Goal: Task Accomplishment & Management: Use online tool/utility

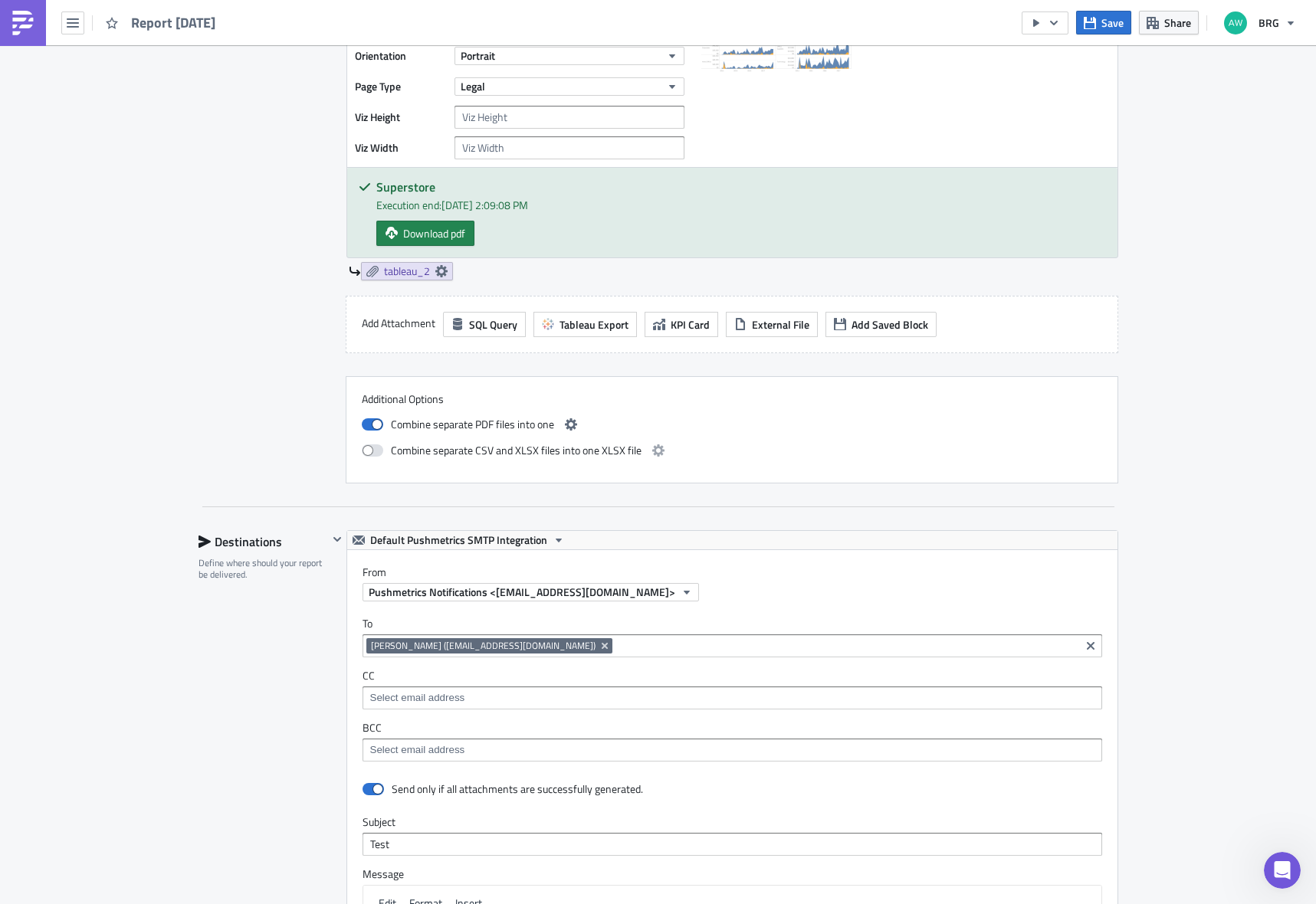
scroll to position [893, 0]
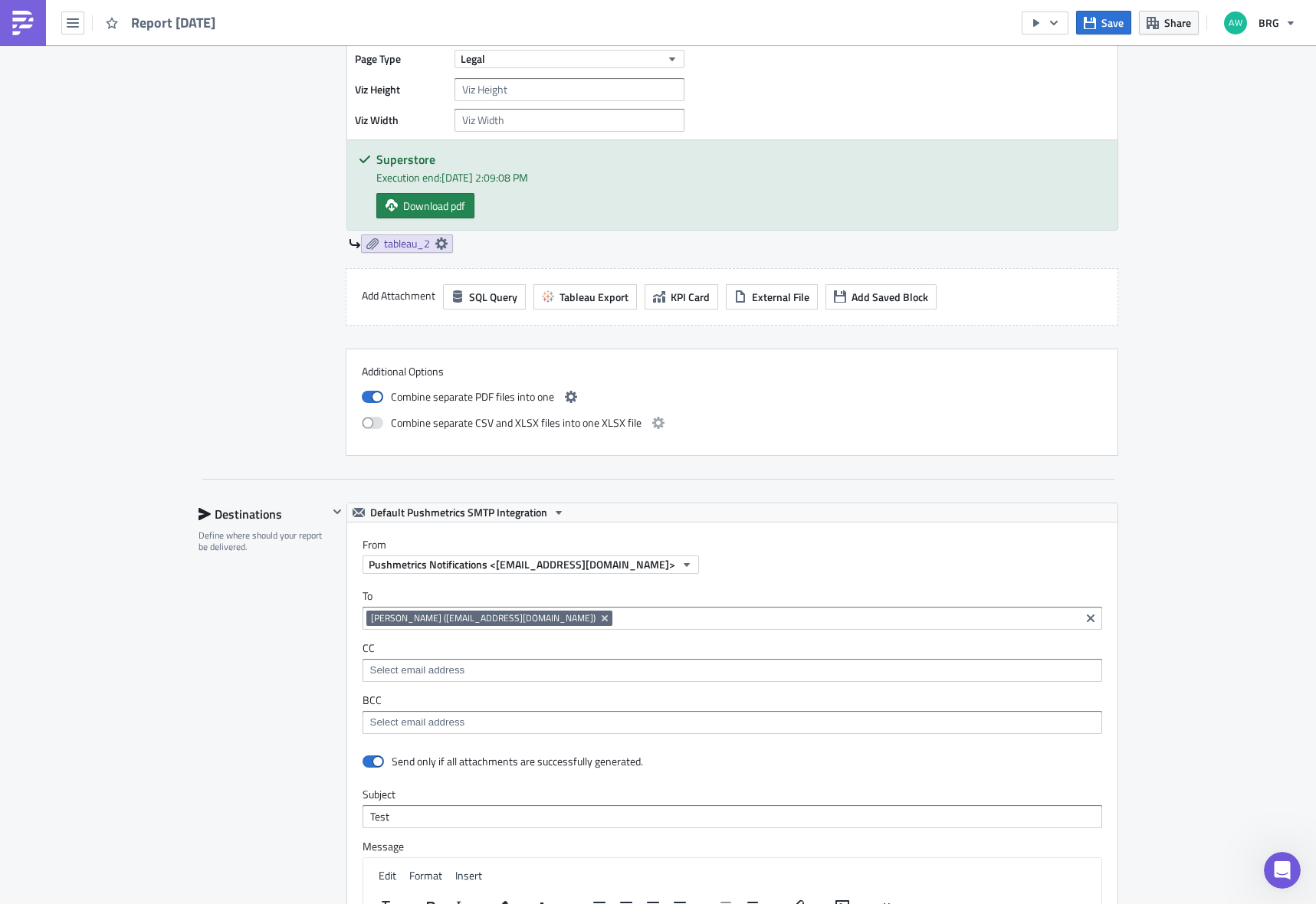
click at [616, 616] on input at bounding box center [846, 618] width 460 height 15
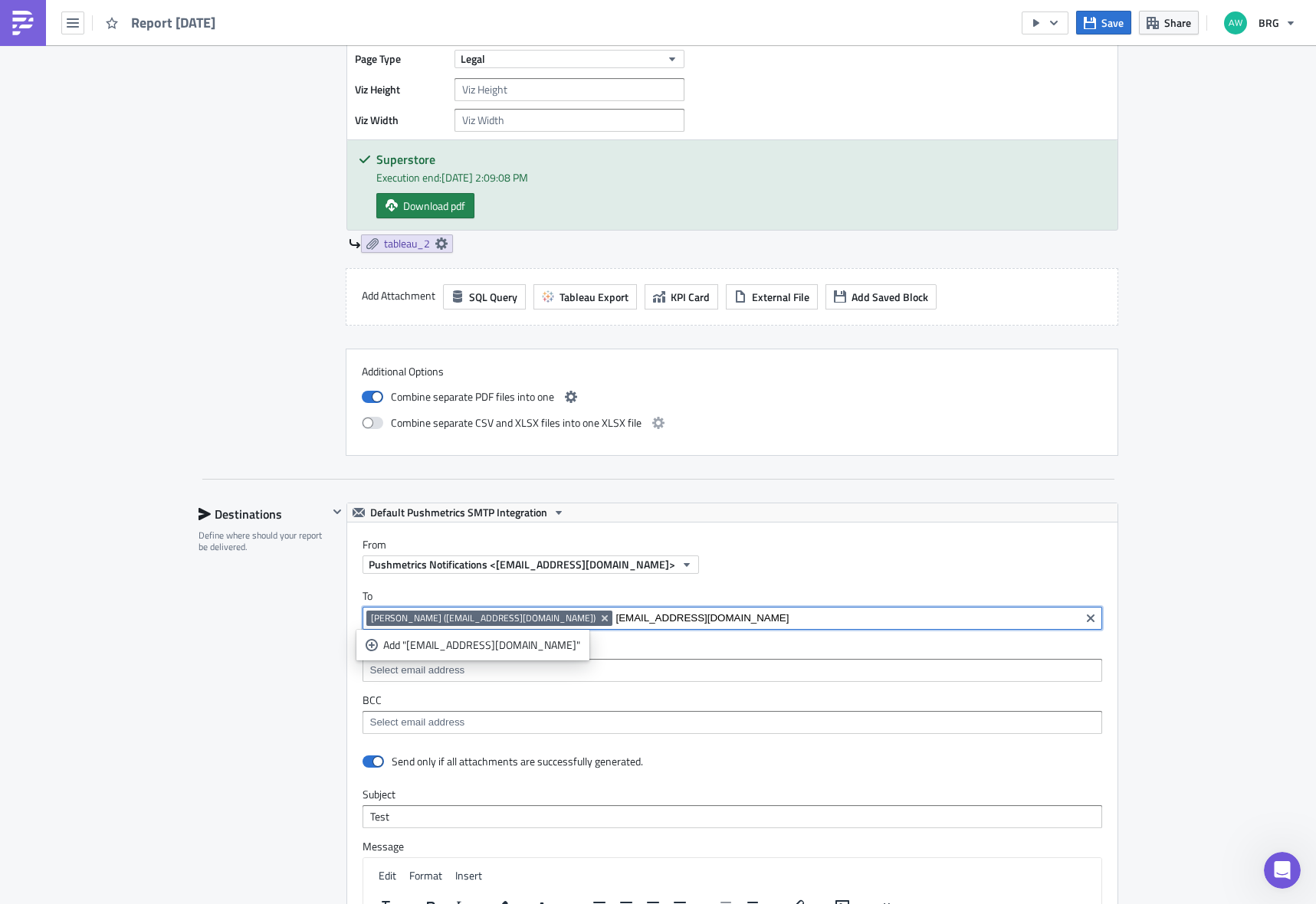
type input "[EMAIL_ADDRESS][DOMAIN_NAME]"
click at [675, 617] on input "[EMAIL_ADDRESS][DOMAIN_NAME]" at bounding box center [846, 618] width 460 height 15
drag, startPoint x: 654, startPoint y: 618, endPoint x: 516, endPoint y: 615, distance: 138.0
click at [616, 615] on input "[EMAIL_ADDRESS][DOMAIN_NAME]" at bounding box center [846, 618] width 460 height 15
paste input
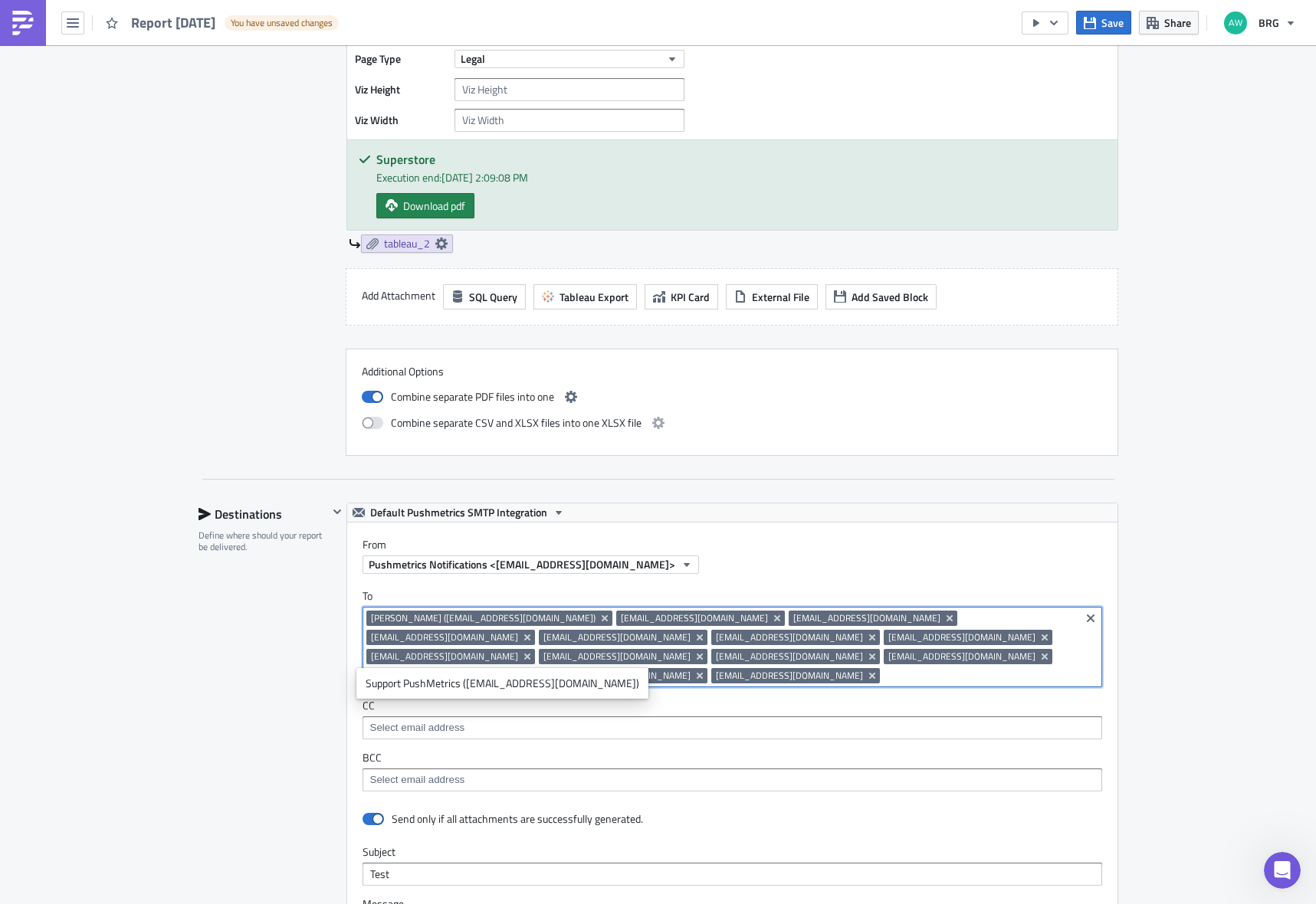
click at [222, 642] on div "Destinations Define where should your report be delivered." at bounding box center [263, 870] width 130 height 734
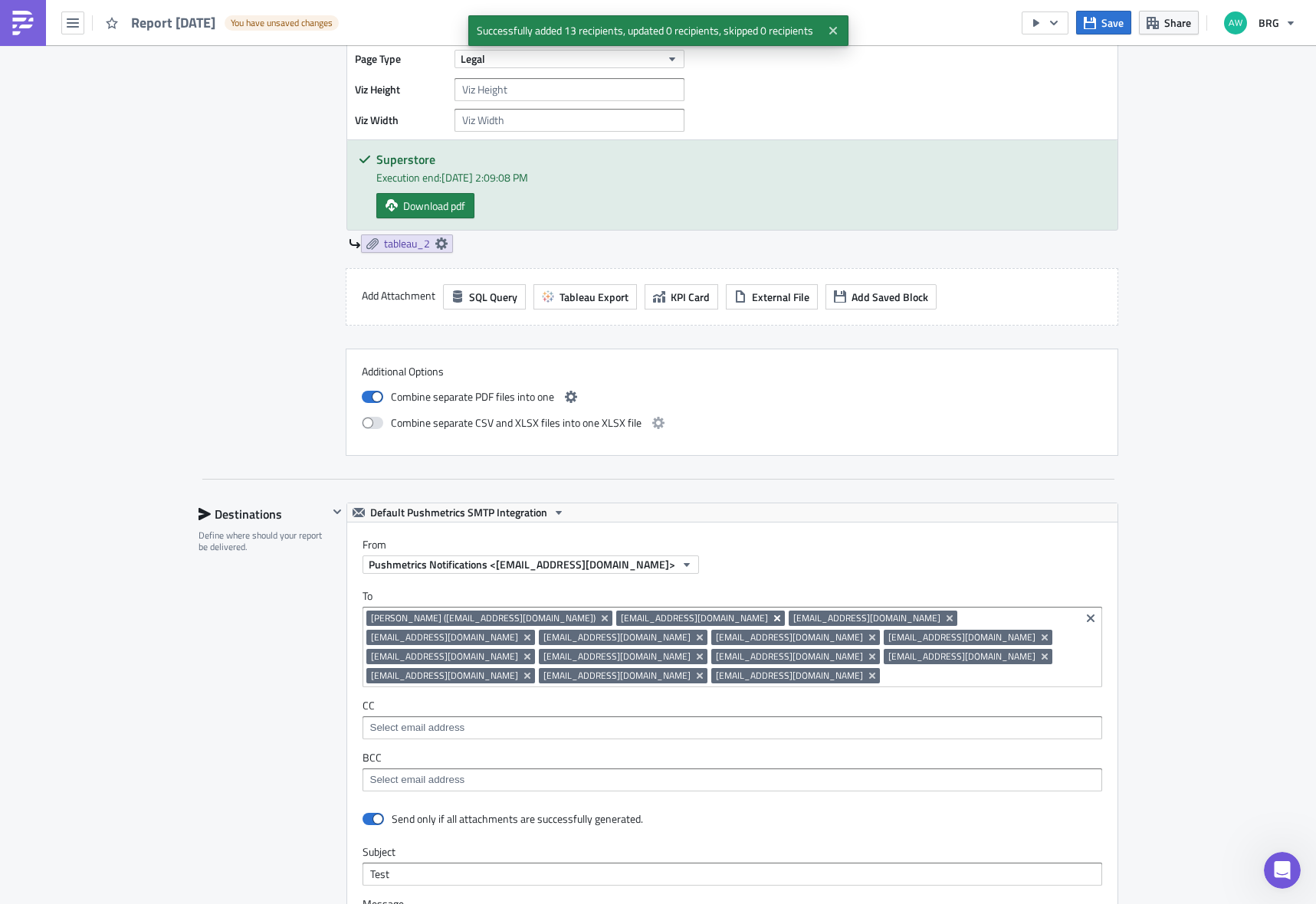
click at [773, 618] on icon "Remove Tag" at bounding box center [776, 619] width 6 height 6
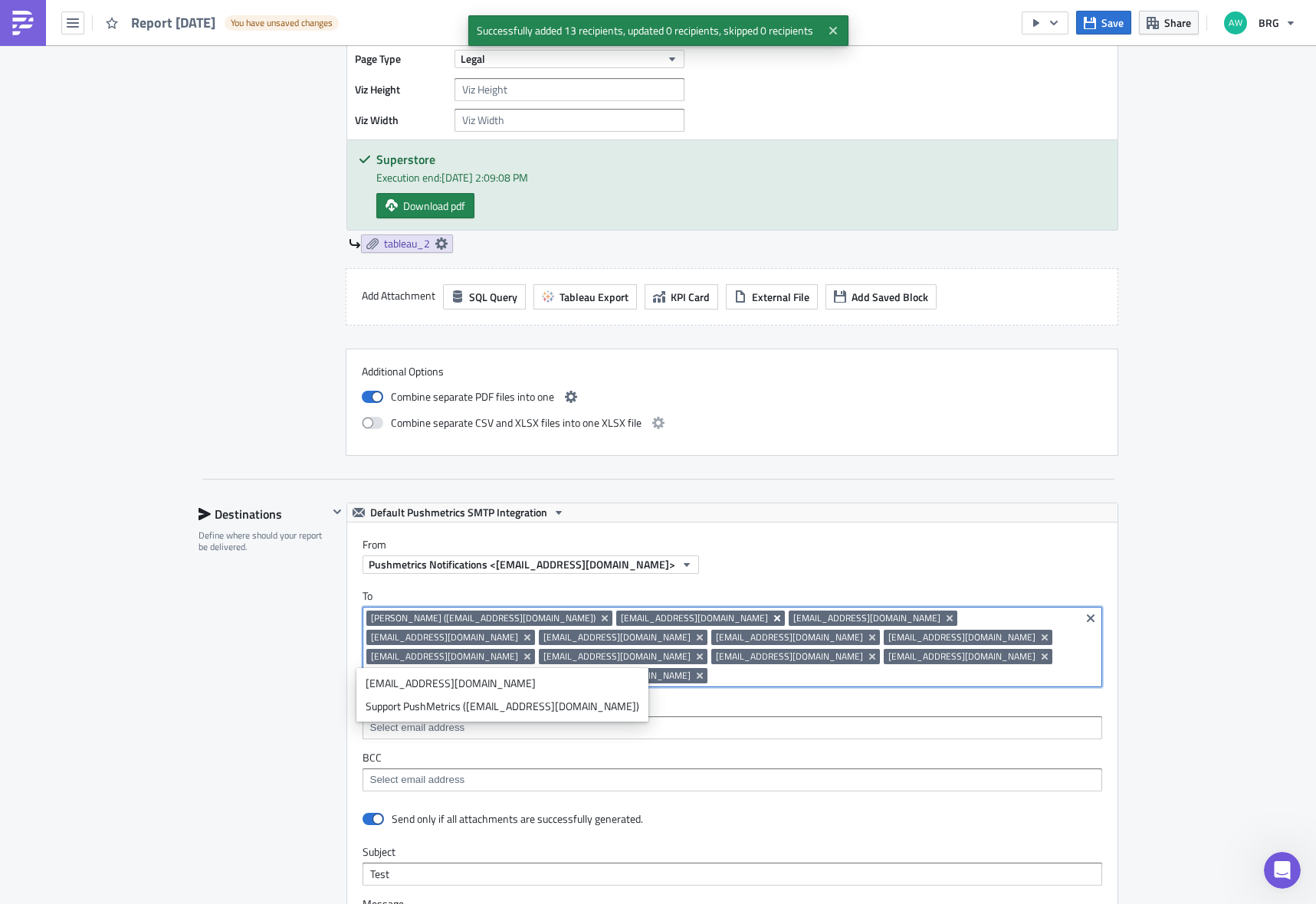
click at [773, 618] on icon "Remove Tag" at bounding box center [776, 619] width 6 height 6
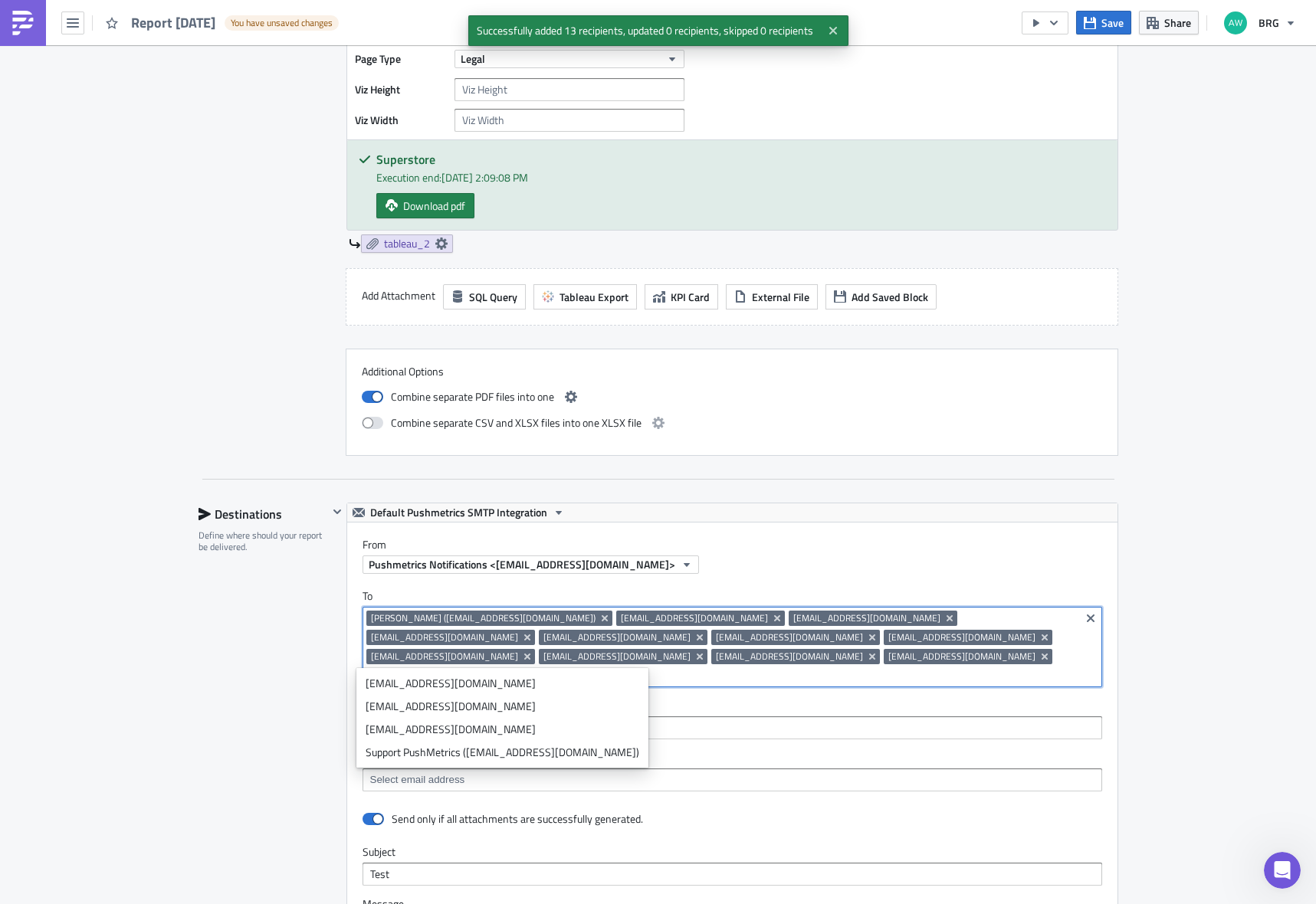
click at [773, 619] on icon "Remove Tag" at bounding box center [776, 619] width 6 height 6
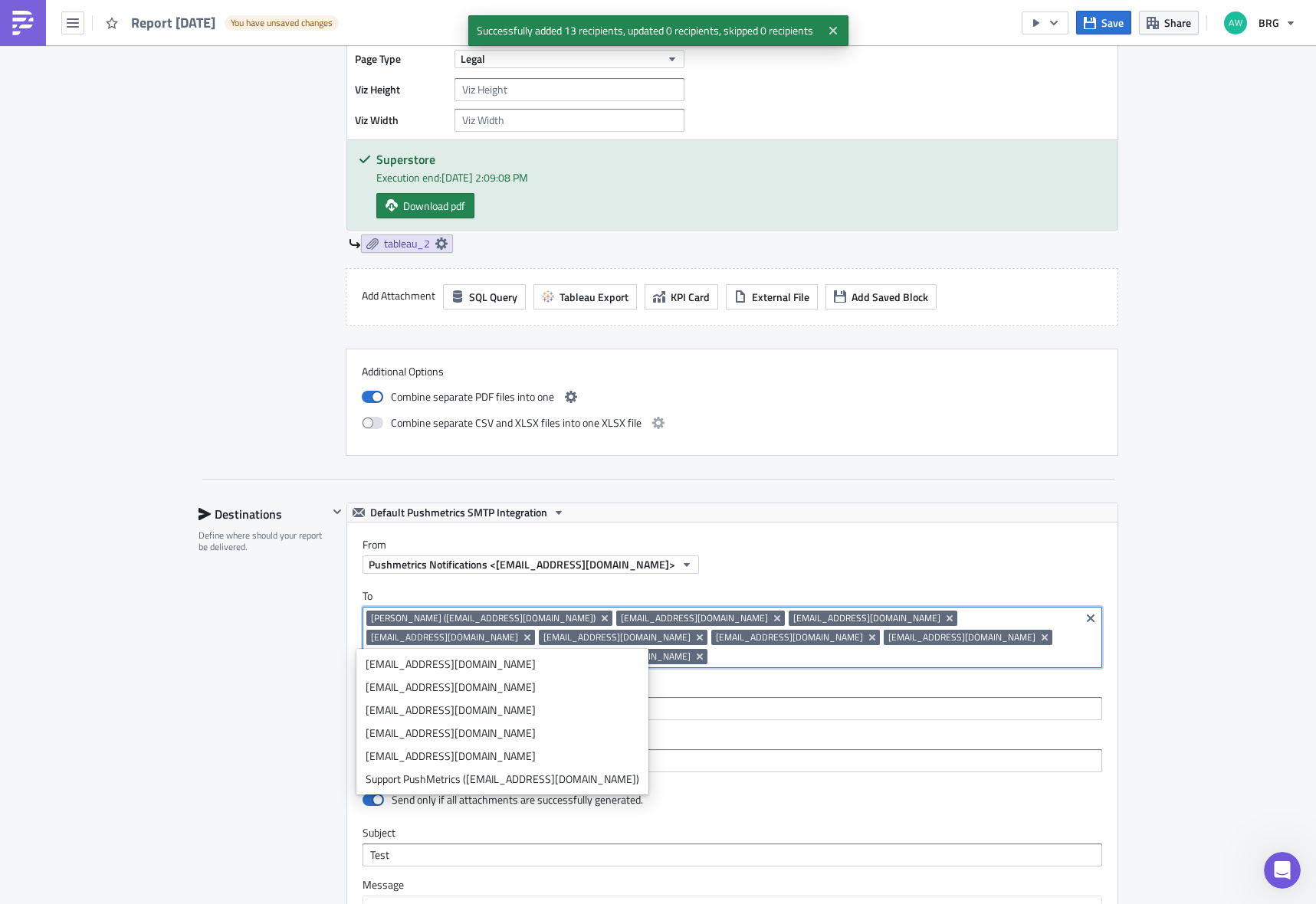
click at [773, 619] on icon "Remove Tag" at bounding box center [776, 619] width 6 height 6
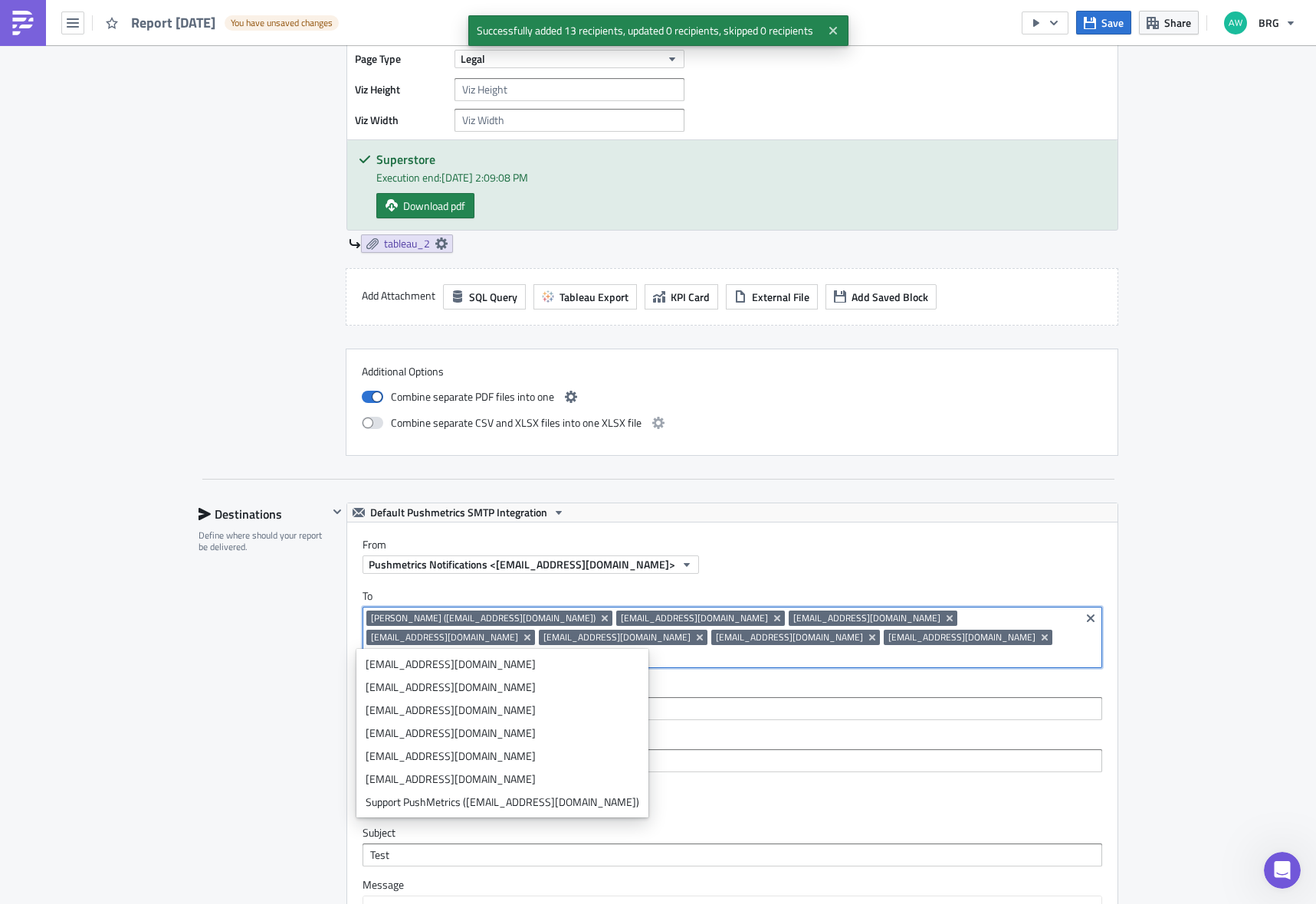
click at [773, 619] on icon "Remove Tag" at bounding box center [776, 619] width 6 height 6
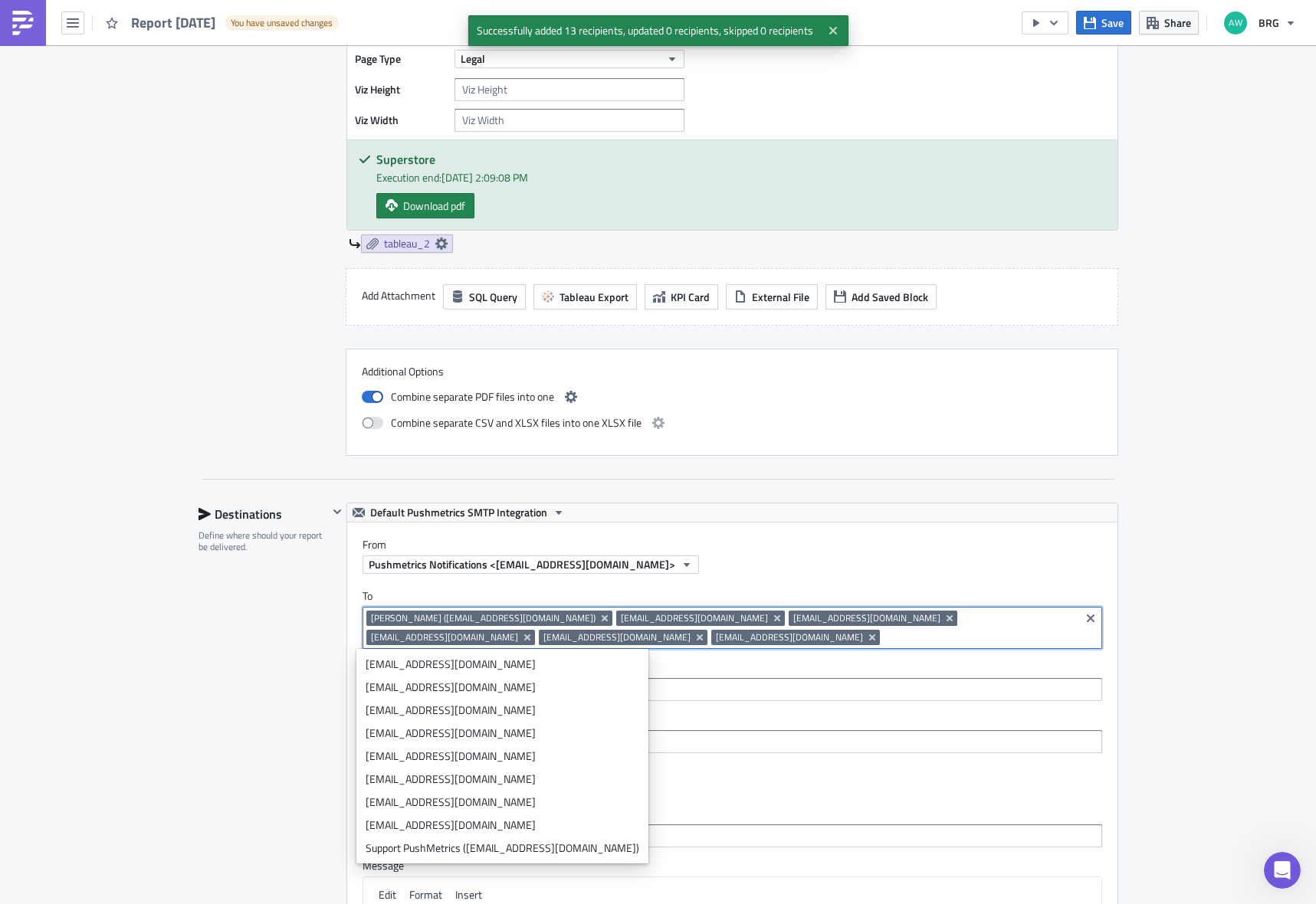
click at [773, 618] on icon "Remove Tag" at bounding box center [776, 619] width 6 height 6
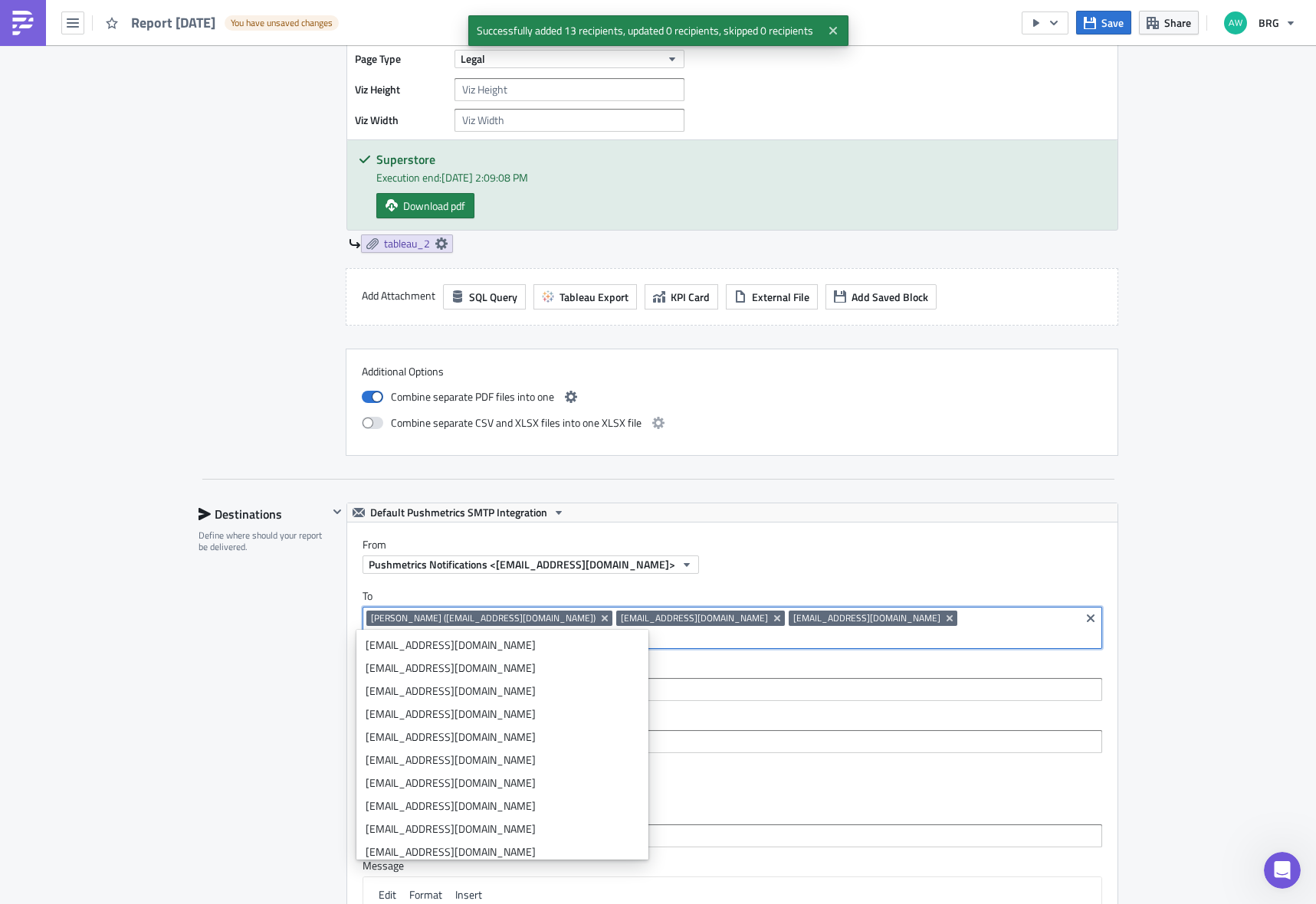
click at [772, 618] on icon "Remove Tag" at bounding box center [777, 618] width 12 height 12
click at [772, 617] on icon "Remove Tag" at bounding box center [777, 618] width 12 height 12
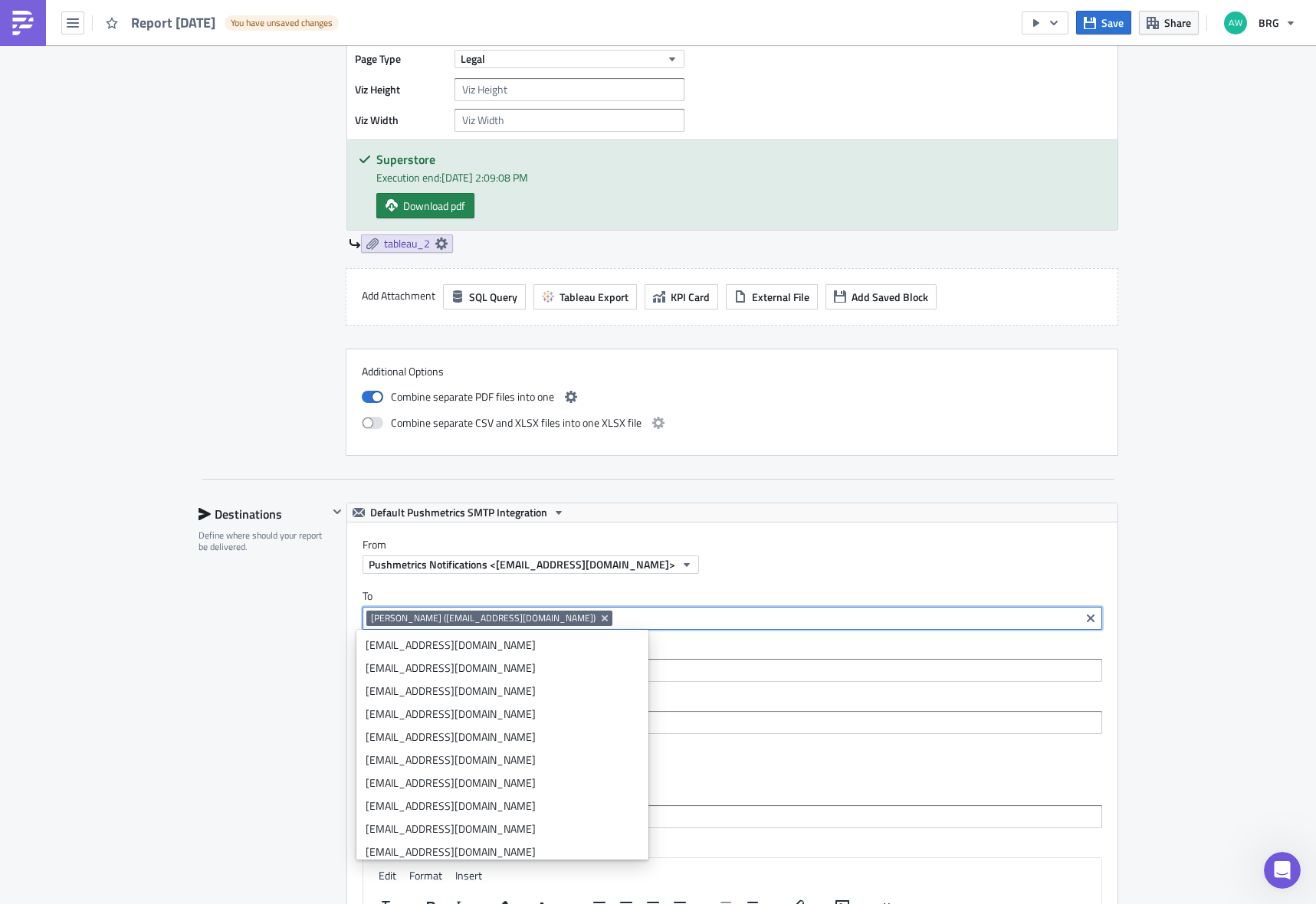
click at [1241, 692] on div "Execution Log Edit " Report [DATE] " Draft Settings Configure the basics of you…" at bounding box center [658, 307] width 1316 height 2309
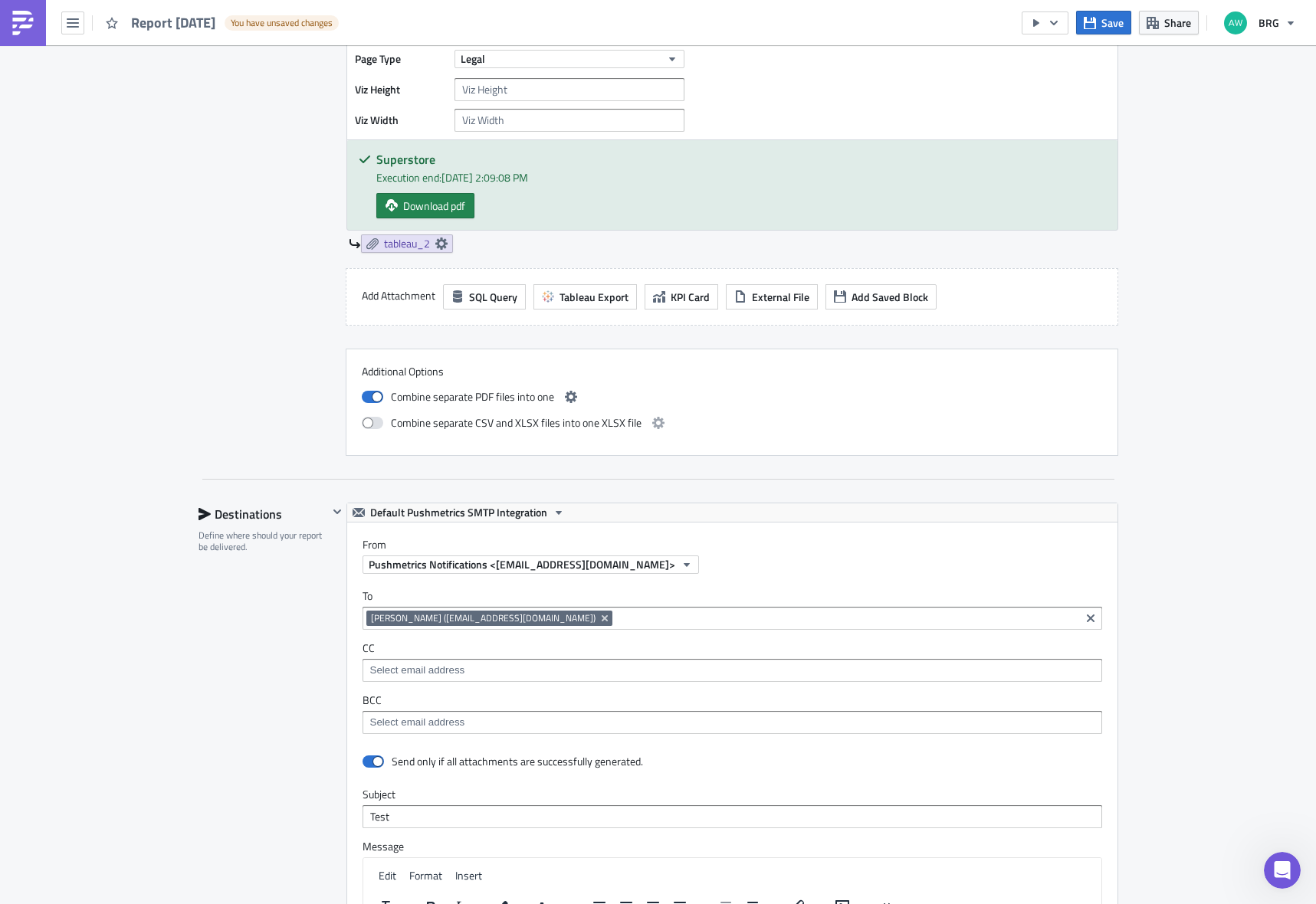
click at [28, 26] on img at bounding box center [22, 22] width 25 height 25
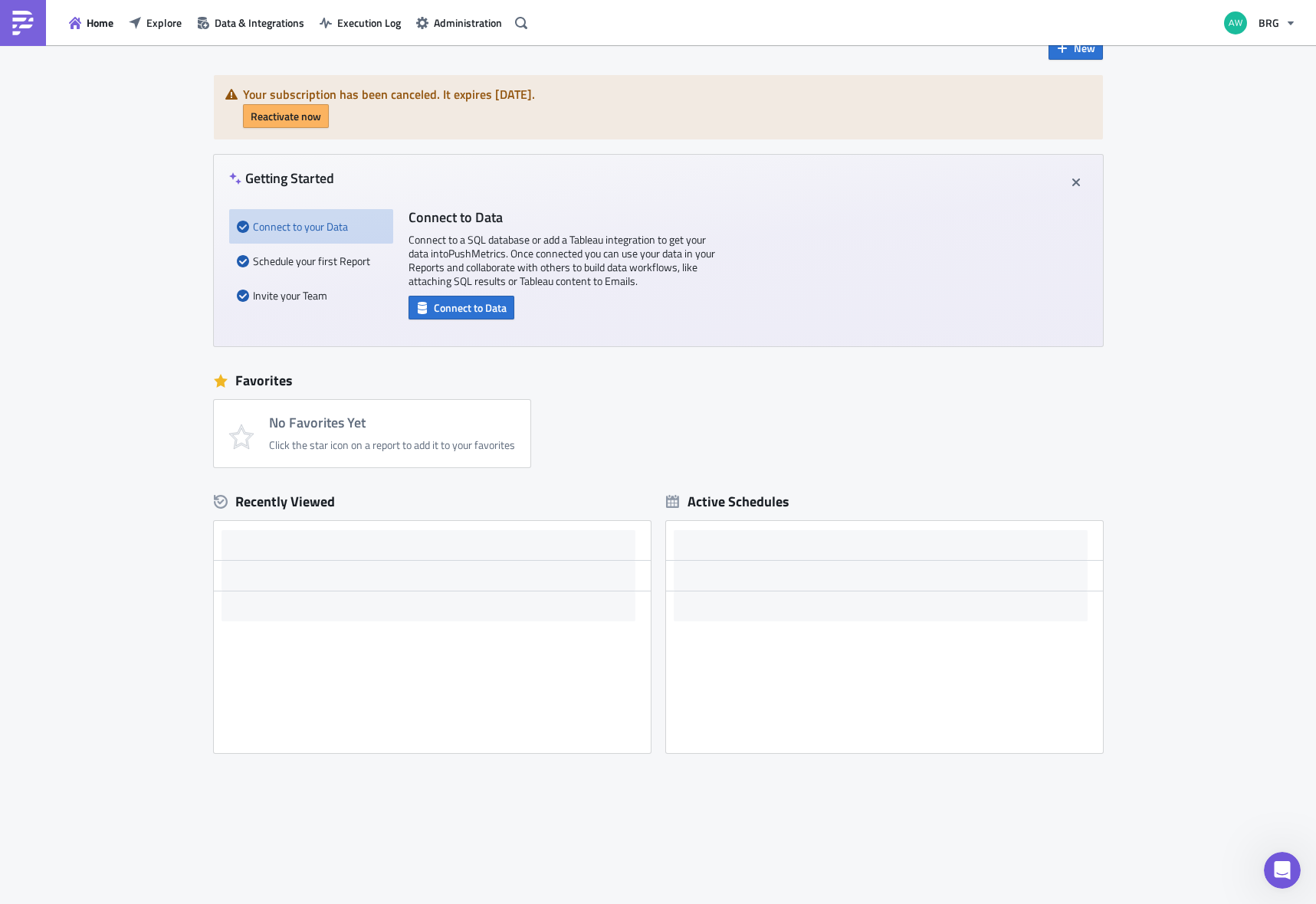
scroll to position [40, 0]
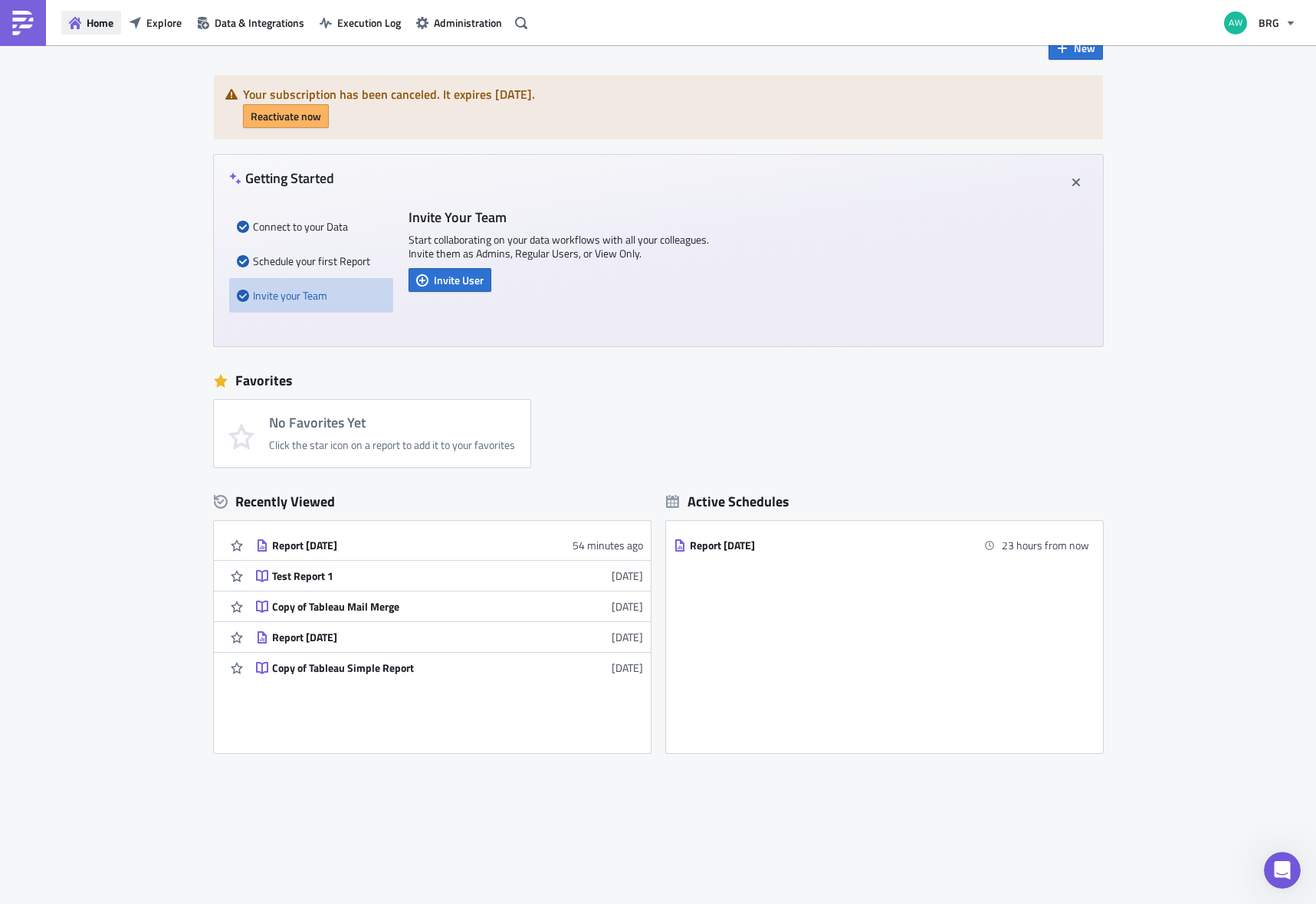
click at [106, 26] on span "Home" at bounding box center [100, 22] width 27 height 16
click at [94, 26] on span "Home" at bounding box center [100, 22] width 27 height 16
click at [437, 539] on div "Report [DATE]" at bounding box center [406, 545] width 269 height 14
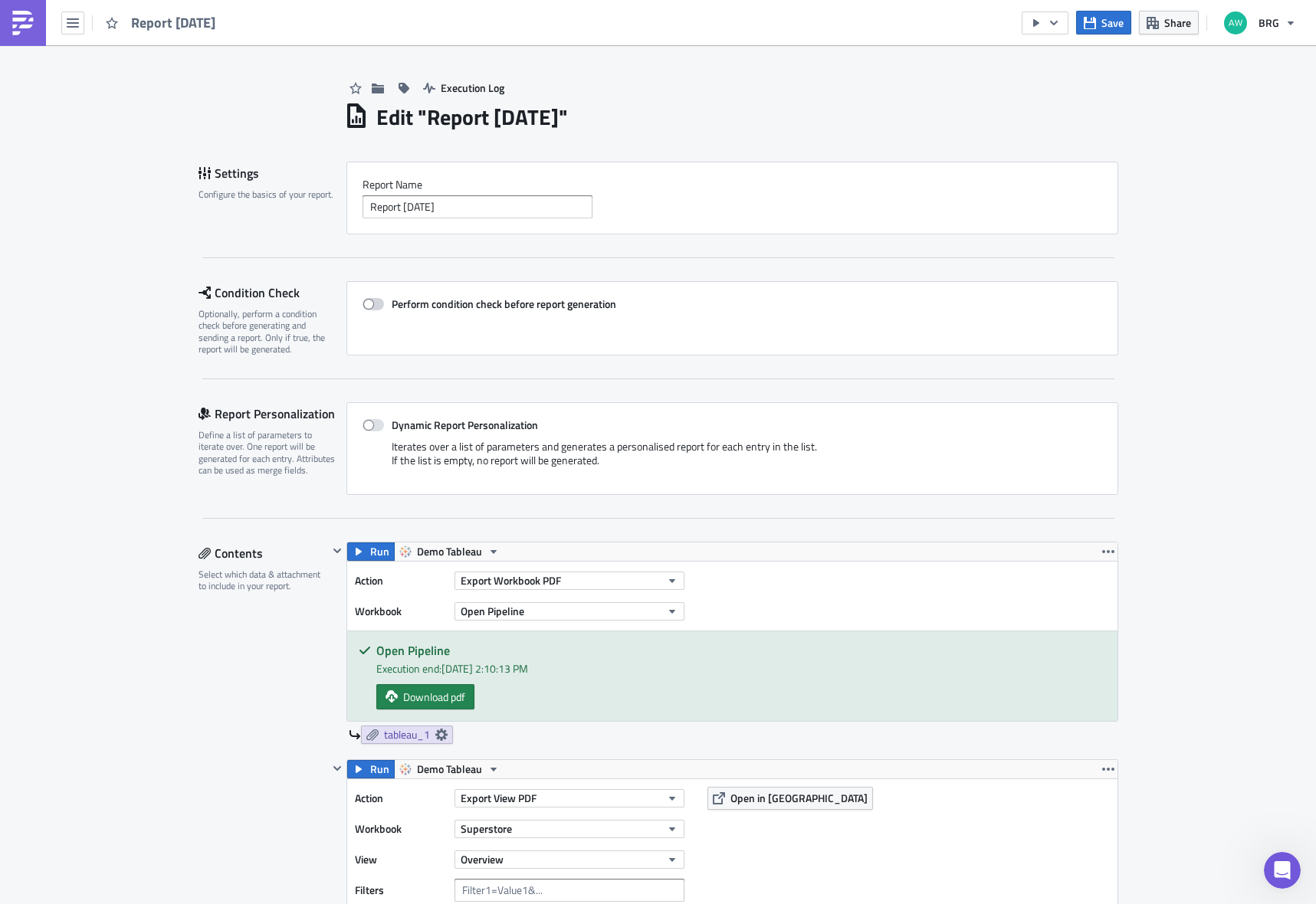
click at [368, 307] on span at bounding box center [373, 304] width 22 height 12
click at [368, 307] on input "Perform condition check before report generation" at bounding box center [370, 305] width 10 height 10
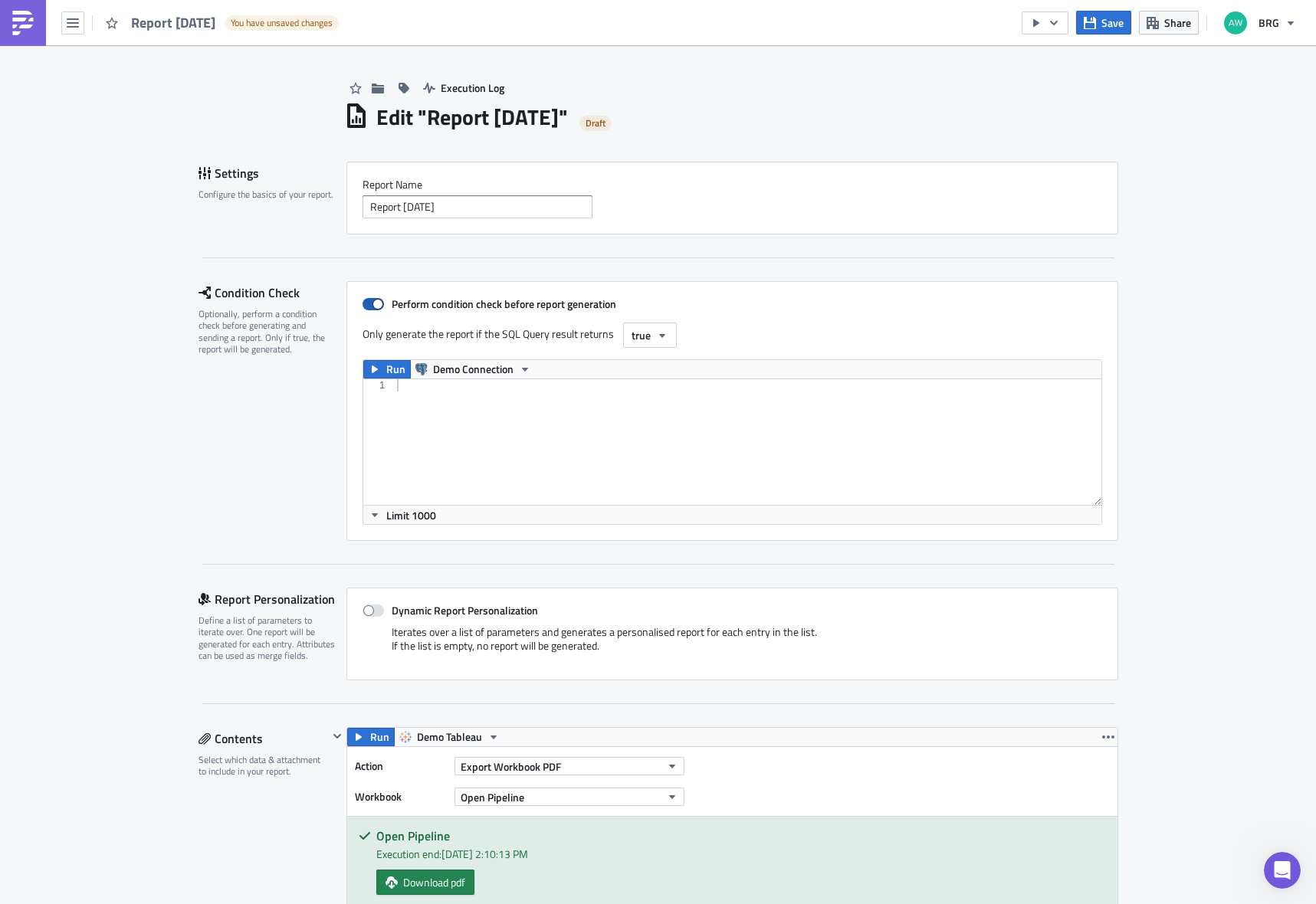
click at [365, 307] on span at bounding box center [373, 304] width 22 height 12
click at [365, 307] on input "Perform condition check before report generation" at bounding box center [370, 305] width 10 height 10
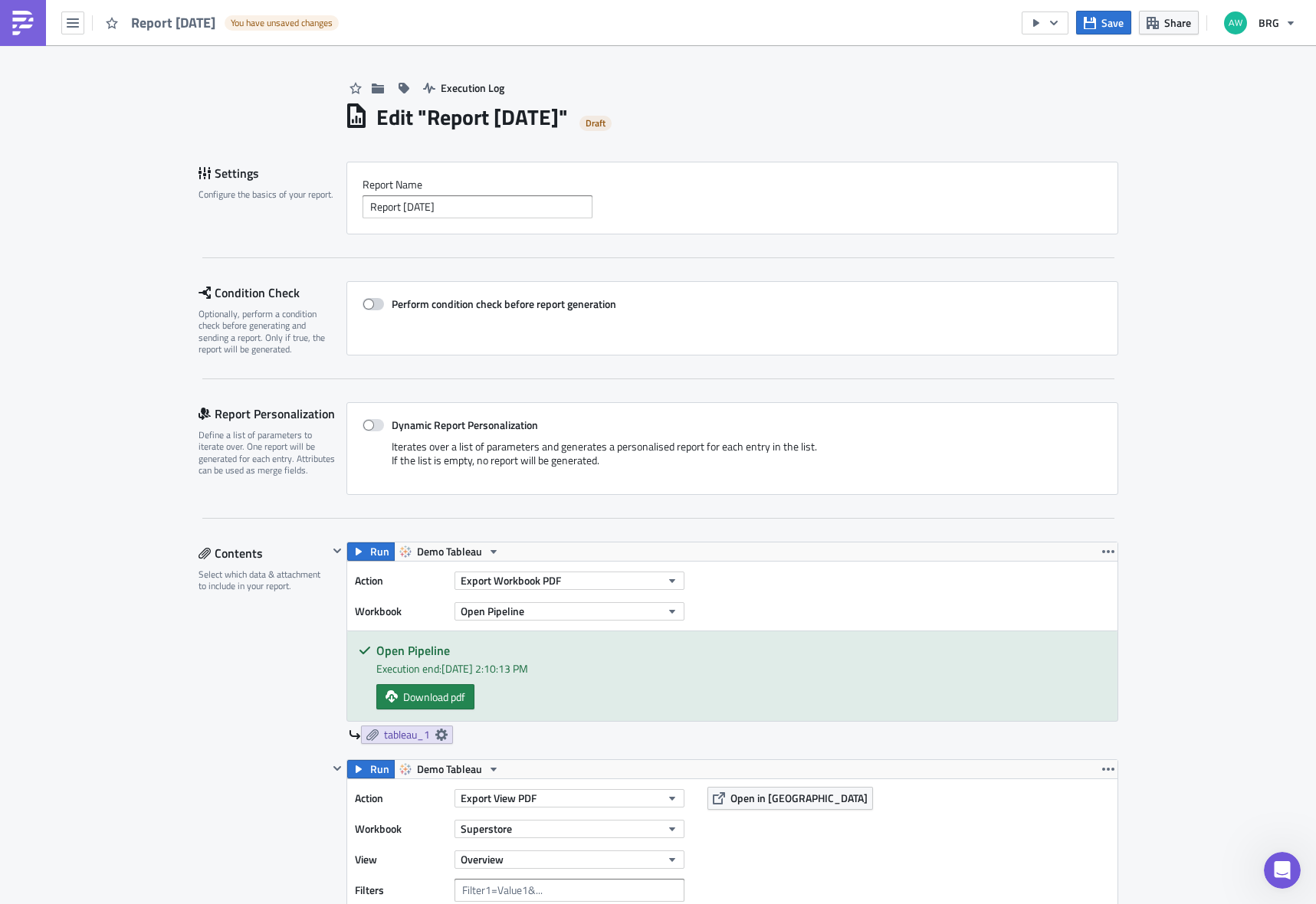
click at [366, 302] on span at bounding box center [373, 304] width 22 height 12
click at [366, 302] on input "Perform condition check before report generation" at bounding box center [370, 305] width 10 height 10
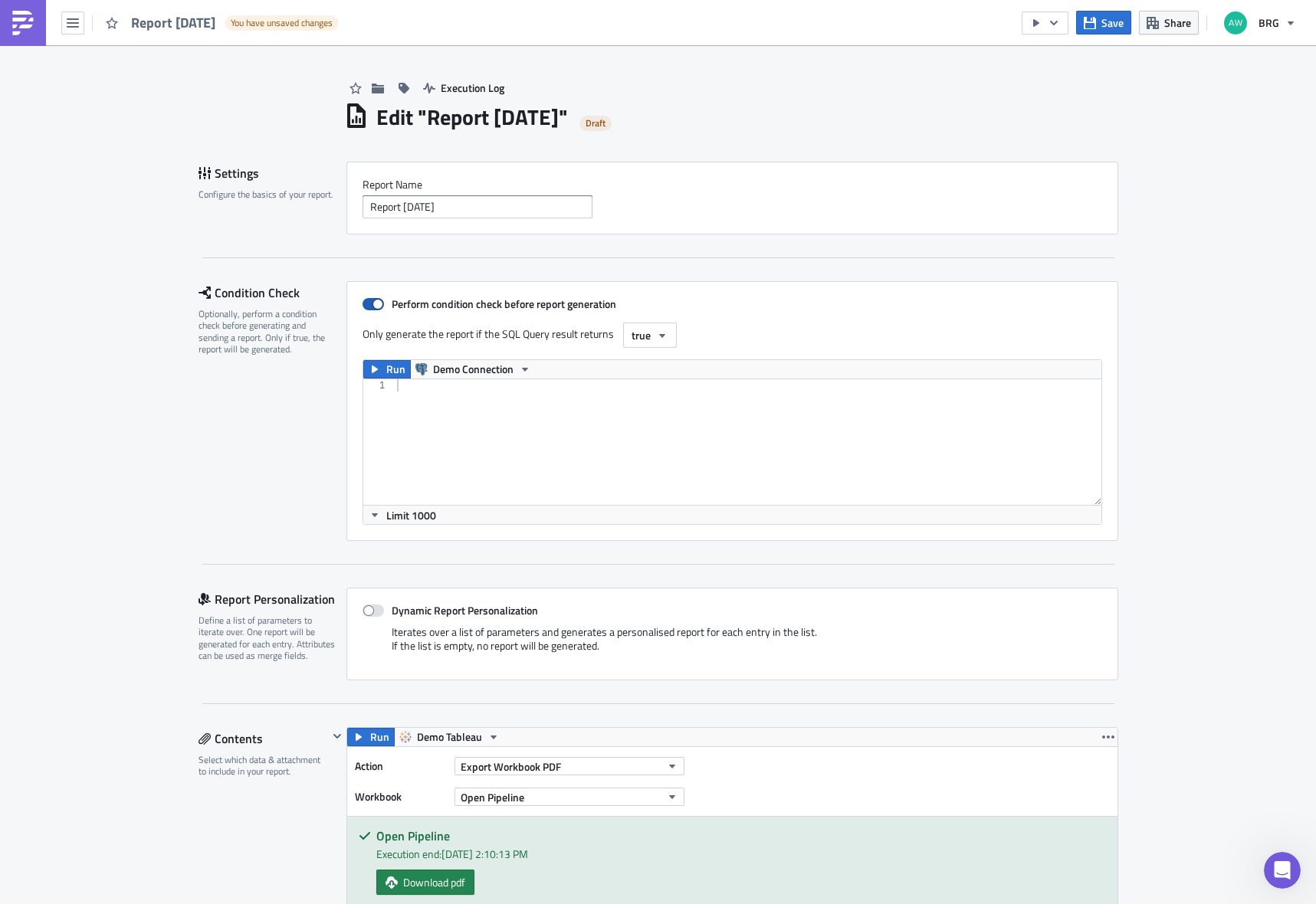
click at [363, 302] on span at bounding box center [373, 304] width 22 height 12
click at [365, 302] on input "Perform condition check before report generation" at bounding box center [370, 305] width 10 height 10
checkbox input "false"
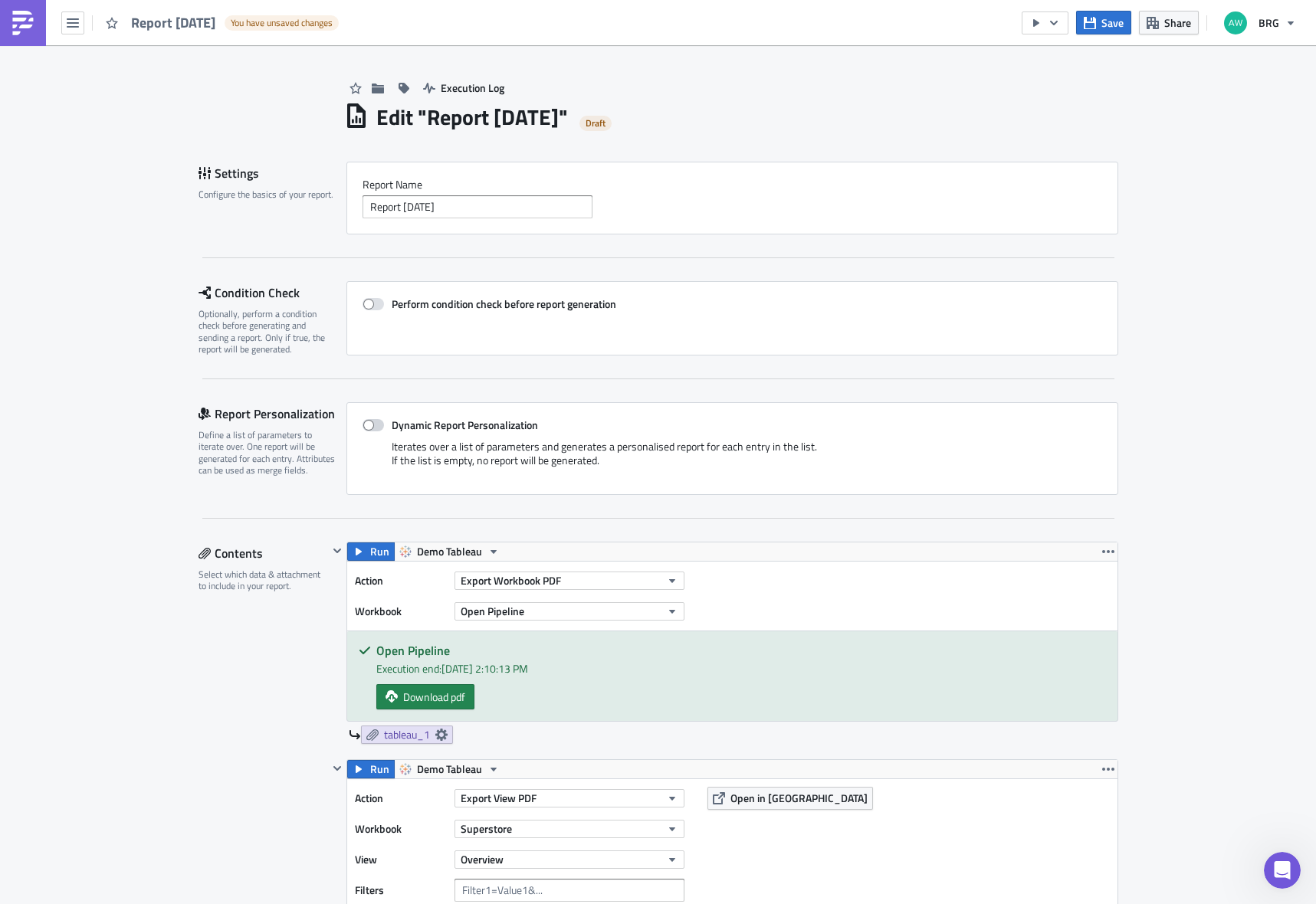
click at [363, 428] on span at bounding box center [373, 424] width 22 height 12
click at [365, 428] on input "Dynamic Report Personalization" at bounding box center [370, 425] width 10 height 10
checkbox input "true"
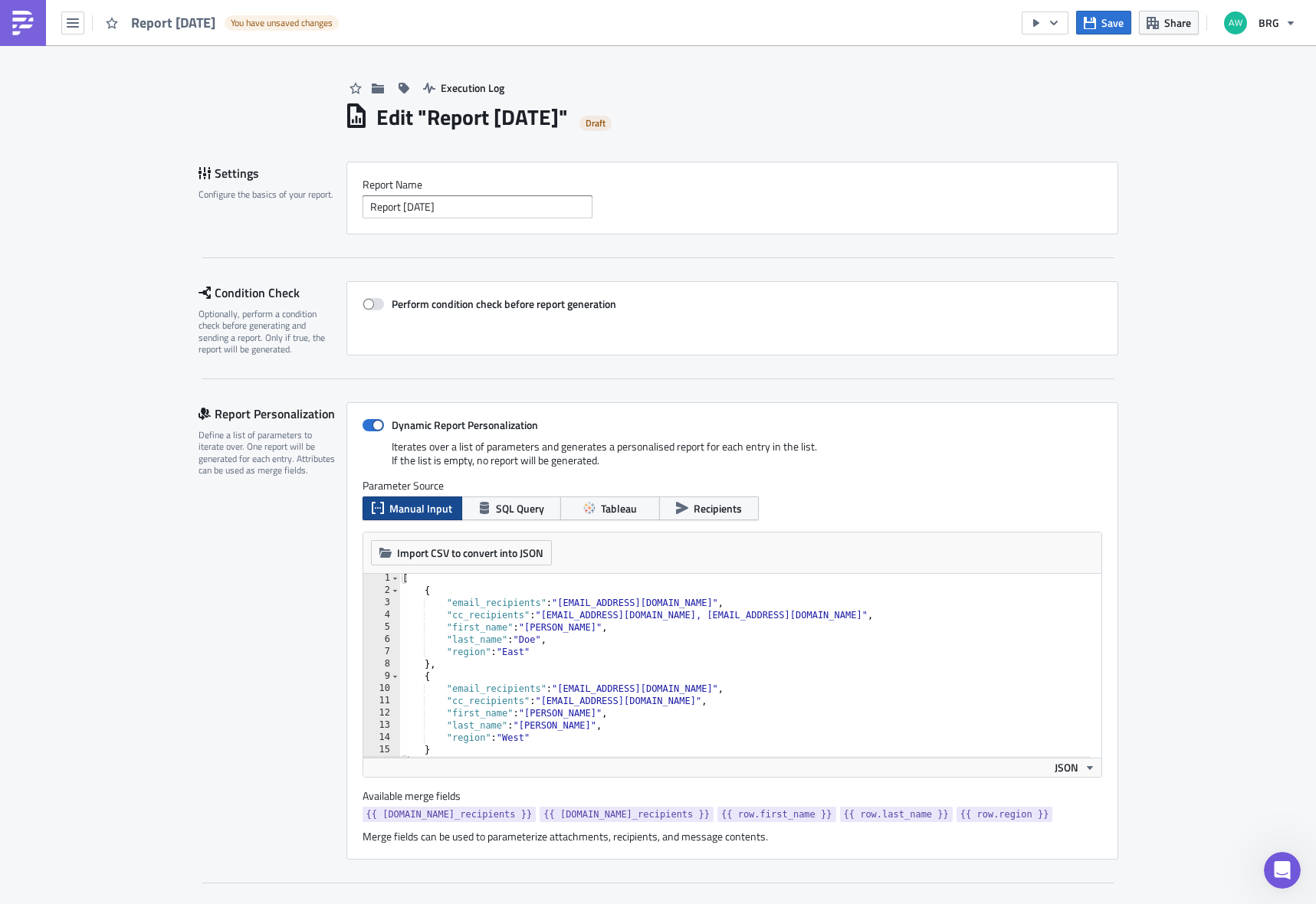
scroll to position [1, 0]
drag, startPoint x: 678, startPoint y: 603, endPoint x: 557, endPoint y: 603, distance: 121.0
click at [557, 603] on div "[ { "email_recipients" : "[EMAIL_ADDRESS][DOMAIN_NAME]" , "cc_recipients" : "[E…" at bounding box center [745, 677] width 691 height 209
click at [555, 607] on div "[ { "email_recipients" : "[EMAIL_ADDRESS][DOMAIN_NAME]" , "cc_recipients" : "[E…" at bounding box center [745, 677] width 691 height 209
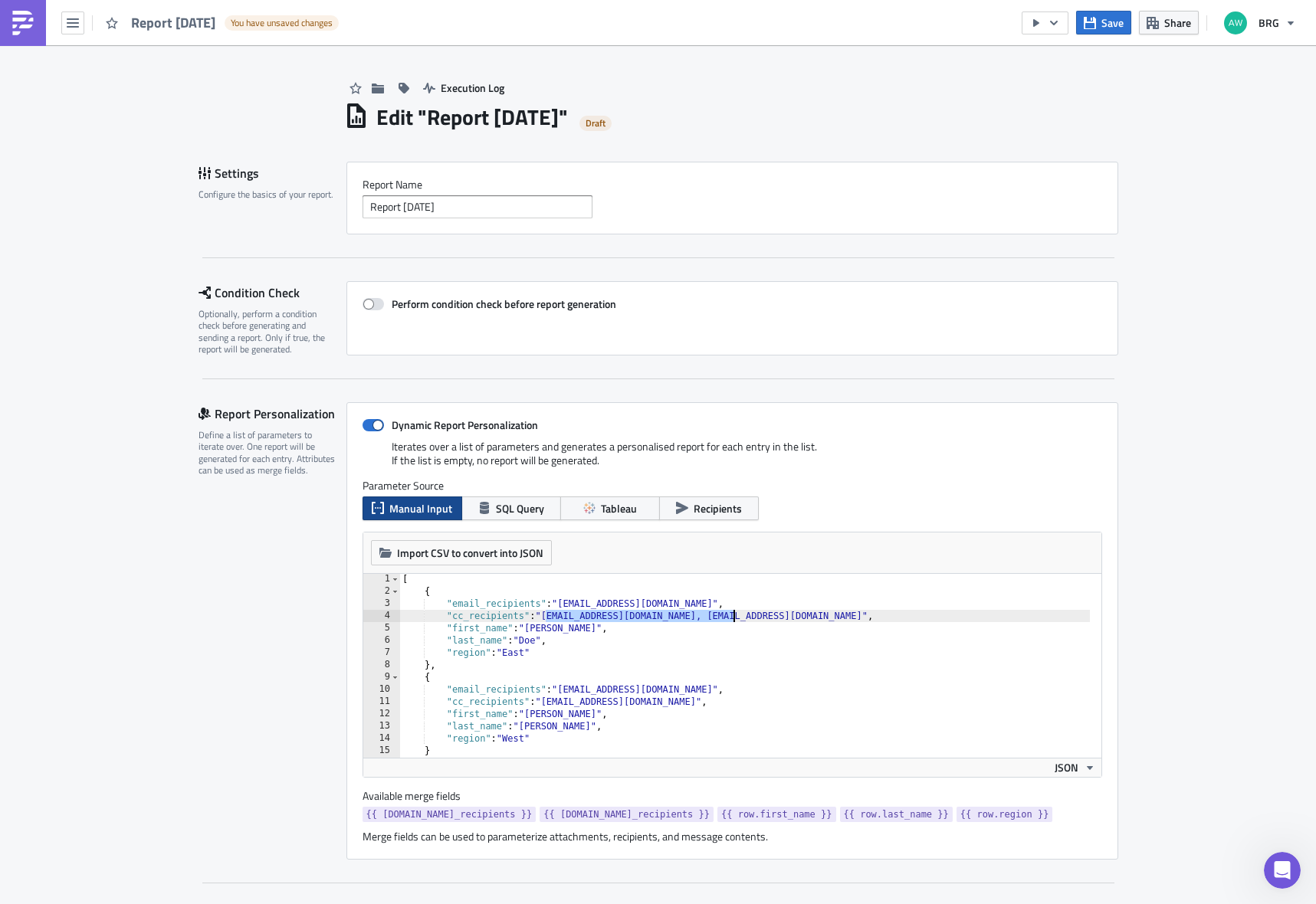
drag, startPoint x: 540, startPoint y: 617, endPoint x: 726, endPoint y: 616, distance: 186.0
click at [726, 616] on div "[ { "email_recipients" : "[EMAIL_ADDRESS][DOMAIN_NAME]" , "cc_recipients" : "[E…" at bounding box center [745, 677] width 691 height 209
type textarea ""cc_recipients": "[EMAIL_ADDRESS][DOMAIN_NAME], [EMAIL_ADDRESS][DOMAIN_NAME]","
drag, startPoint x: 441, startPoint y: 614, endPoint x: 747, endPoint y: 614, distance: 306.0
click at [747, 614] on div "[ { "email_recipients" : "[EMAIL_ADDRESS][DOMAIN_NAME]" , "cc_recipients" : "[E…" at bounding box center [745, 677] width 691 height 209
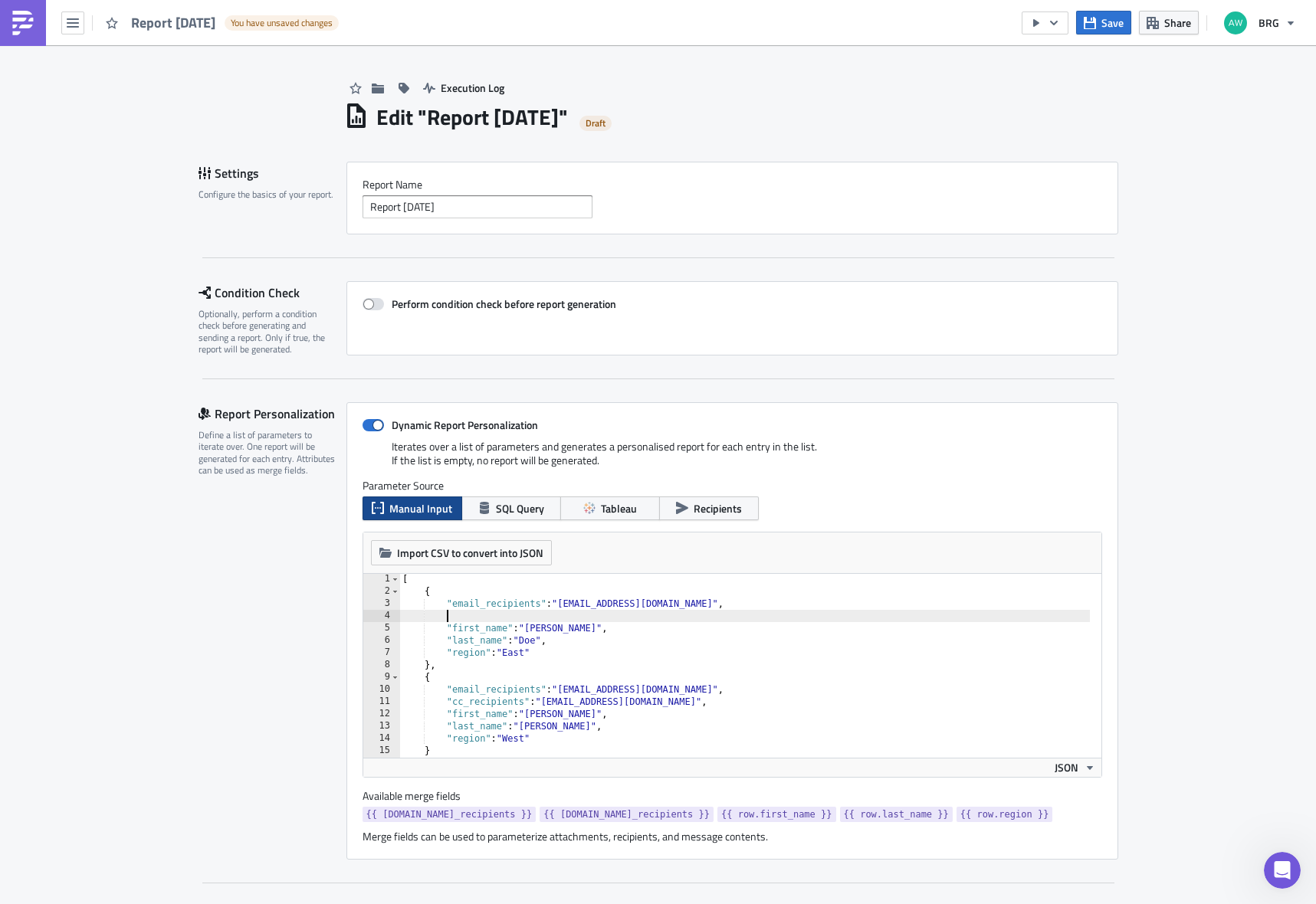
scroll to position [0, 3]
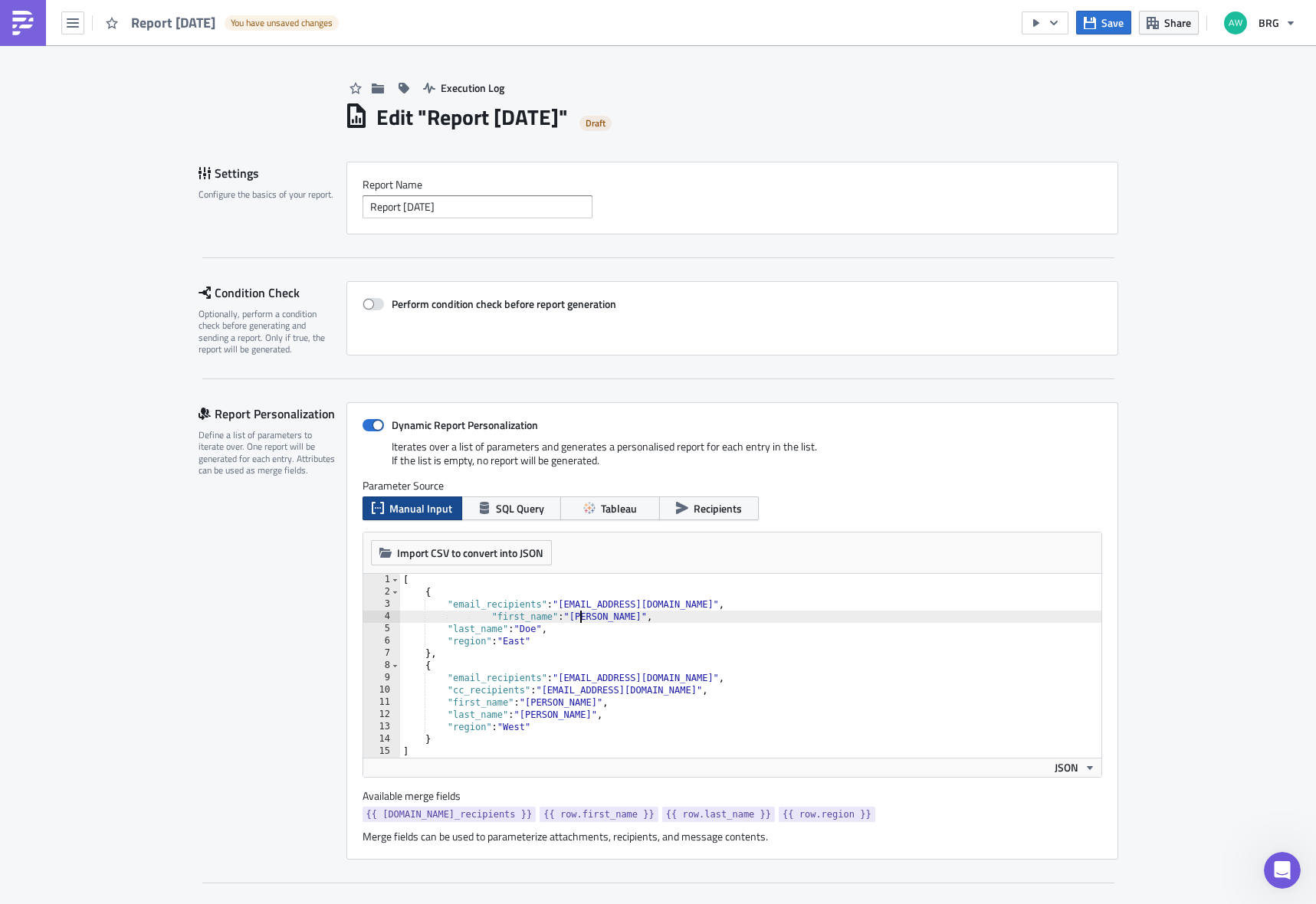
click at [575, 619] on div "[ { "email_recipients" : "[EMAIL_ADDRESS][DOMAIN_NAME]" , "first_name" : "[PERS…" at bounding box center [751, 678] width 701 height 209
click at [576, 619] on div "[ { "email_recipients" : "[EMAIL_ADDRESS][DOMAIN_NAME]" , "first_name" : "[PERS…" at bounding box center [751, 678] width 701 height 209
click at [524, 631] on div "[ { "email_recipients" : "[EMAIL_ADDRESS][DOMAIN_NAME]" , "first_name" : "[PERS…" at bounding box center [751, 678] width 701 height 209
drag, startPoint x: 524, startPoint y: 631, endPoint x: 541, endPoint y: 643, distance: 20.8
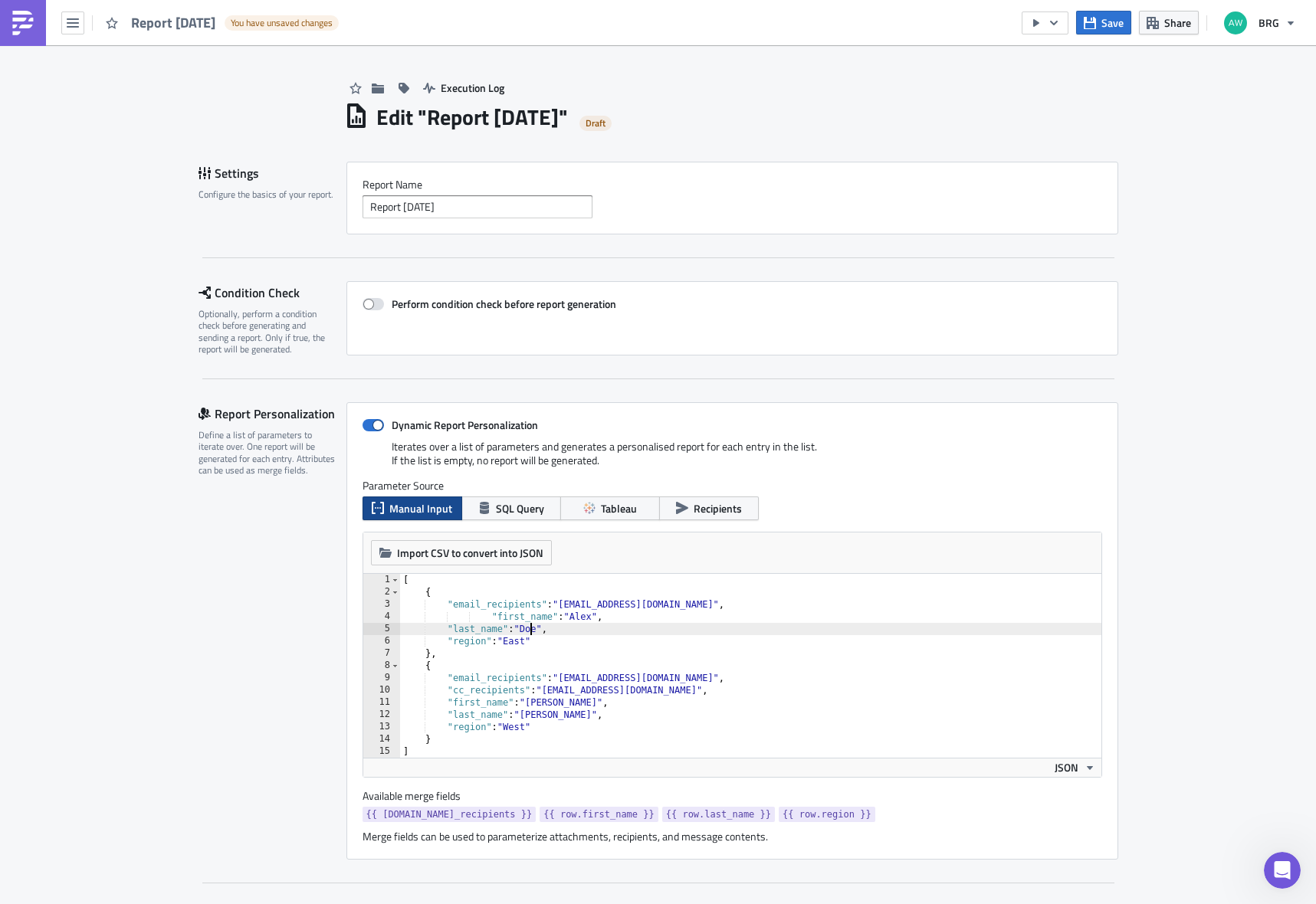
click at [525, 631] on div "[ { "email_recipients" : "[EMAIL_ADDRESS][DOMAIN_NAME]" , "first_name" : "[PERS…" at bounding box center [751, 678] width 701 height 209
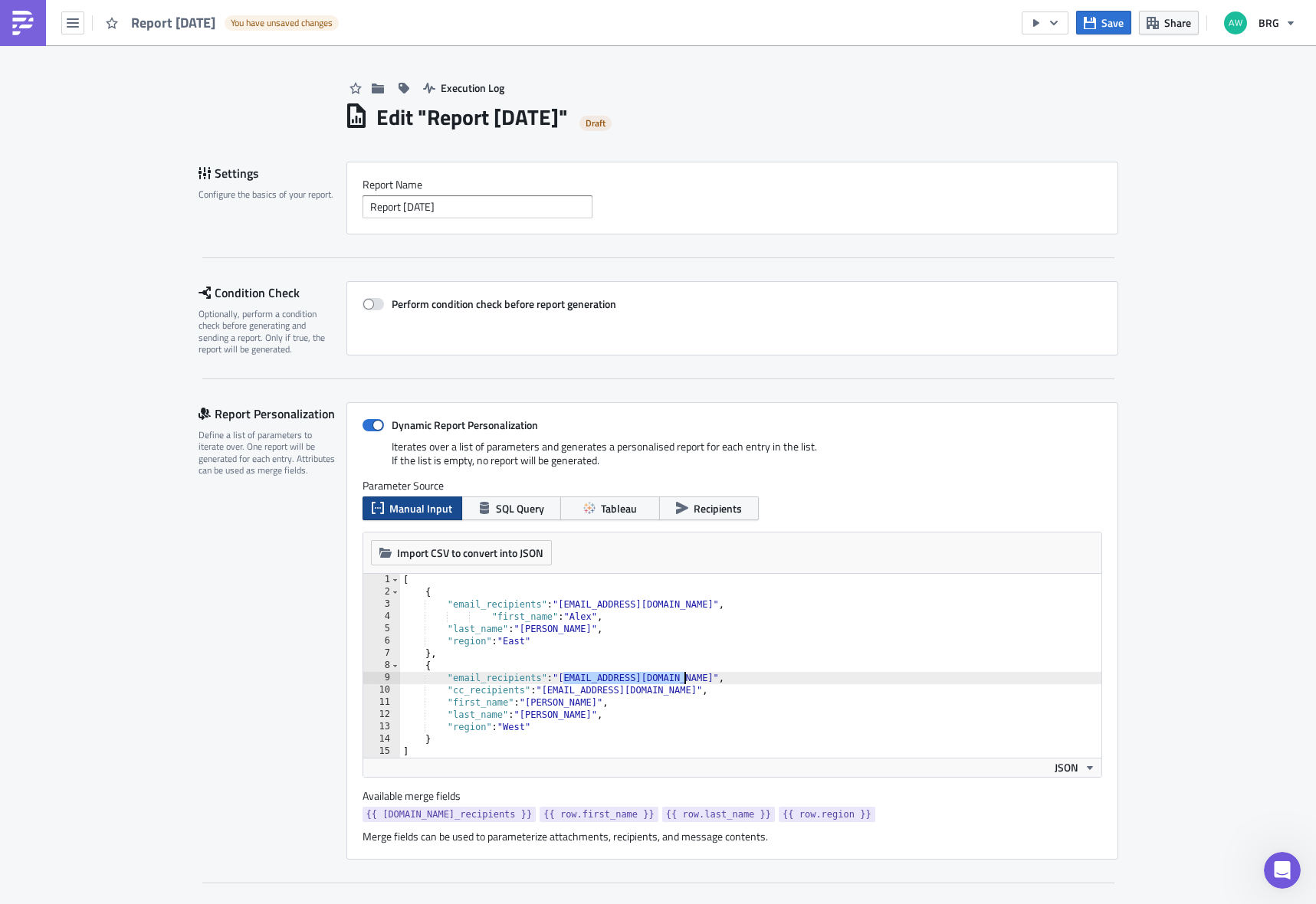
drag, startPoint x: 558, startPoint y: 678, endPoint x: 678, endPoint y: 679, distance: 120.0
click at [678, 679] on div "[ { "email_recipients" : "[EMAIL_ADDRESS][DOMAIN_NAME]" , "first_name" : "[PERS…" at bounding box center [751, 678] width 701 height 209
paste textarea "award@thinkbrg"
drag, startPoint x: 648, startPoint y: 690, endPoint x: 585, endPoint y: 686, distance: 63.1
click at [585, 686] on div "[ { "email_recipients" : "[EMAIL_ADDRESS][DOMAIN_NAME]" , "first_name" : "[PERS…" at bounding box center [751, 678] width 701 height 209
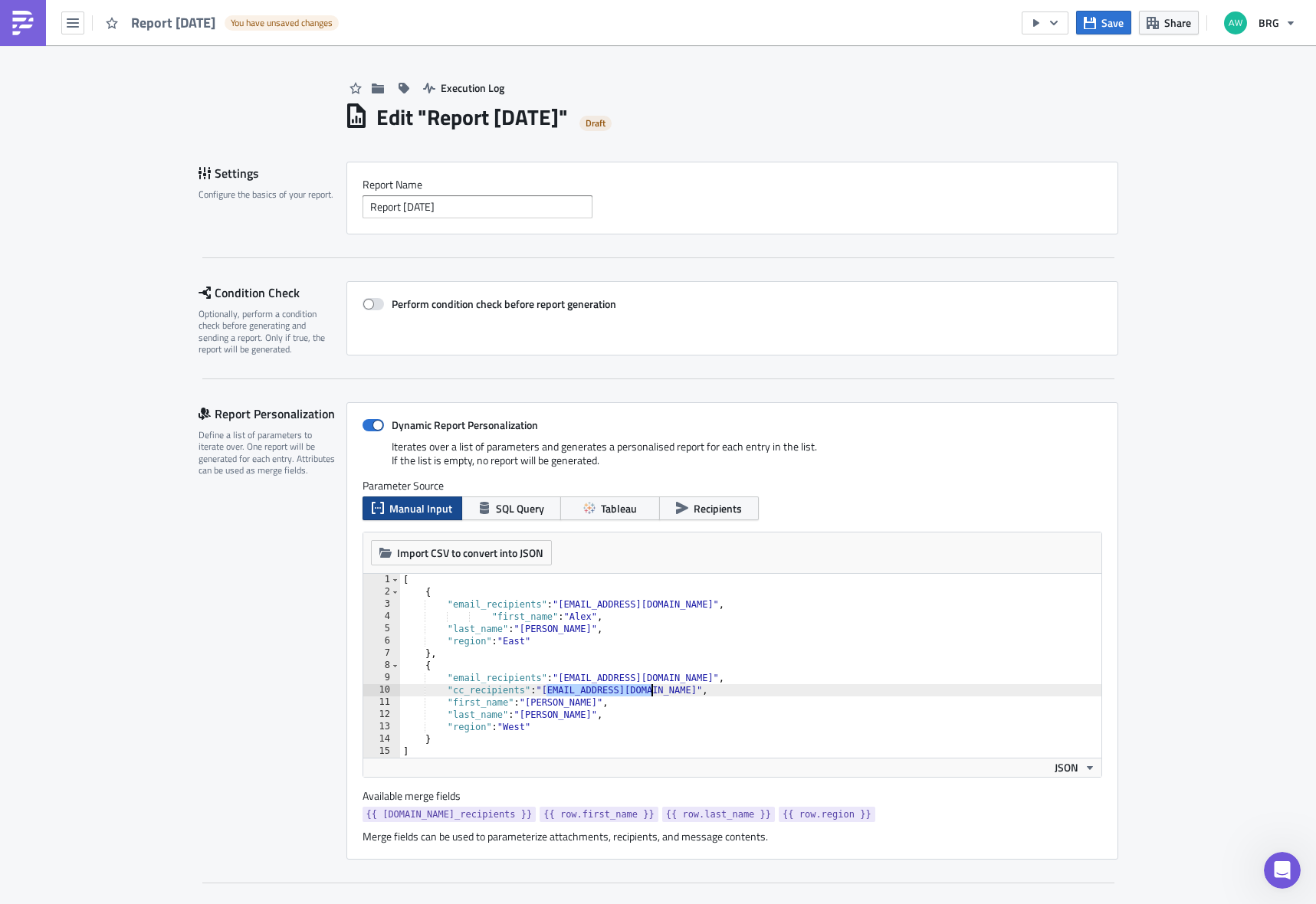
drag, startPoint x: 543, startPoint y: 690, endPoint x: 644, endPoint y: 691, distance: 101.0
click at [644, 691] on div "[ { "email_recipients" : "[EMAIL_ADDRESS][DOMAIN_NAME]" , "first_name" : "[PERS…" at bounding box center [751, 678] width 701 height 209
paste textarea "award@thinkbrg"
click at [569, 675] on div "[ { "email_recipients" : "[EMAIL_ADDRESS][DOMAIN_NAME]" , "first_name" : "[PERS…" at bounding box center [751, 678] width 701 height 209
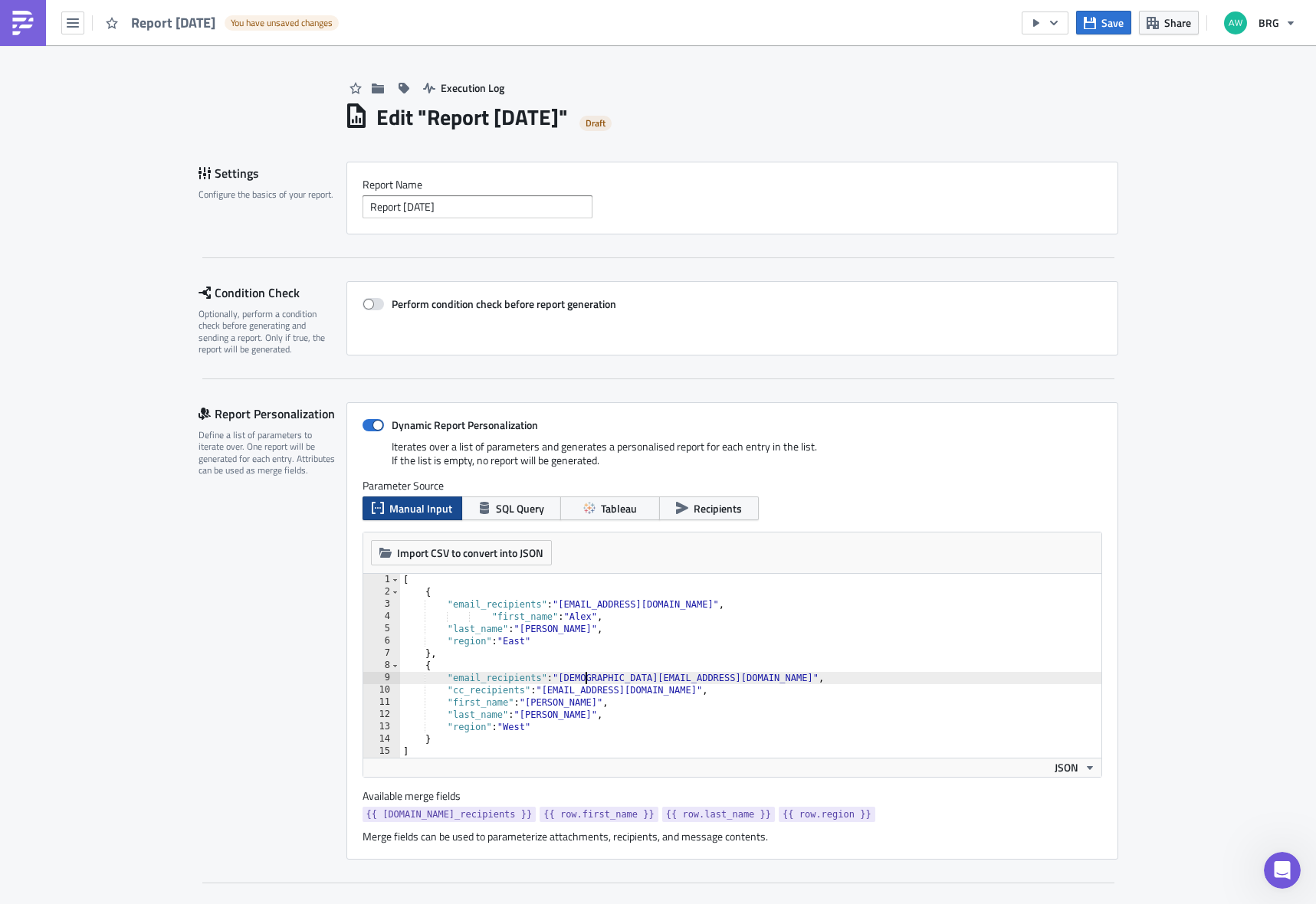
scroll to position [0, 15]
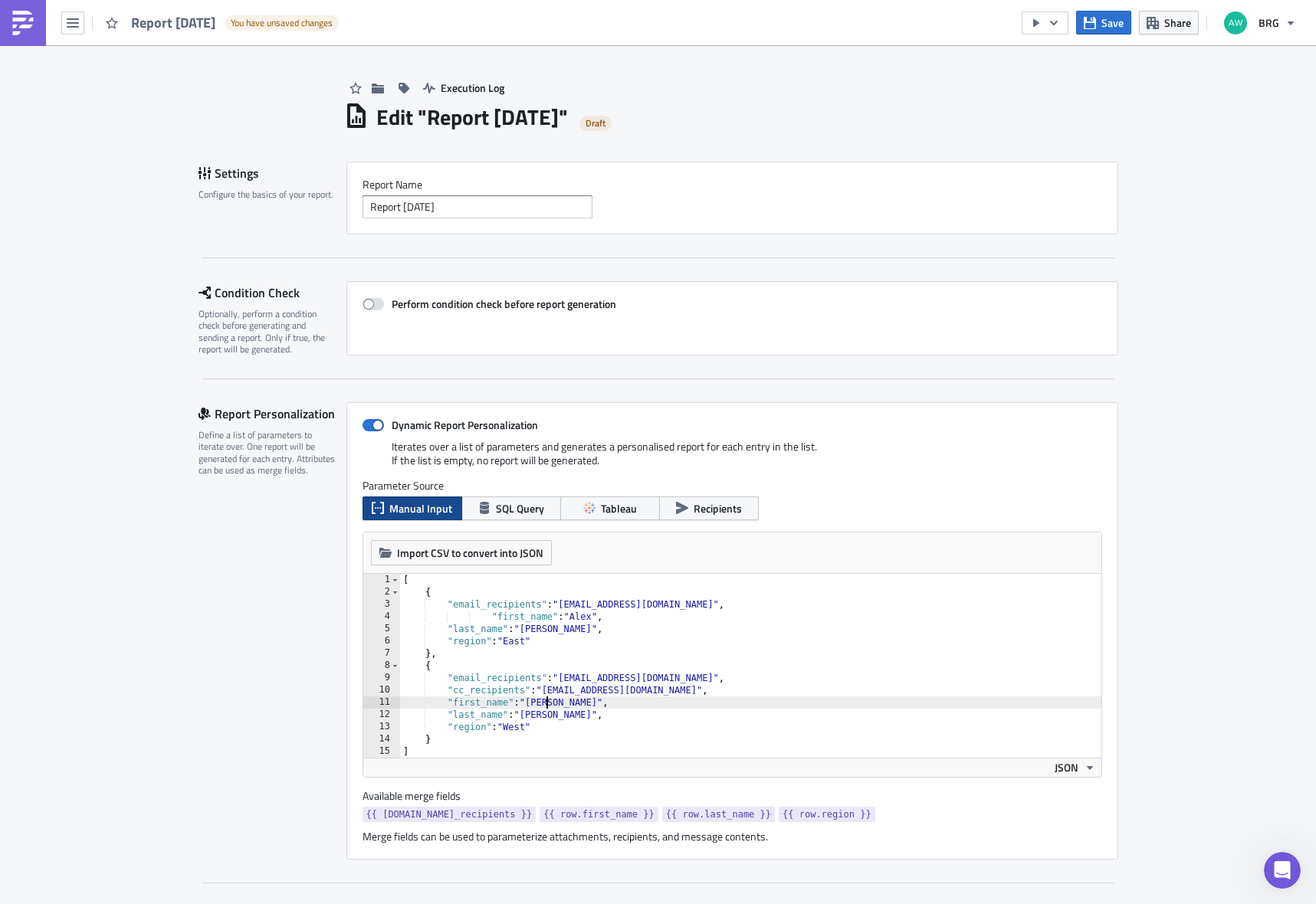
click at [539, 704] on div "[ { "email_recipients" : "[EMAIL_ADDRESS][DOMAIN_NAME]" , "first_name" : "[PERS…" at bounding box center [751, 678] width 701 height 209
click at [528, 717] on div "[ { "email_recipients" : "[EMAIL_ADDRESS][DOMAIN_NAME]" , "first_name" : "[PERS…" at bounding box center [751, 678] width 701 height 209
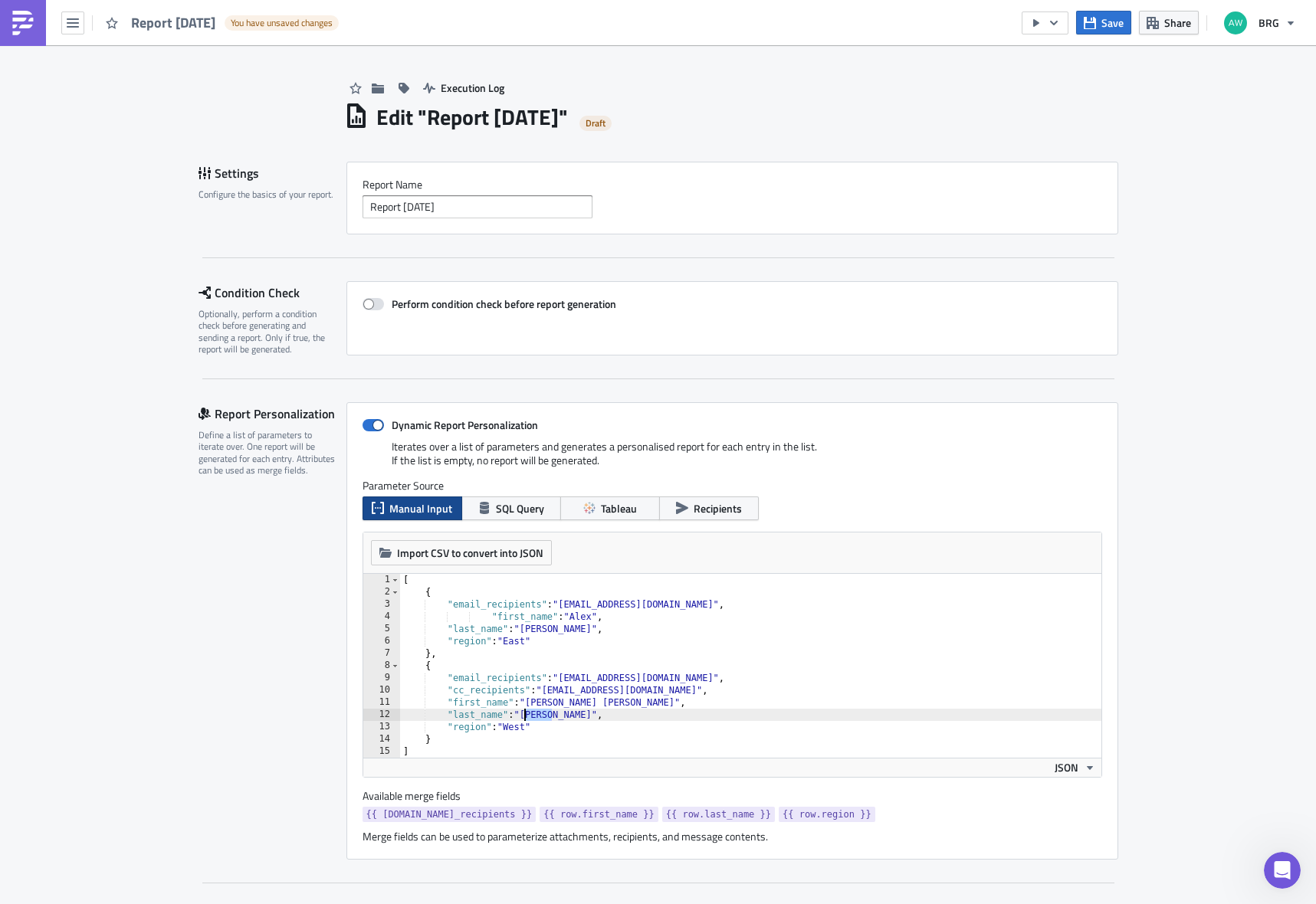
click at [528, 717] on div "[ { "email_recipients" : "[EMAIL_ADDRESS][DOMAIN_NAME]" , "first_name" : "[PERS…" at bounding box center [751, 678] width 701 height 209
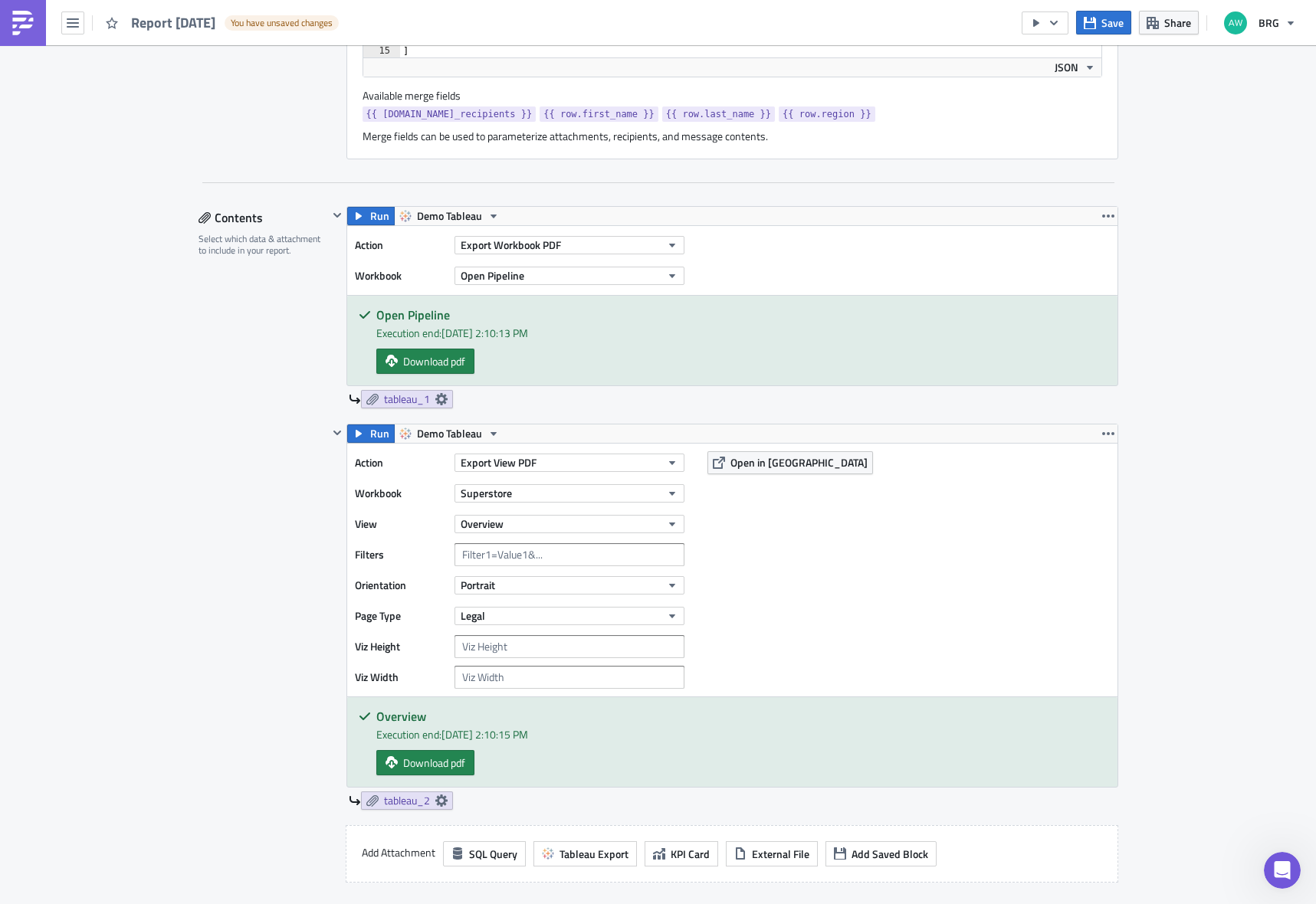
scroll to position [710, 0]
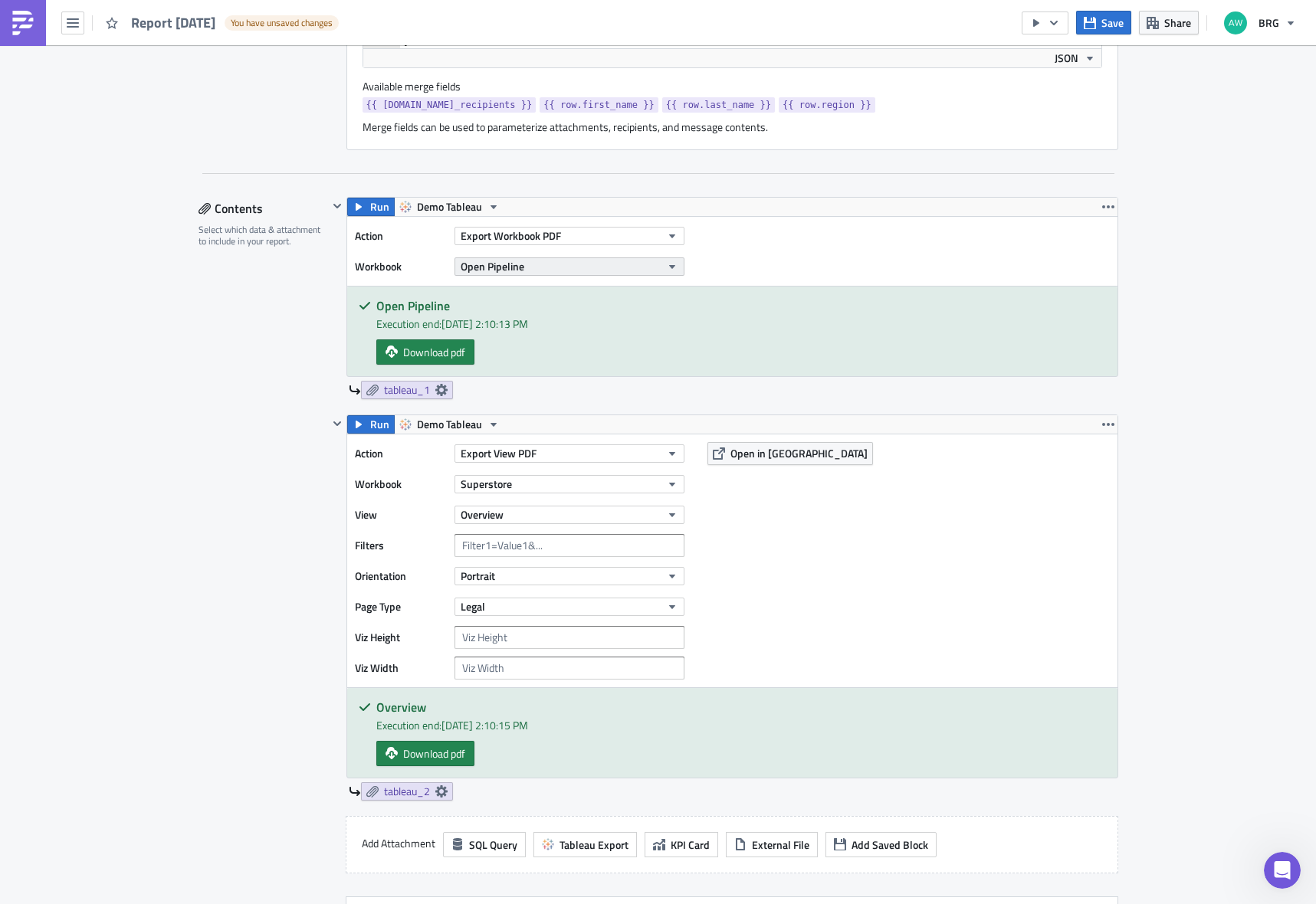
type textarea ""last_name": "[PERSON_NAME]","
click at [524, 264] on button "Open Pipeline" at bounding box center [570, 266] width 230 height 18
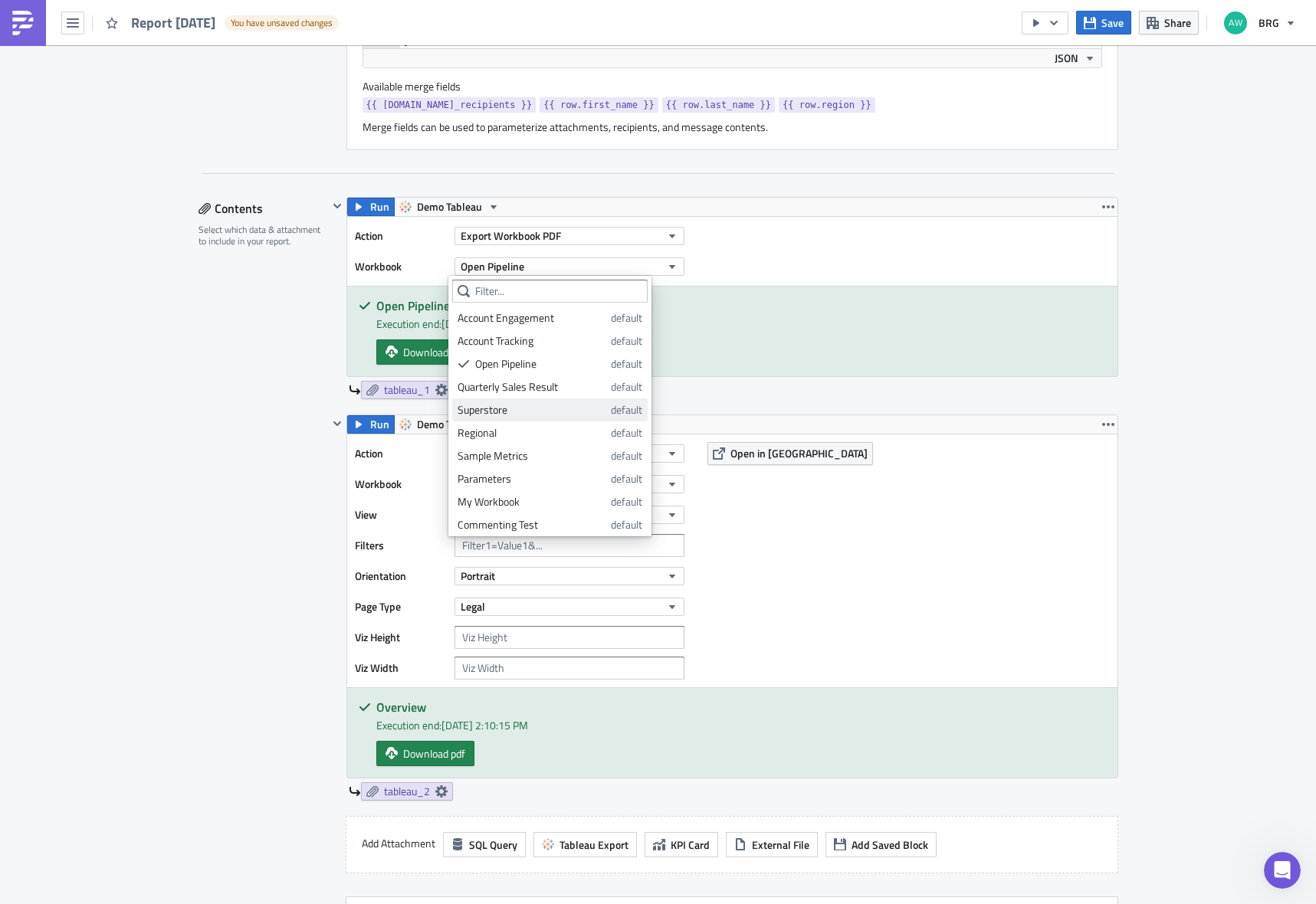
click at [540, 412] on div "Superstore" at bounding box center [531, 409] width 148 height 15
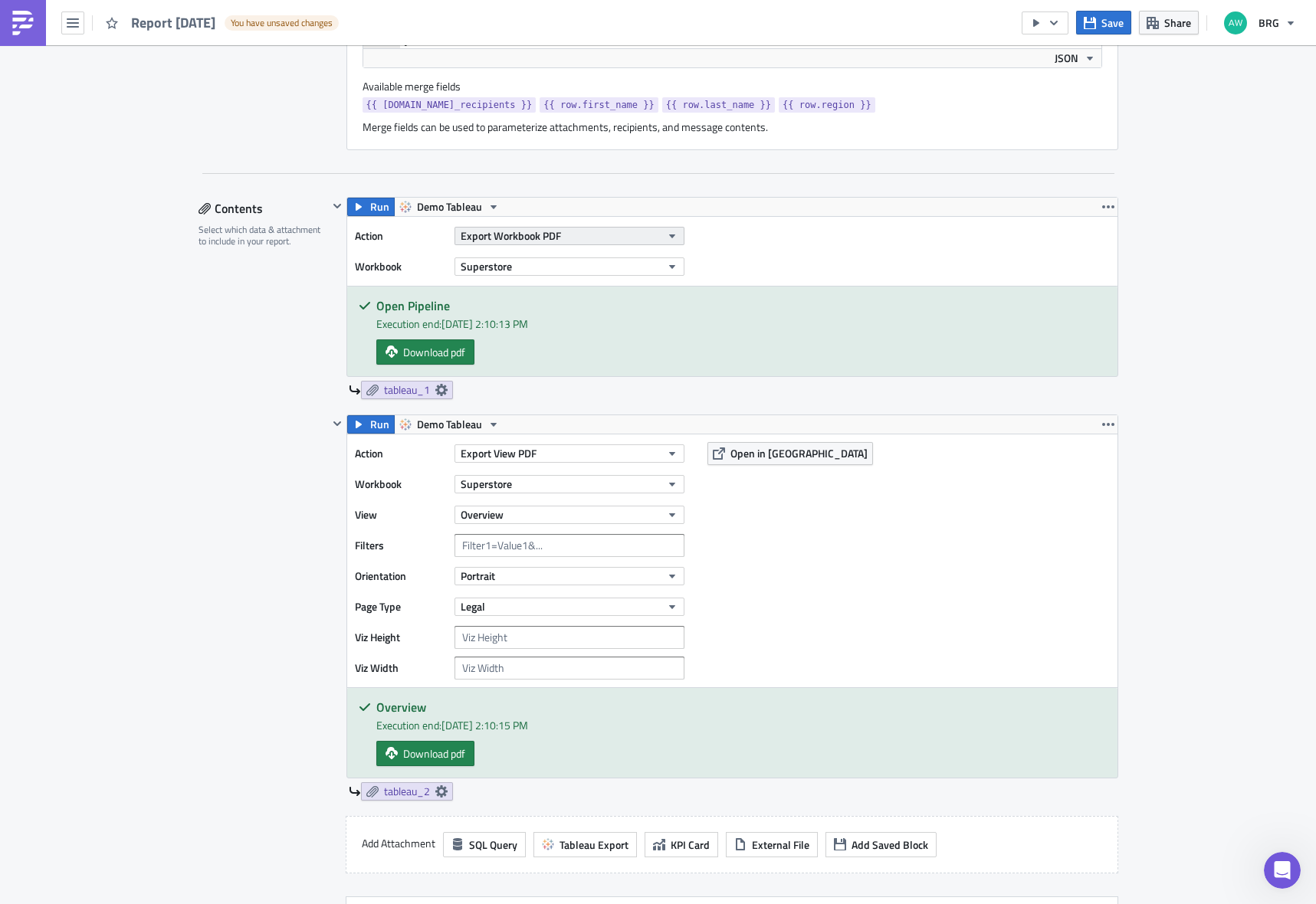
click at [531, 235] on span "Export Workbook PDF" at bounding box center [511, 236] width 101 height 16
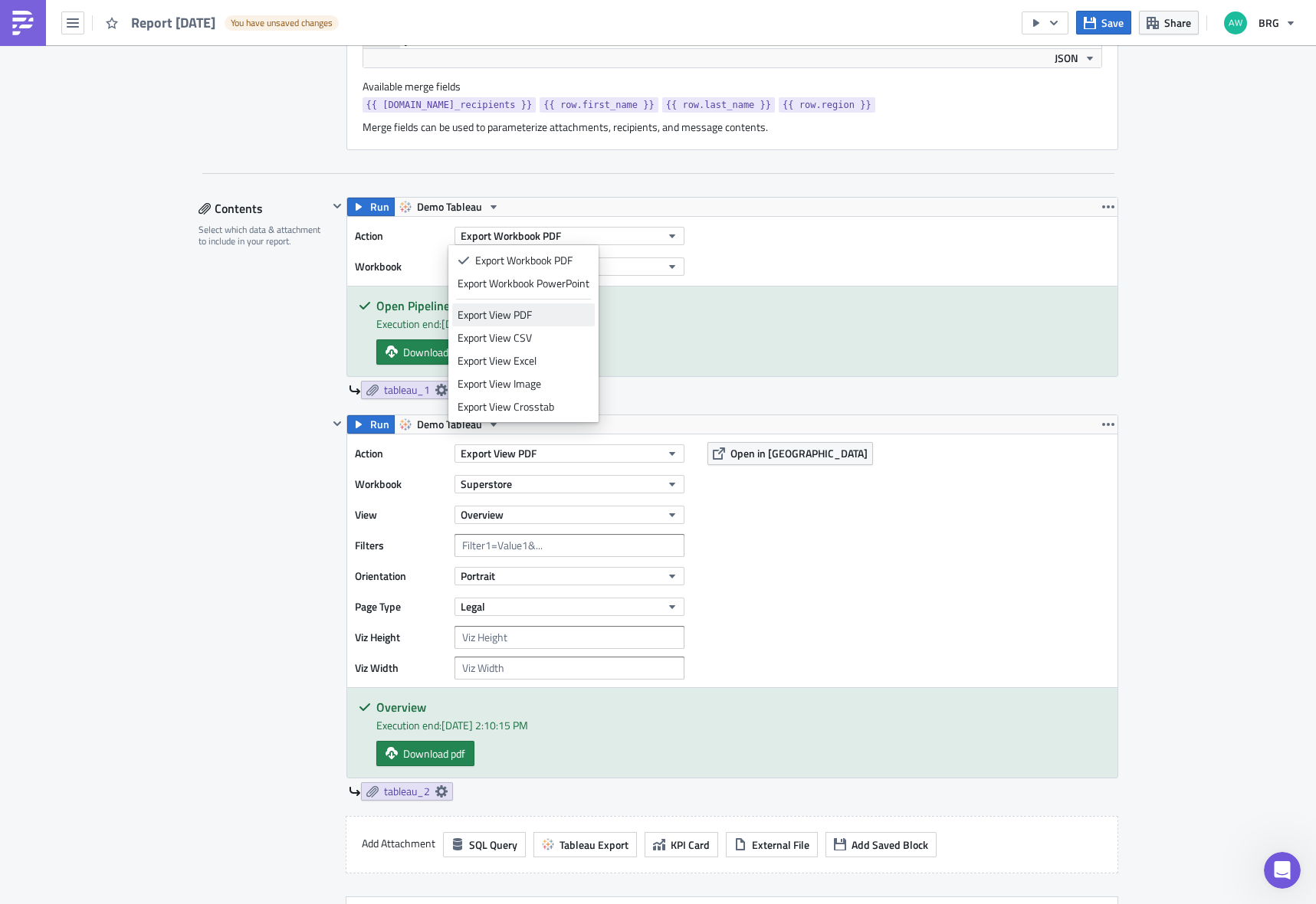
click at [528, 322] on div "Export View PDF" at bounding box center [523, 314] width 132 height 15
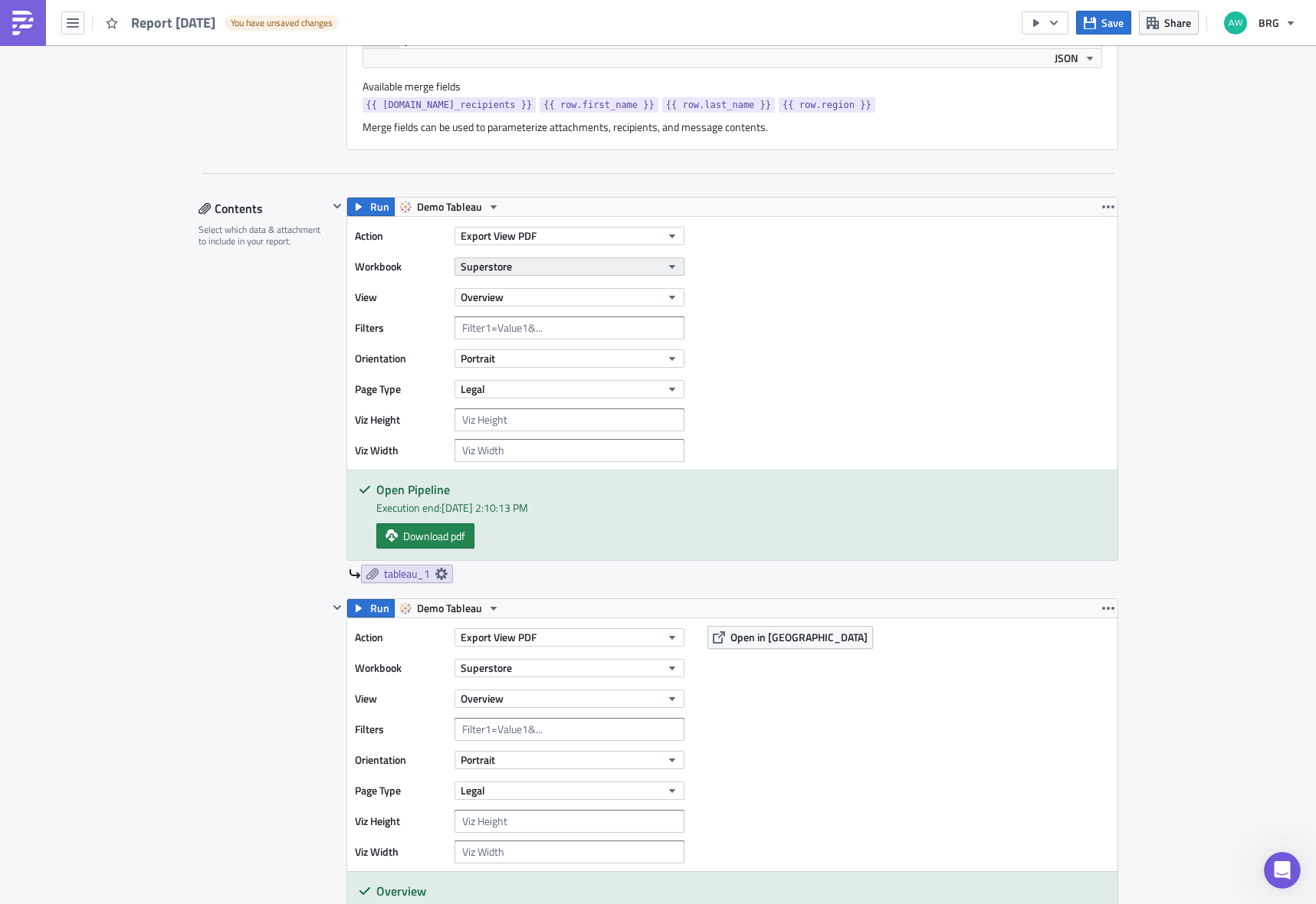
click at [513, 273] on button "Superstore" at bounding box center [570, 266] width 230 height 18
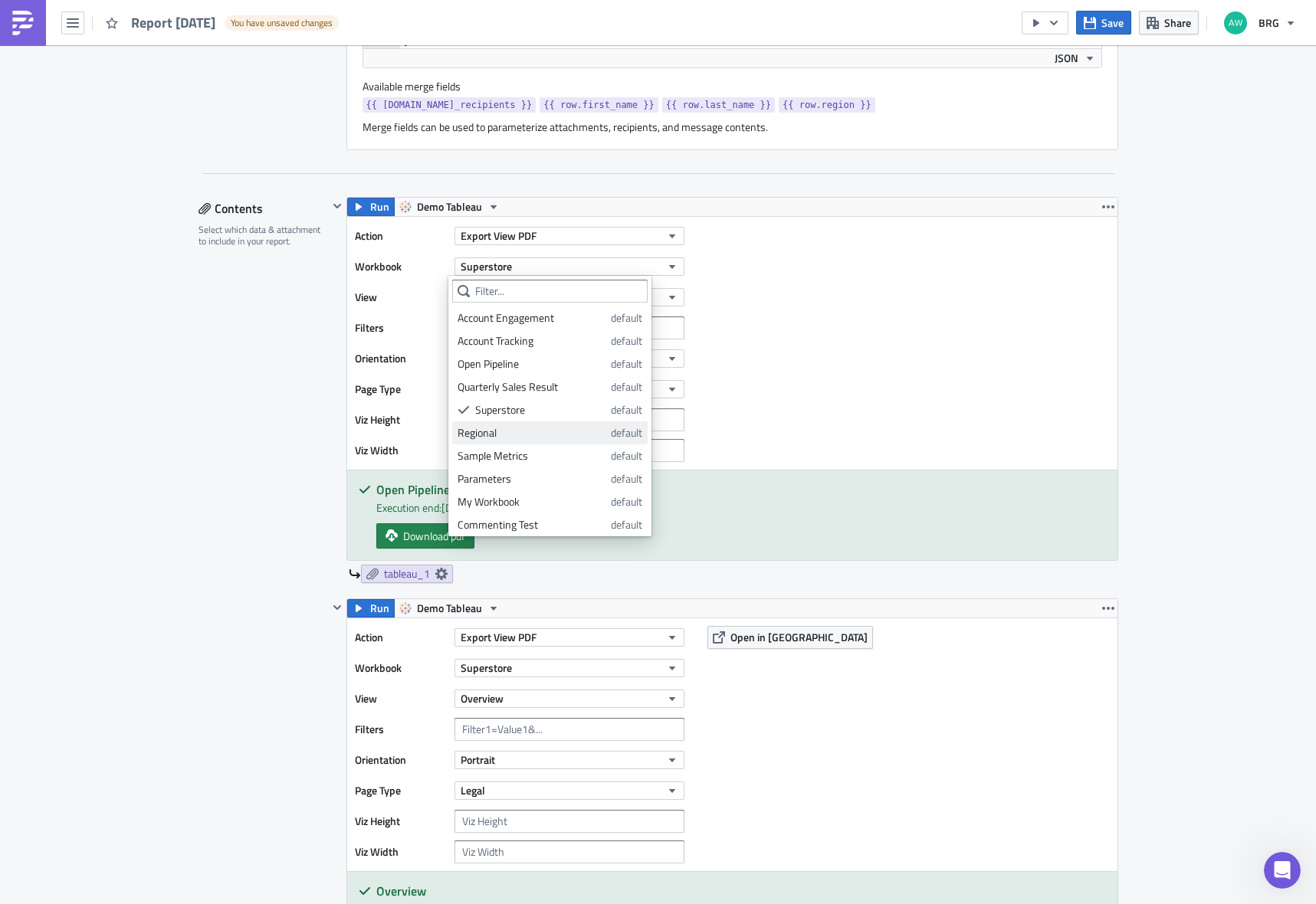
click at [524, 432] on div "Regional" at bounding box center [531, 432] width 148 height 15
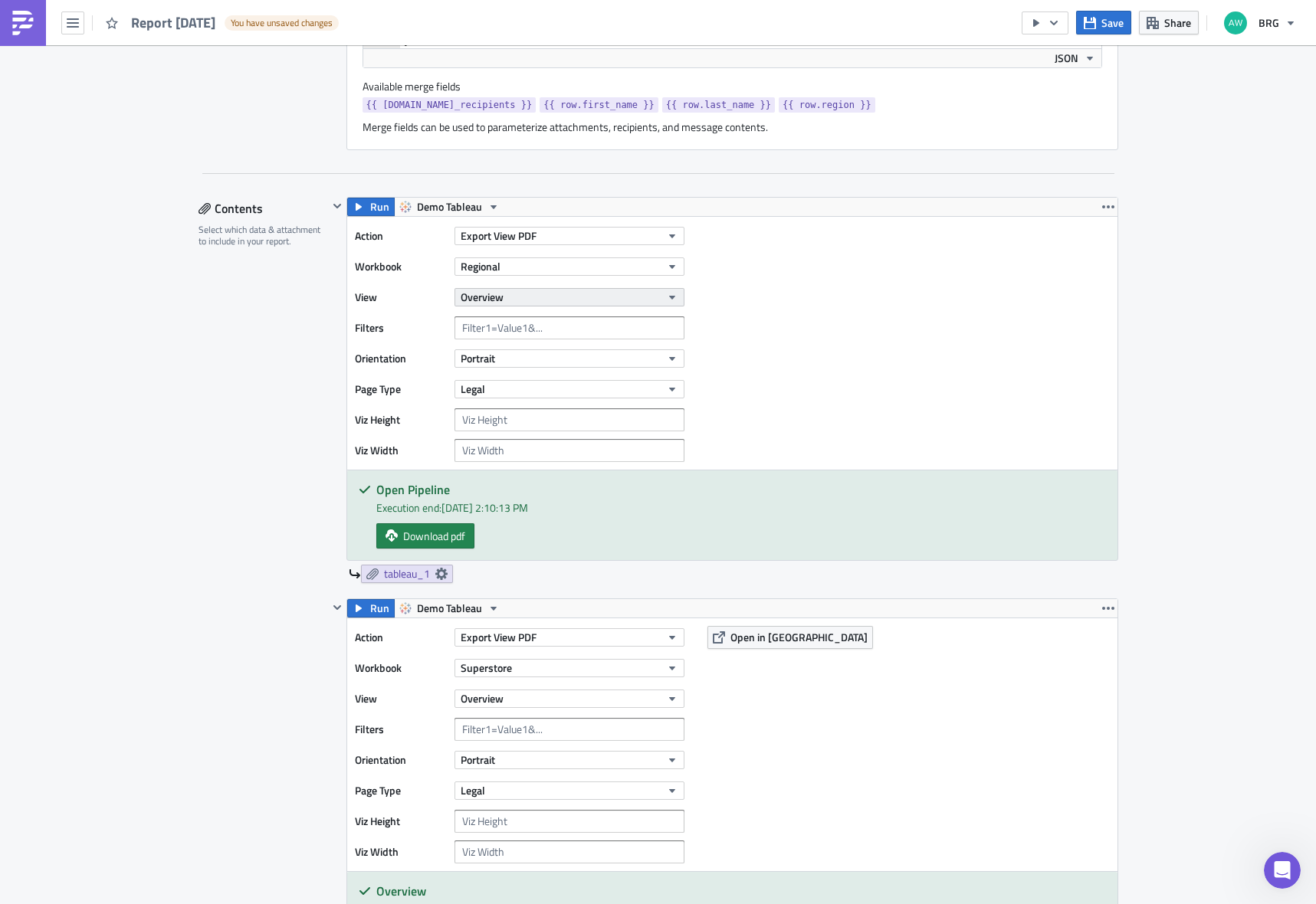
click at [550, 295] on button "Overview" at bounding box center [570, 297] width 230 height 18
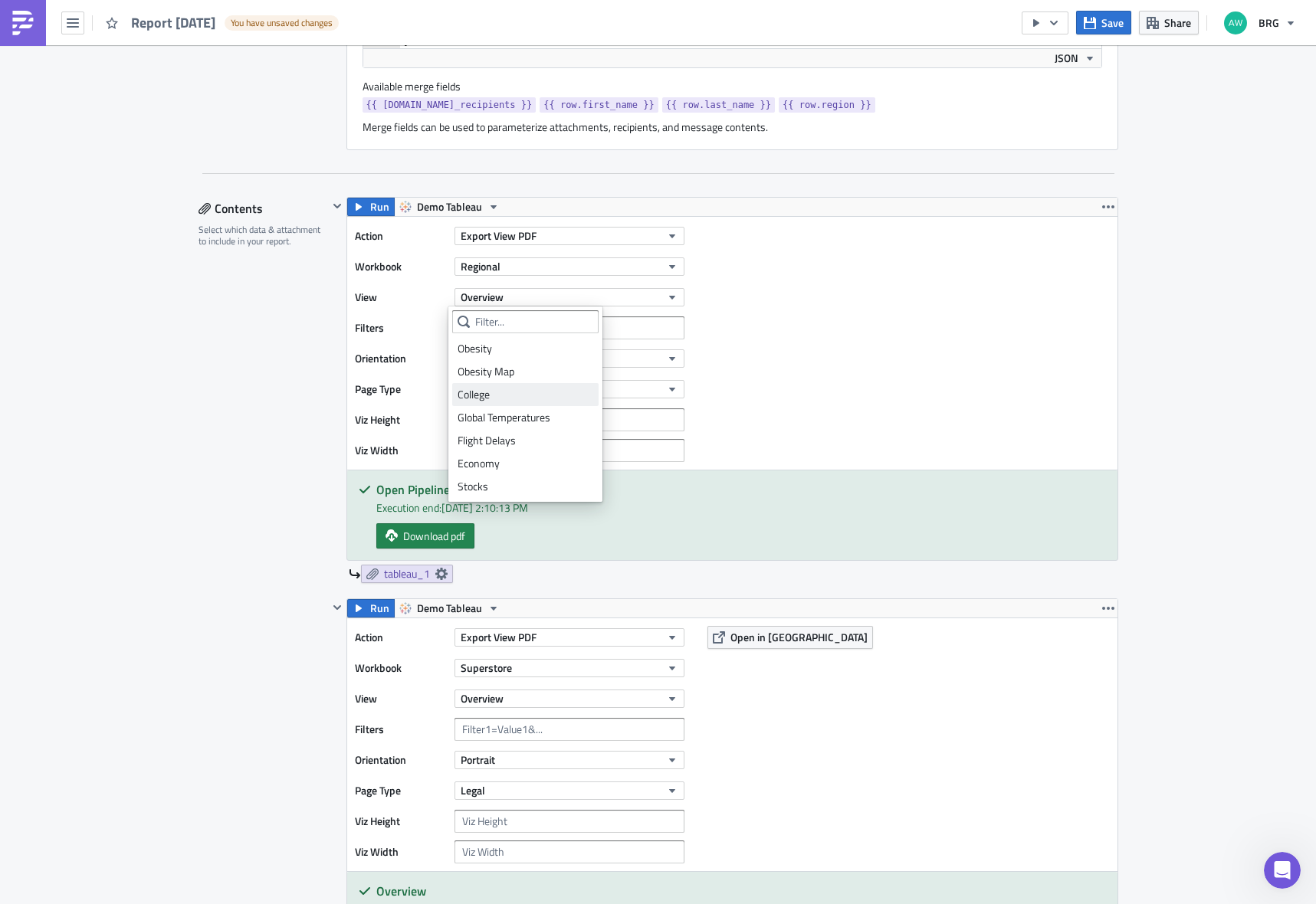
click at [514, 388] on div "College" at bounding box center [525, 394] width 136 height 15
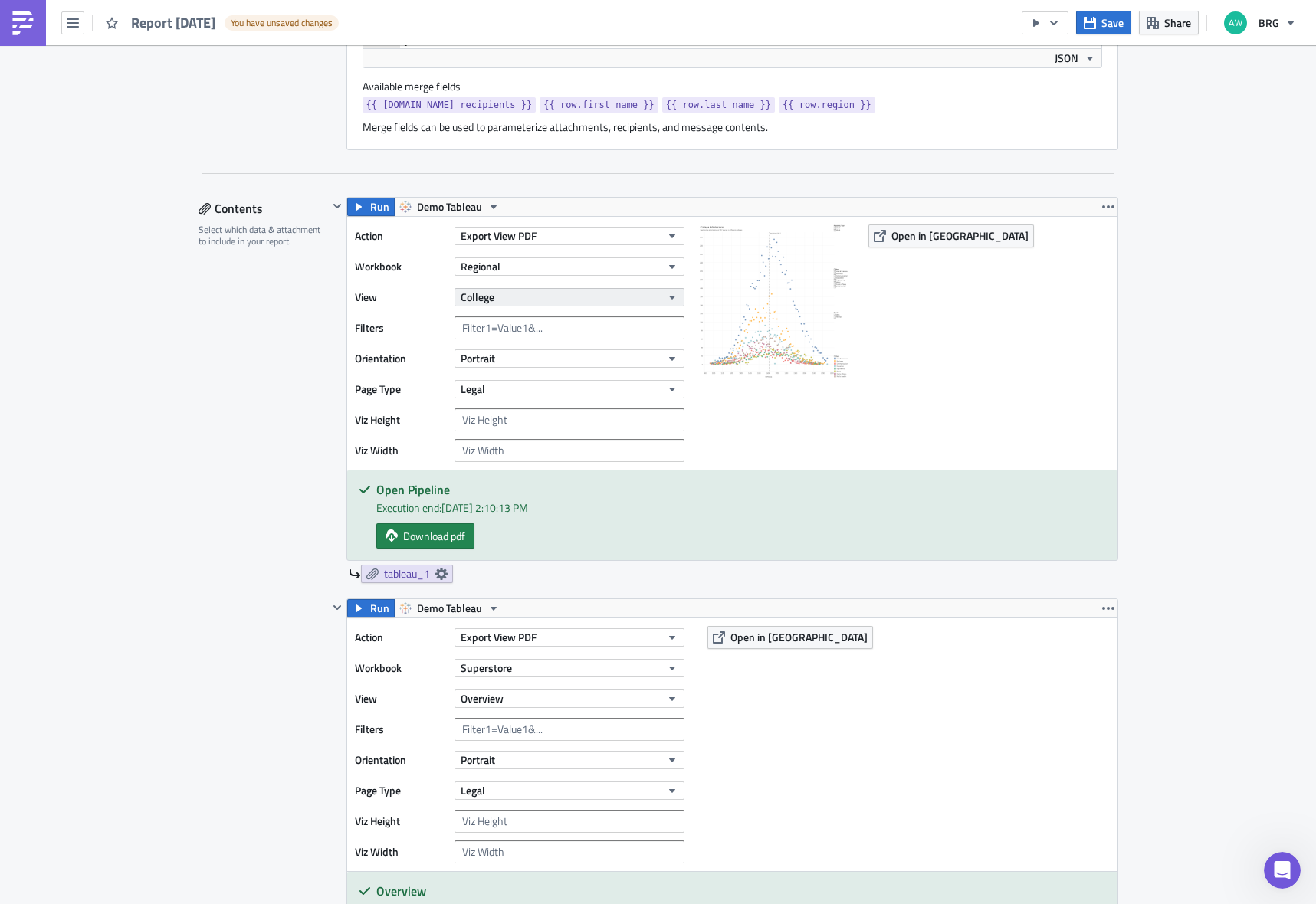
click at [511, 304] on button "College" at bounding box center [570, 297] width 230 height 18
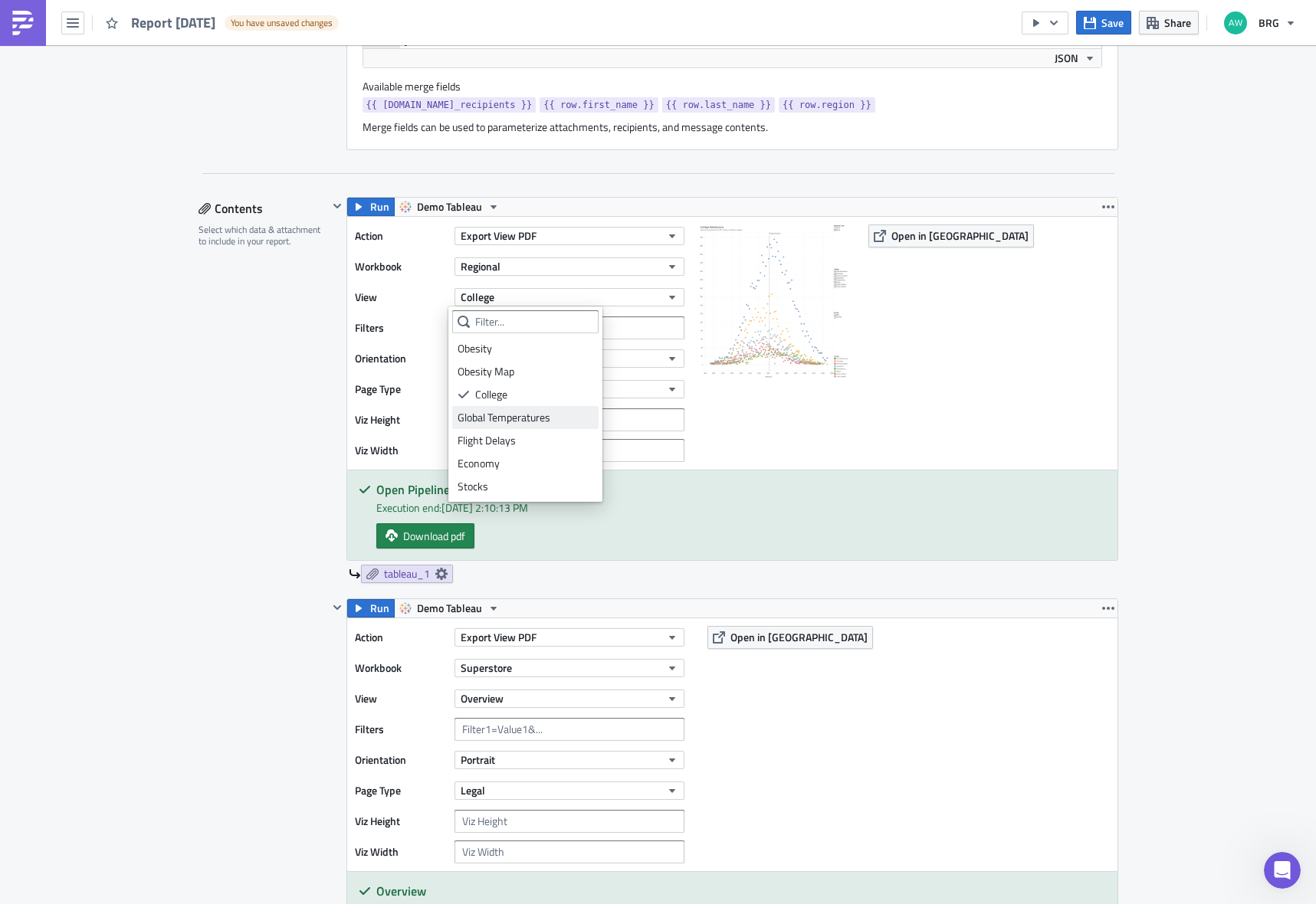
click at [505, 419] on div "Global Temperatures" at bounding box center [525, 417] width 136 height 15
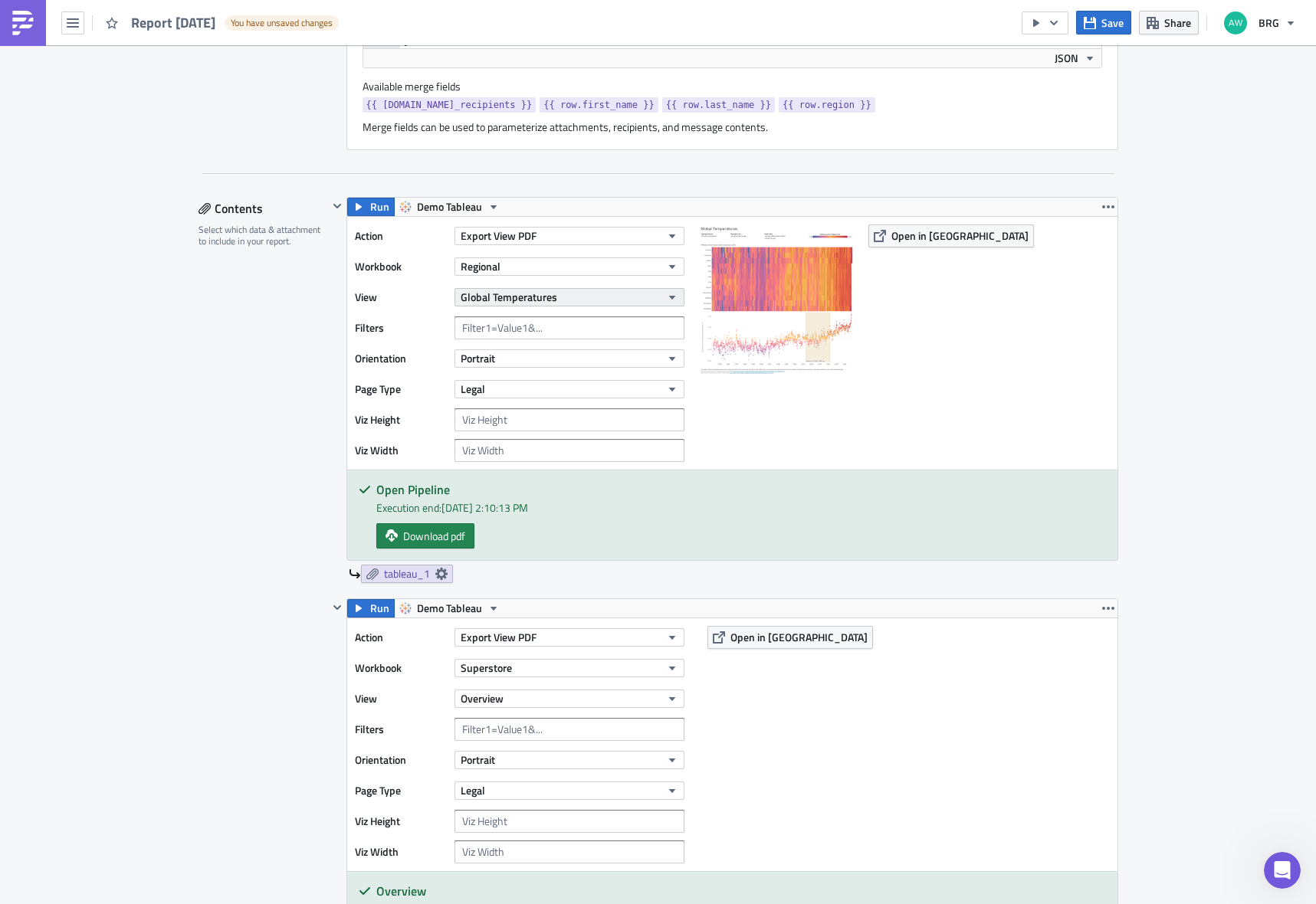
click at [504, 306] on button "Global Temperatures" at bounding box center [570, 297] width 230 height 18
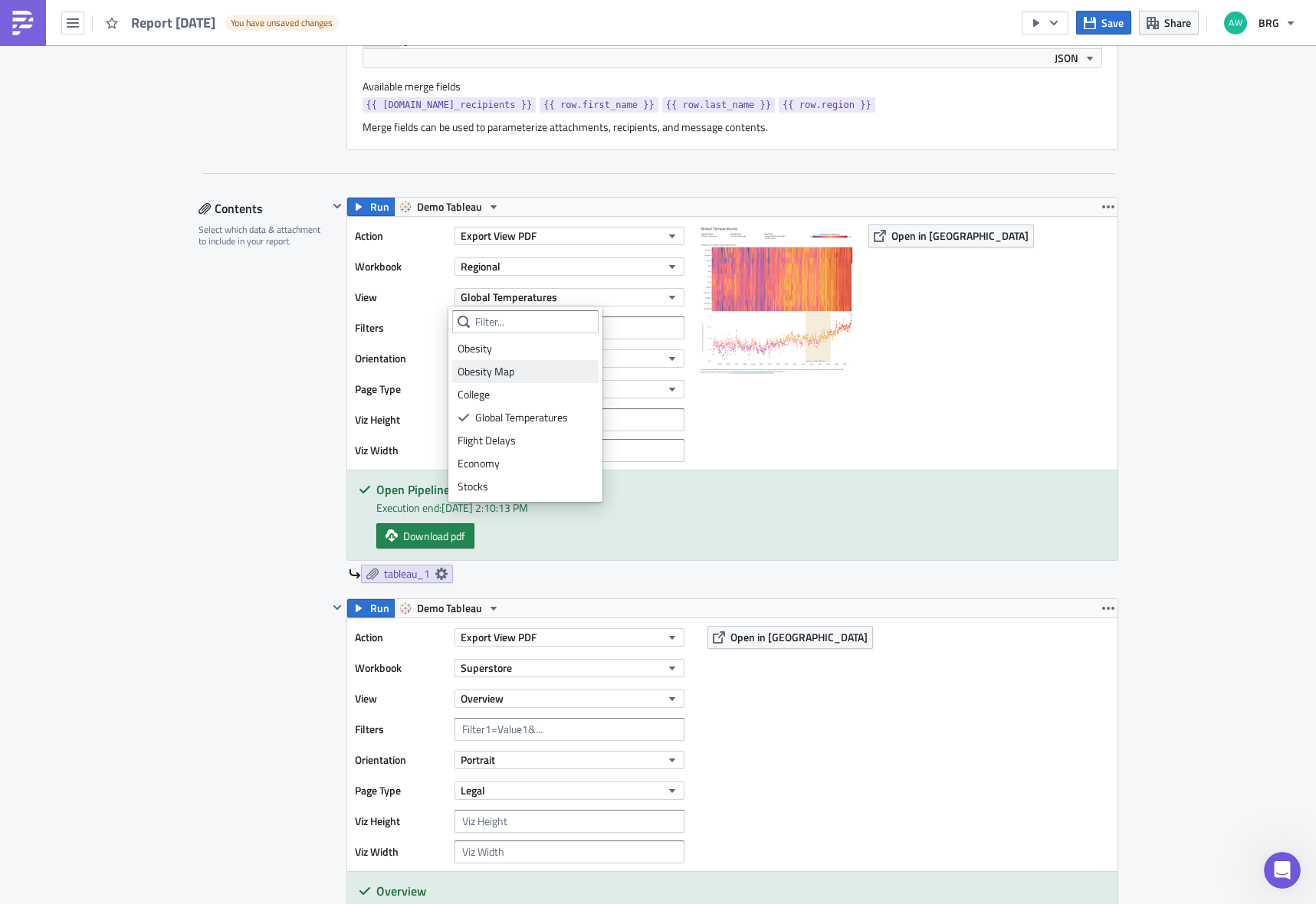
click at [493, 376] on div "Obesity Map" at bounding box center [525, 371] width 136 height 15
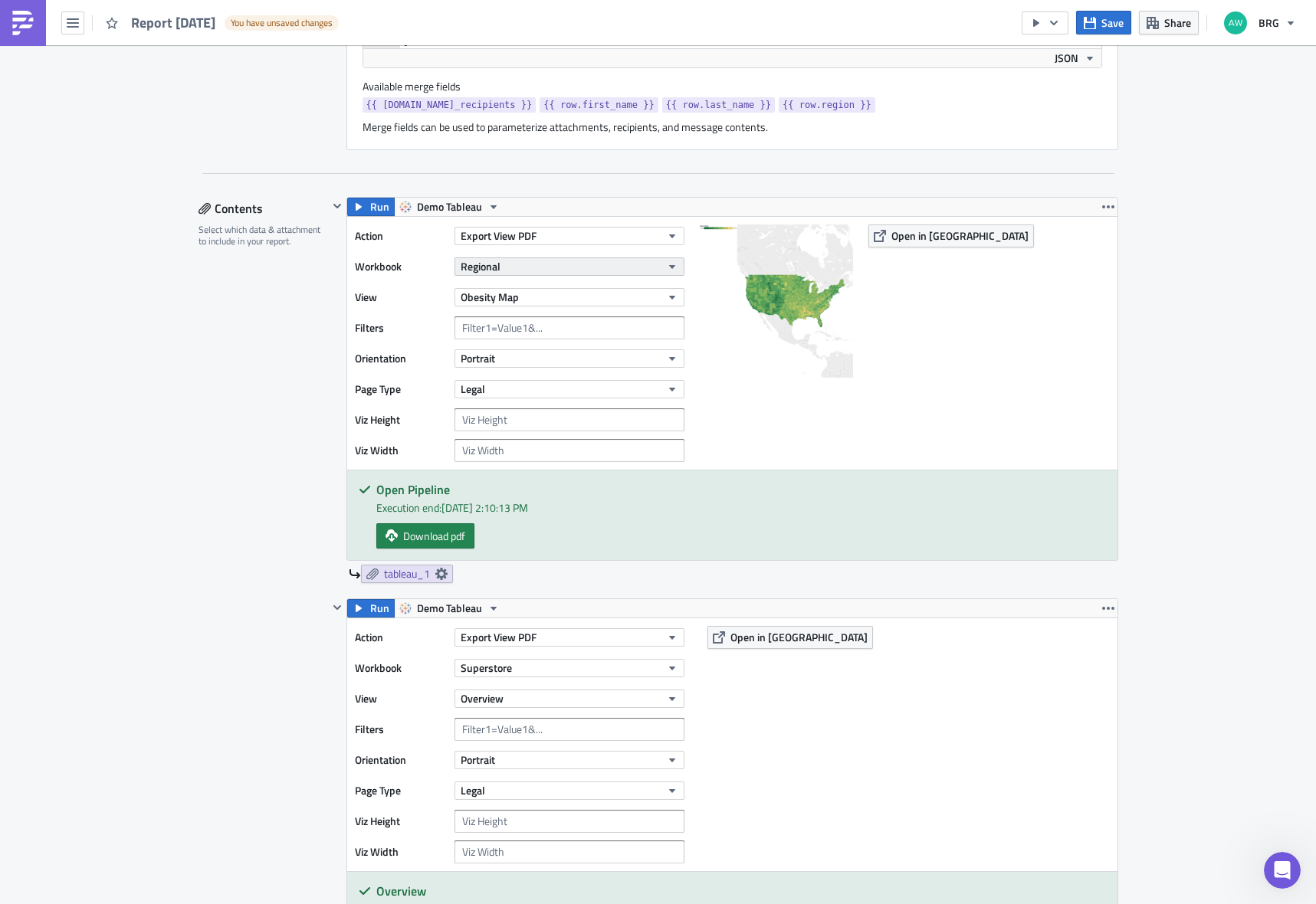
click at [500, 269] on button "Regional" at bounding box center [570, 266] width 230 height 18
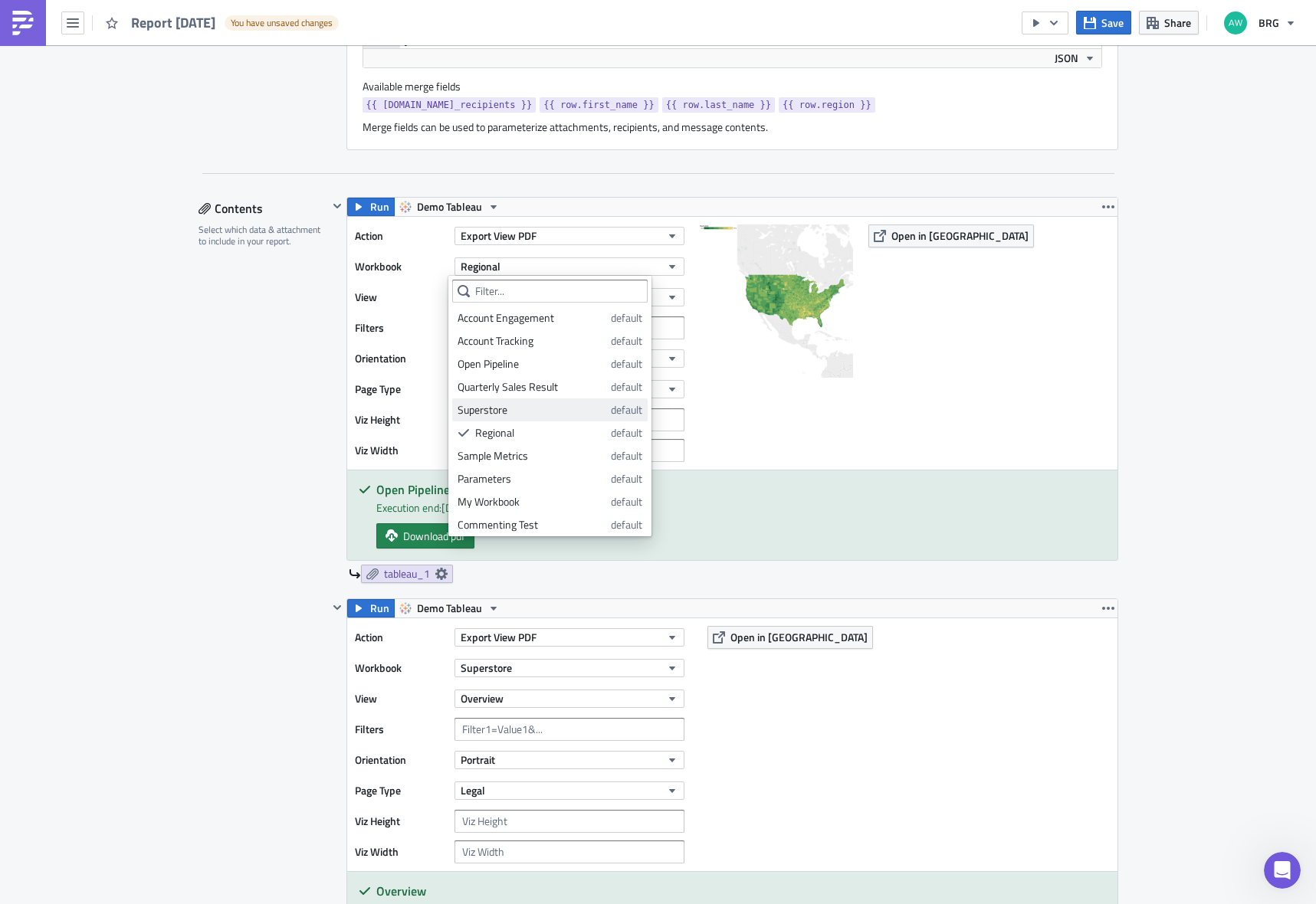
click at [508, 404] on div "Superstore" at bounding box center [531, 409] width 148 height 15
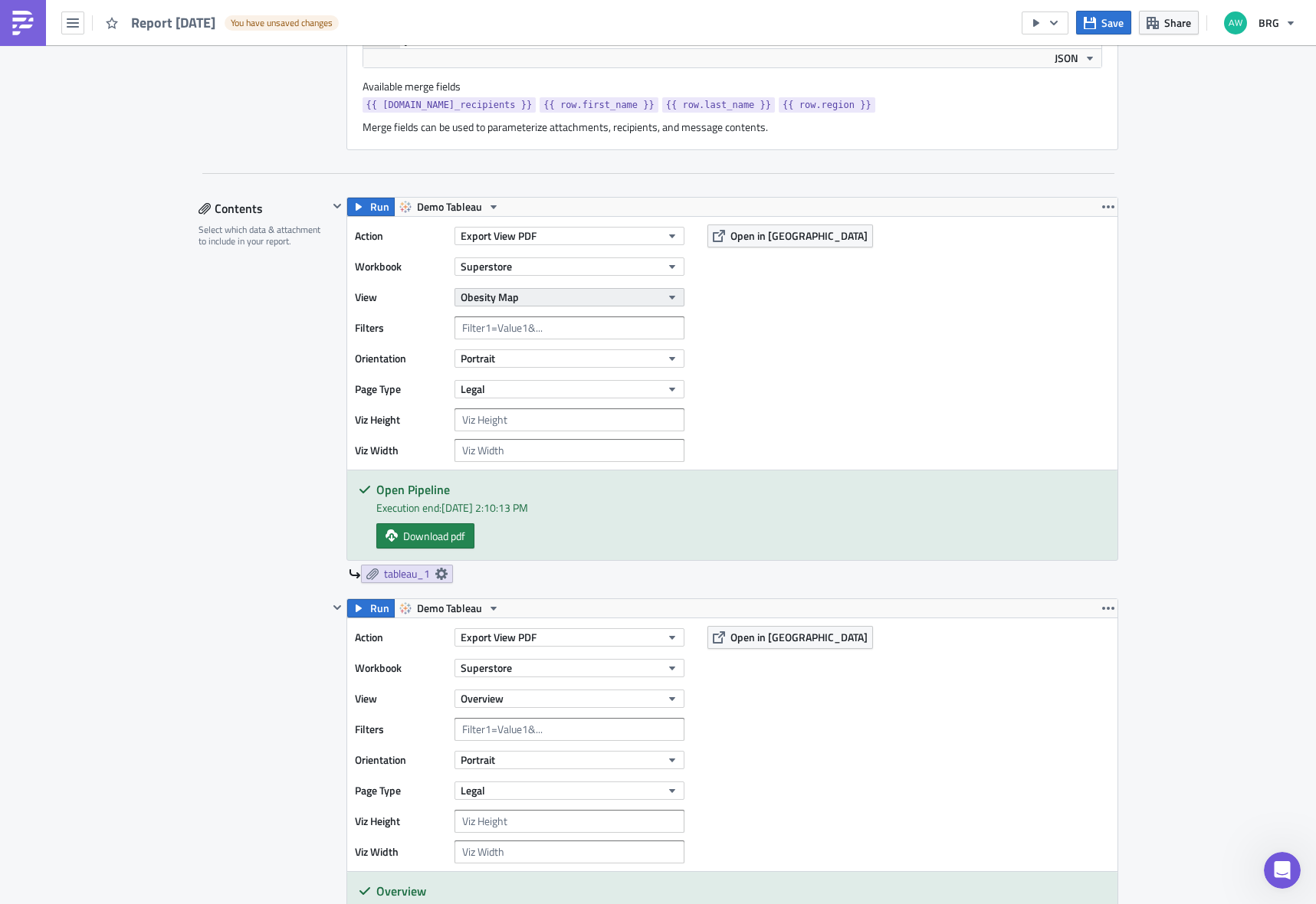
click at [513, 299] on button "Obesity Map" at bounding box center [570, 297] width 230 height 18
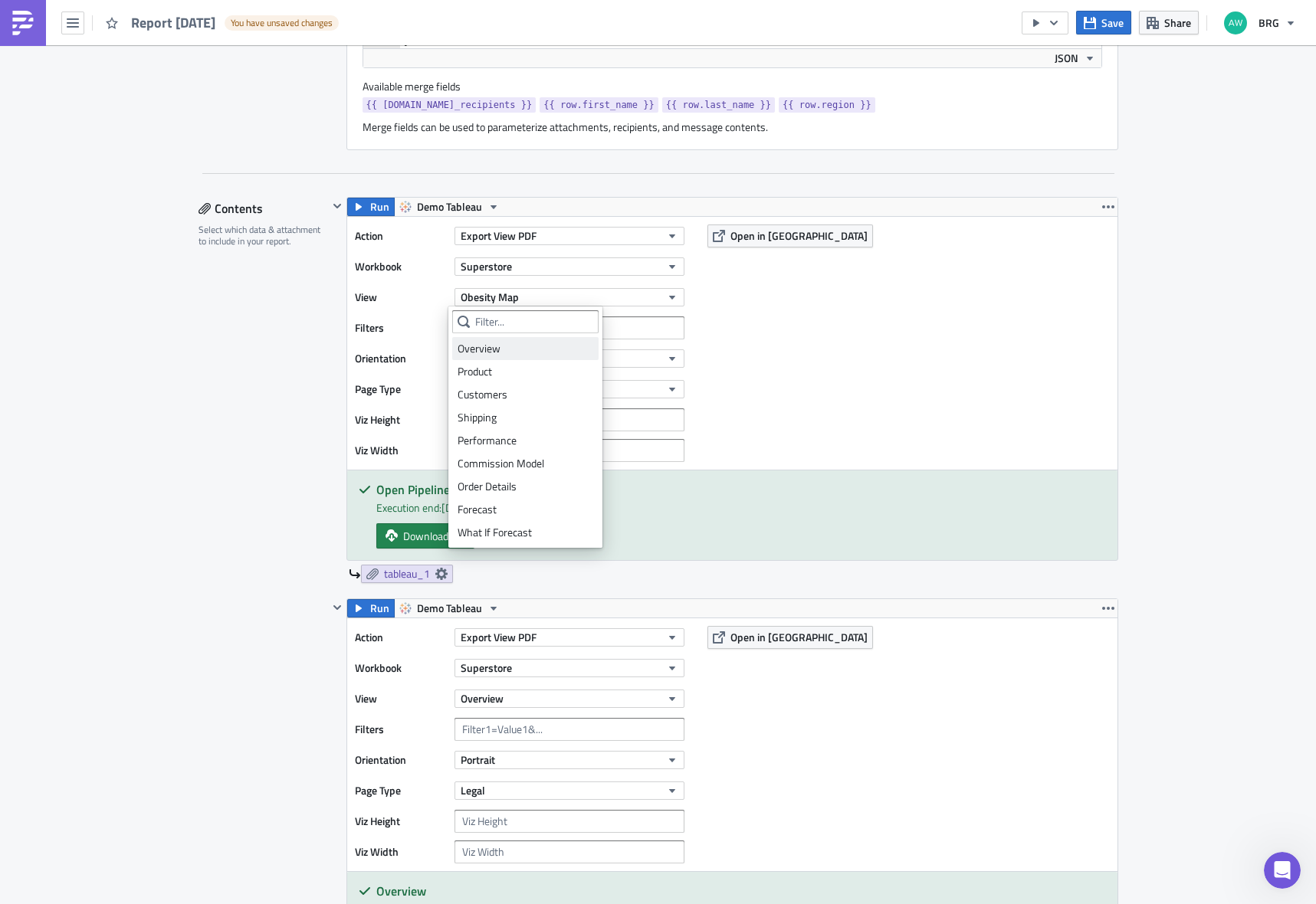
click at [502, 356] on link "Overview" at bounding box center [525, 348] width 146 height 23
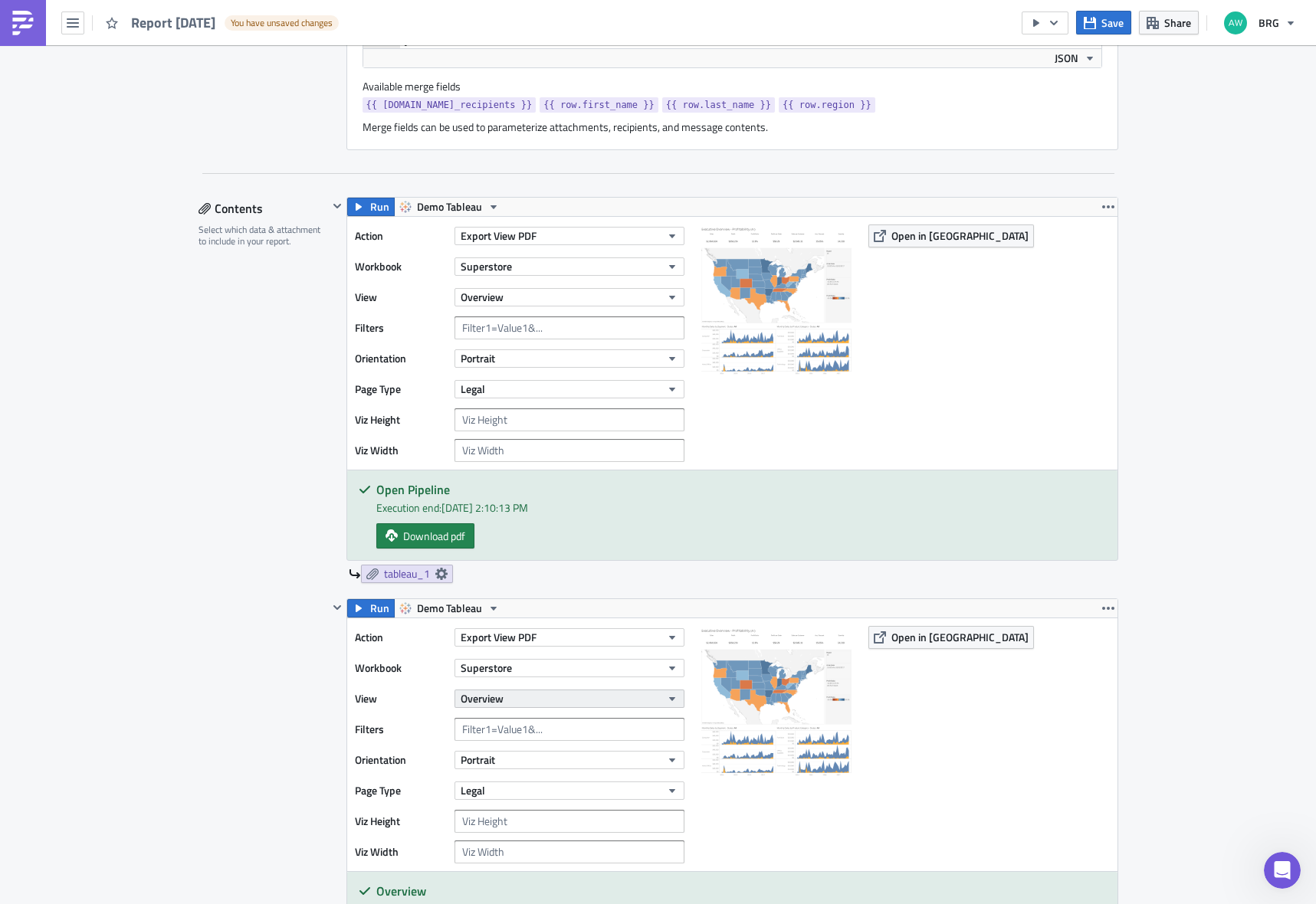
click at [477, 699] on span "Overview" at bounding box center [482, 699] width 43 height 16
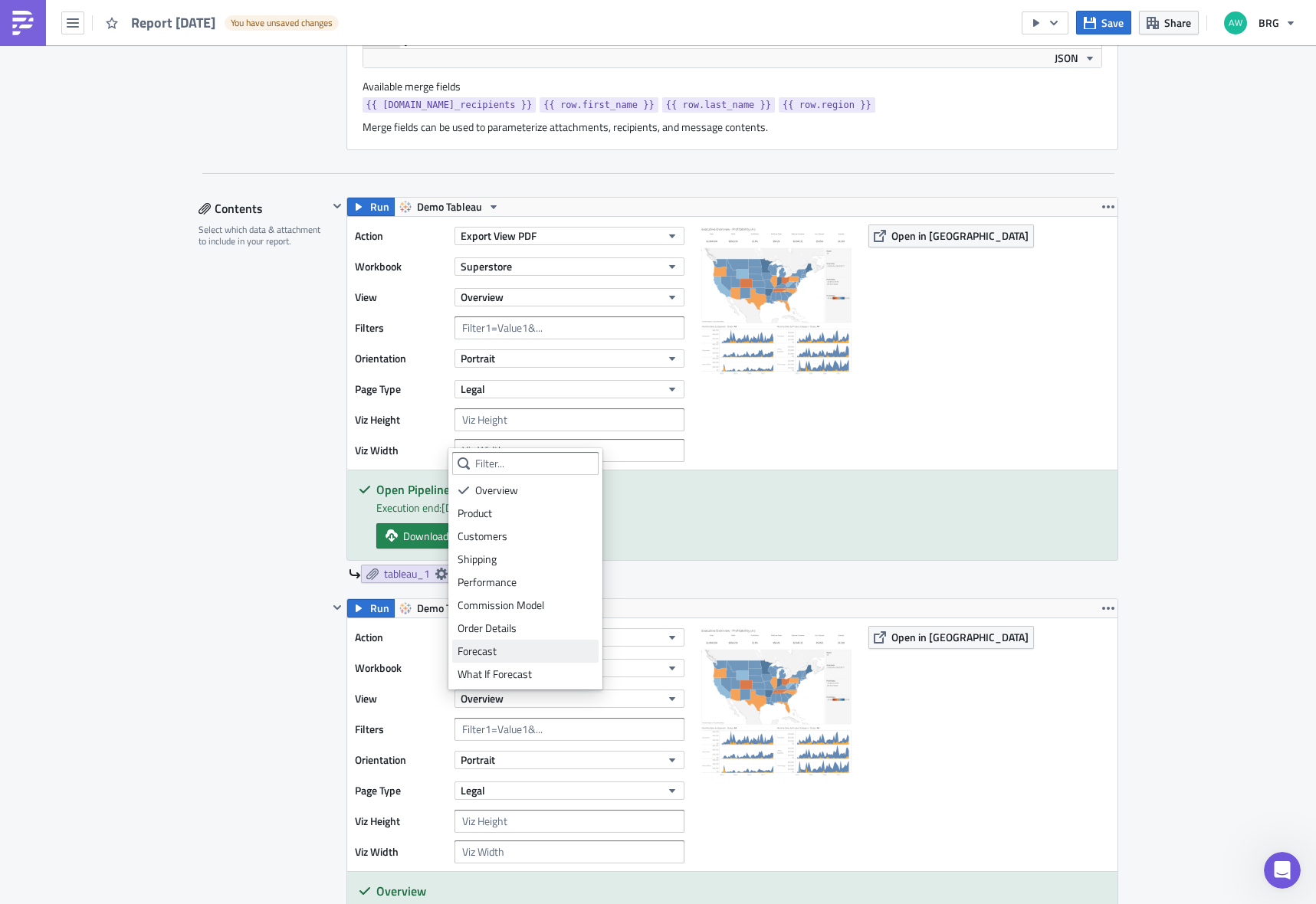
click at [506, 645] on div "Forecast" at bounding box center [525, 651] width 136 height 15
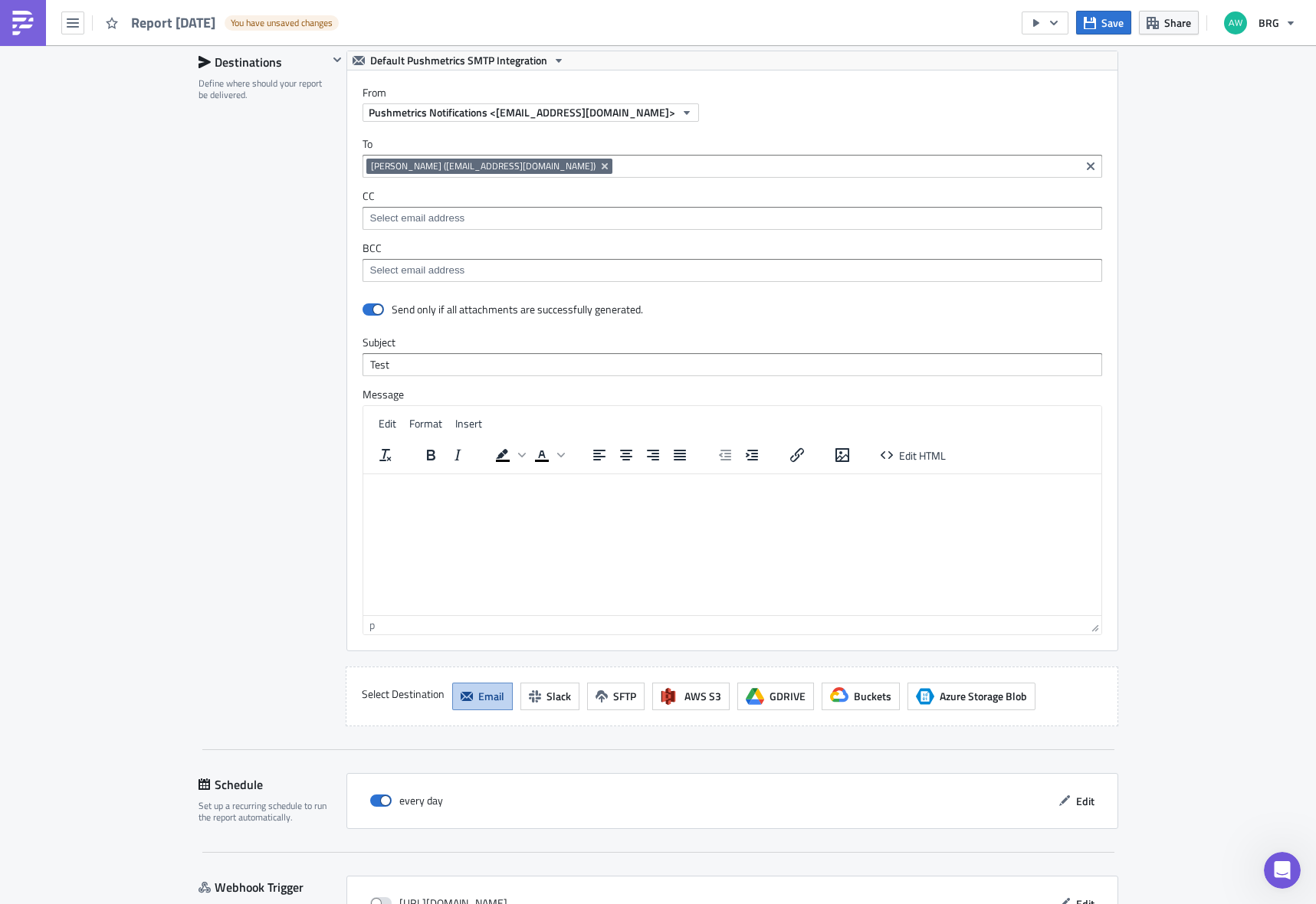
scroll to position [1890, 0]
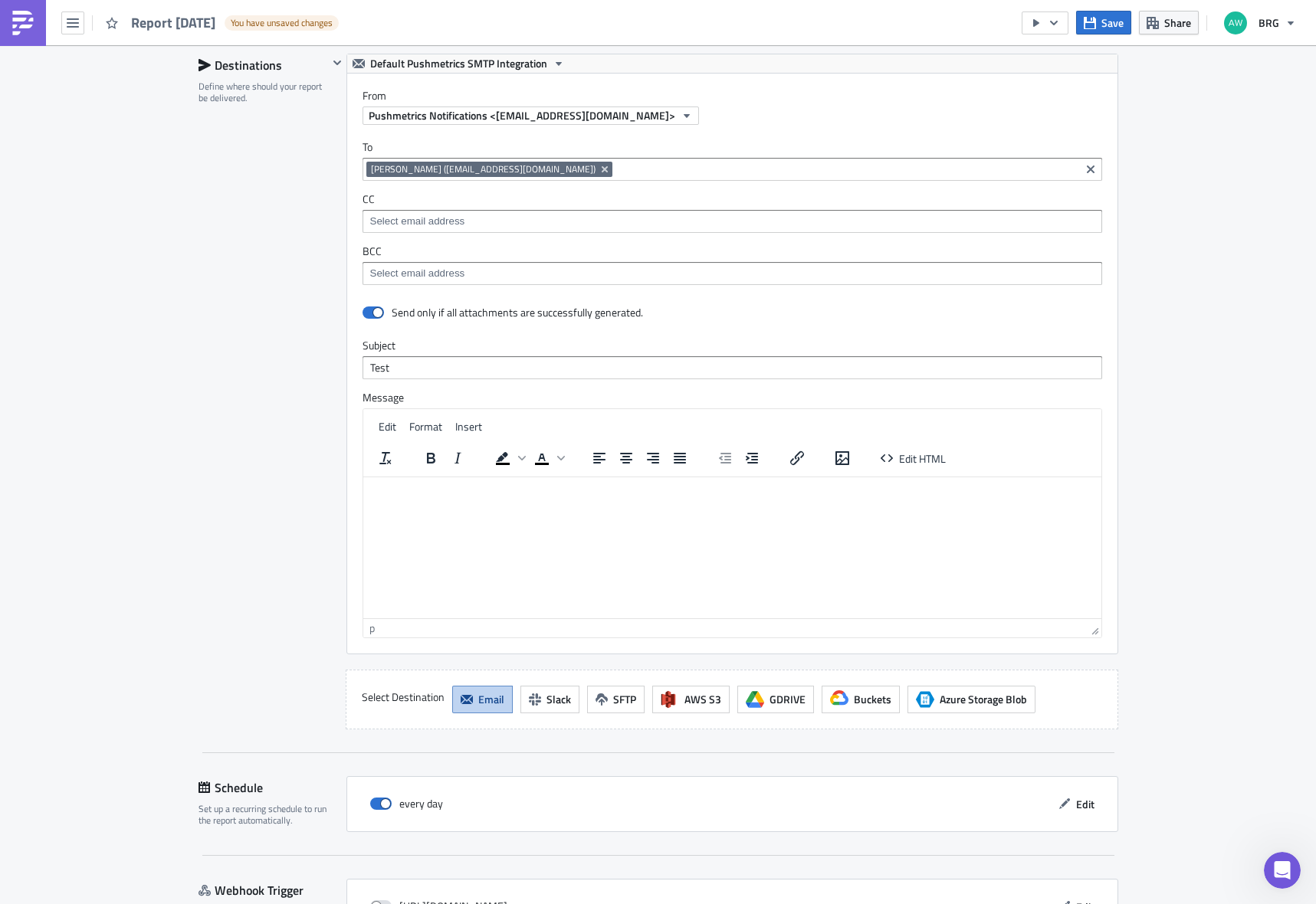
click at [570, 501] on html at bounding box center [732, 488] width 738 height 25
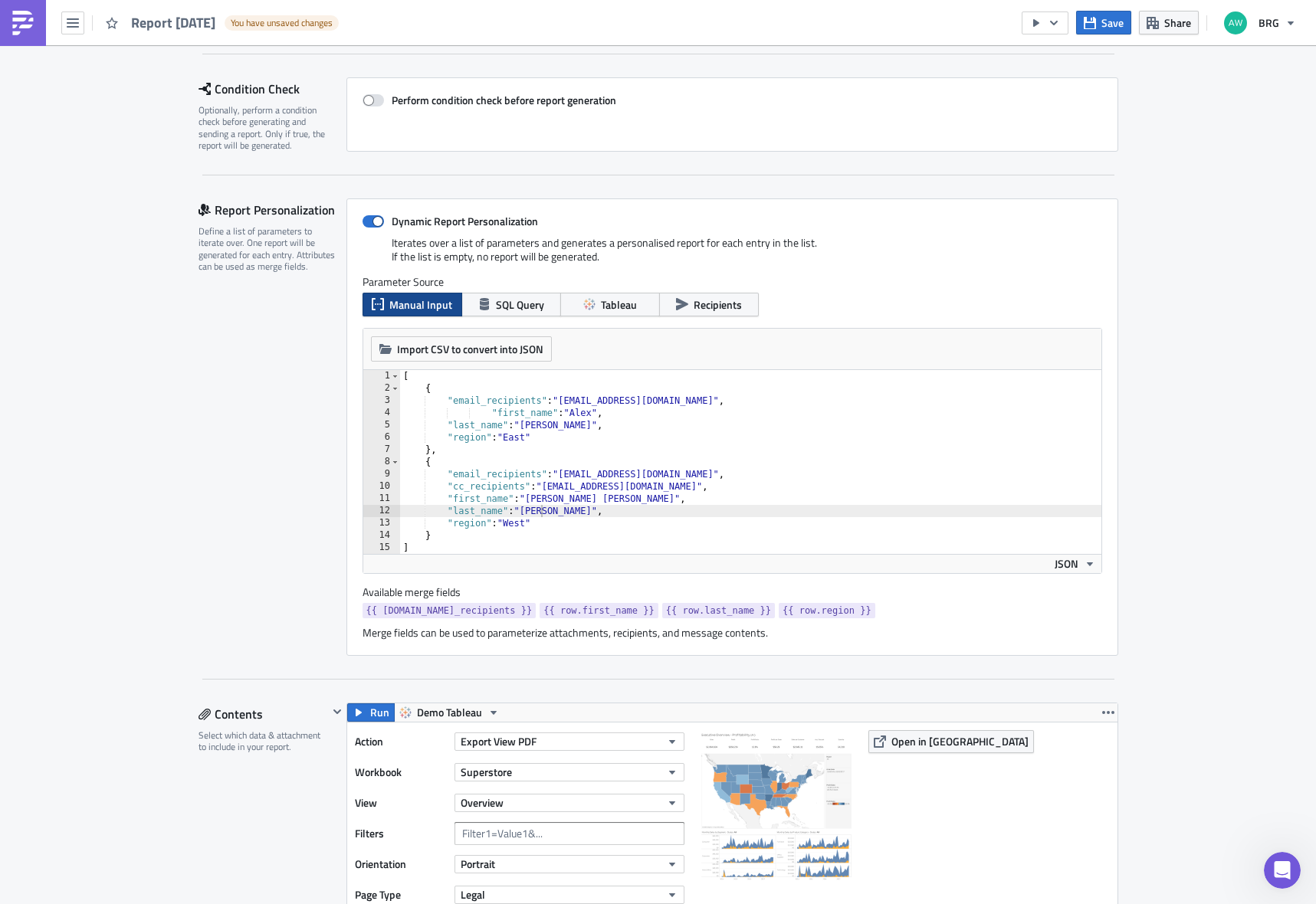
scroll to position [226, 0]
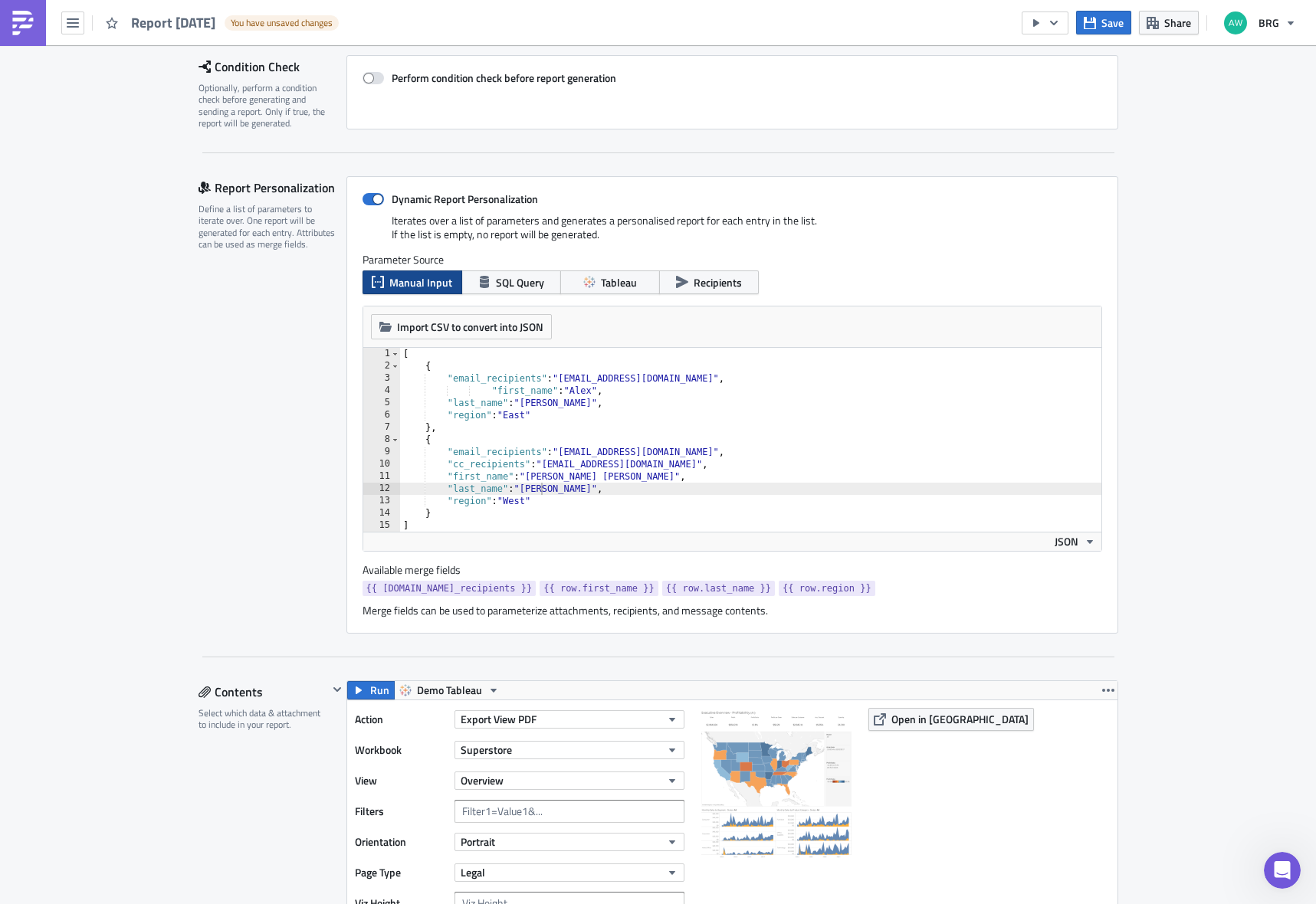
click at [817, 404] on div "[ { "email_recipients" : "[EMAIL_ADDRESS][DOMAIN_NAME]" , "first_name" : "[PERS…" at bounding box center [751, 452] width 701 height 209
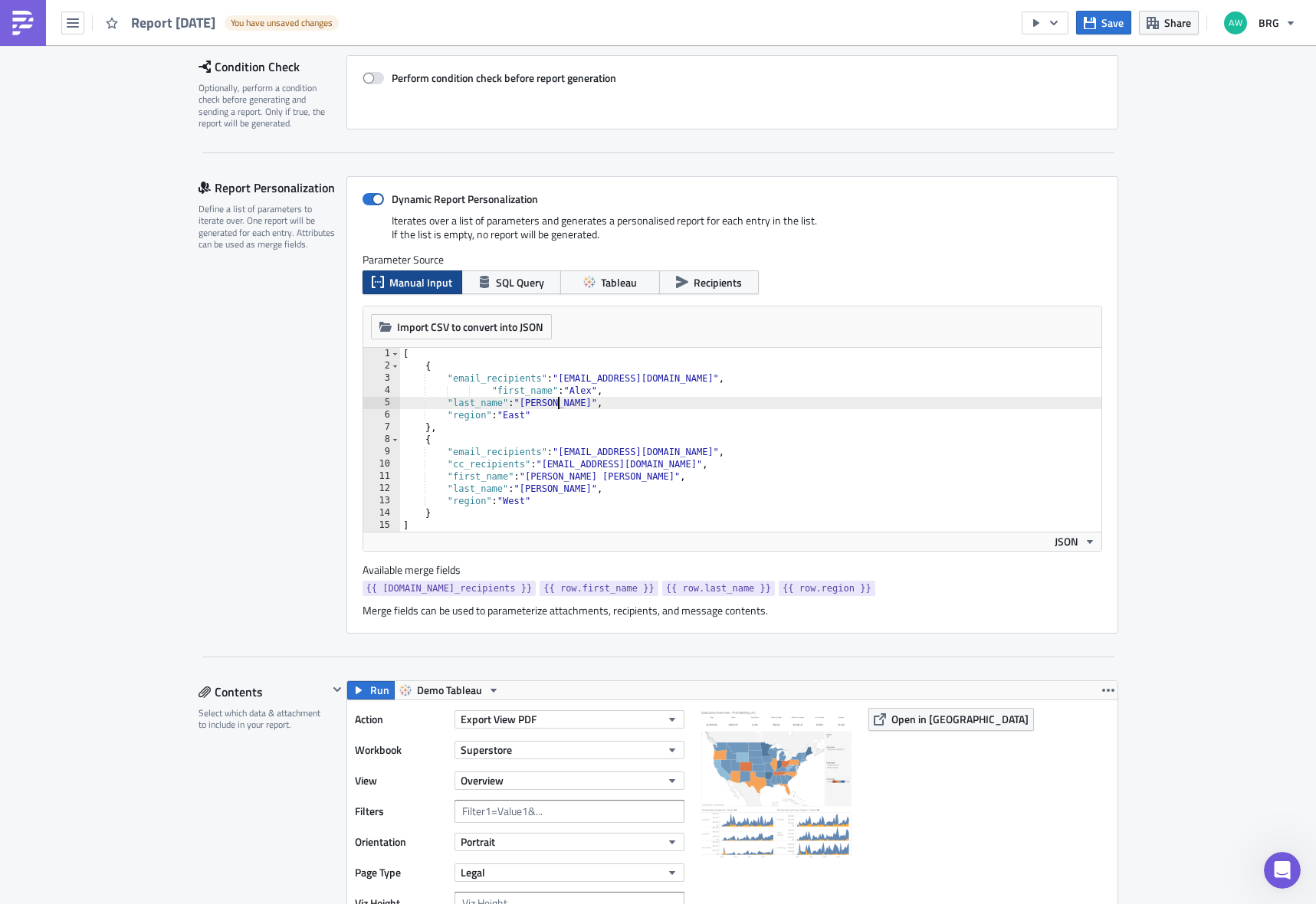
click at [605, 584] on span "{{ row.first_name }}" at bounding box center [599, 588] width 111 height 15
copy span "first_name"
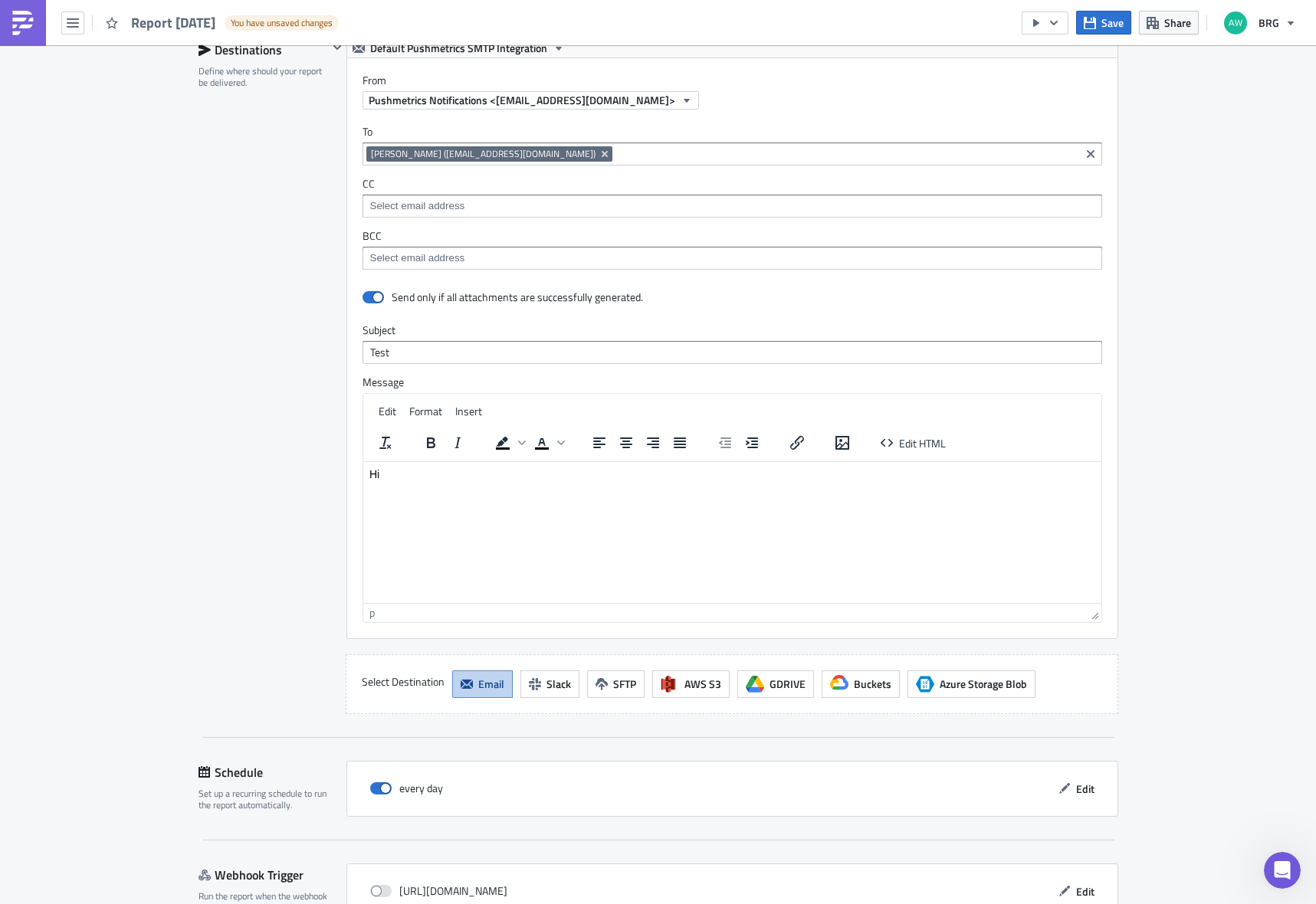
scroll to position [1914, 0]
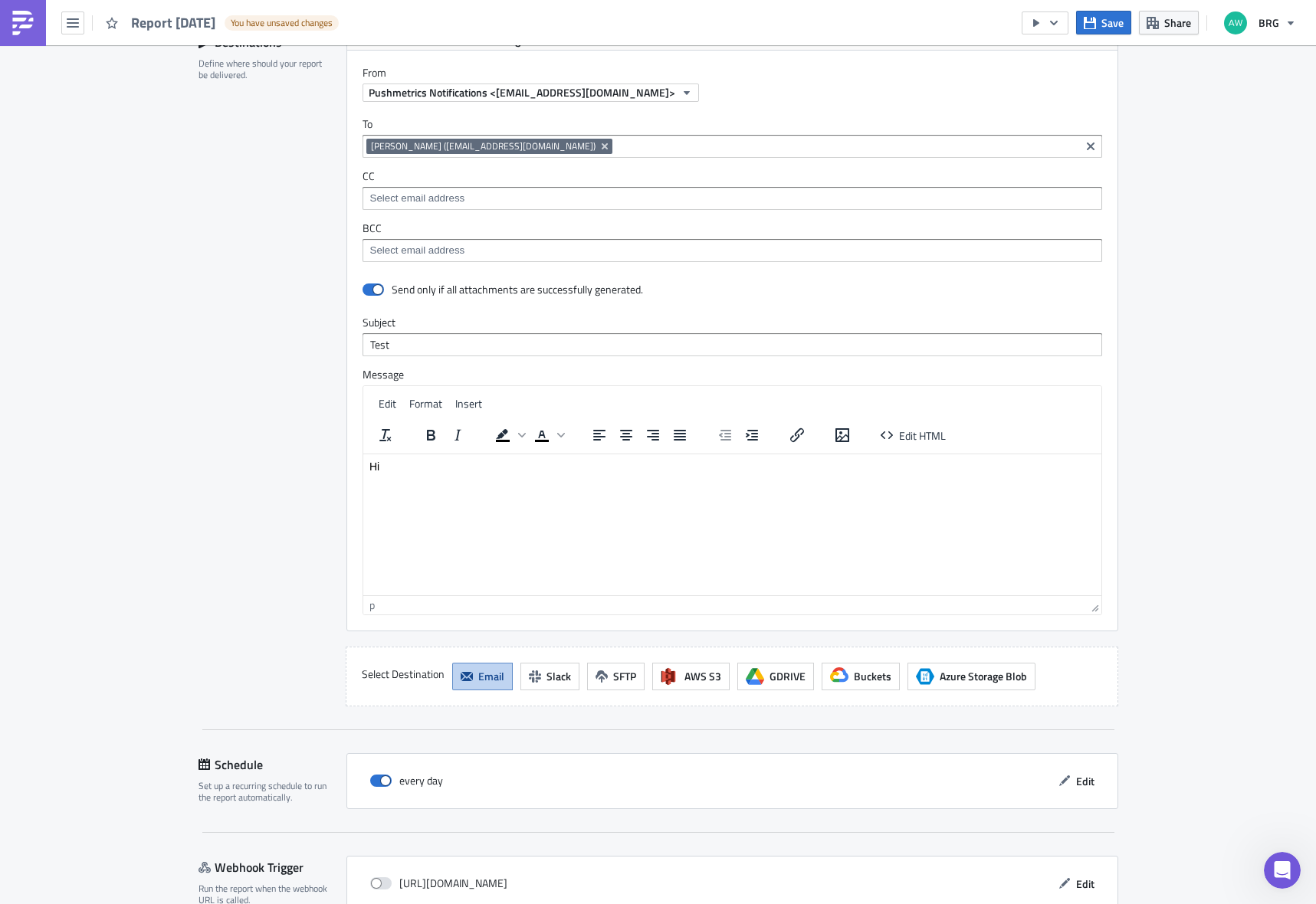
click at [511, 478] on html "Hi" at bounding box center [732, 466] width 738 height 25
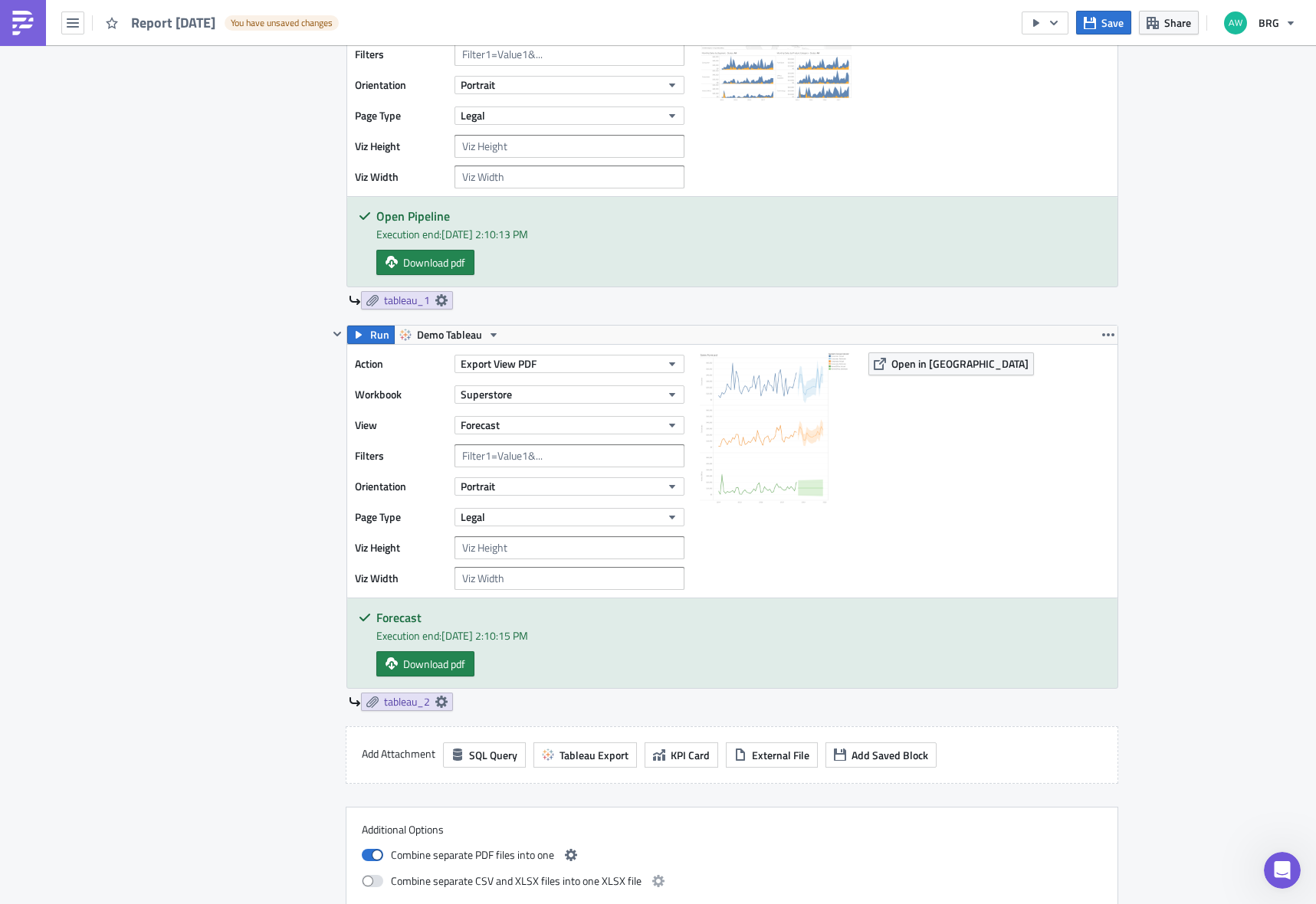
scroll to position [566, 0]
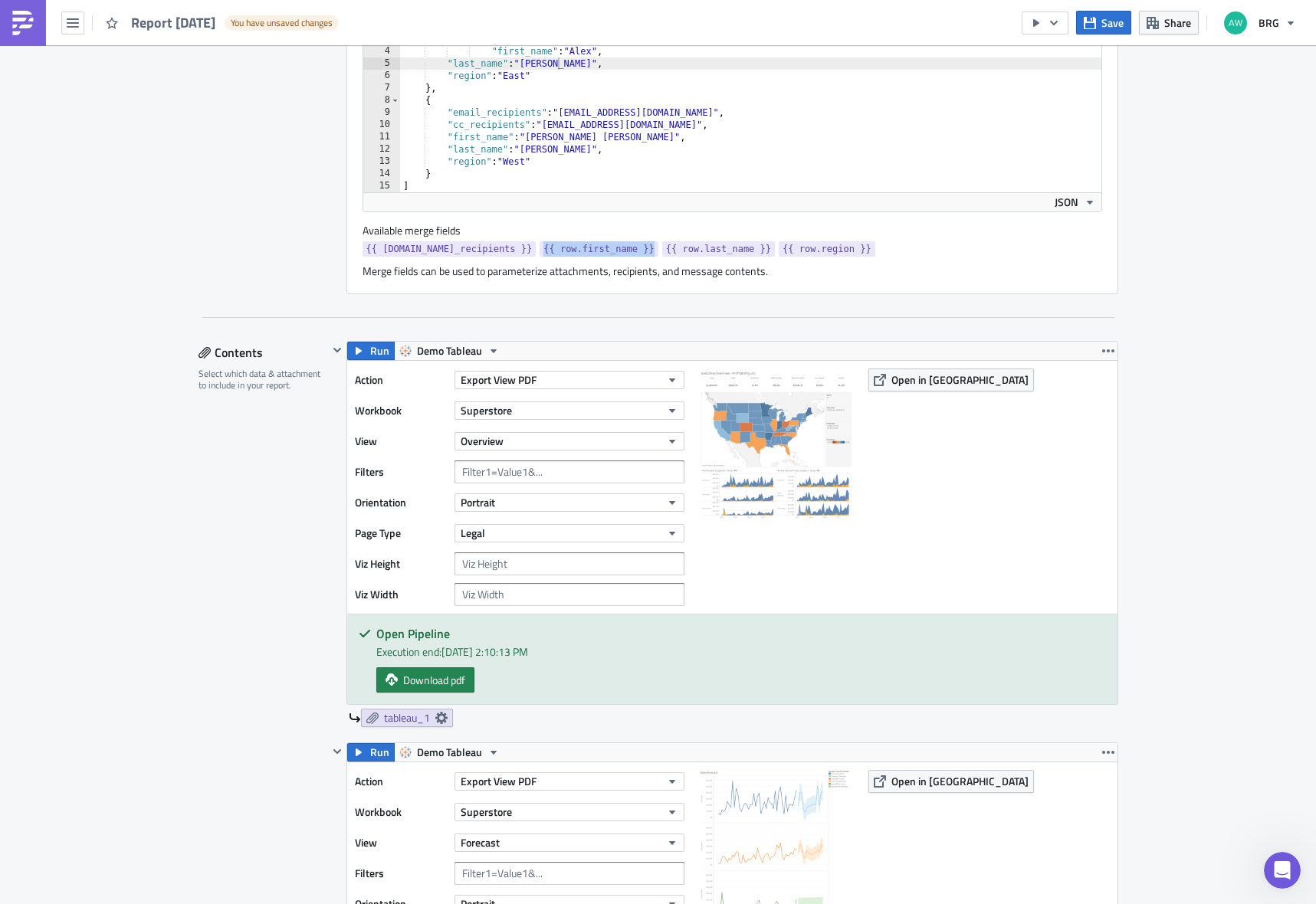
drag, startPoint x: 624, startPoint y: 250, endPoint x: 516, endPoint y: 255, distance: 108.1
click at [544, 255] on span "{{ row.first_name }}" at bounding box center [599, 249] width 111 height 15
copy span "{{ row.first_name }}"
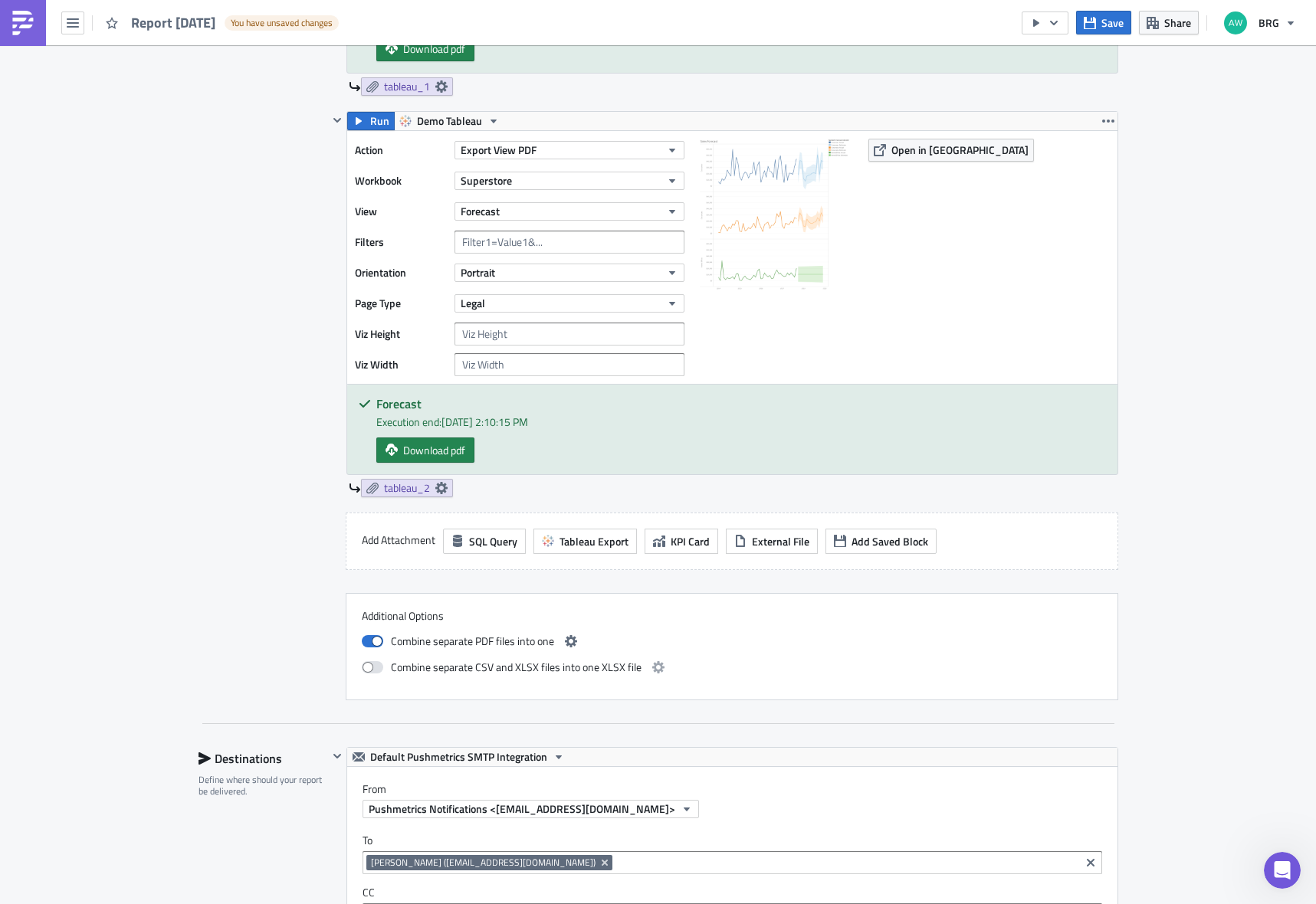
scroll to position [1687, 0]
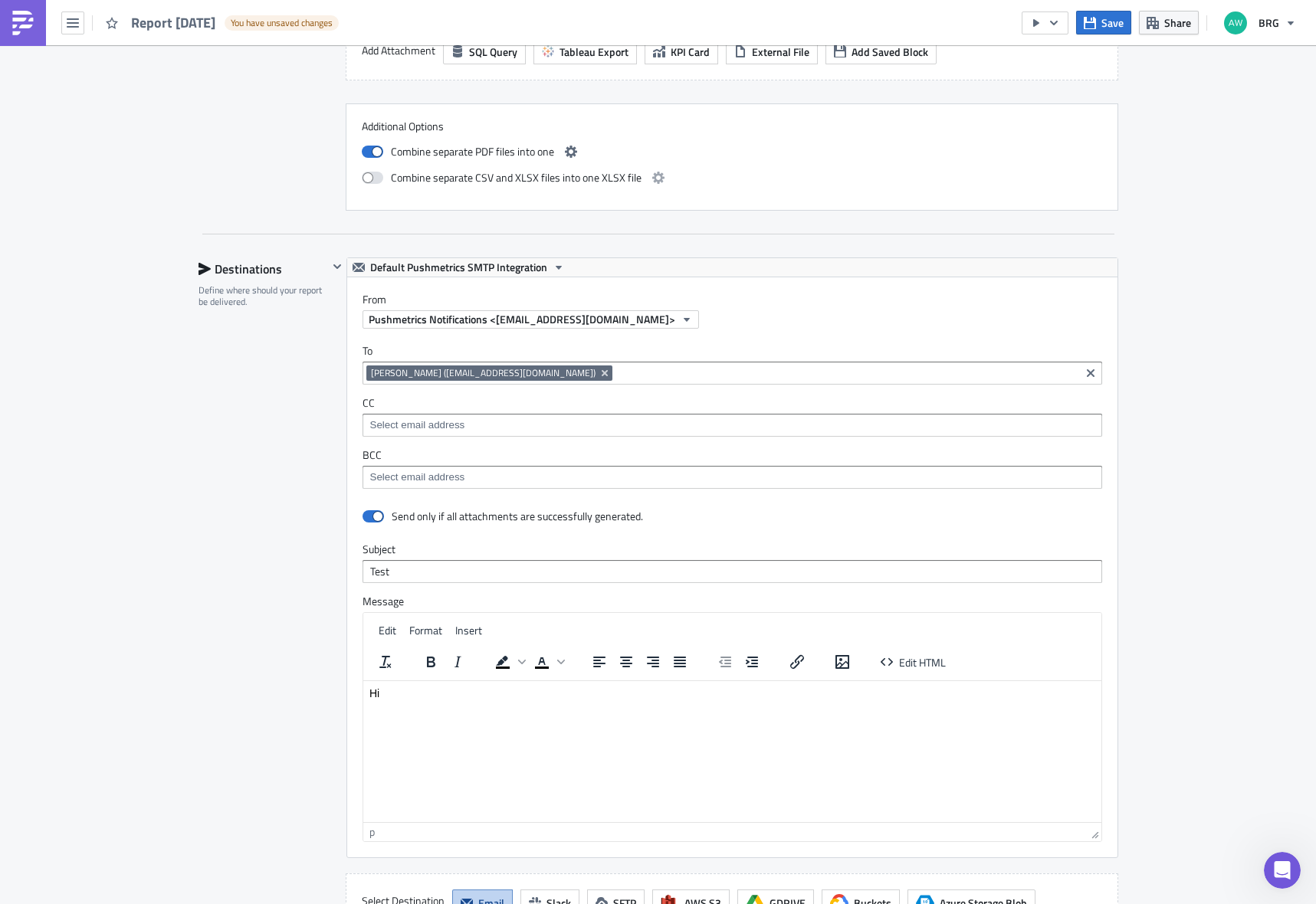
click at [426, 694] on p "Hi" at bounding box center [732, 692] width 726 height 12
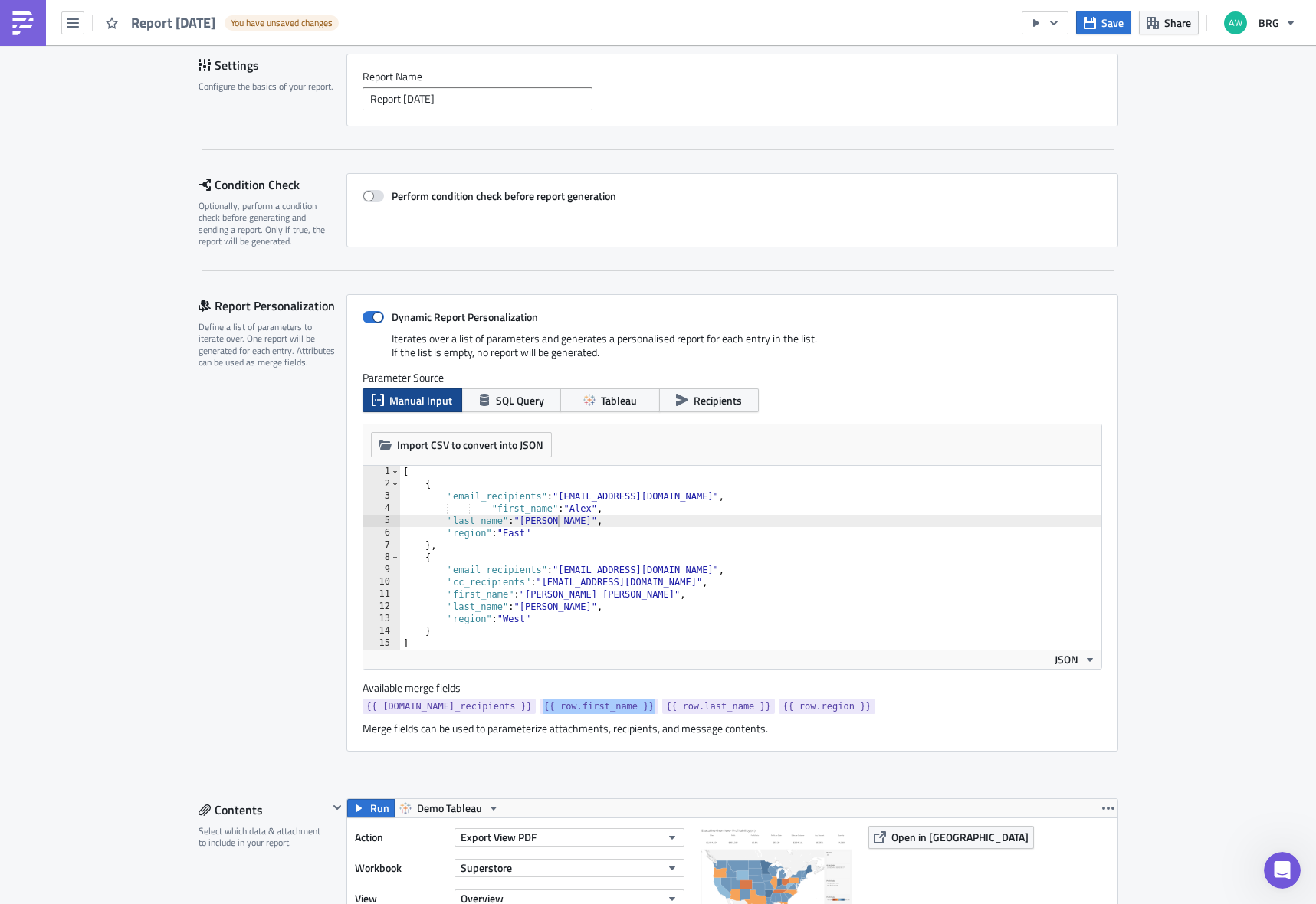
scroll to position [171, 0]
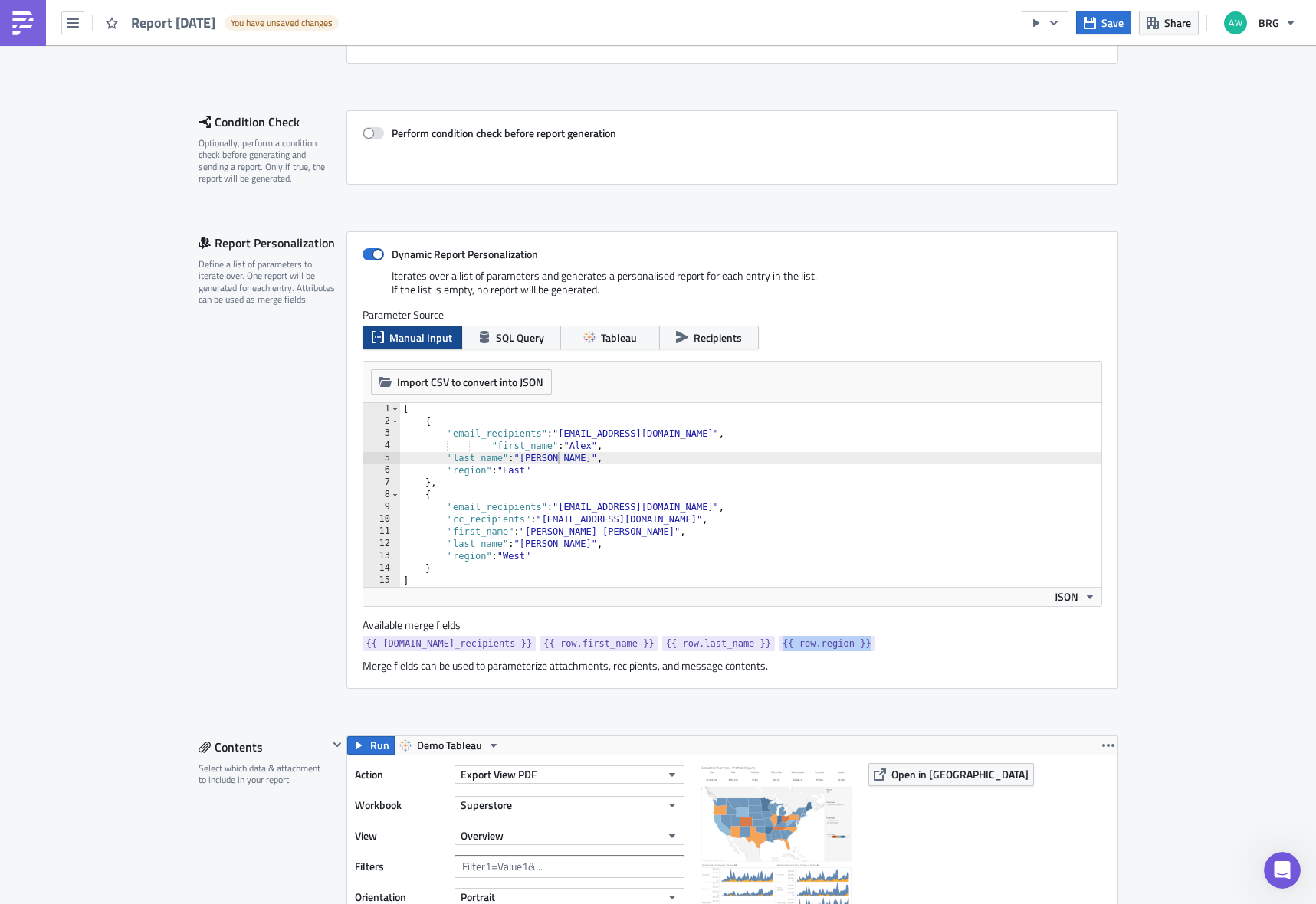
drag, startPoint x: 844, startPoint y: 646, endPoint x: 755, endPoint y: 644, distance: 89.0
click at [779, 644] on link "{{ row.region }}" at bounding box center [827, 643] width 97 height 15
copy span "{{ row.region }}"
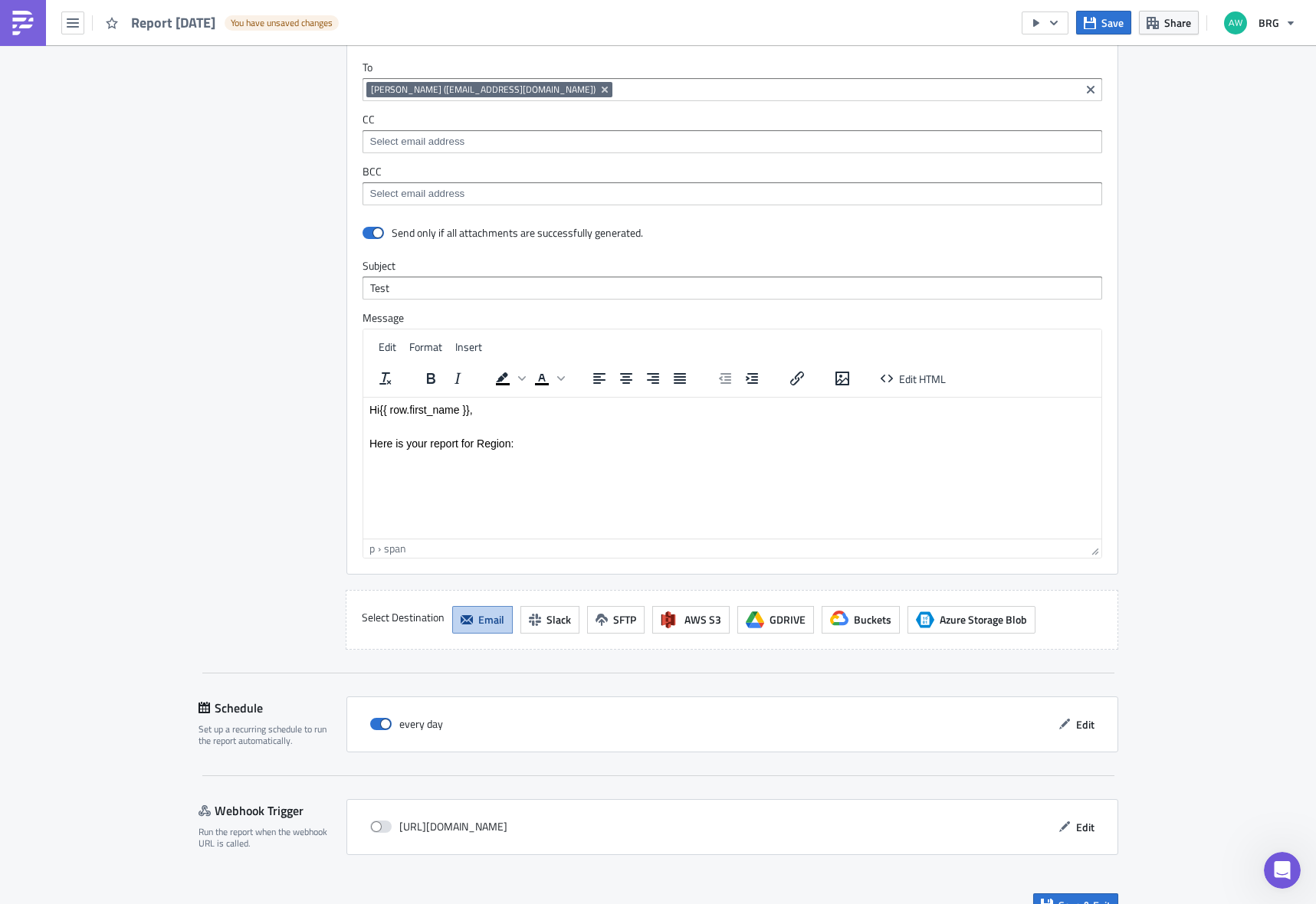
scroll to position [1997, 0]
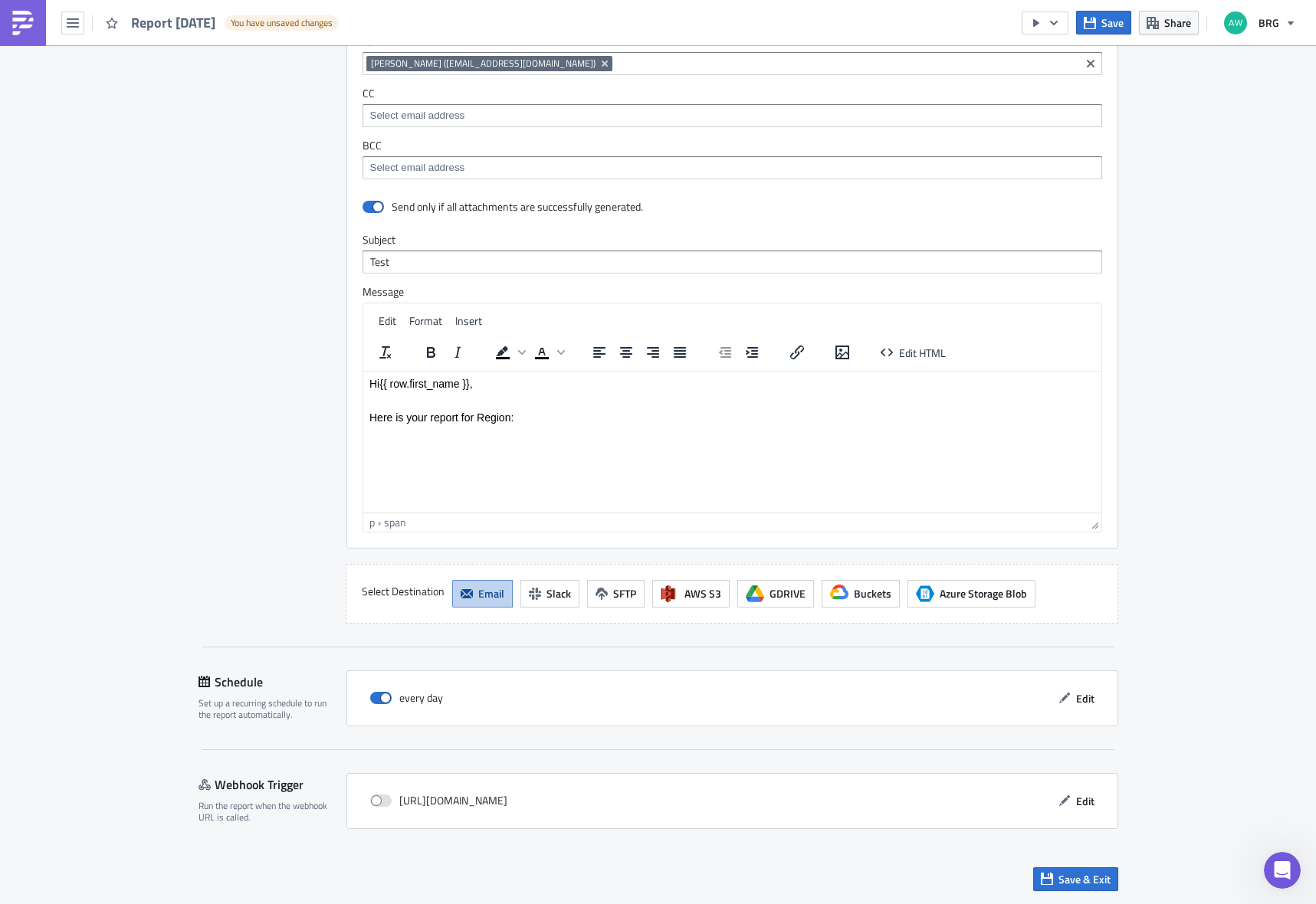
click at [585, 419] on p "Here is your report for Region:" at bounding box center [732, 416] width 726 height 12
click at [903, 358] on span "Edit HTML" at bounding box center [923, 352] width 46 height 16
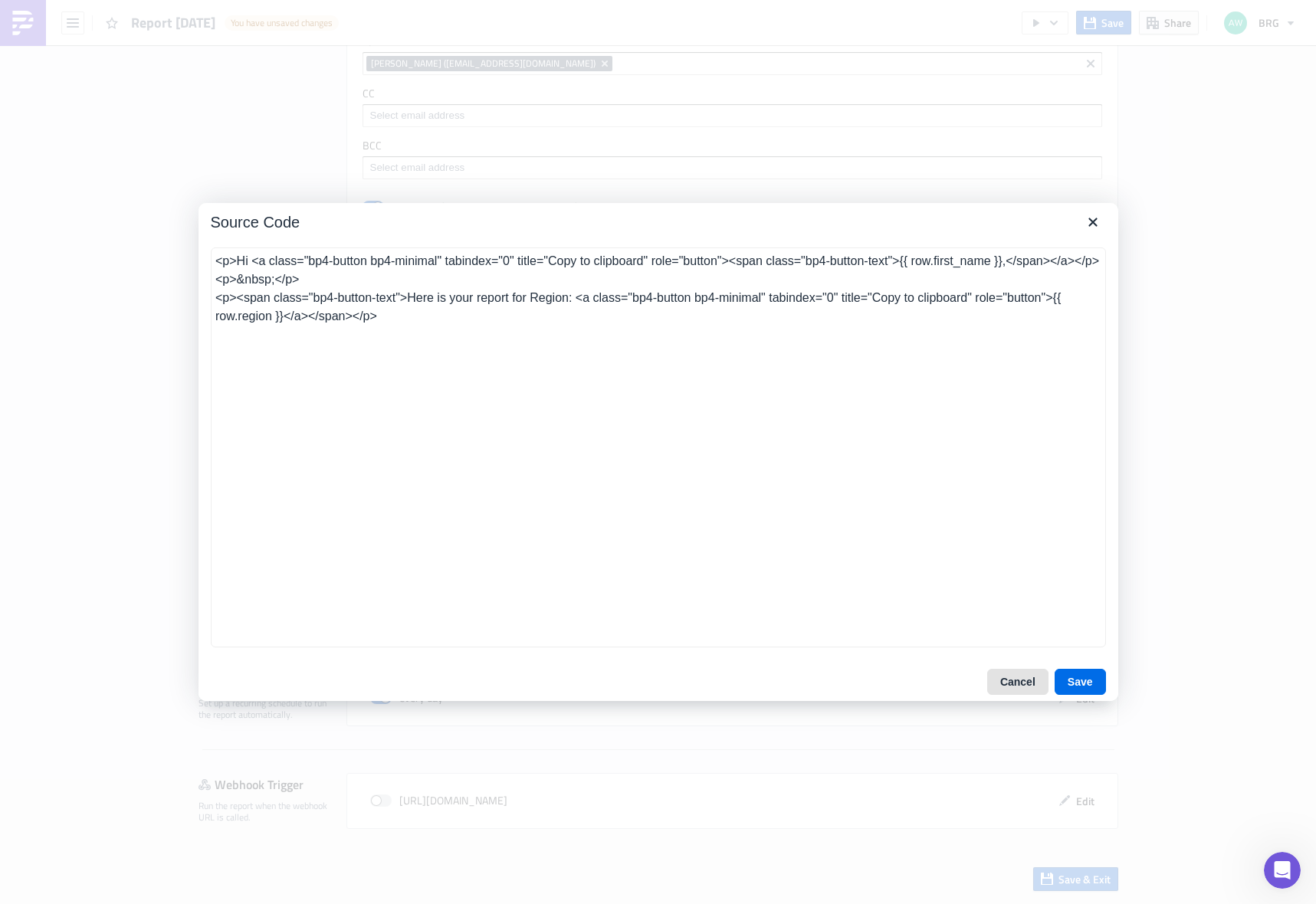
click at [1027, 676] on button "Cancel" at bounding box center [1018, 682] width 62 height 26
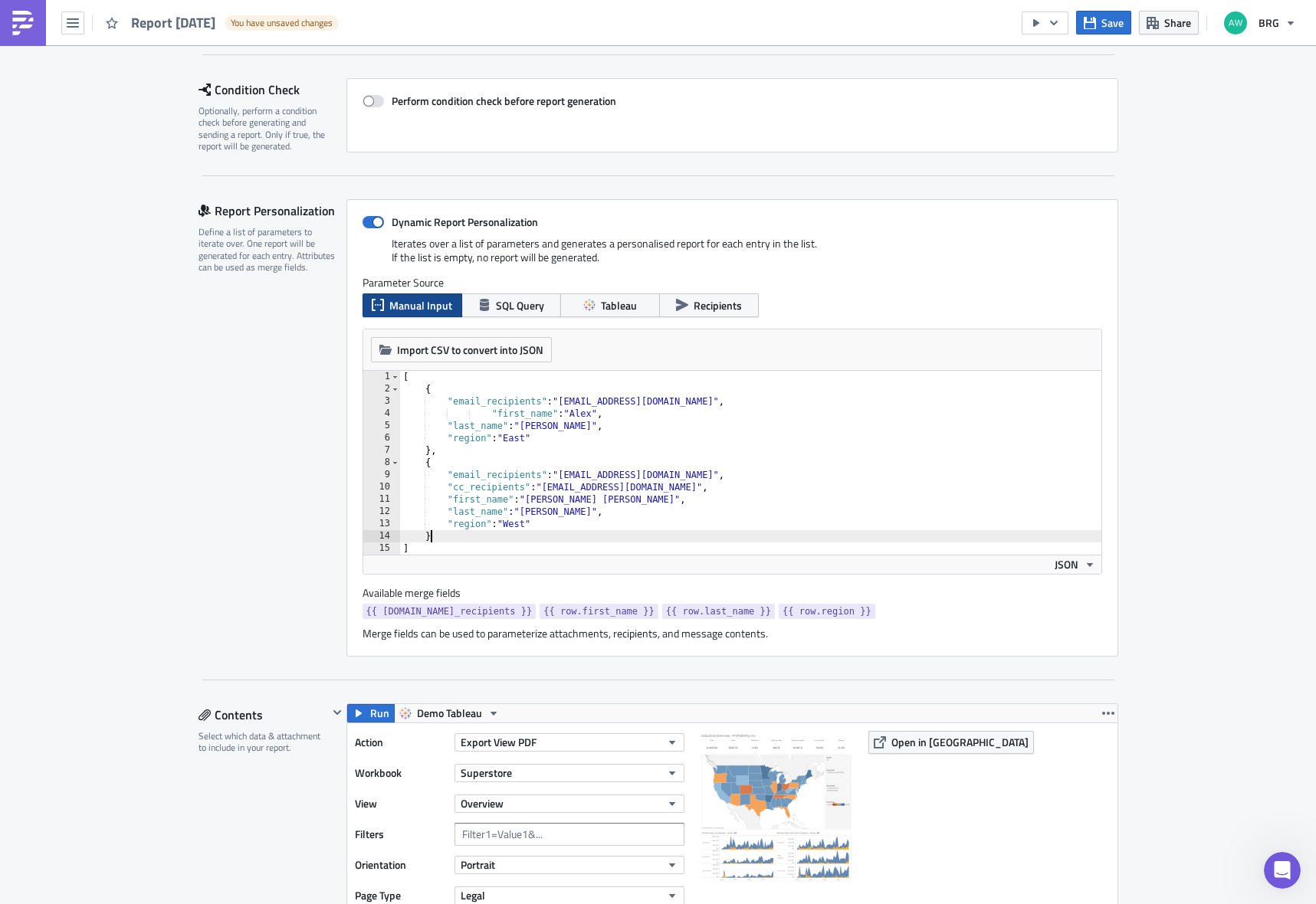
scroll to position [0, 2]
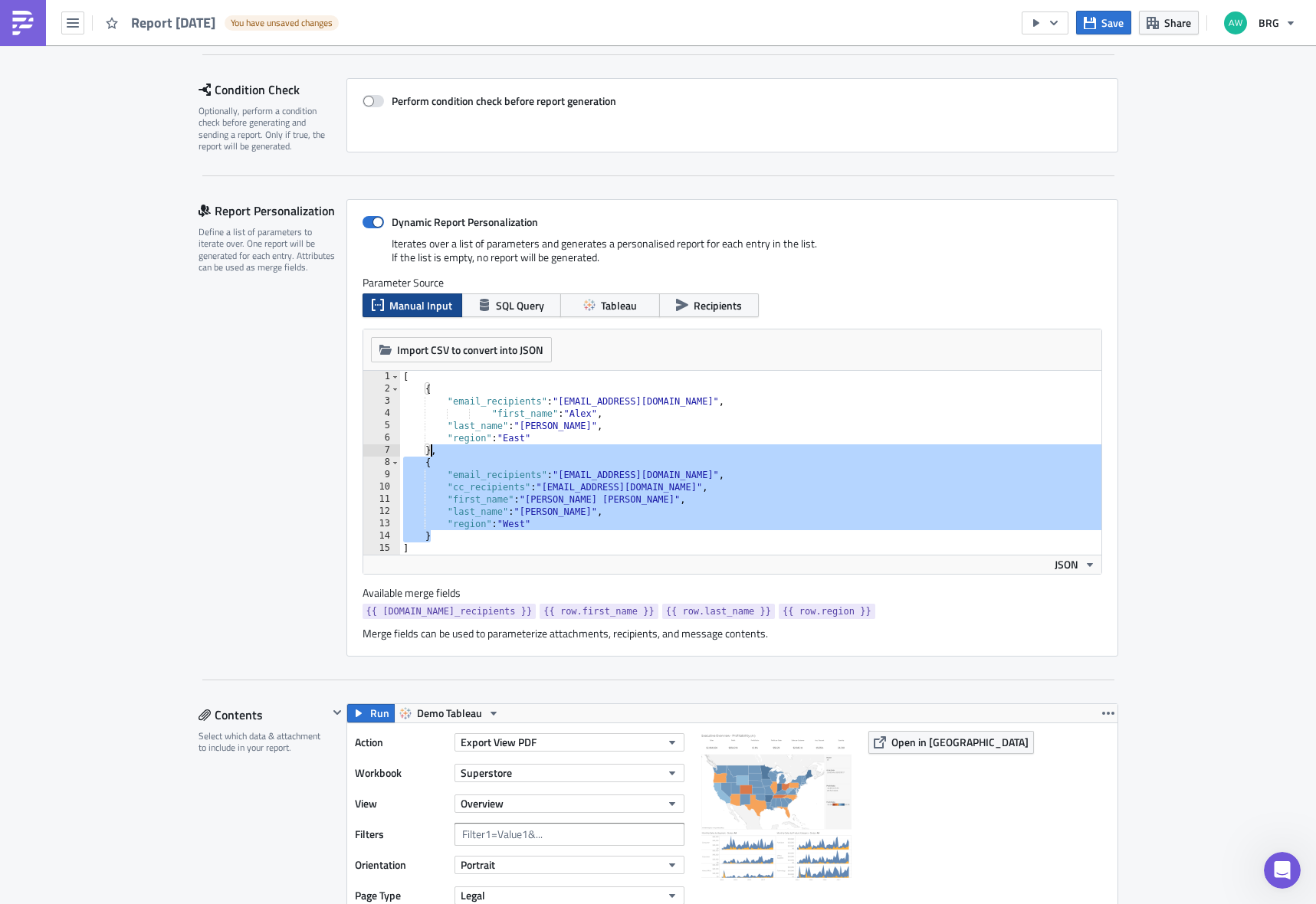
drag, startPoint x: 437, startPoint y: 536, endPoint x: 425, endPoint y: 456, distance: 80.9
click at [425, 456] on div "[ { "email_recipients" : "[EMAIL_ADDRESS][DOMAIN_NAME]" , "first_name" : "[PERS…" at bounding box center [751, 475] width 701 height 209
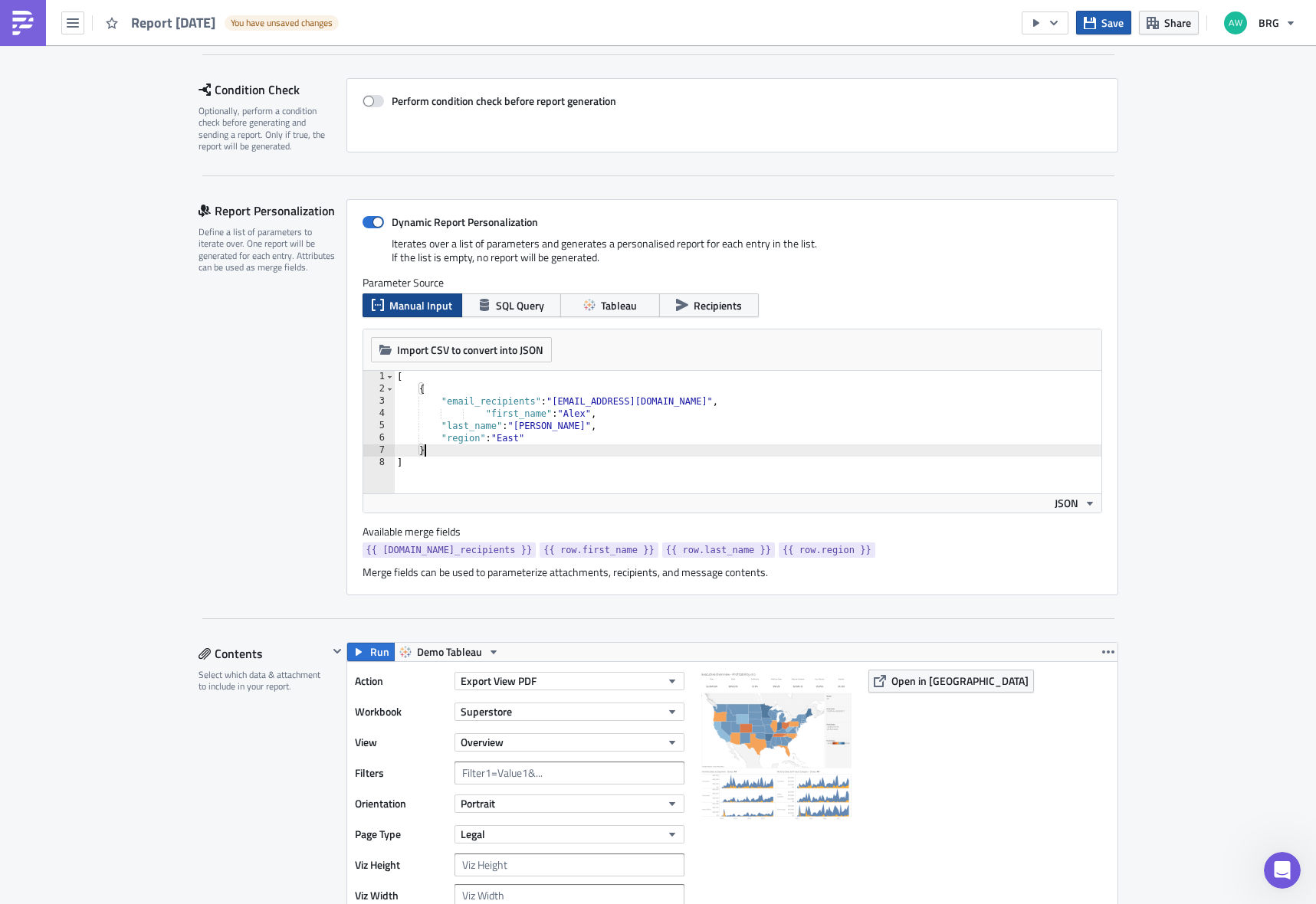
click at [1118, 29] on span "Save" at bounding box center [1113, 22] width 22 height 16
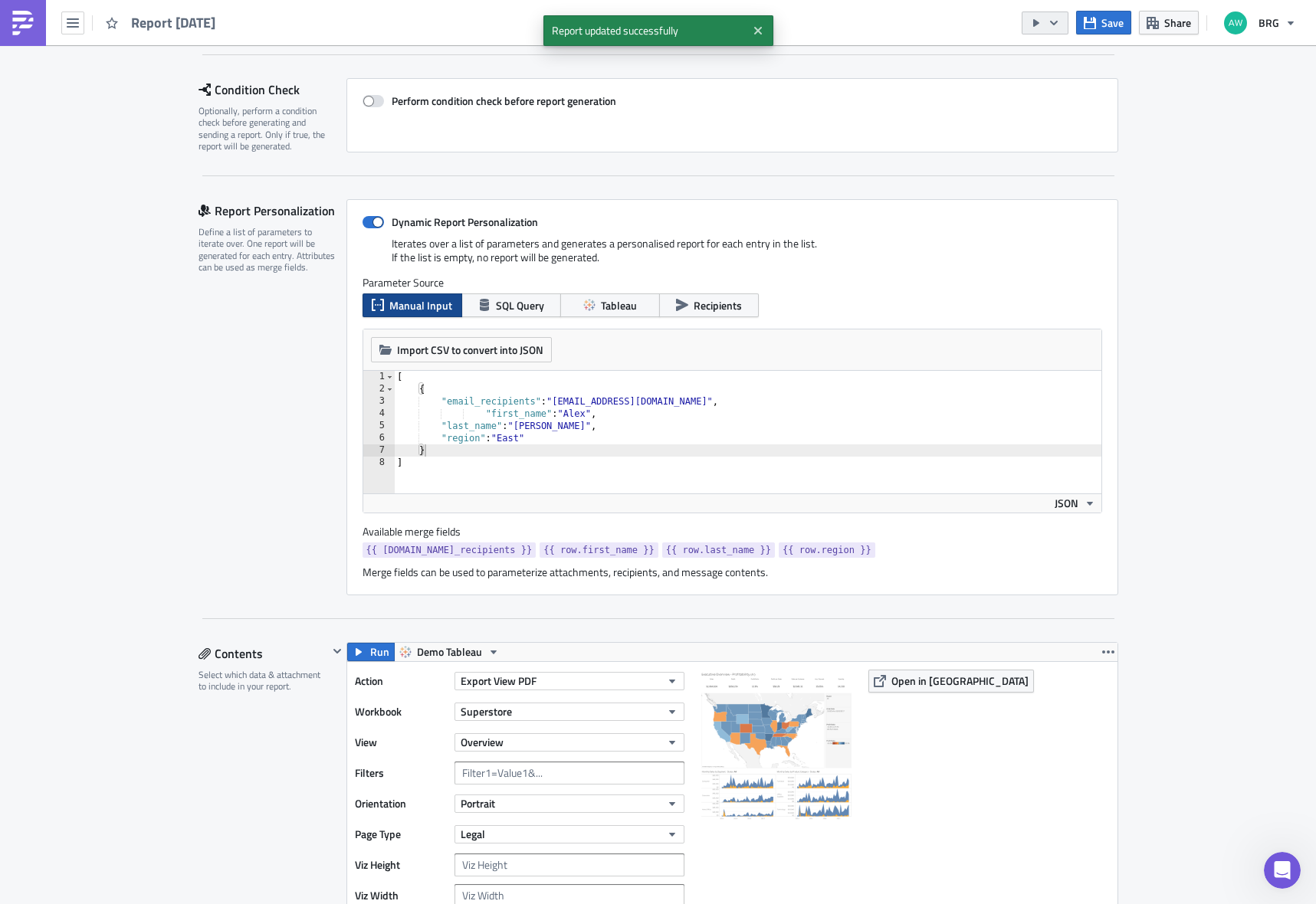
click at [1039, 24] on icon "button" at bounding box center [1037, 23] width 6 height 8
click at [1051, 86] on div "Run Report" at bounding box center [1093, 84] width 120 height 15
click at [509, 440] on div "[ { "email_recipients" : "[EMAIL_ADDRESS][DOMAIN_NAME]" , "first_name" : "[PERS…" at bounding box center [748, 444] width 708 height 147
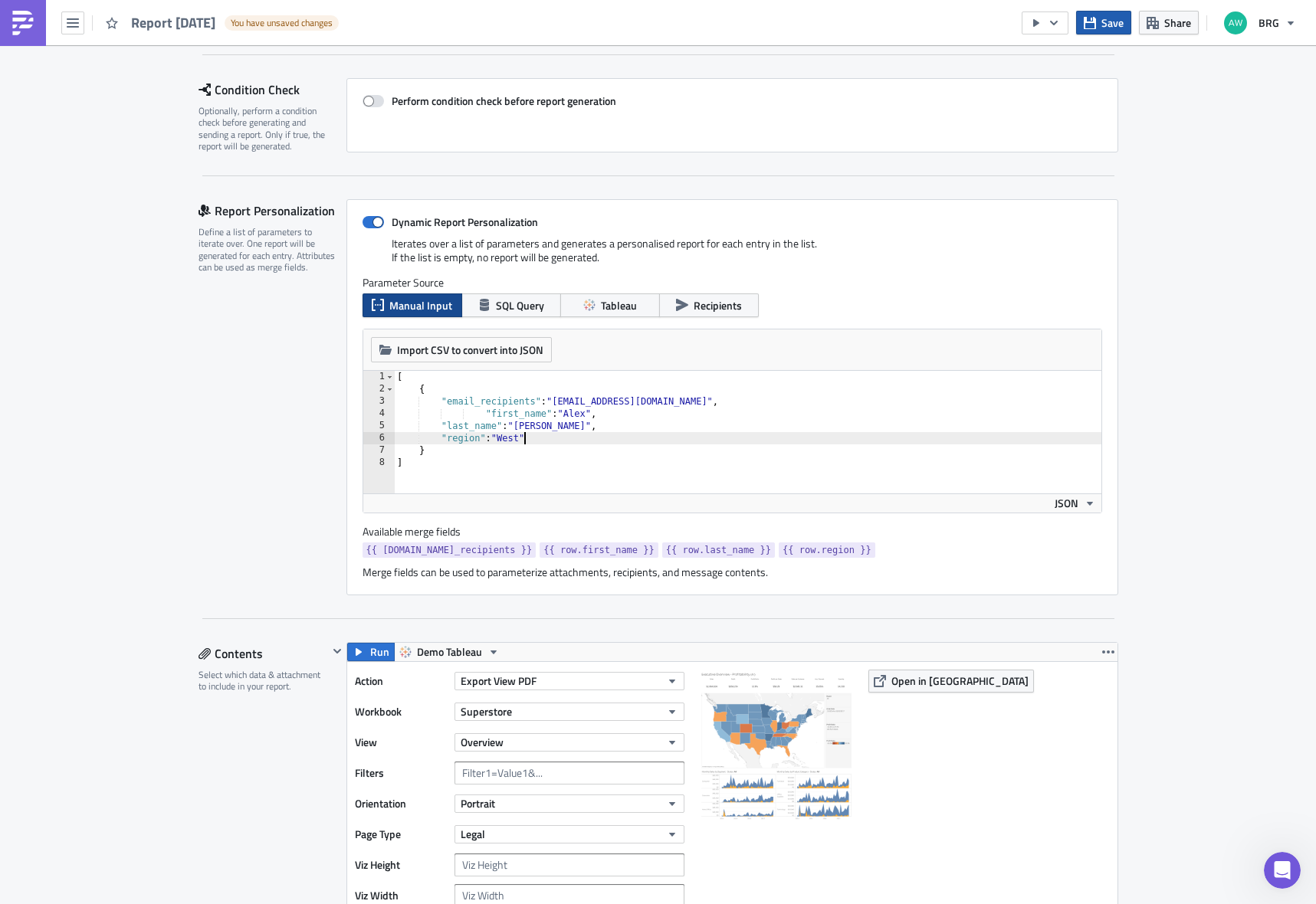
type textarea ""region": "West""
click at [1096, 23] on icon "button" at bounding box center [1090, 22] width 12 height 12
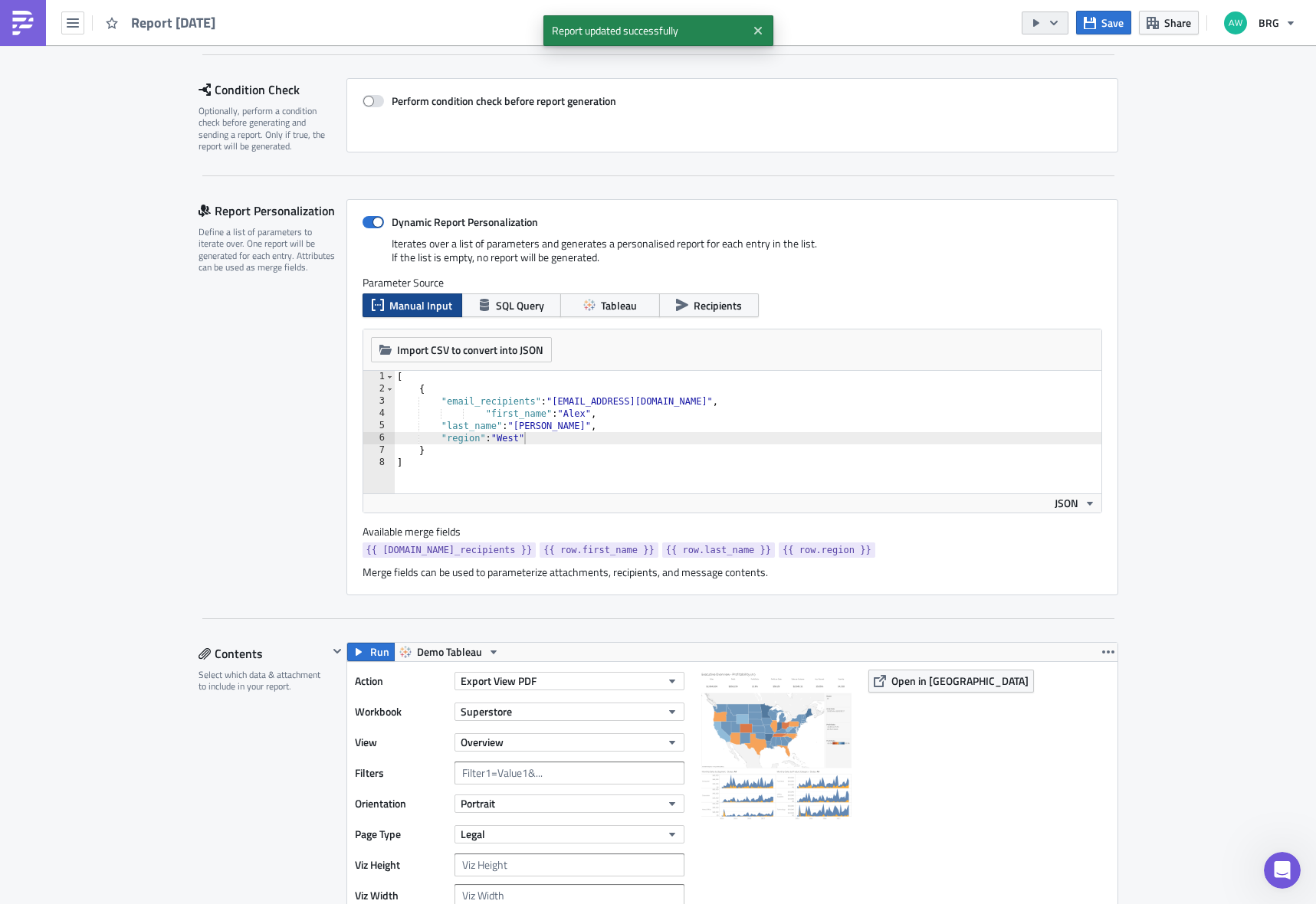
click at [1034, 23] on icon "button" at bounding box center [1036, 22] width 12 height 12
click at [1055, 86] on div "Run Report" at bounding box center [1093, 84] width 120 height 15
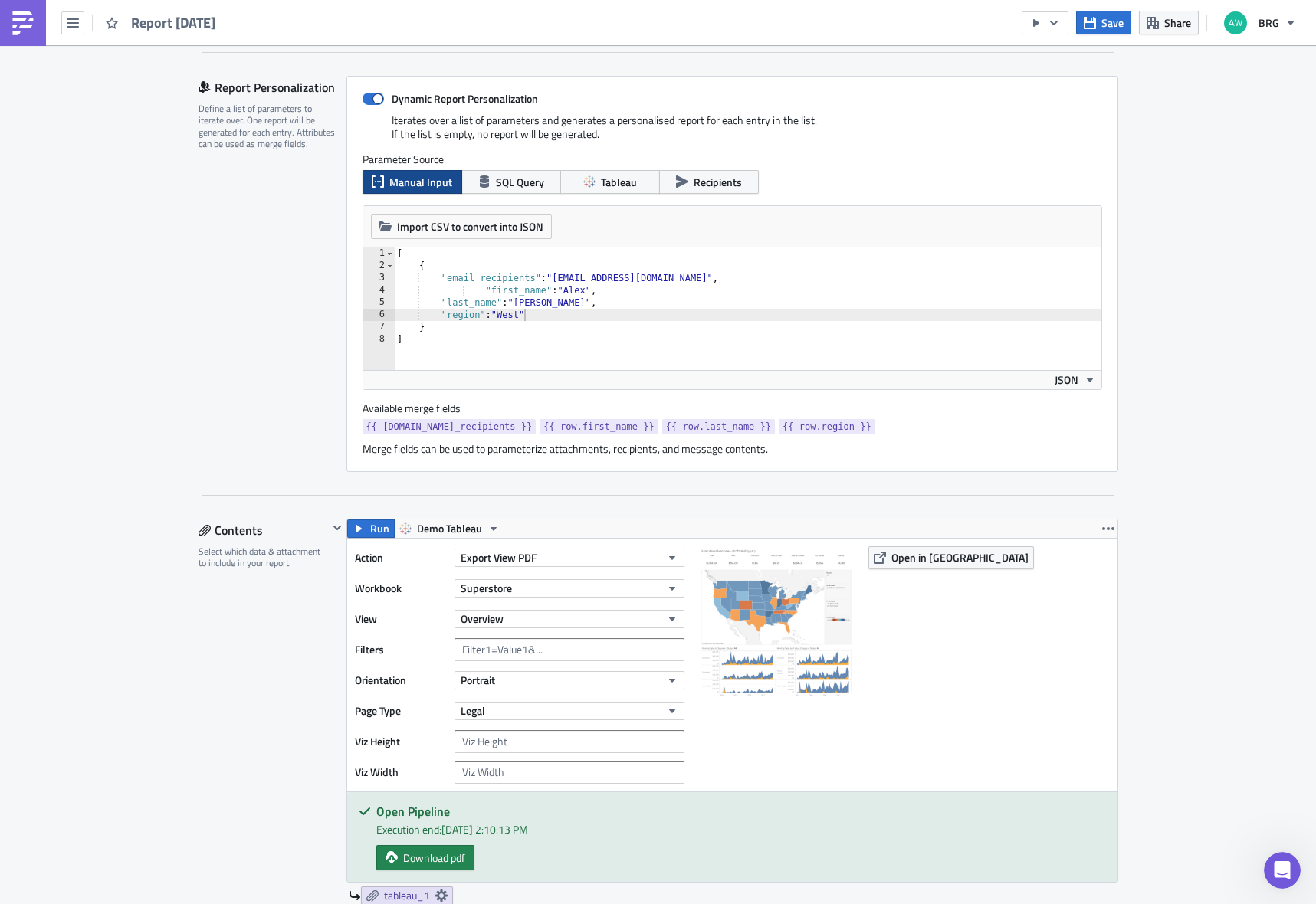
scroll to position [337, 0]
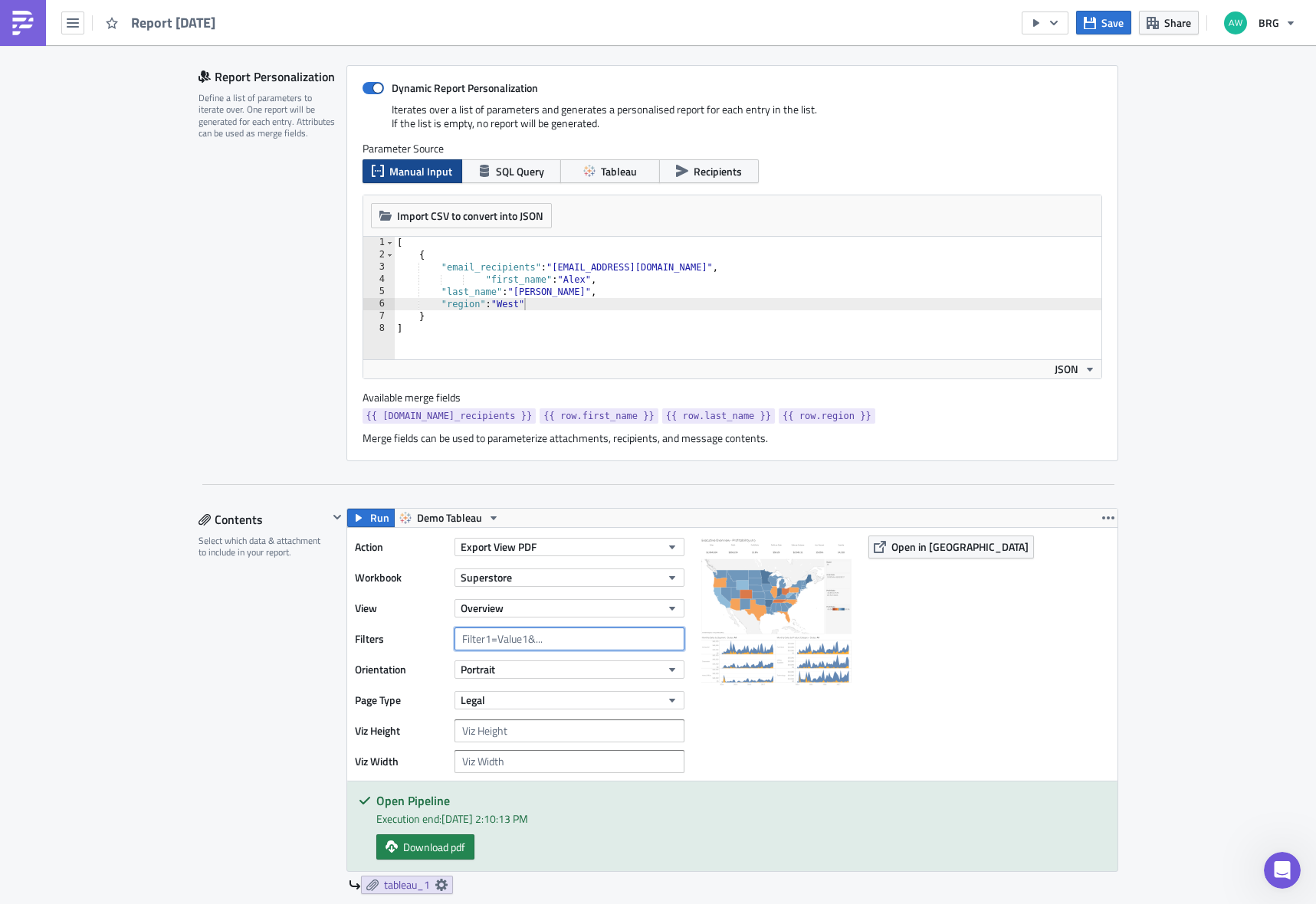
click at [585, 644] on input "text" at bounding box center [570, 639] width 230 height 23
type input "region="
type textarea "}"
click at [516, 322] on div "[ { "email_recipients" : "[EMAIL_ADDRESS][DOMAIN_NAME]" , "first_name" : "[PERS…" at bounding box center [748, 310] width 708 height 147
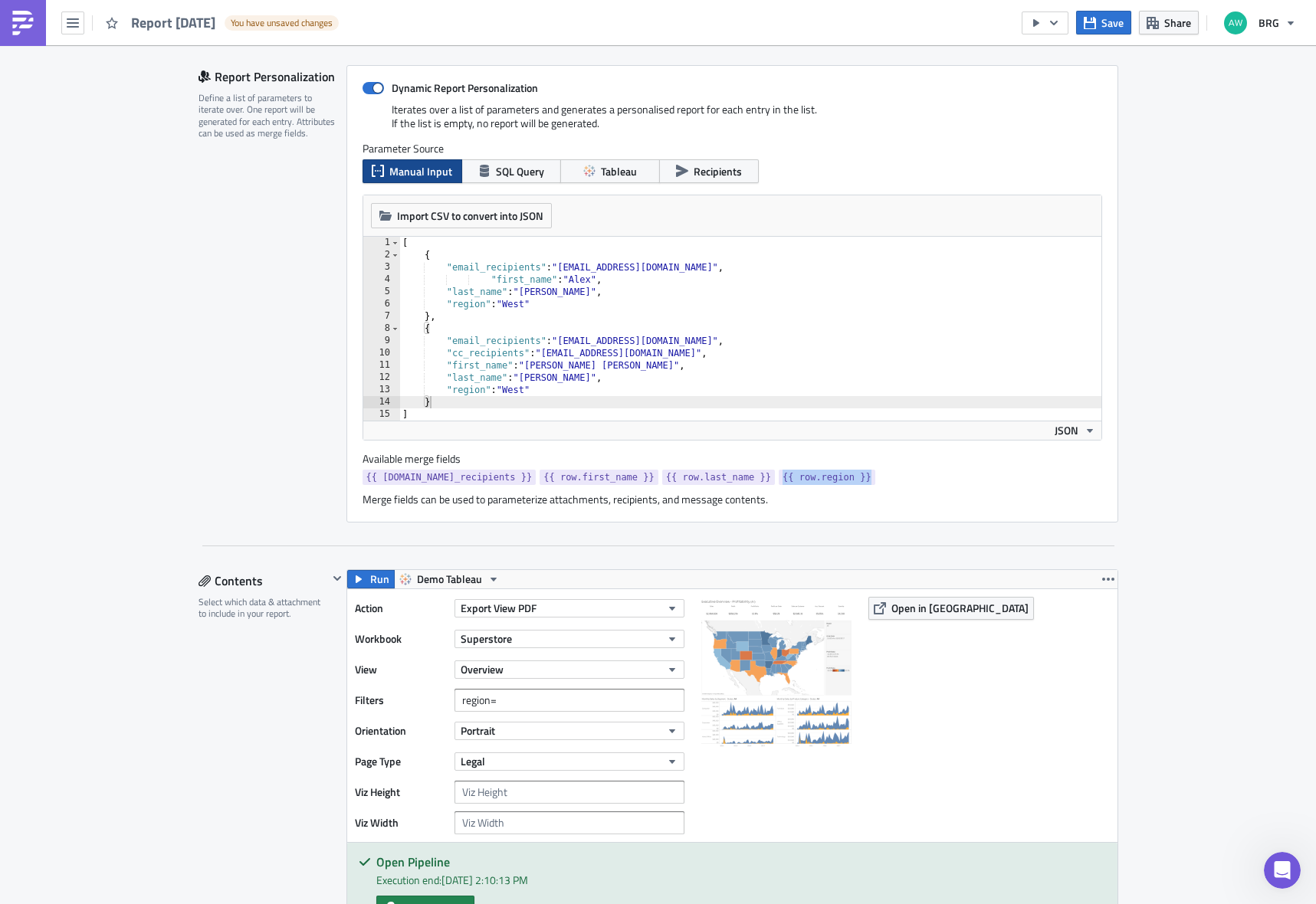
drag, startPoint x: 846, startPoint y: 476, endPoint x: 608, endPoint y: 584, distance: 261.4
click at [779, 476] on link "{{ row.region }}" at bounding box center [827, 477] width 97 height 15
copy span "{{ row.region }}"
click at [542, 703] on input "region=" at bounding box center [570, 700] width 230 height 23
paste input "{{ row.region }}"
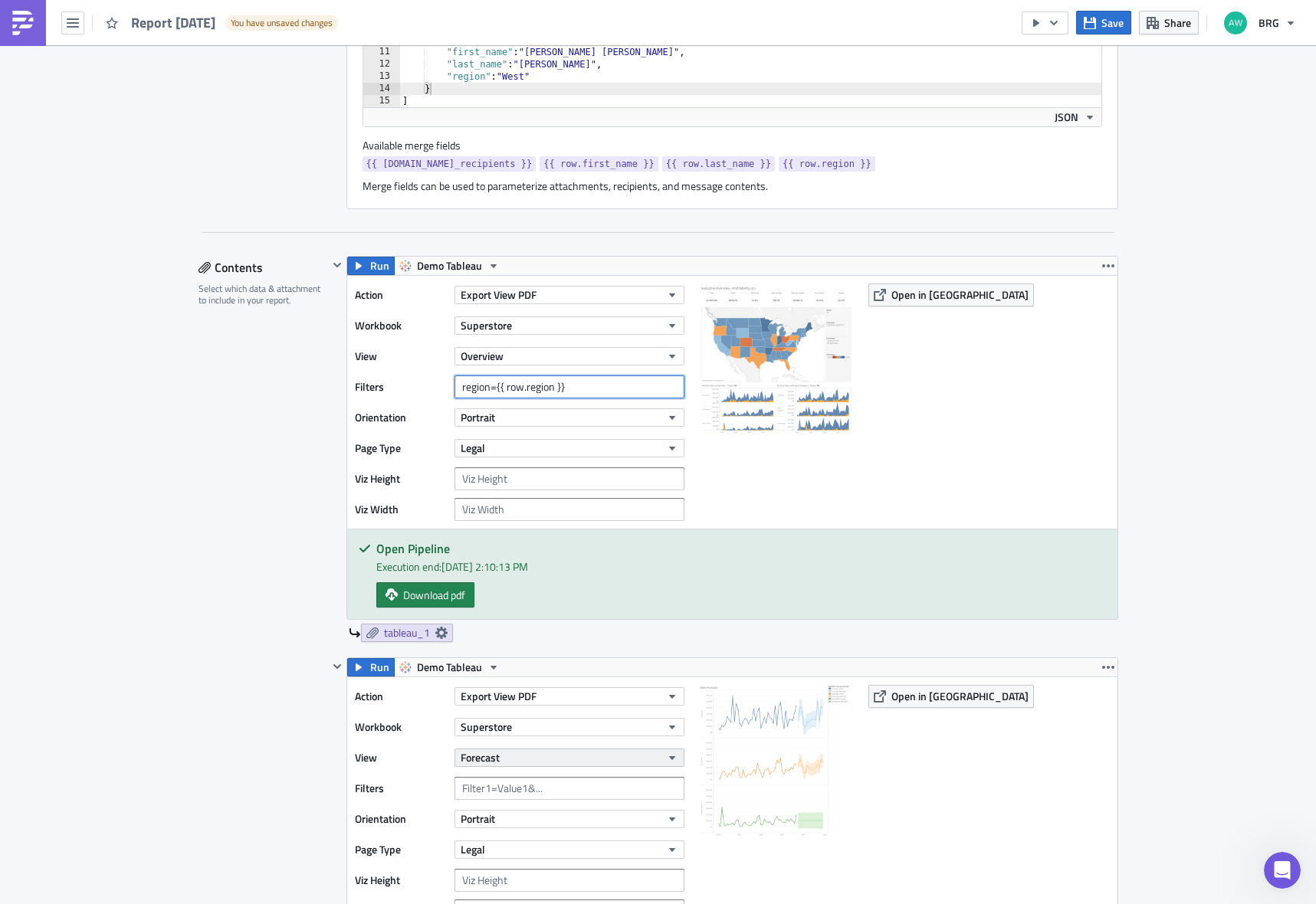
scroll to position [663, 0]
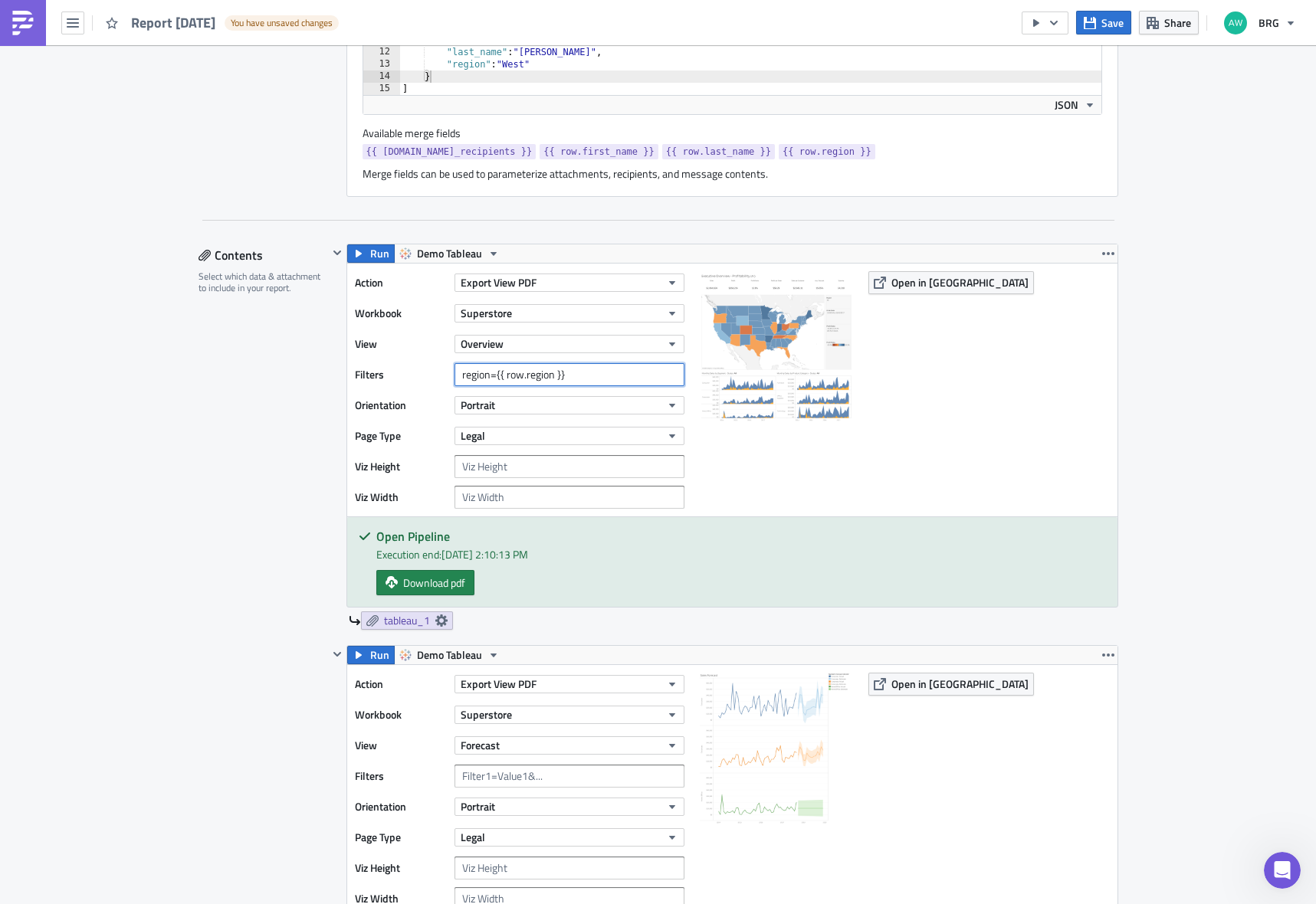
type input "region={{ row.region }}"
click at [511, 781] on input "text" at bounding box center [570, 776] width 230 height 23
paste input "region={{ row.region }}"
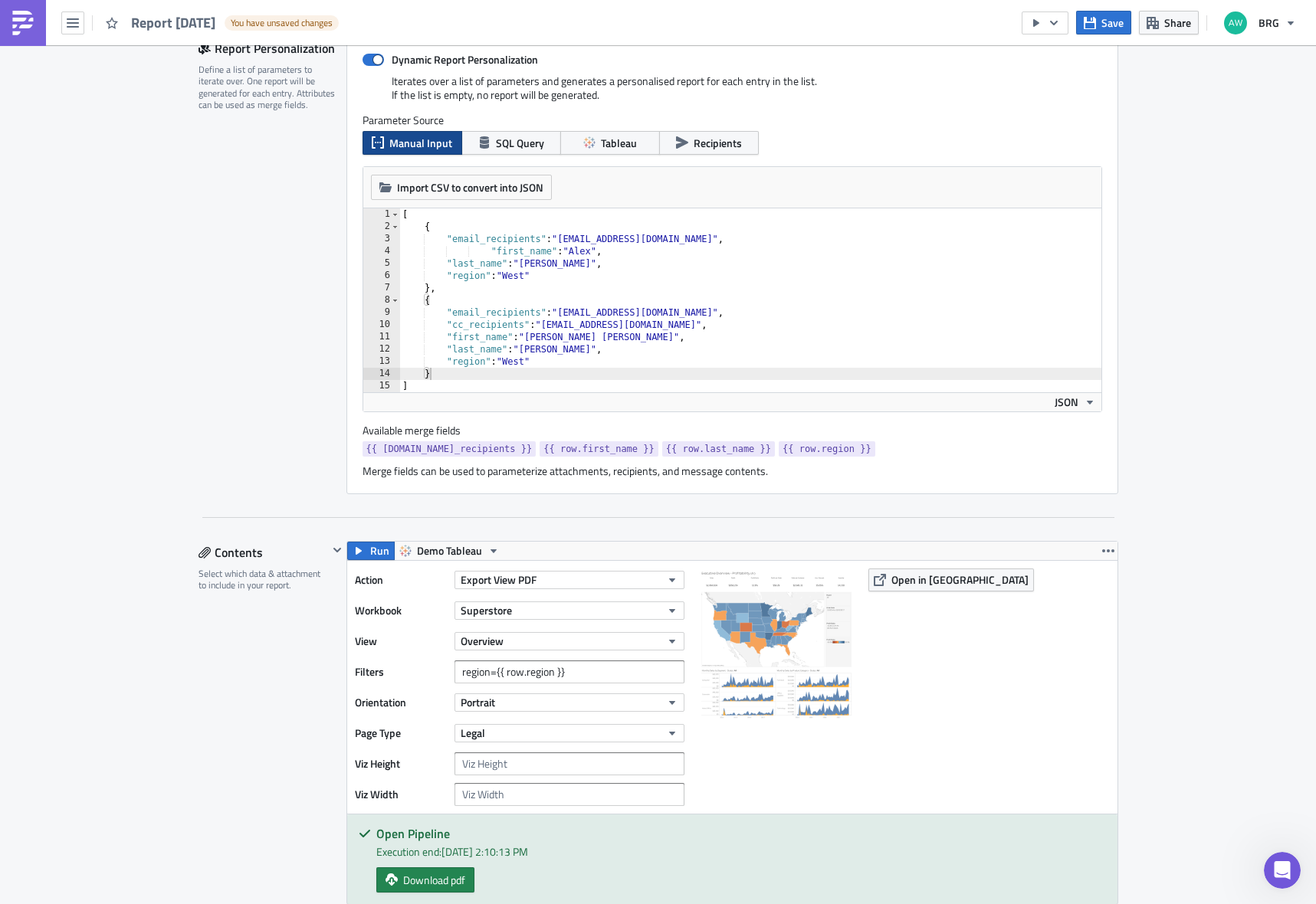
scroll to position [237, 0]
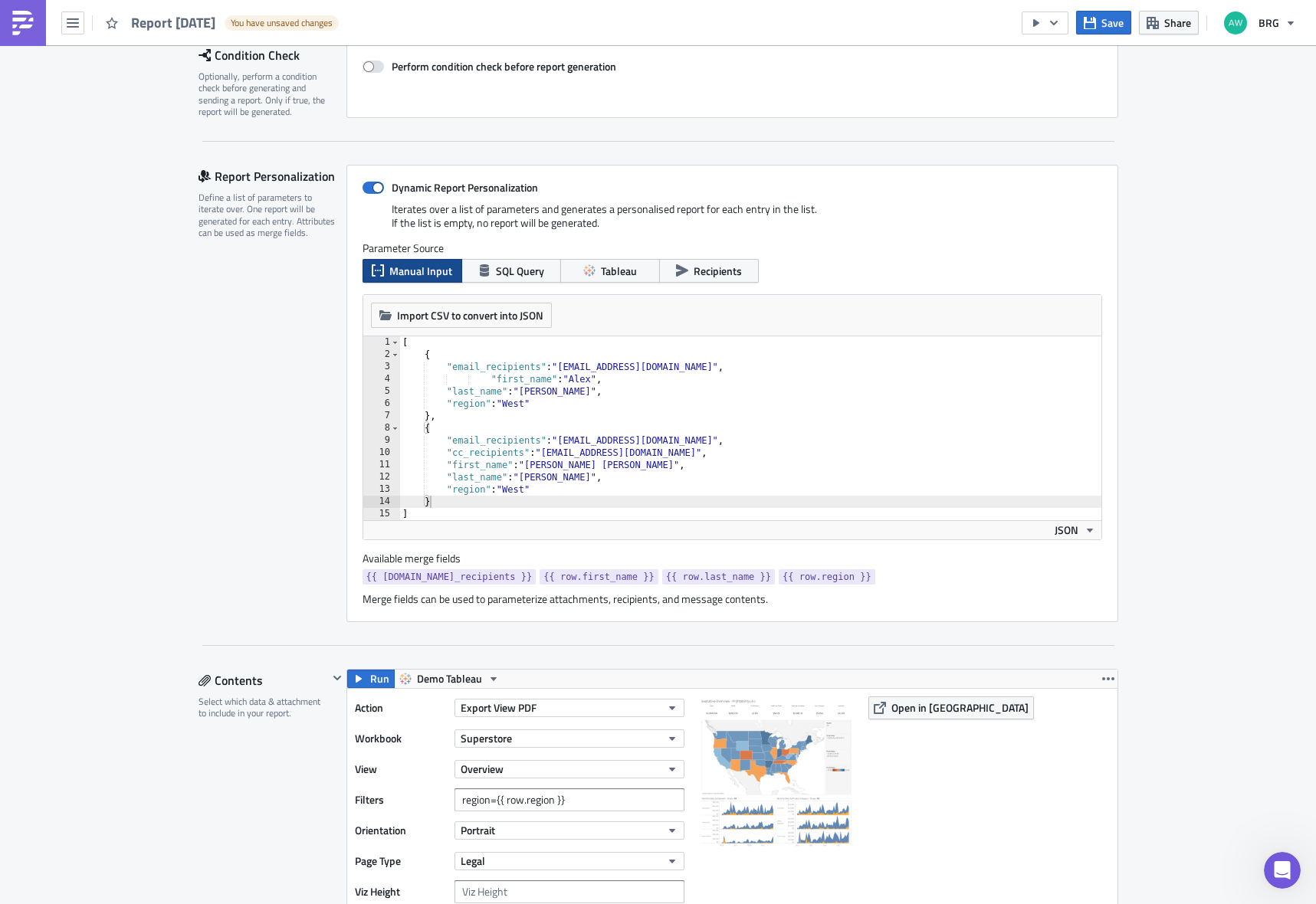
type input "region={{ row.region }}"
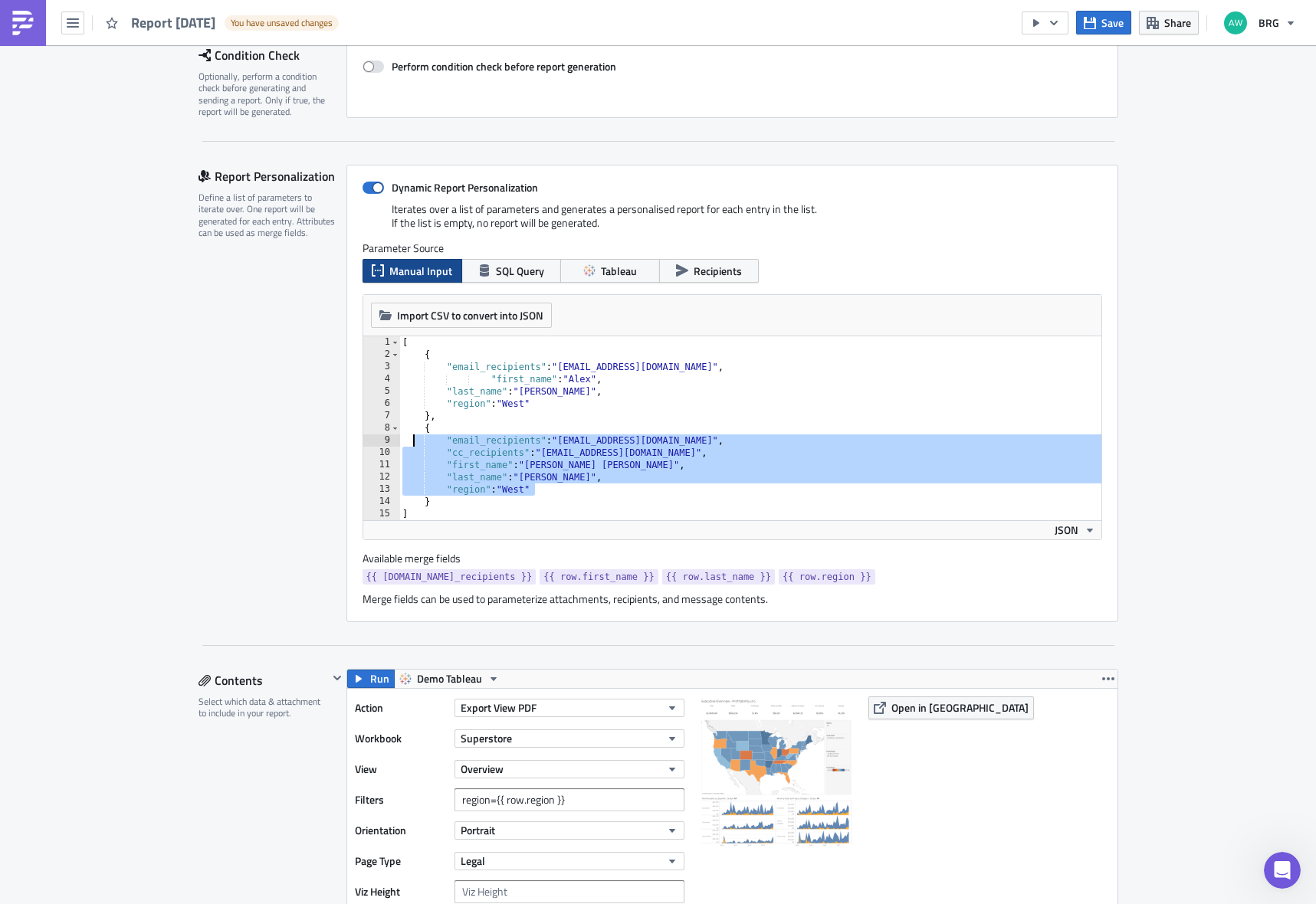
drag, startPoint x: 451, startPoint y: 463, endPoint x: 432, endPoint y: 460, distance: 19.2
click at [409, 438] on div "[ { "email_recipients" : "[EMAIL_ADDRESS][DOMAIN_NAME]" , "first_name" : "[PERS…" at bounding box center [751, 440] width 702 height 209
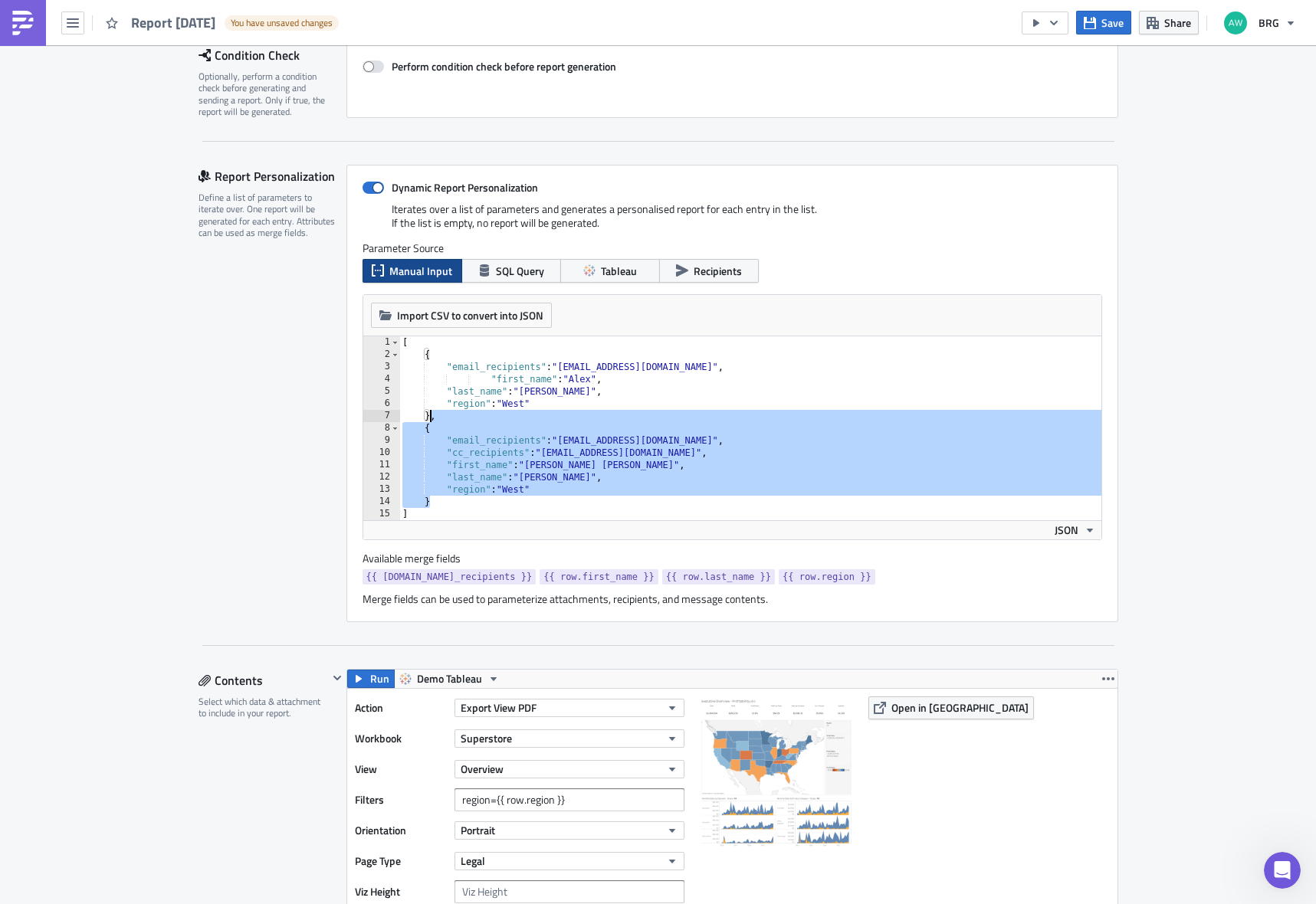
drag, startPoint x: 437, startPoint y: 472, endPoint x: 427, endPoint y: 419, distance: 53.9
click at [427, 419] on div "[ { "email_recipients" : "[EMAIL_ADDRESS][DOMAIN_NAME]" , "first_name" : "[PERS…" at bounding box center [751, 440] width 702 height 209
type textarea "}"
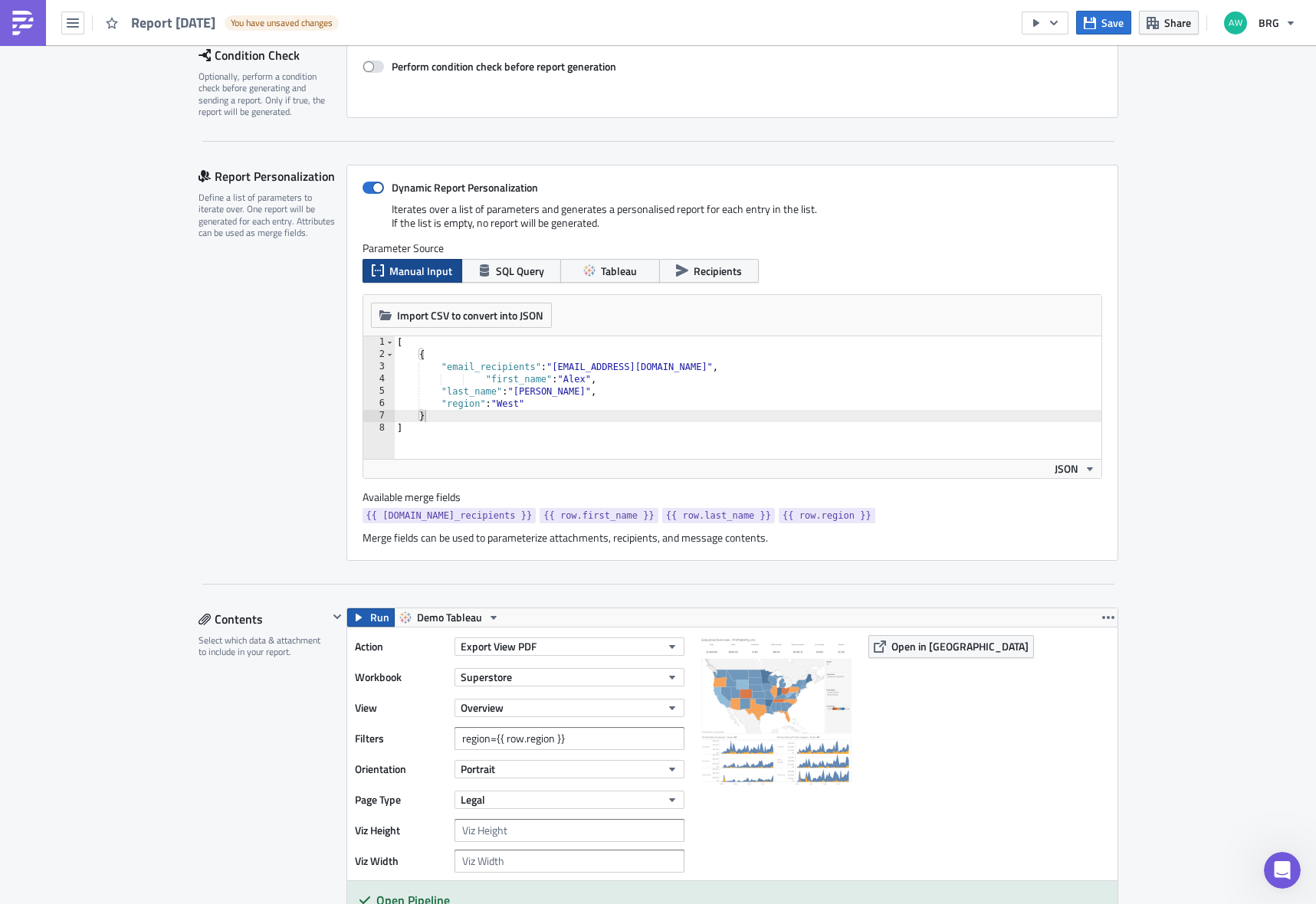
click at [363, 622] on button "Run" at bounding box center [370, 617] width 47 height 18
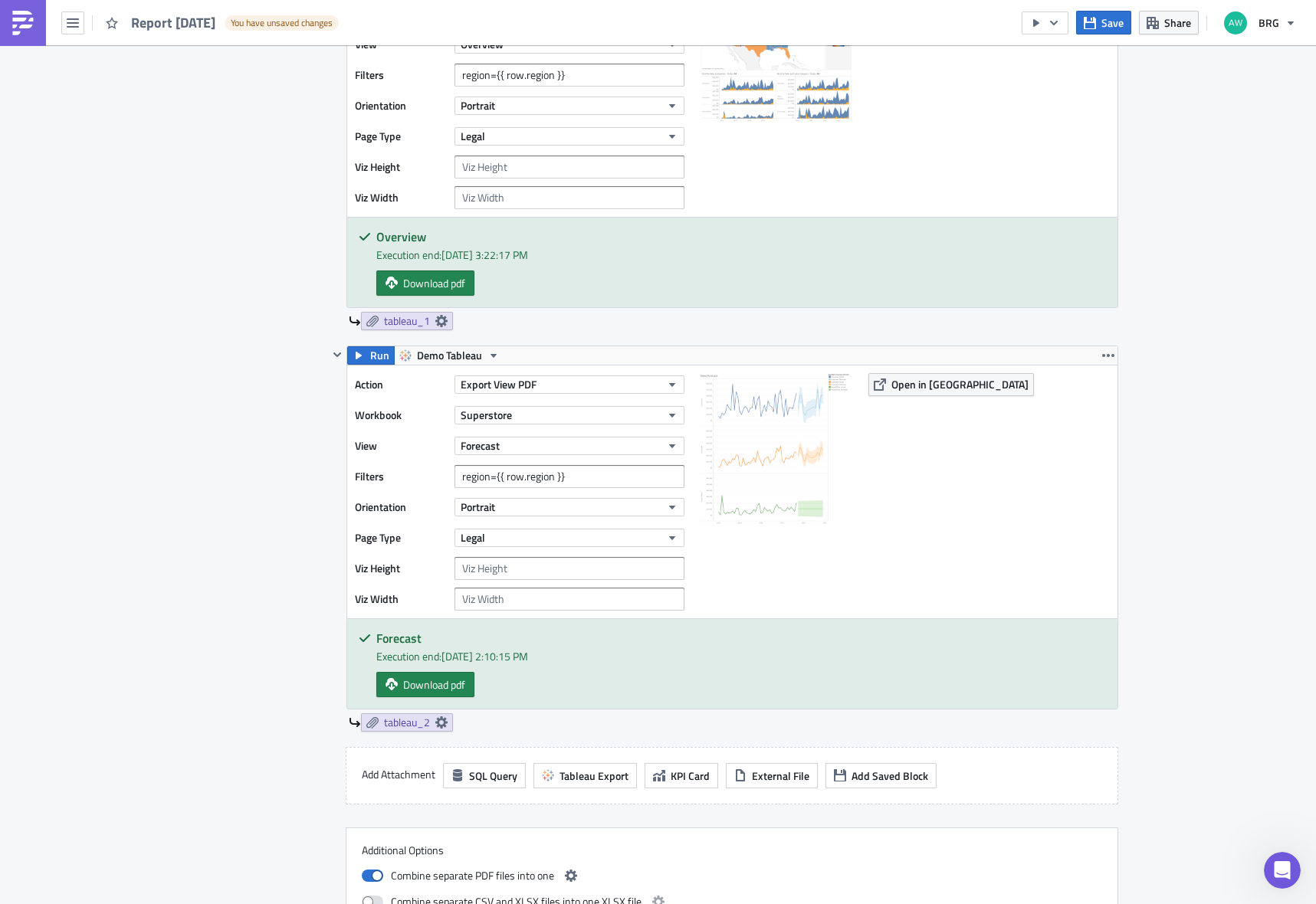
scroll to position [966, 0]
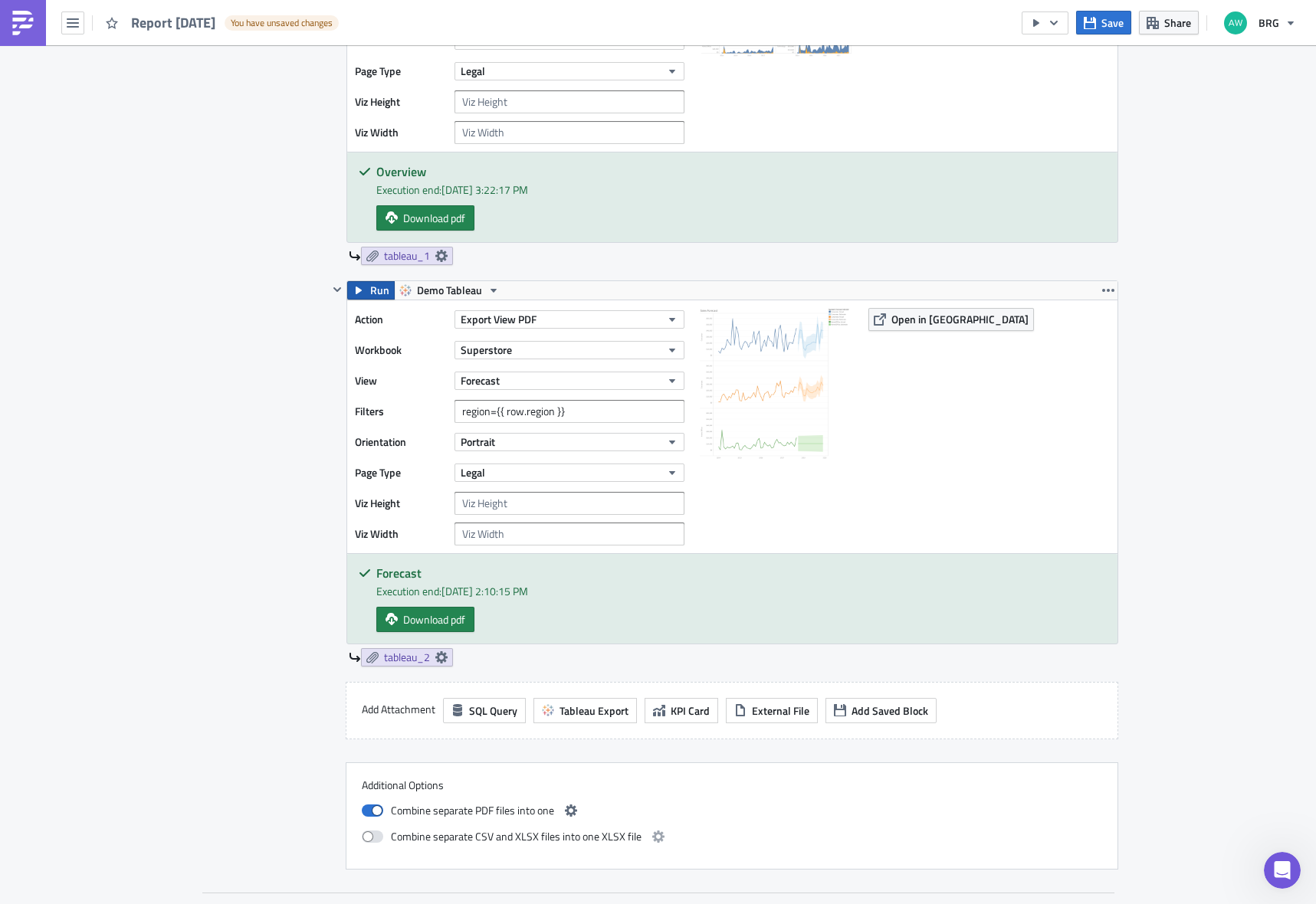
click at [370, 292] on span "Run" at bounding box center [380, 290] width 19 height 18
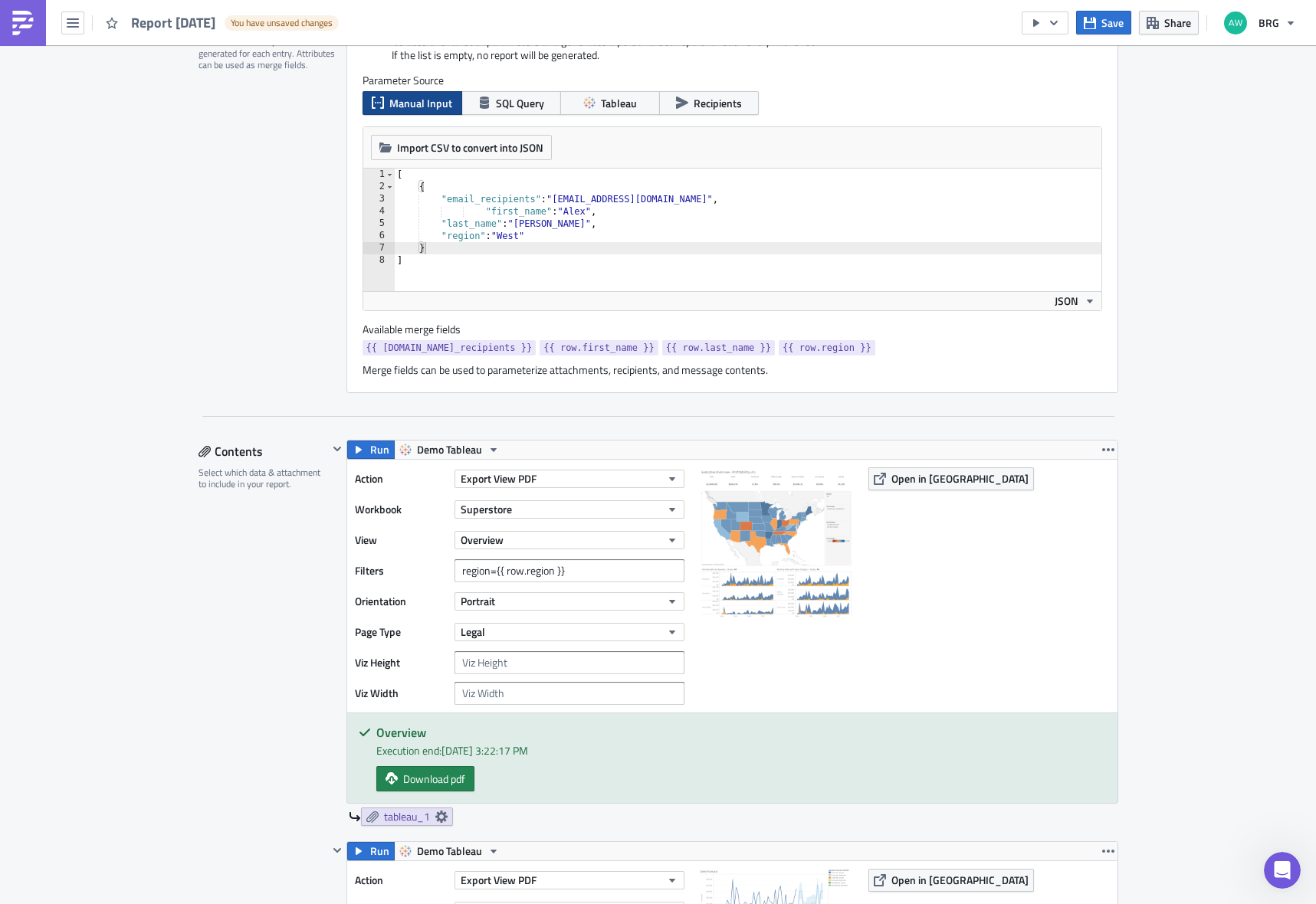
scroll to position [350, 0]
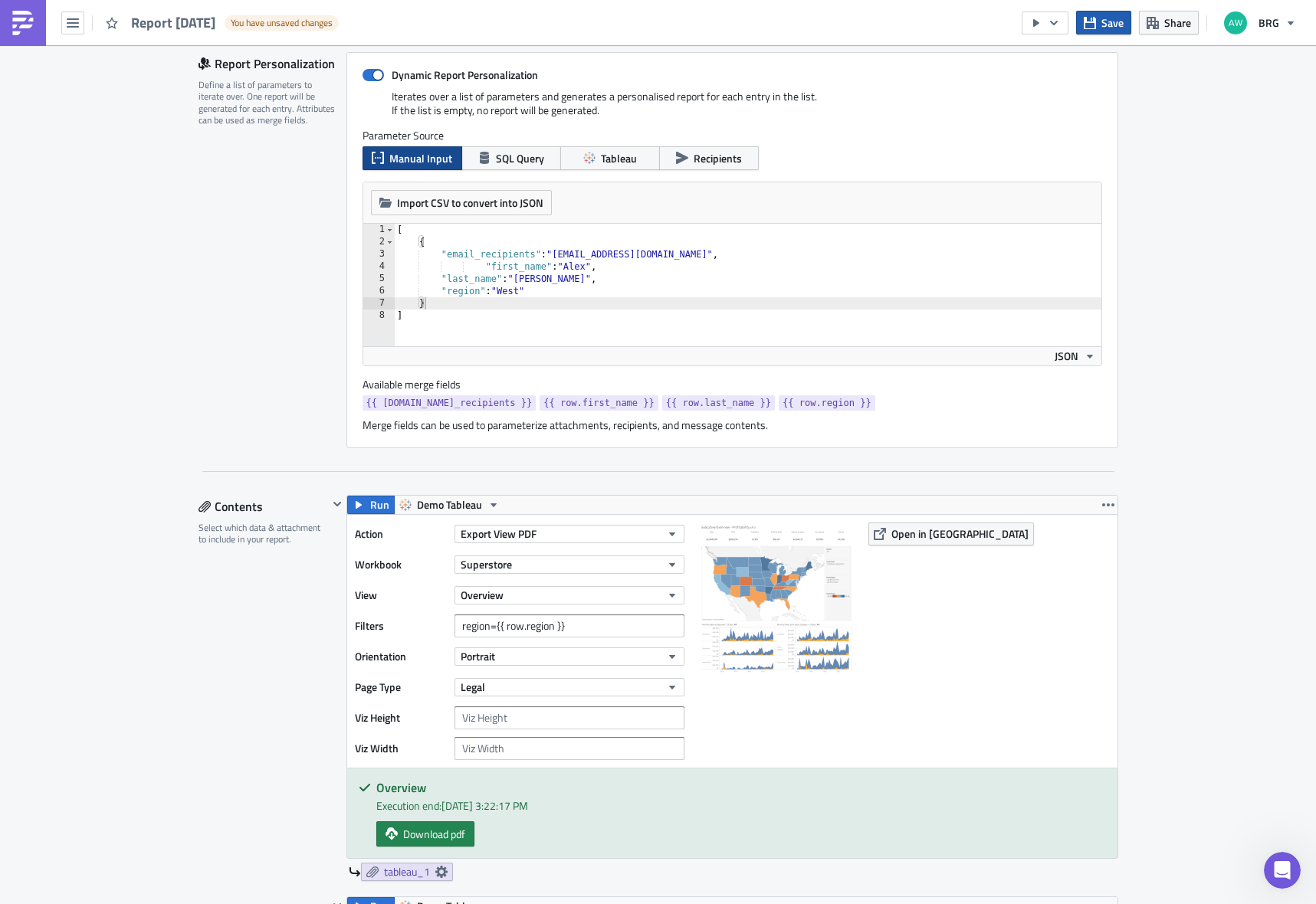
click at [1111, 26] on span "Save" at bounding box center [1113, 22] width 22 height 16
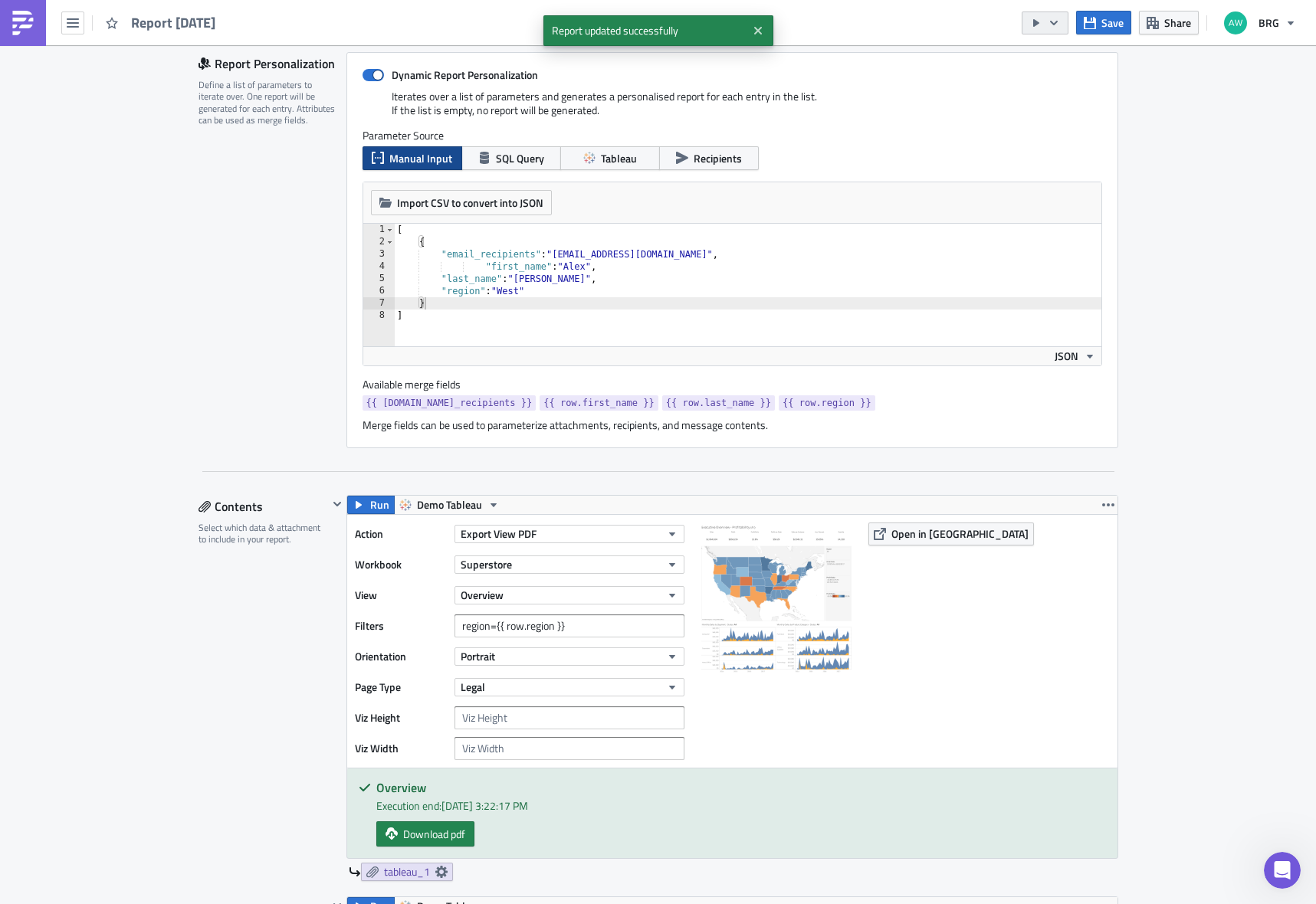
click at [1034, 23] on icon "button" at bounding box center [1036, 22] width 12 height 12
click at [1054, 83] on div "Run Report" at bounding box center [1093, 84] width 120 height 15
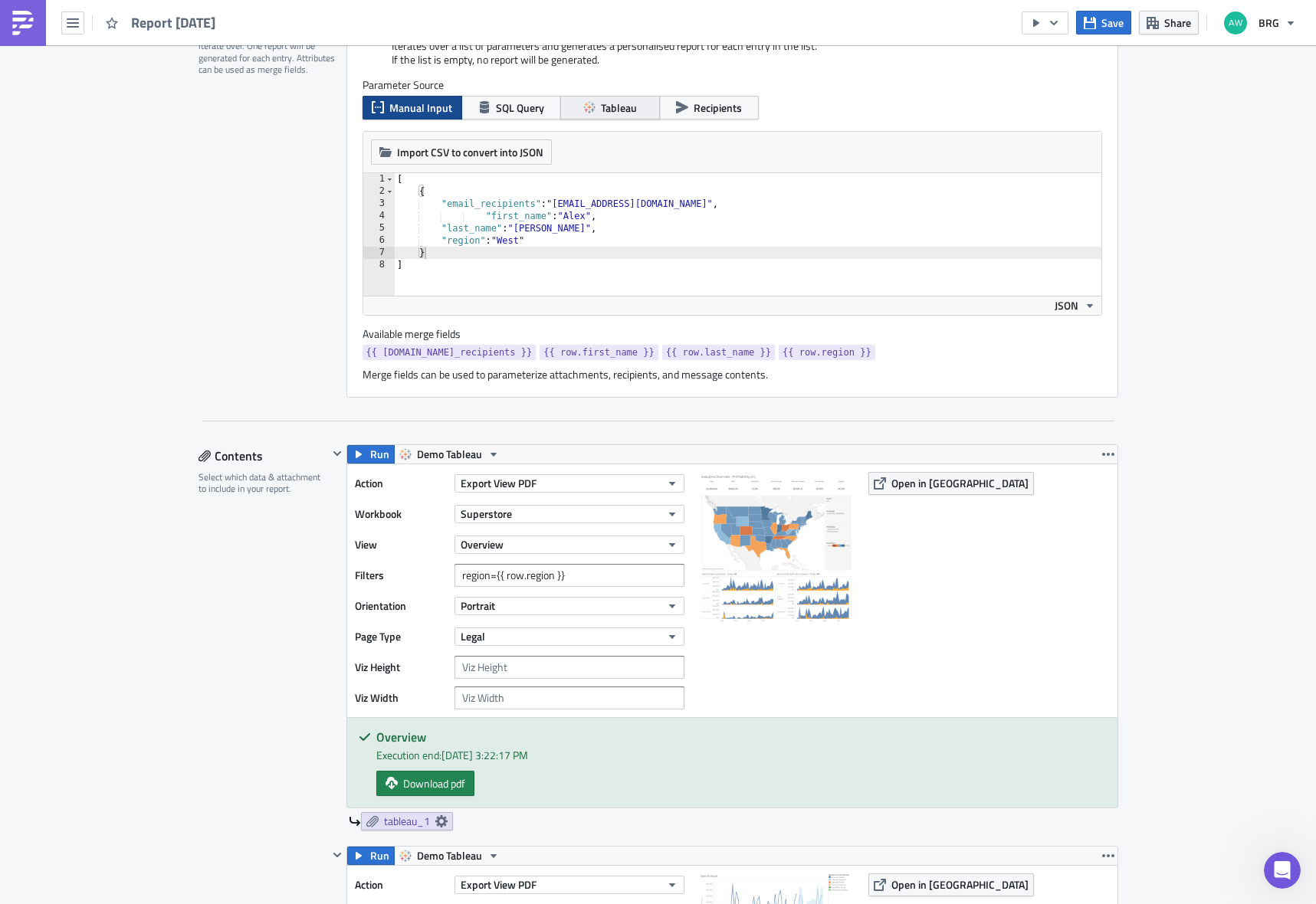
scroll to position [404, 0]
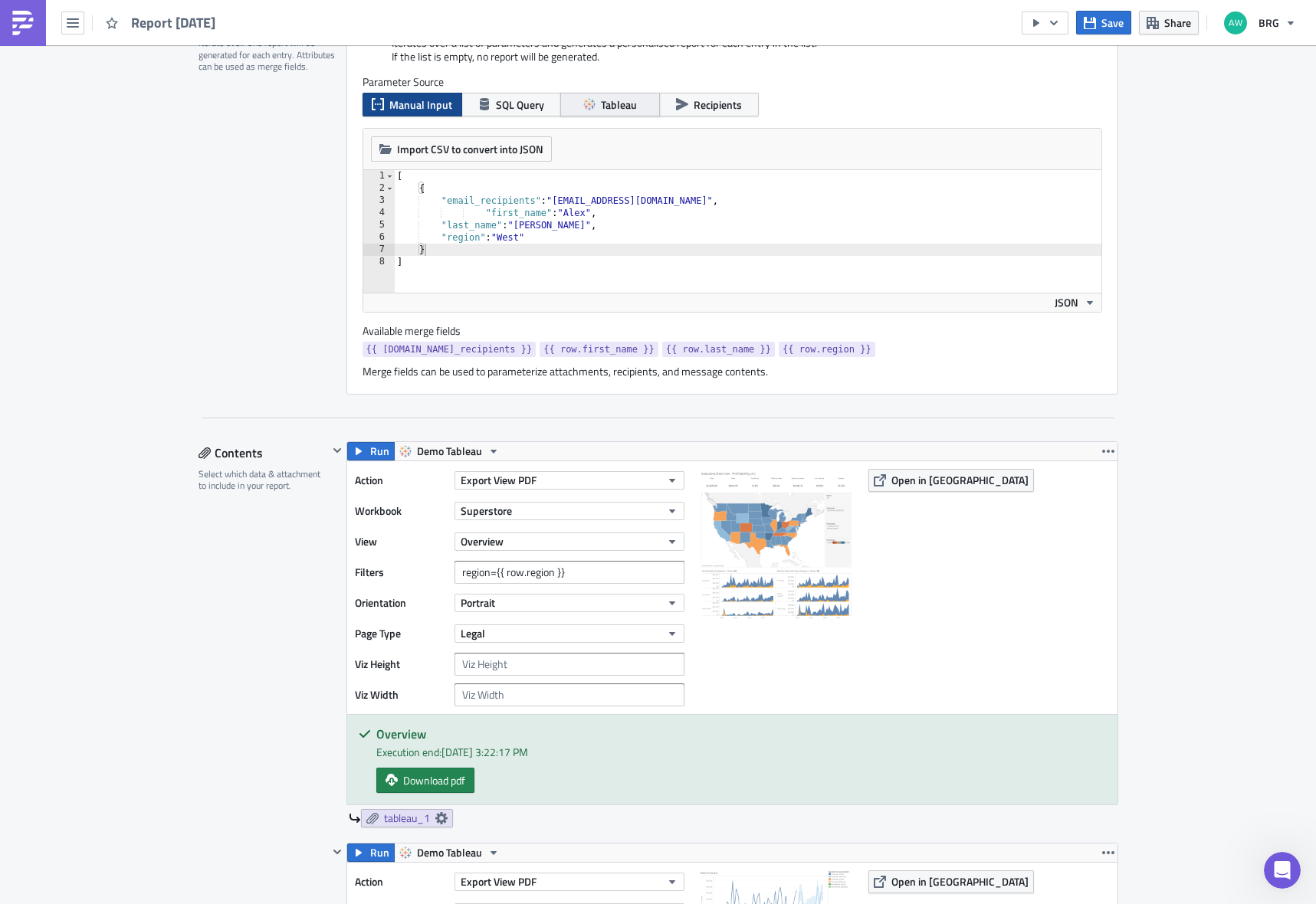
click at [601, 101] on span "Tableau" at bounding box center [619, 105] width 36 height 16
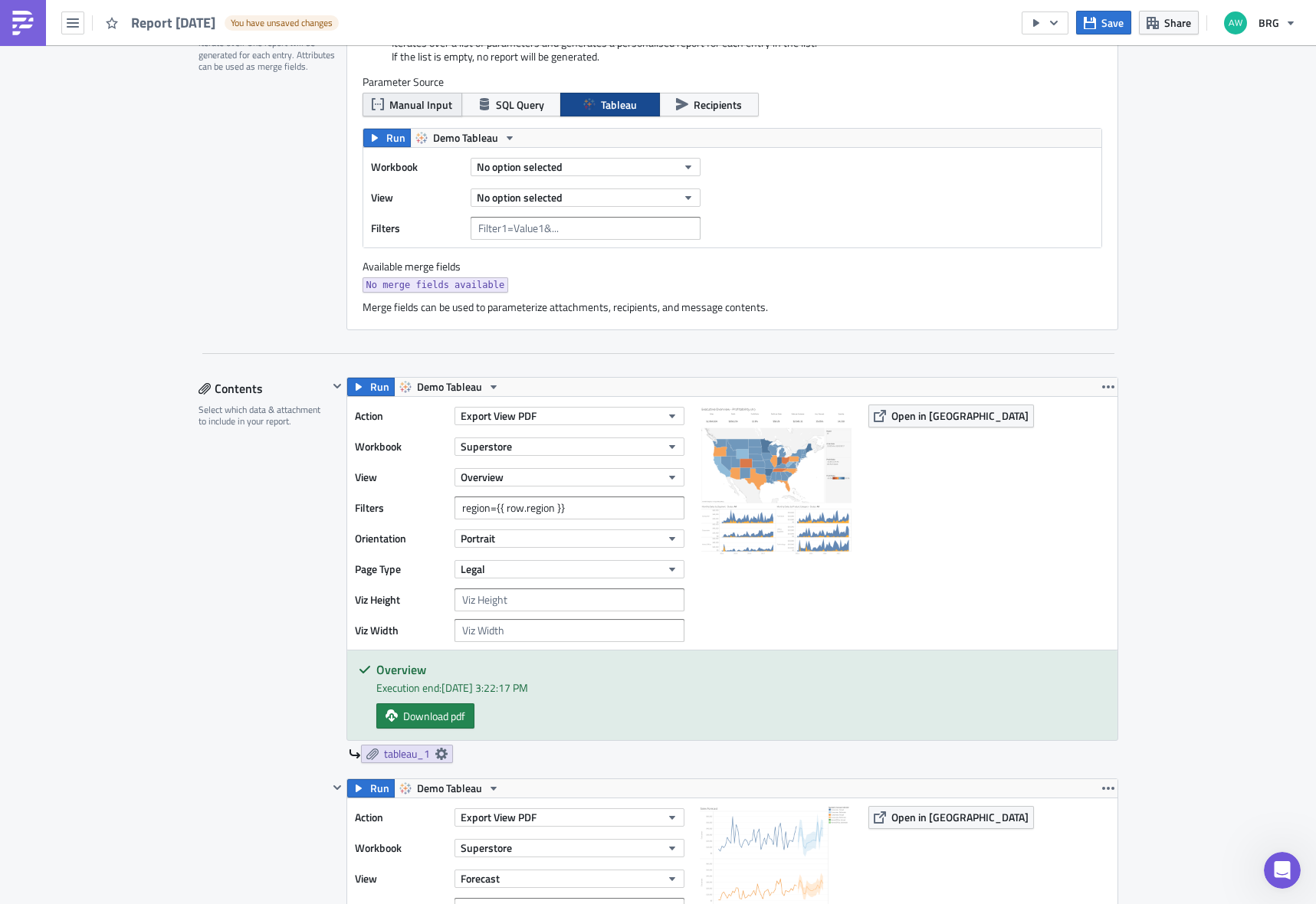
click at [416, 106] on span "Manual Input" at bounding box center [421, 105] width 63 height 16
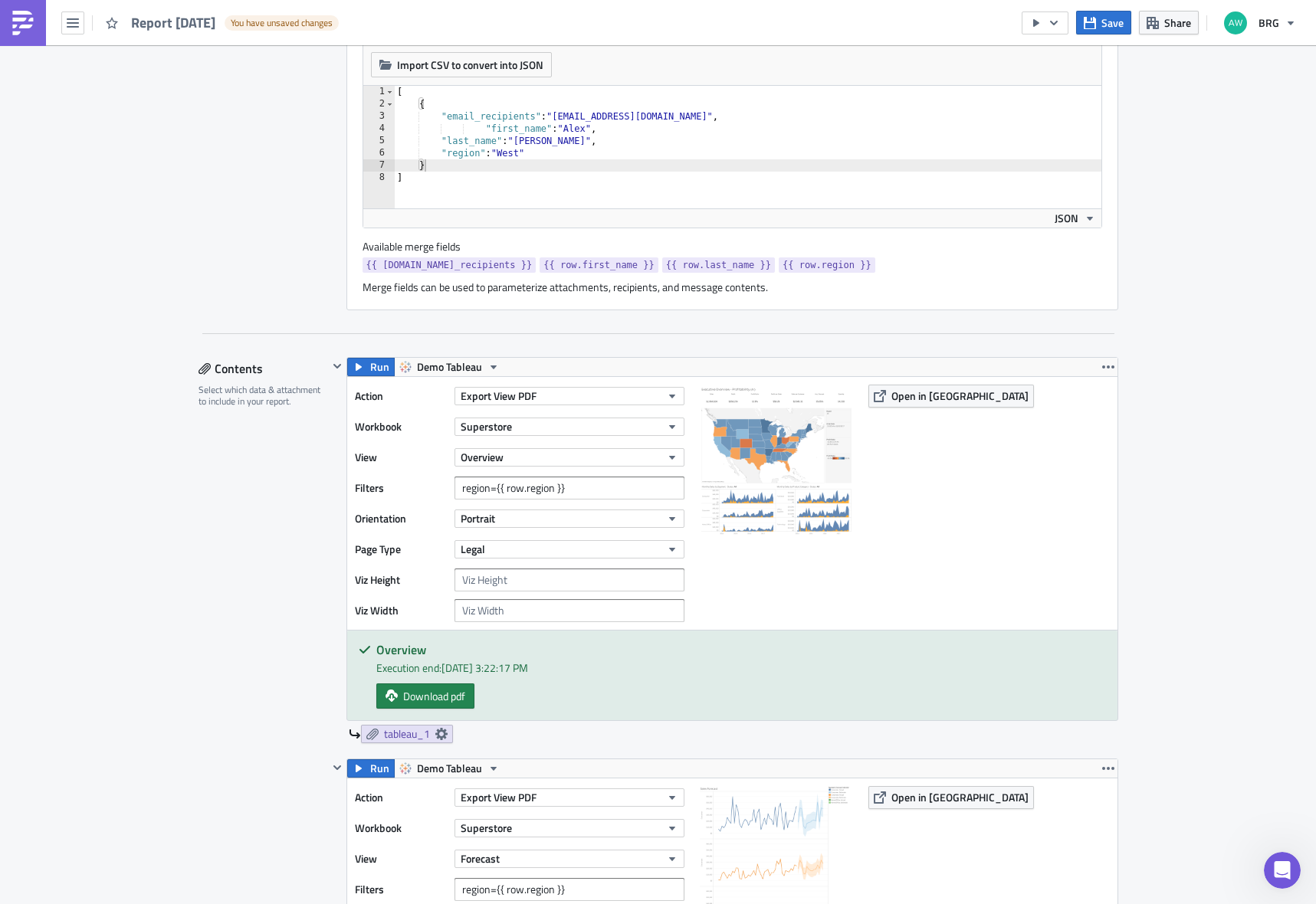
scroll to position [492, 0]
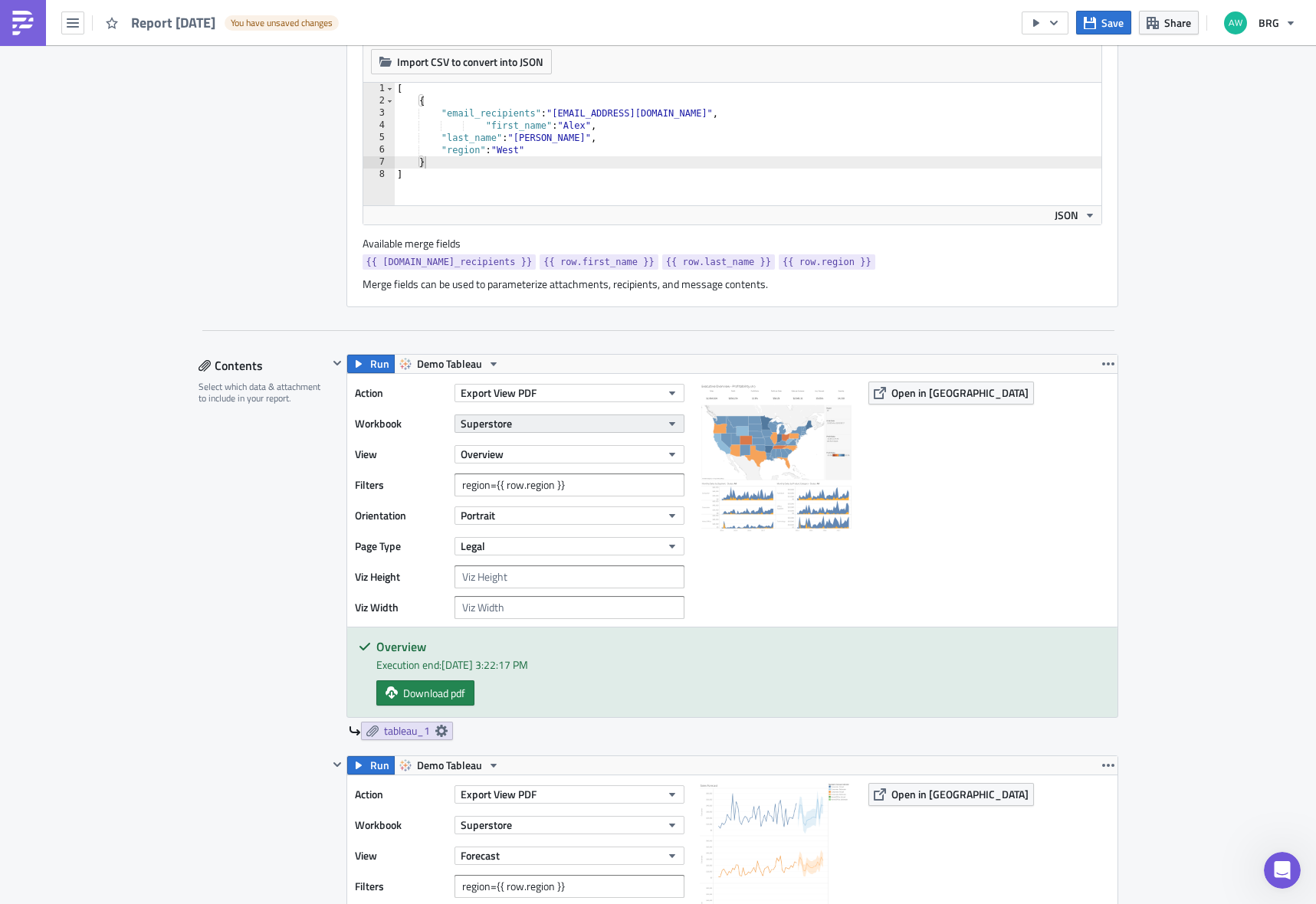
click at [512, 425] on button "Superstore" at bounding box center [570, 424] width 230 height 18
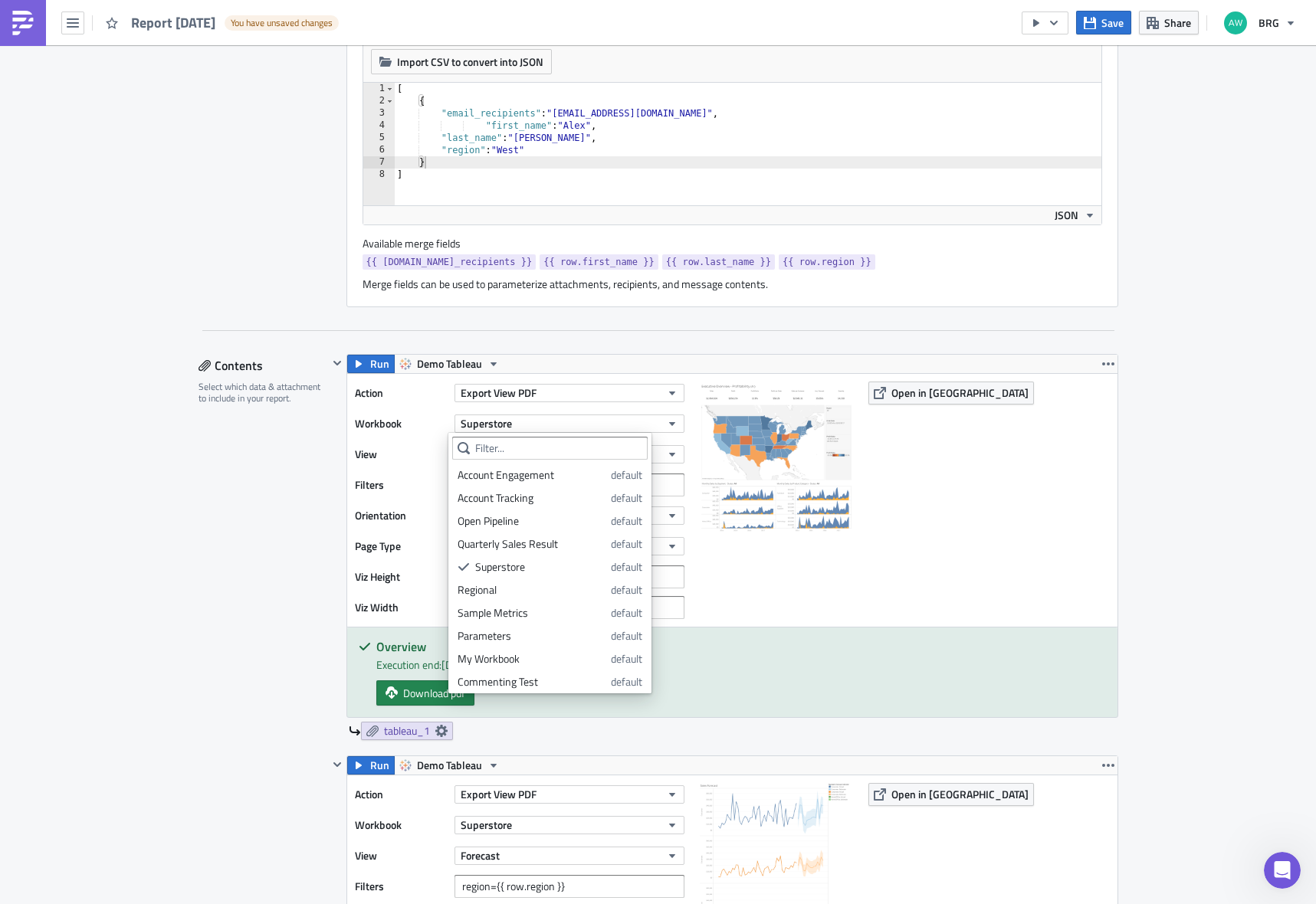
click at [496, 587] on div "Regional" at bounding box center [531, 590] width 148 height 15
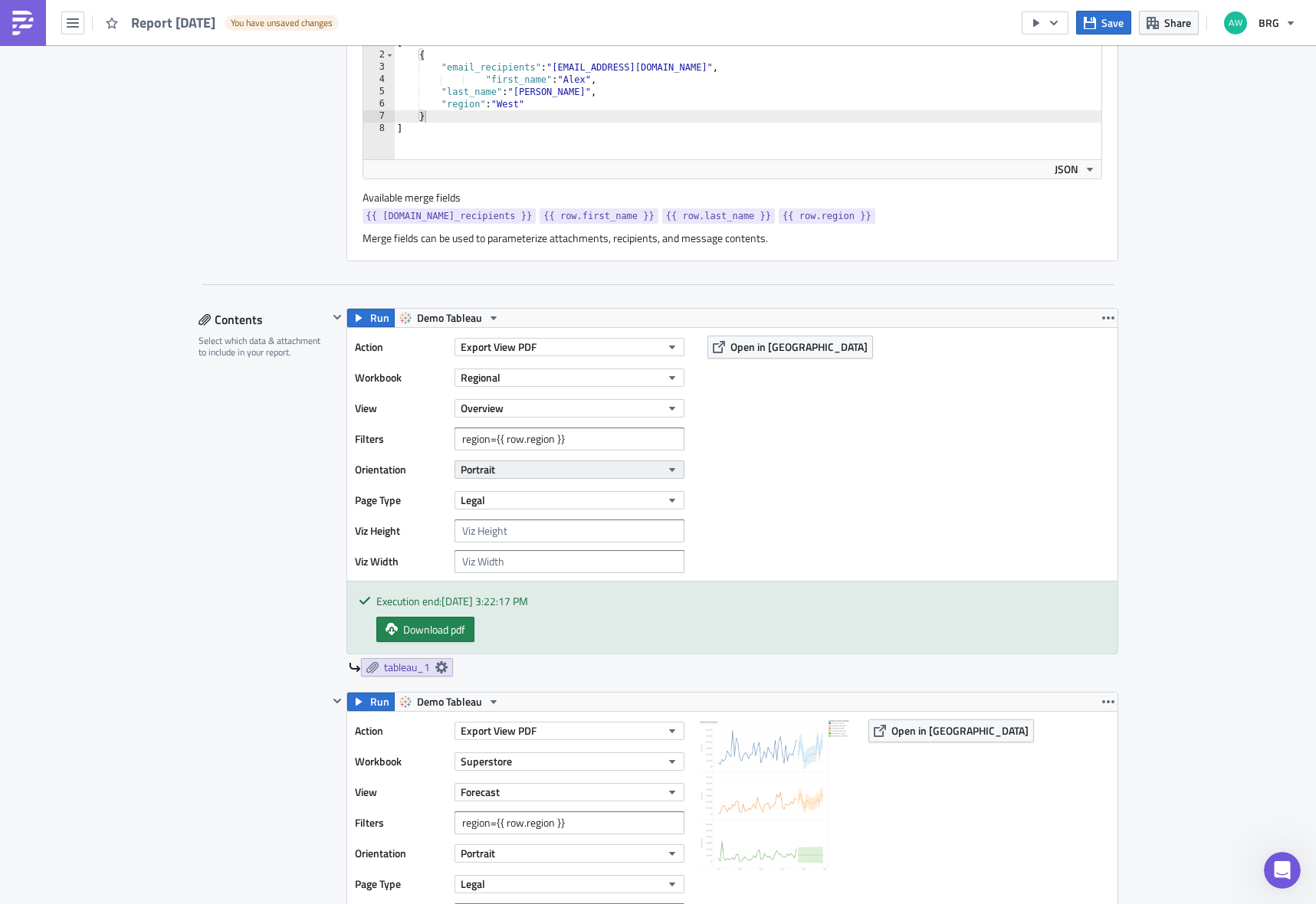
scroll to position [578, 0]
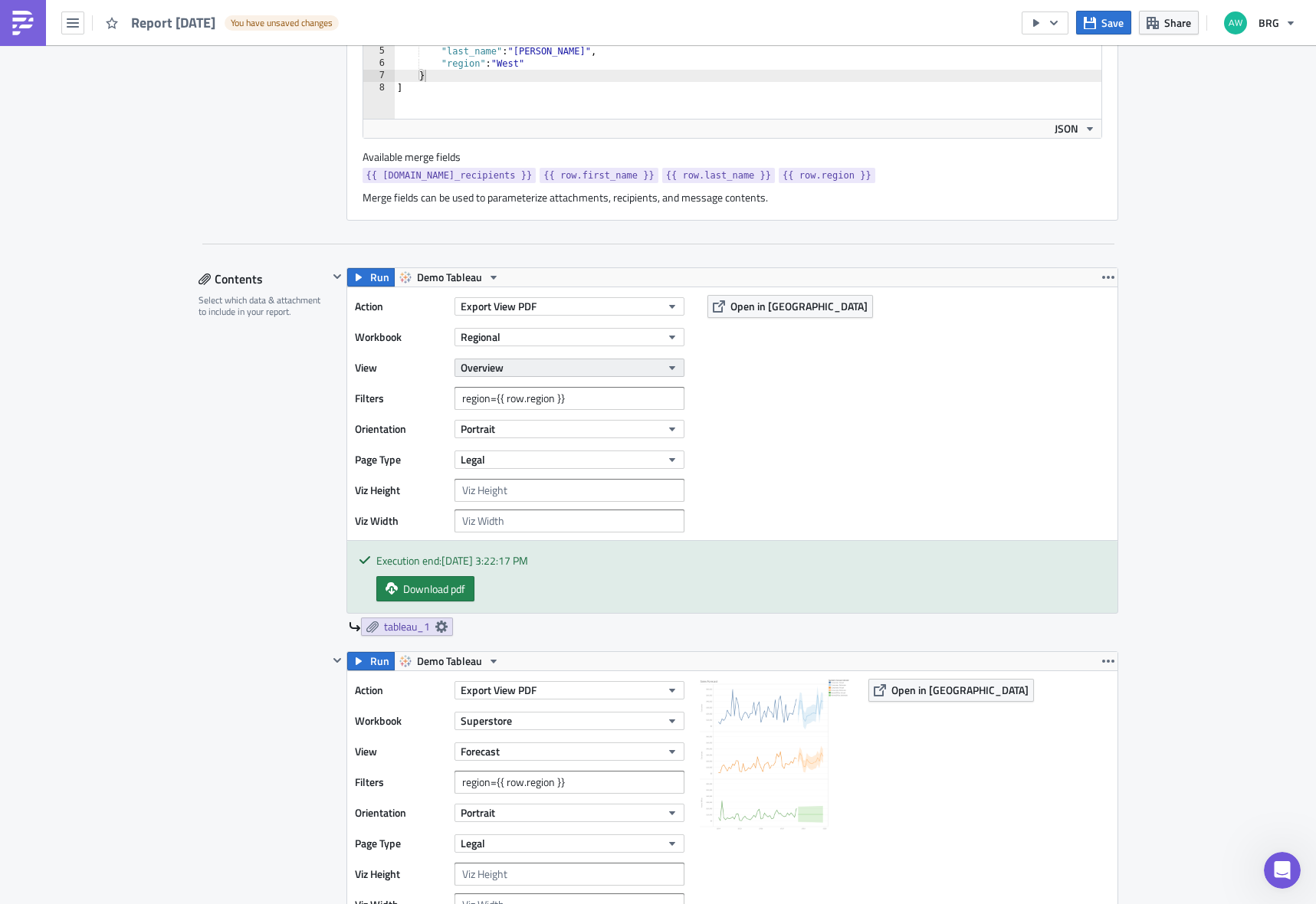
click at [538, 363] on button "Overview" at bounding box center [570, 368] width 230 height 18
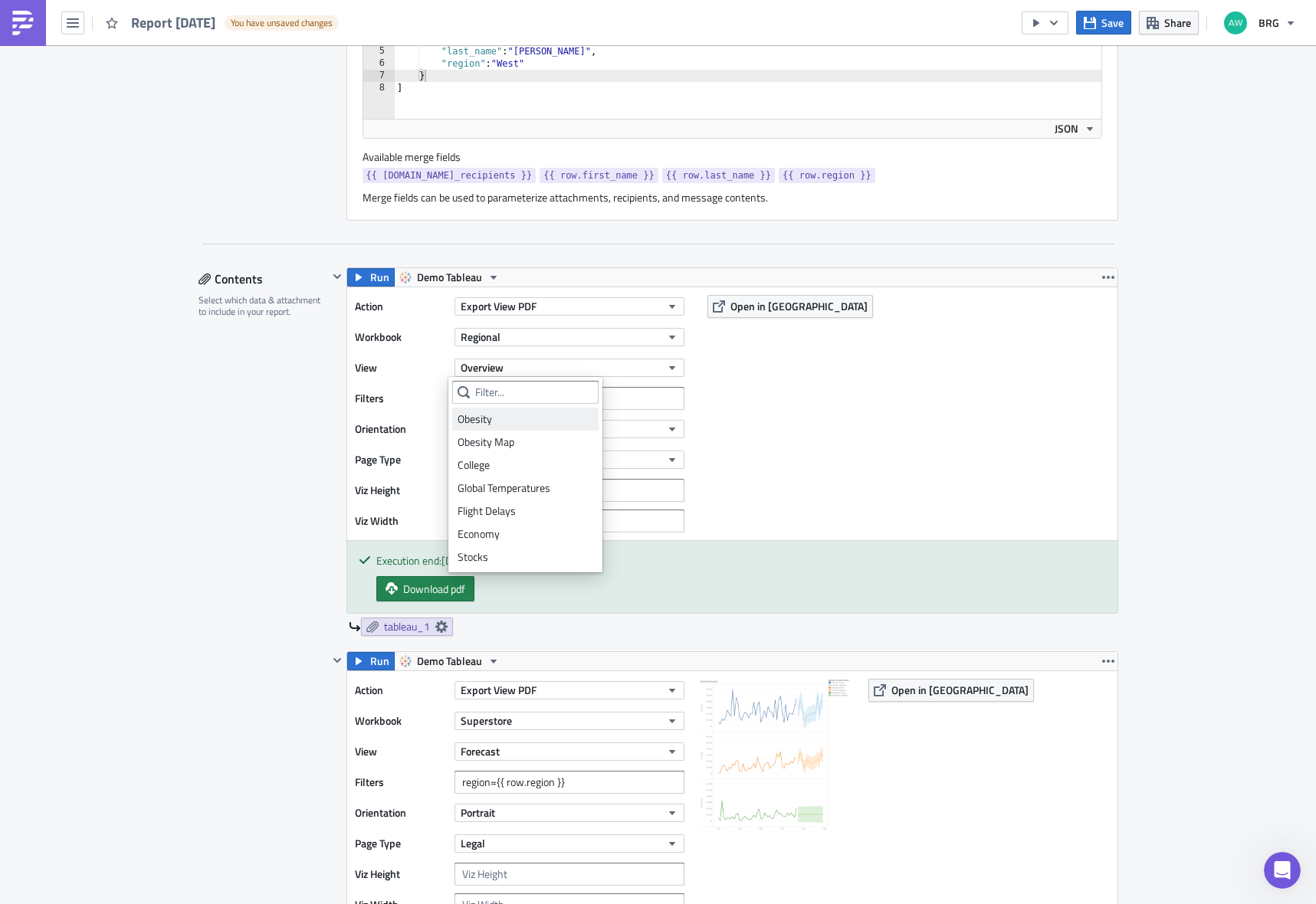
click at [516, 419] on div "Obesity" at bounding box center [525, 419] width 136 height 15
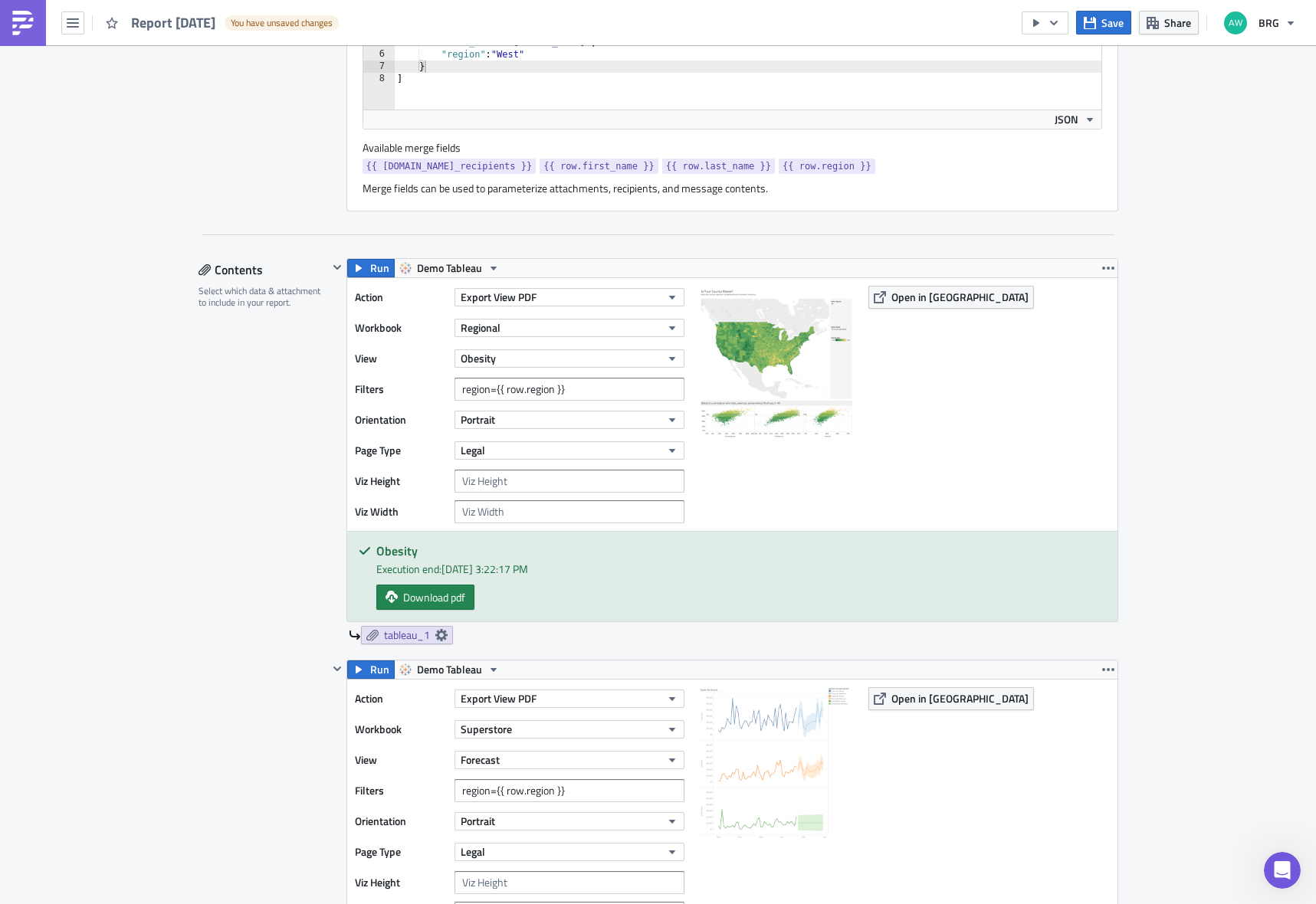
scroll to position [595, 0]
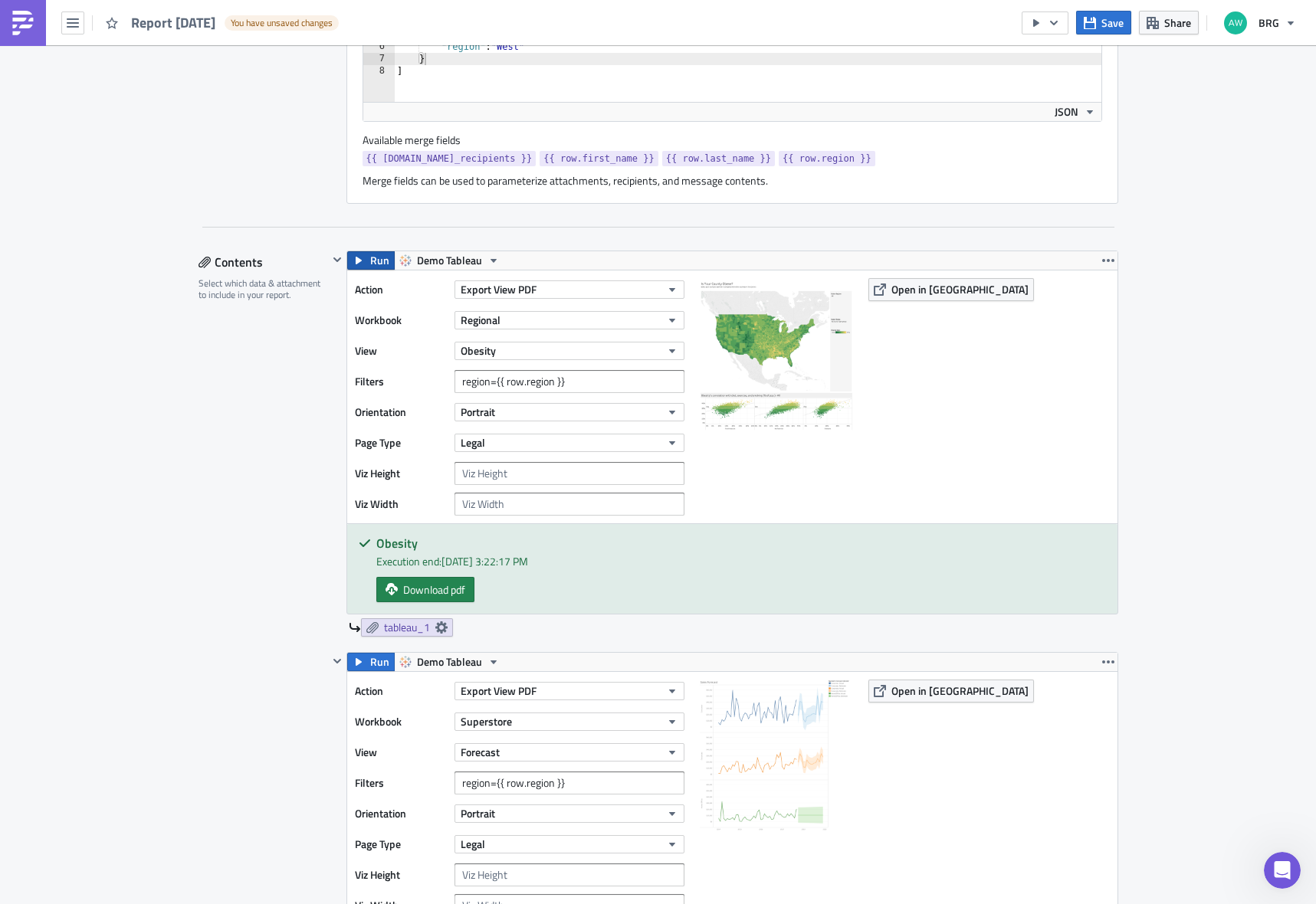
click at [370, 258] on span "Run" at bounding box center [380, 261] width 19 height 18
click at [1040, 24] on icon "button" at bounding box center [1036, 22] width 12 height 12
click at [1062, 84] on div "Run Report" at bounding box center [1093, 84] width 120 height 15
click at [1108, 23] on span "Save" at bounding box center [1113, 22] width 22 height 16
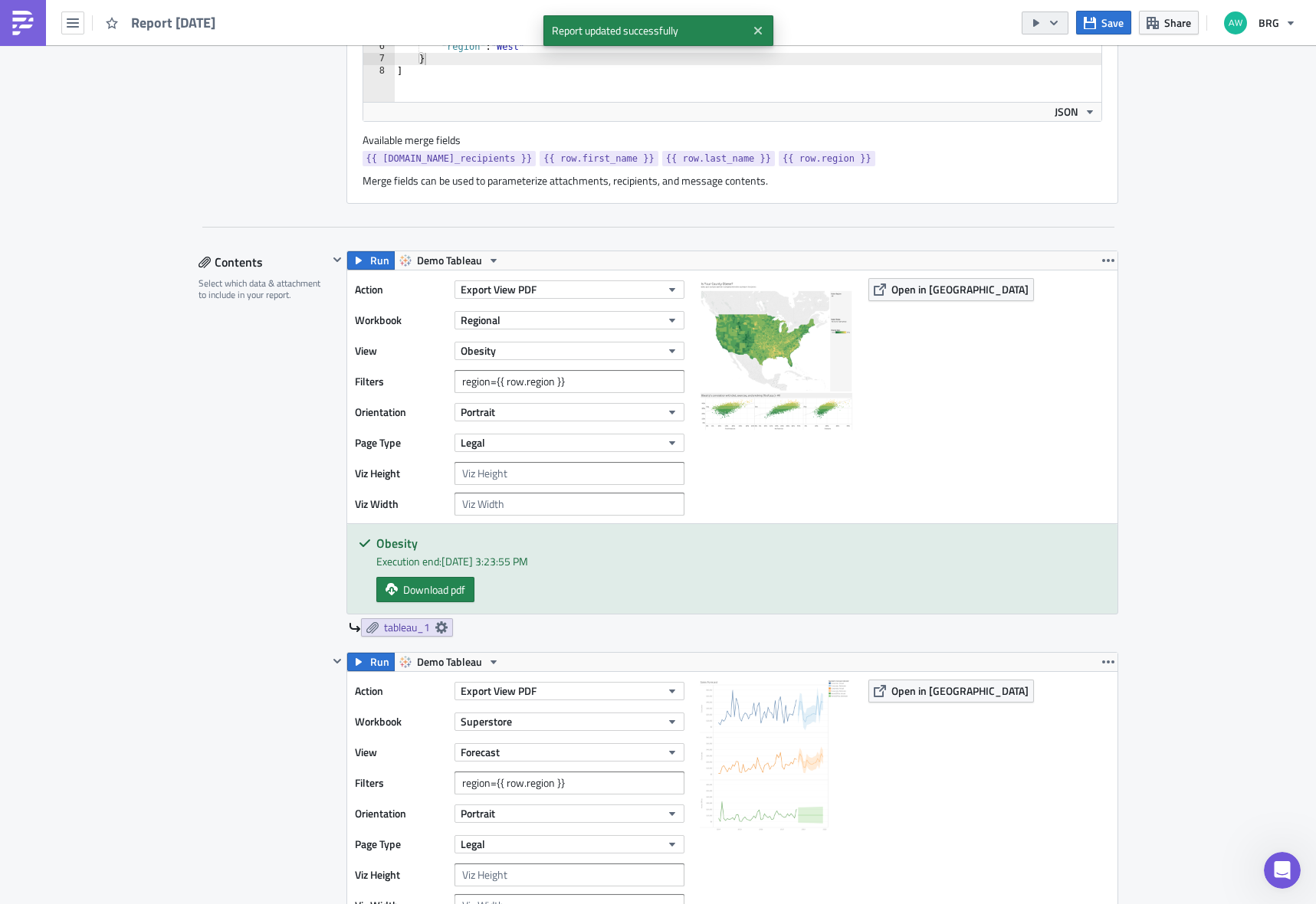
click at [1054, 25] on icon "button" at bounding box center [1054, 22] width 12 height 12
click at [1045, 79] on div "Run Report" at bounding box center [1093, 84] width 120 height 15
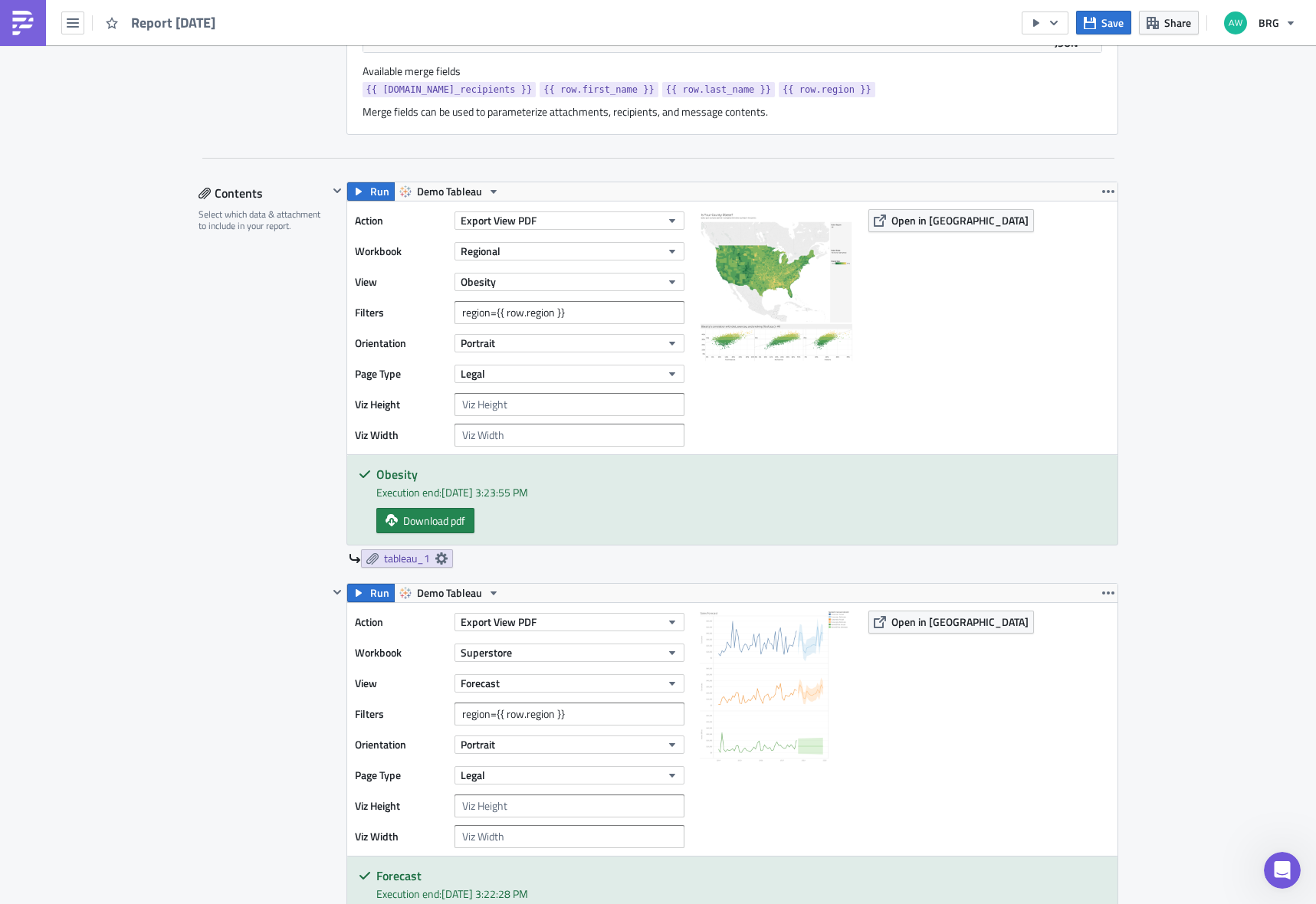
scroll to position [227, 0]
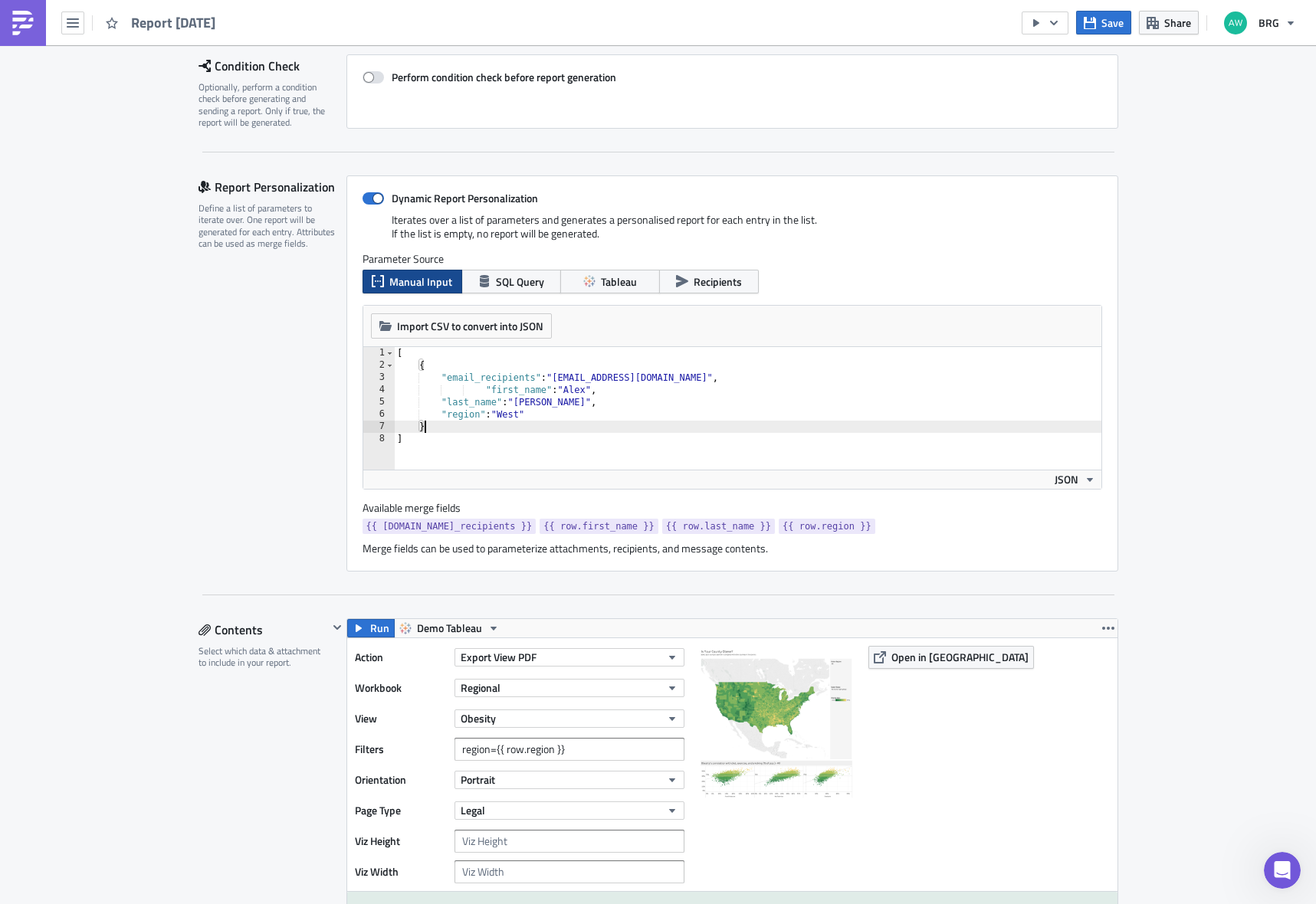
click at [500, 430] on div "[ { "email_recipients" : "[EMAIL_ADDRESS][DOMAIN_NAME]" , "first_name" : "[PERS…" at bounding box center [748, 420] width 708 height 147
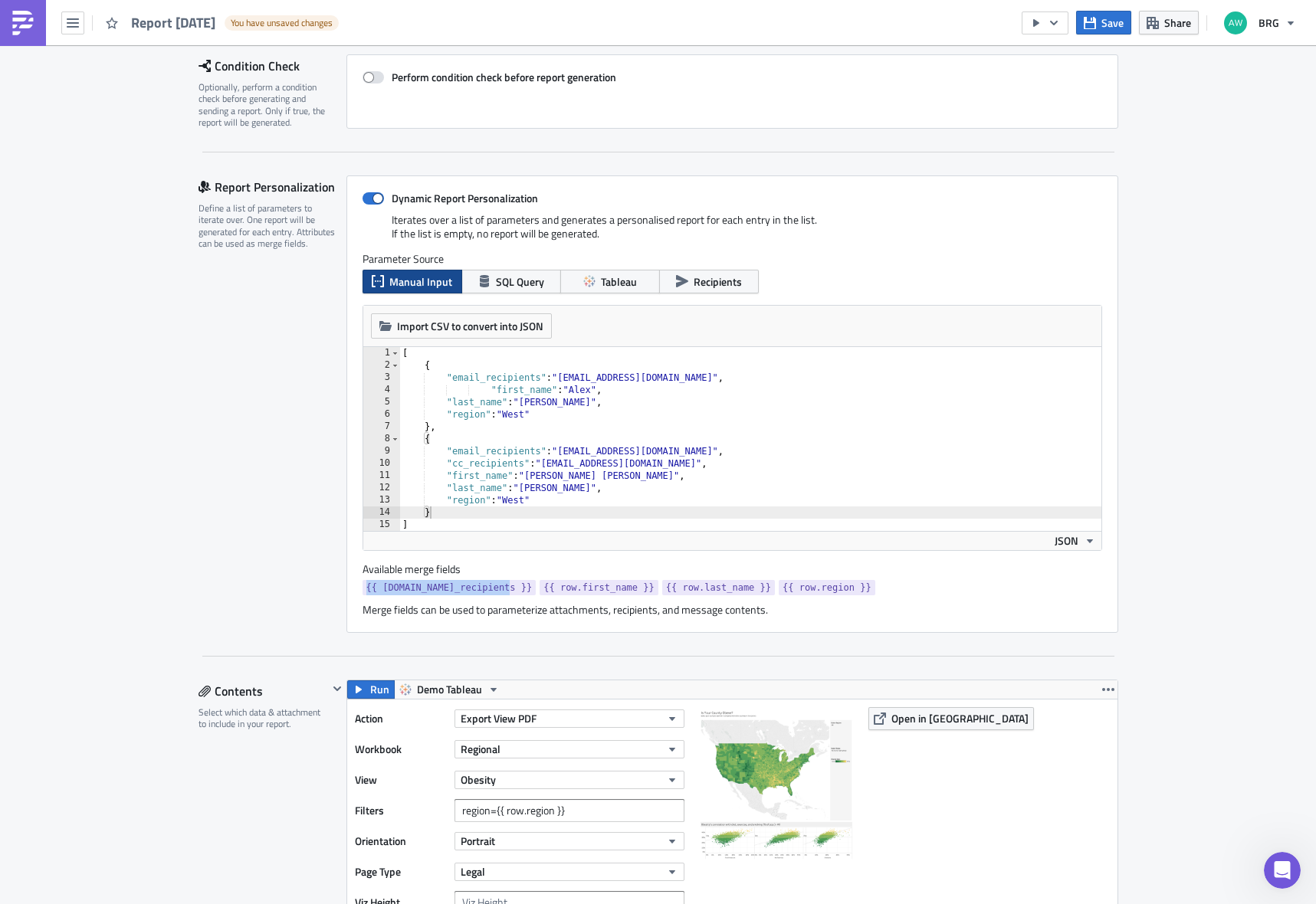
drag, startPoint x: 506, startPoint y: 588, endPoint x: 382, endPoint y: 589, distance: 124.0
click at [353, 592] on div "Dynamic Report Personalization Iterates over a list of parameters and generates…" at bounding box center [732, 404] width 772 height 457
copy span "{{ [DOMAIN_NAME]_recipients }}"
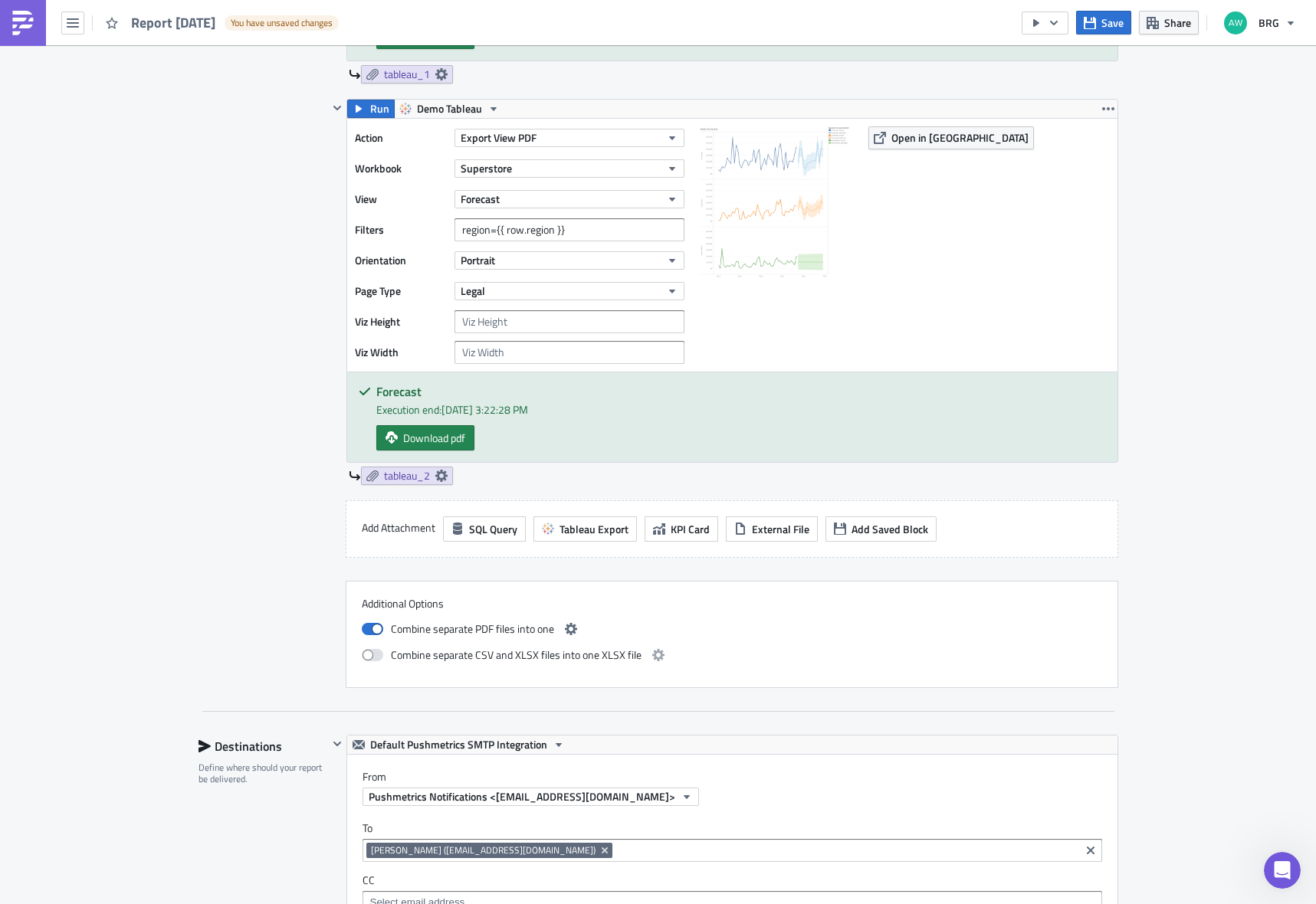
scroll to position [1506, 0]
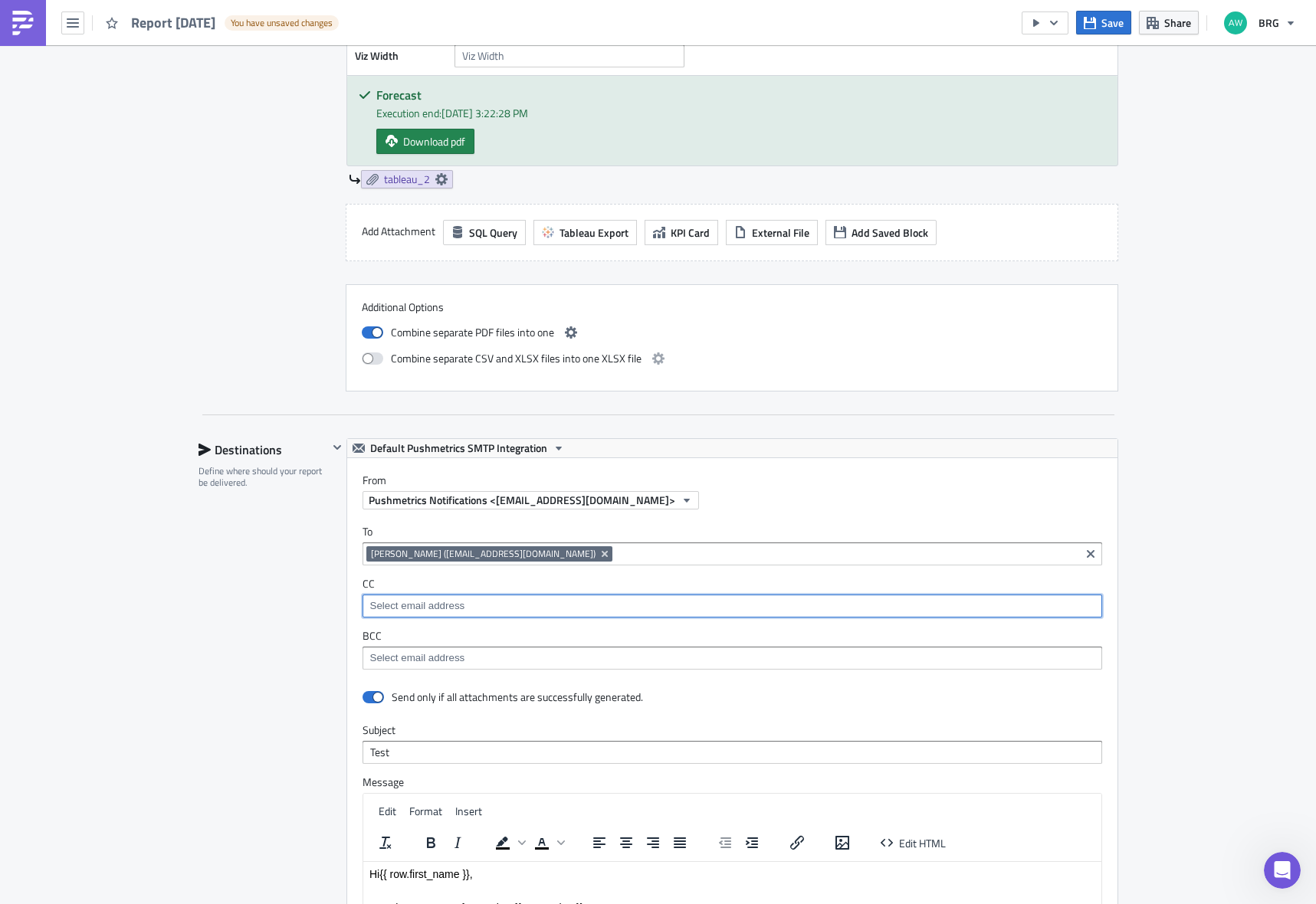
drag, startPoint x: 439, startPoint y: 611, endPoint x: 485, endPoint y: 574, distance: 59.0
click at [439, 611] on input at bounding box center [732, 606] width 731 height 15
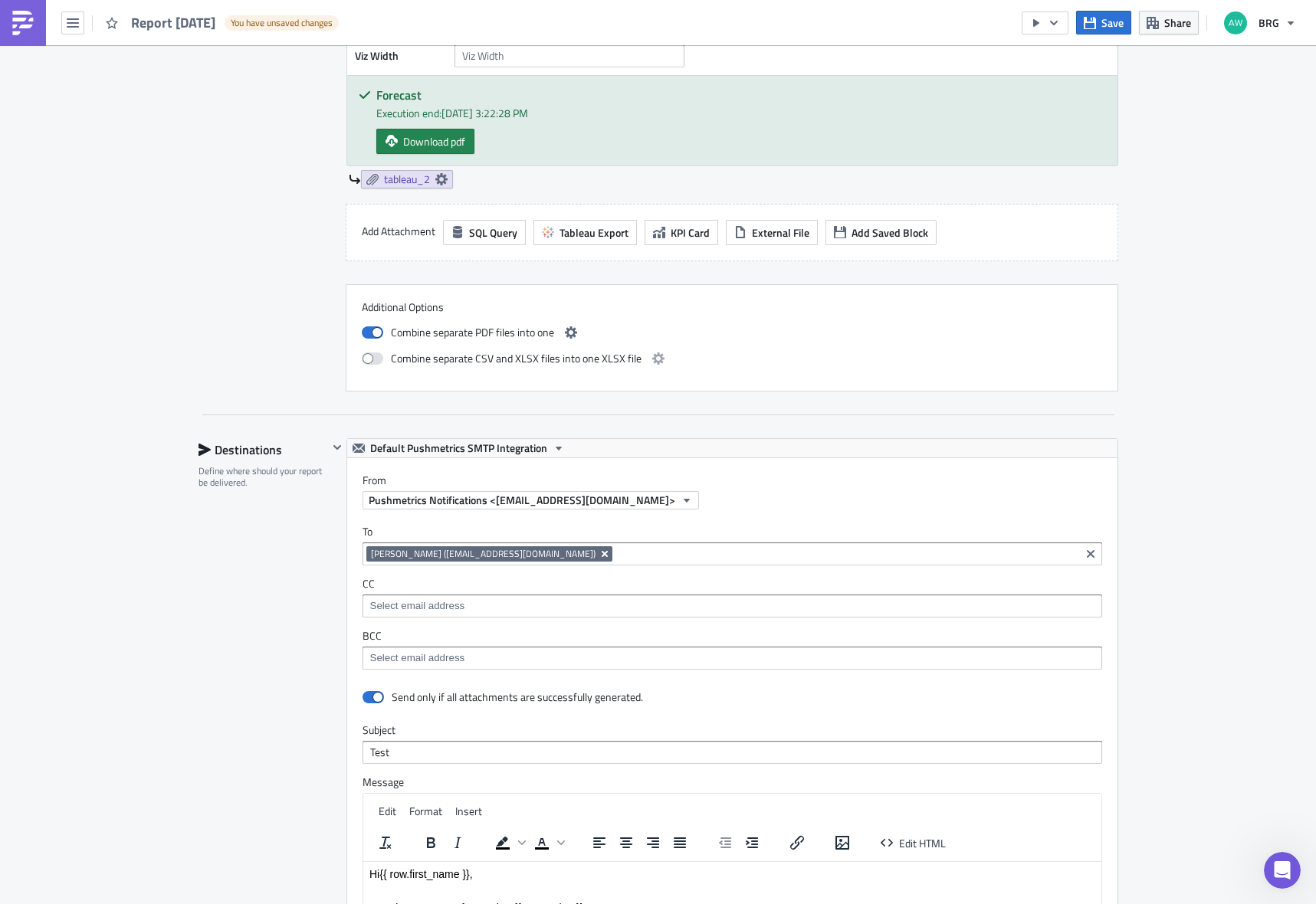
click at [599, 556] on icon "Remove Tag" at bounding box center [604, 554] width 12 height 12
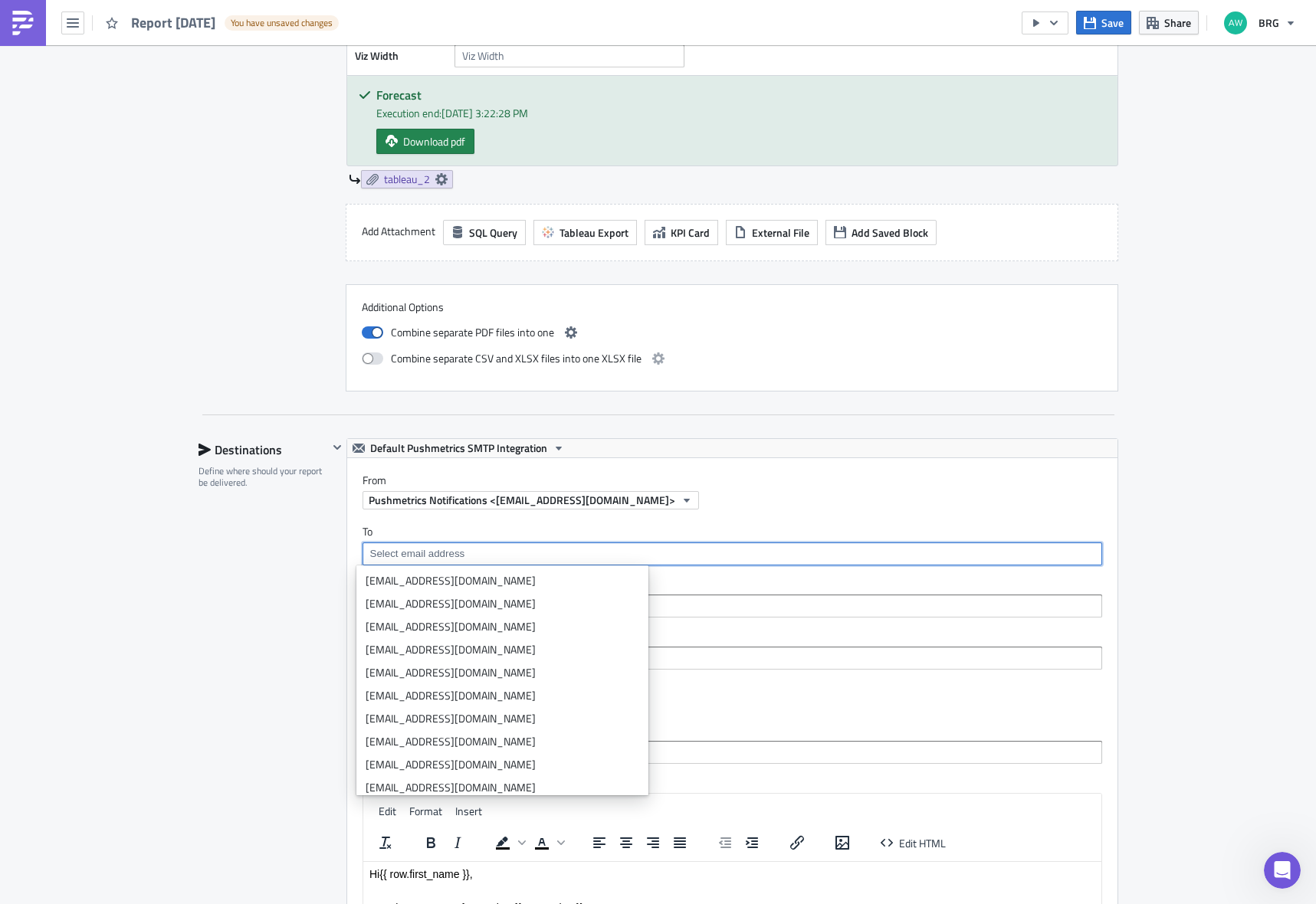
paste input "{{ [DOMAIN_NAME]_recipients }}"
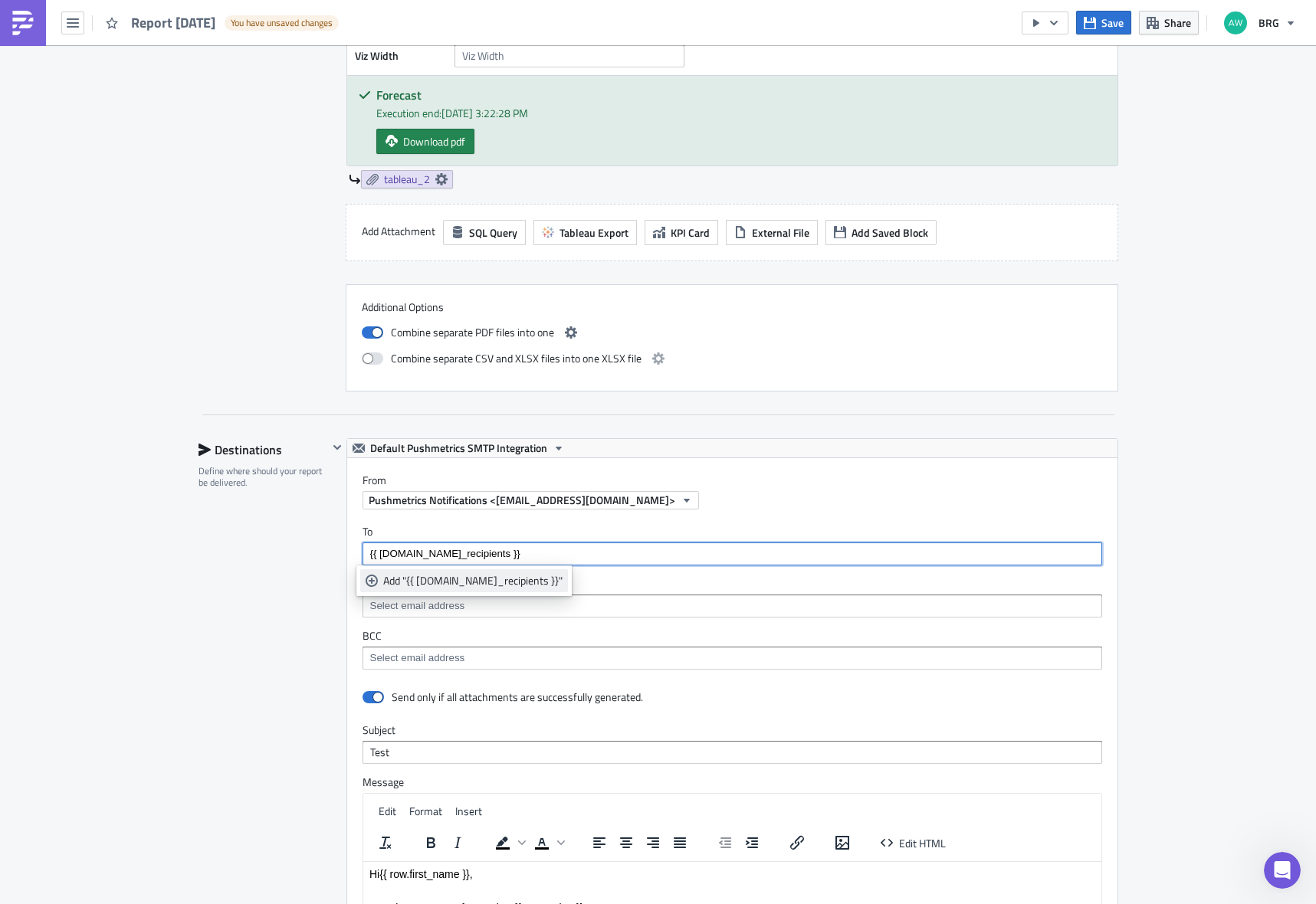
type input "{{ [DOMAIN_NAME]_recipients }}"
click at [487, 583] on div "Add "{{ [DOMAIN_NAME]_recipients }}"" at bounding box center [473, 580] width 179 height 15
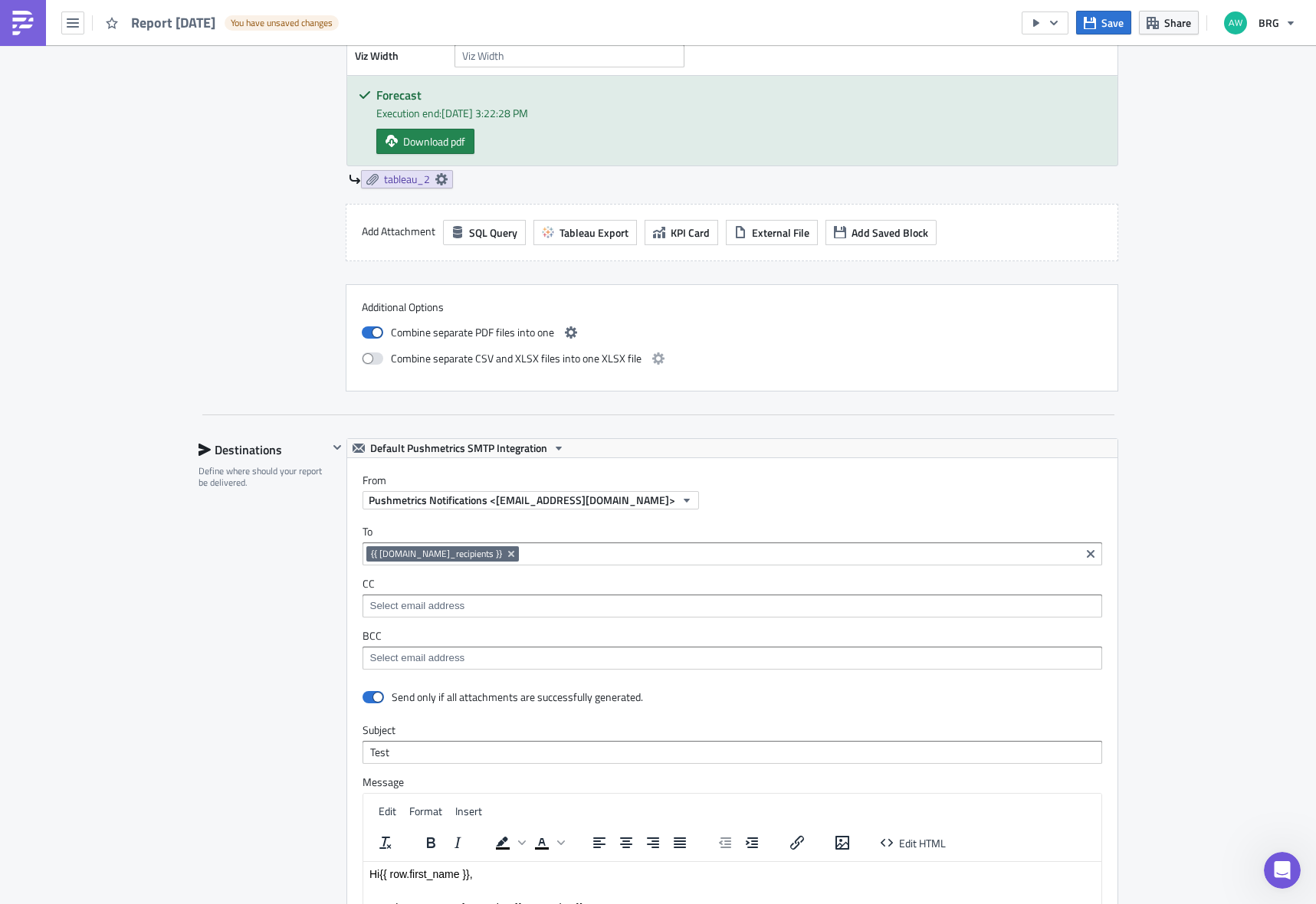
click at [1120, 21] on span "Save" at bounding box center [1113, 22] width 22 height 16
click at [1060, 27] on icon "button" at bounding box center [1054, 22] width 12 height 12
click at [1065, 86] on div "Run Report" at bounding box center [1093, 84] width 120 height 15
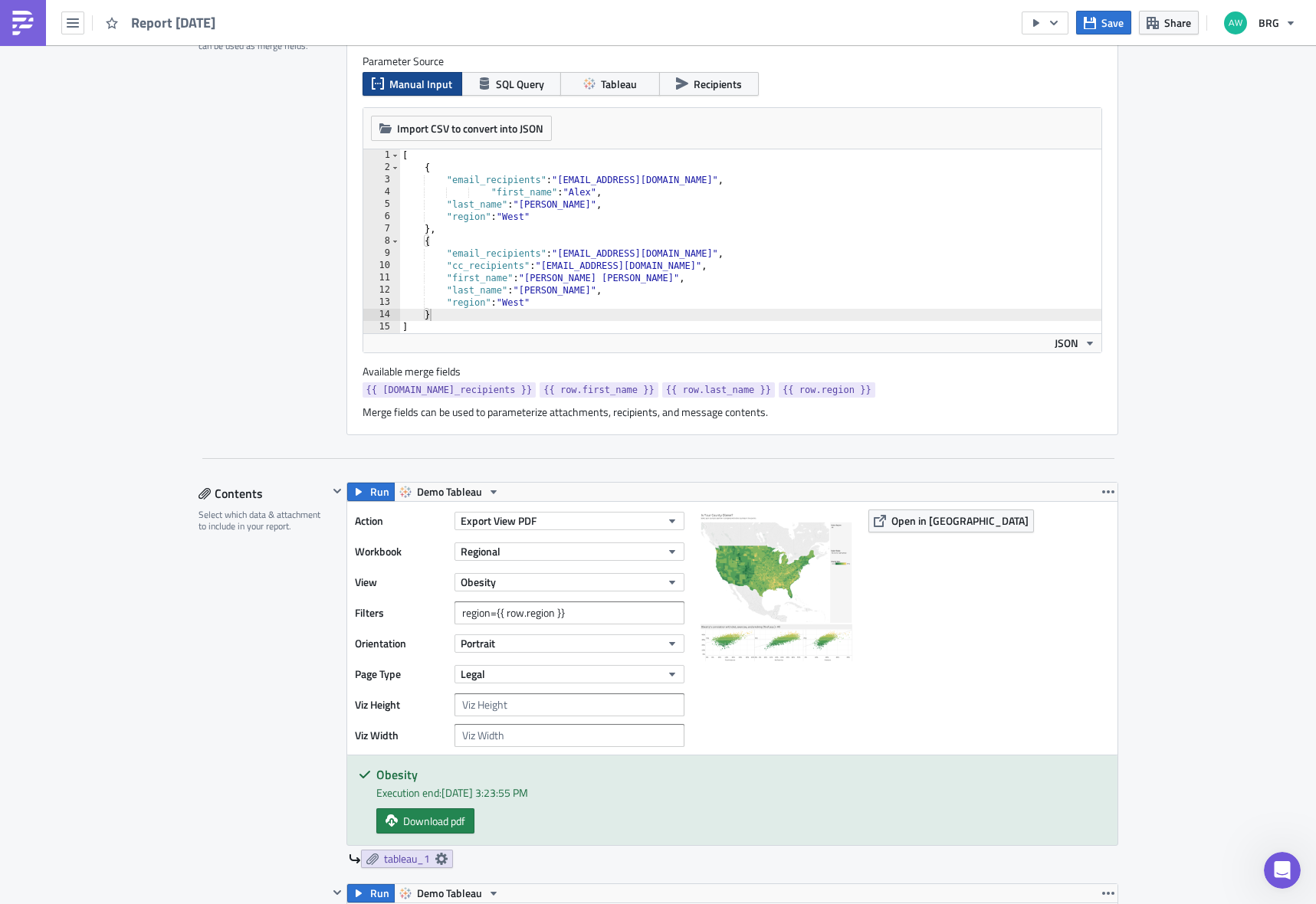
scroll to position [428, 0]
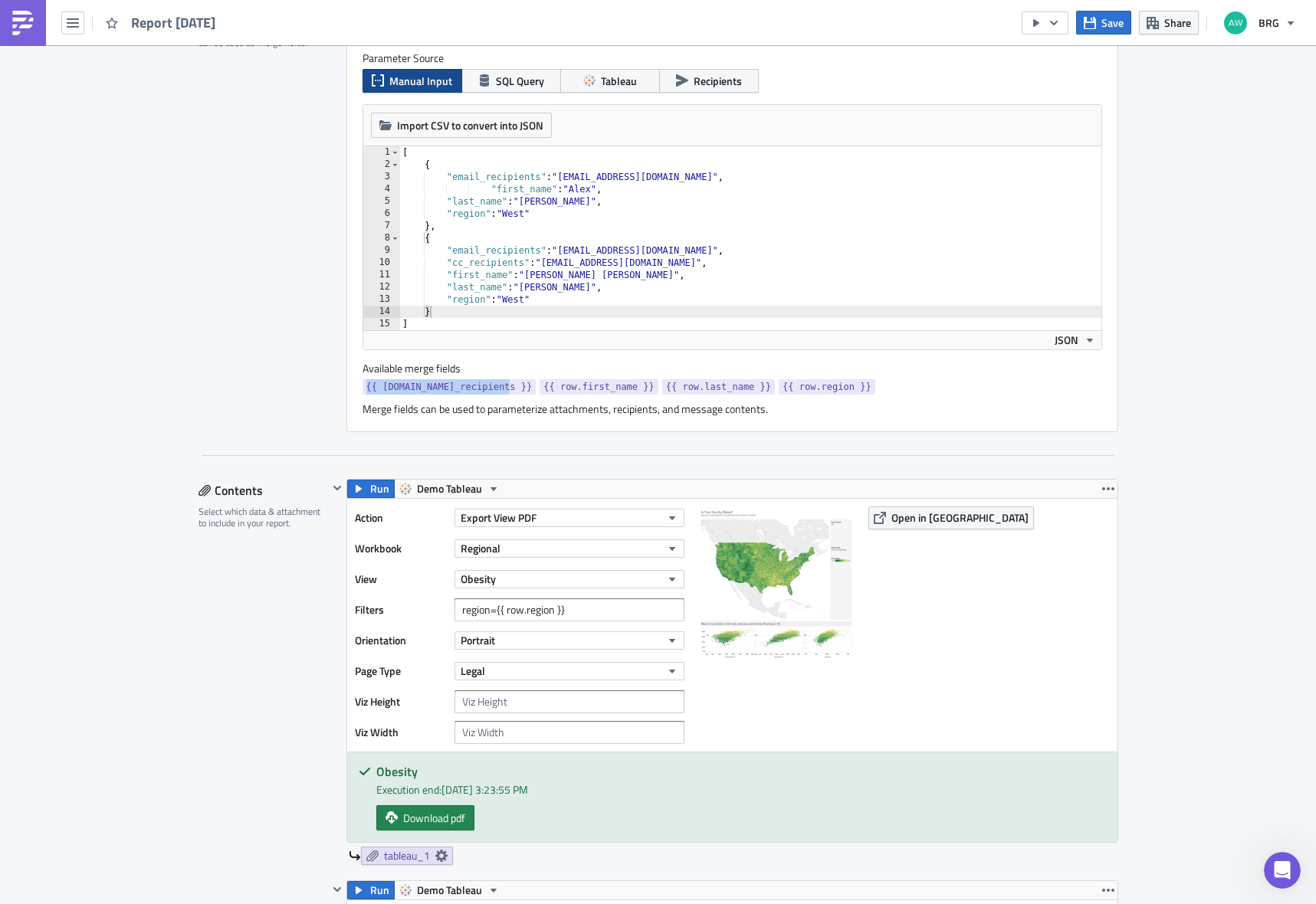
drag, startPoint x: 504, startPoint y: 389, endPoint x: 361, endPoint y: 391, distance: 143.0
click at [366, 391] on span "{{ [DOMAIN_NAME]_recipients }}" at bounding box center [449, 387] width 166 height 15
copy span "{{ [DOMAIN_NAME]_recipients }}"
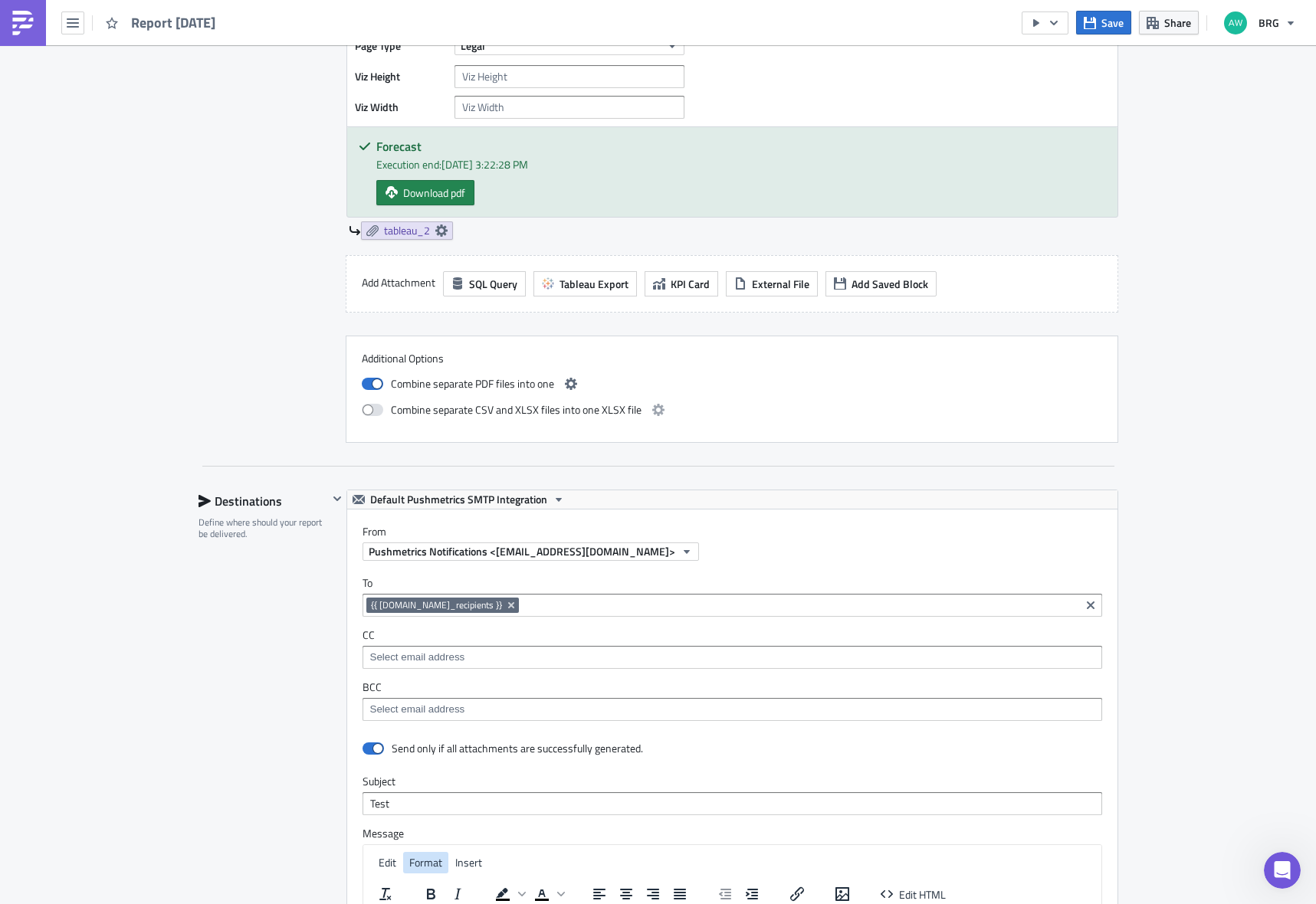
scroll to position [1836, 0]
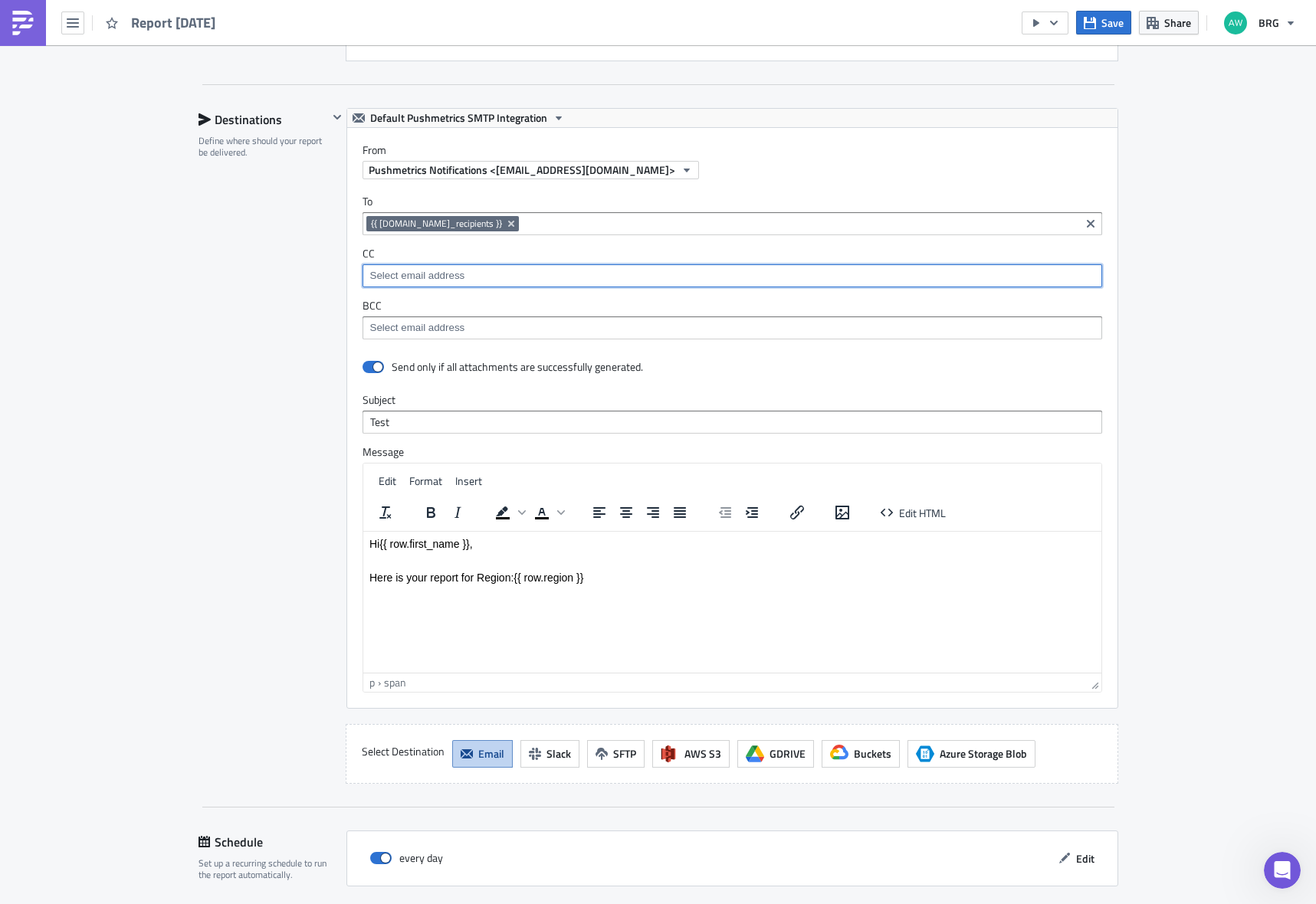
click at [394, 277] on input at bounding box center [732, 276] width 731 height 15
paste input "{{ [DOMAIN_NAME]_recipients }}"
drag, startPoint x: 419, startPoint y: 276, endPoint x: 392, endPoint y: 275, distance: 27.0
click at [392, 275] on input "{{ [DOMAIN_NAME]_recipients }}" at bounding box center [732, 276] width 731 height 15
type input "{{ [DOMAIN_NAME]_recipients }}"
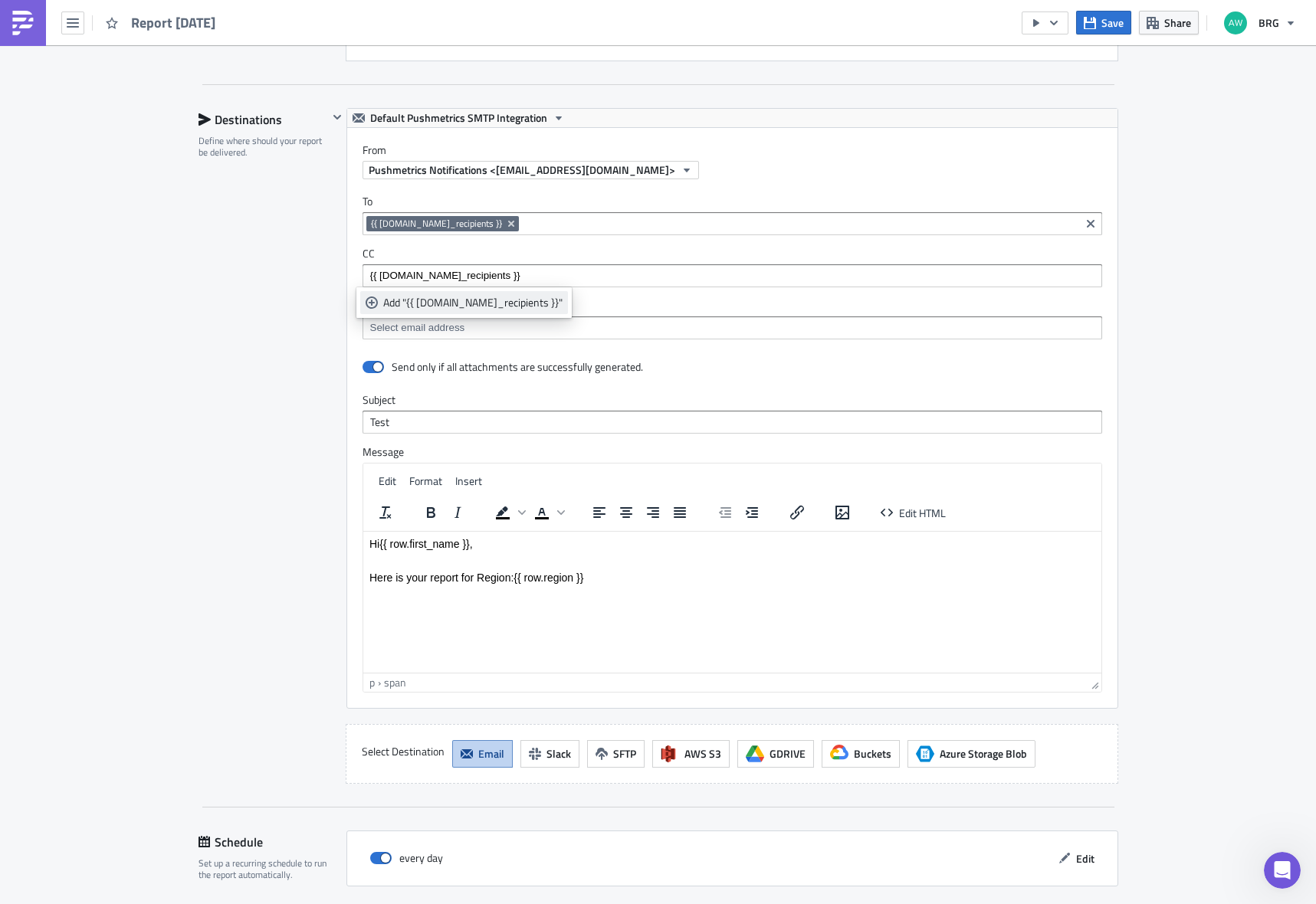
click at [374, 297] on icon "selectable options" at bounding box center [371, 302] width 12 height 12
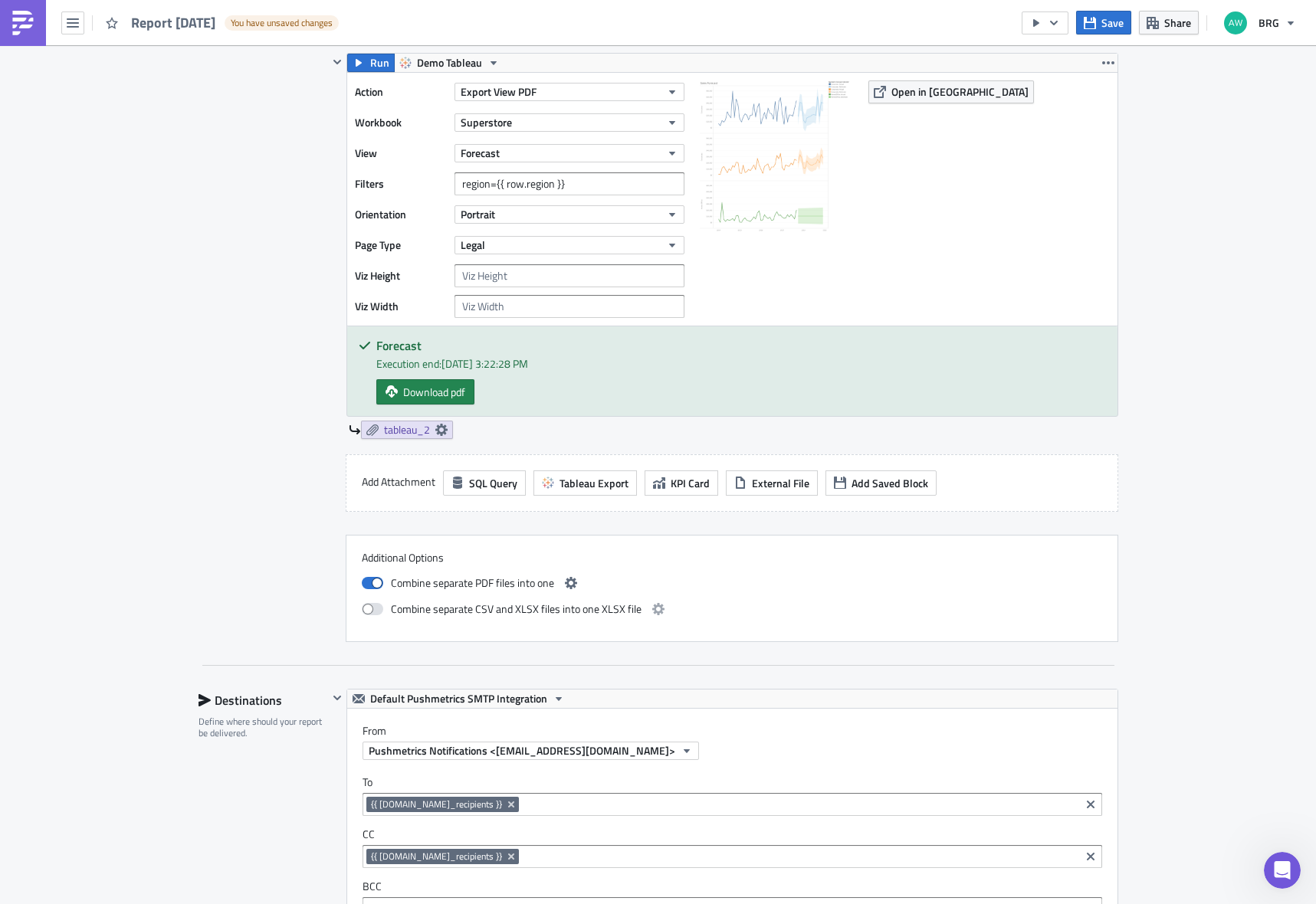
scroll to position [0, 0]
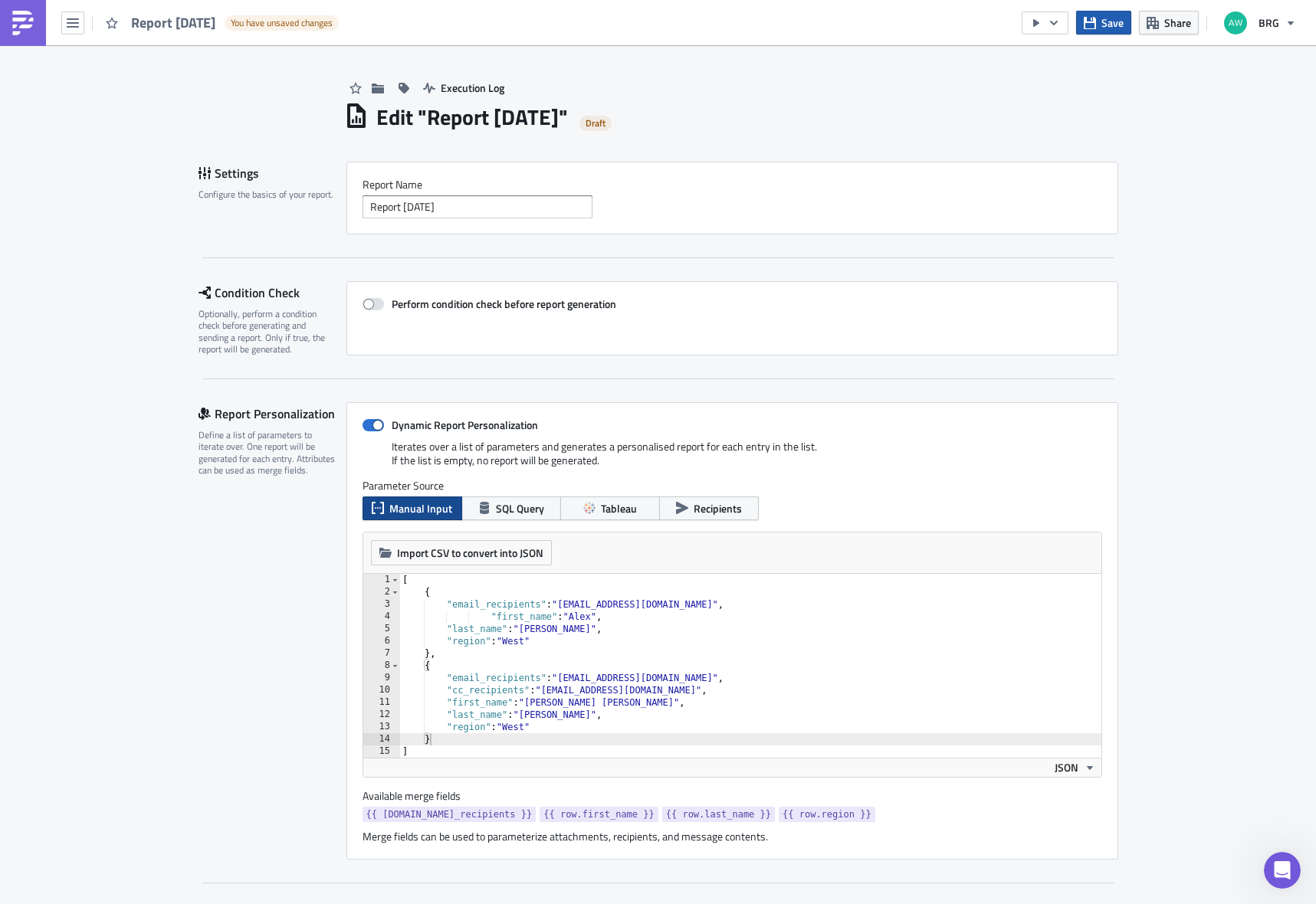
click at [1127, 25] on button "Save" at bounding box center [1103, 22] width 55 height 24
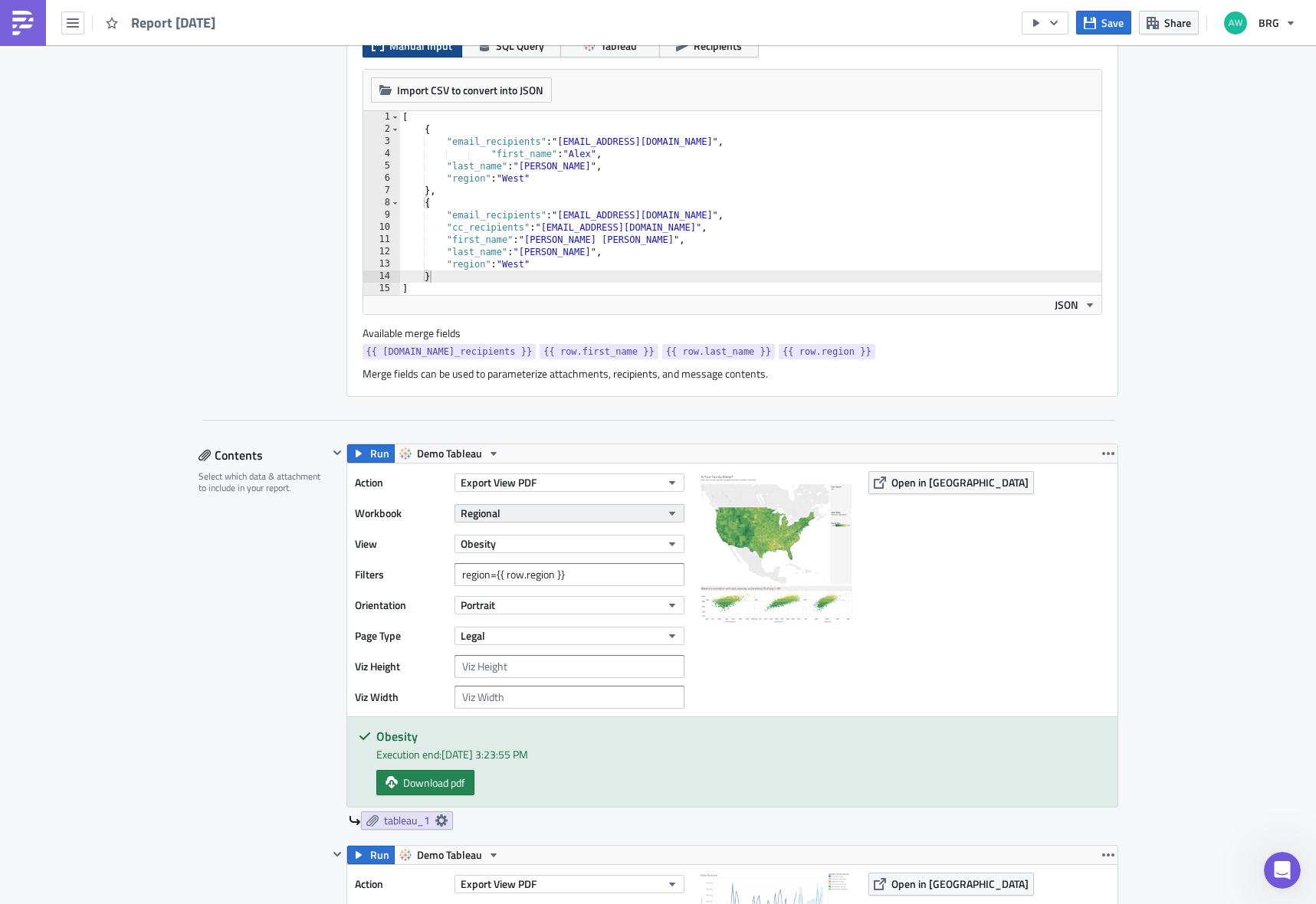
scroll to position [460, 0]
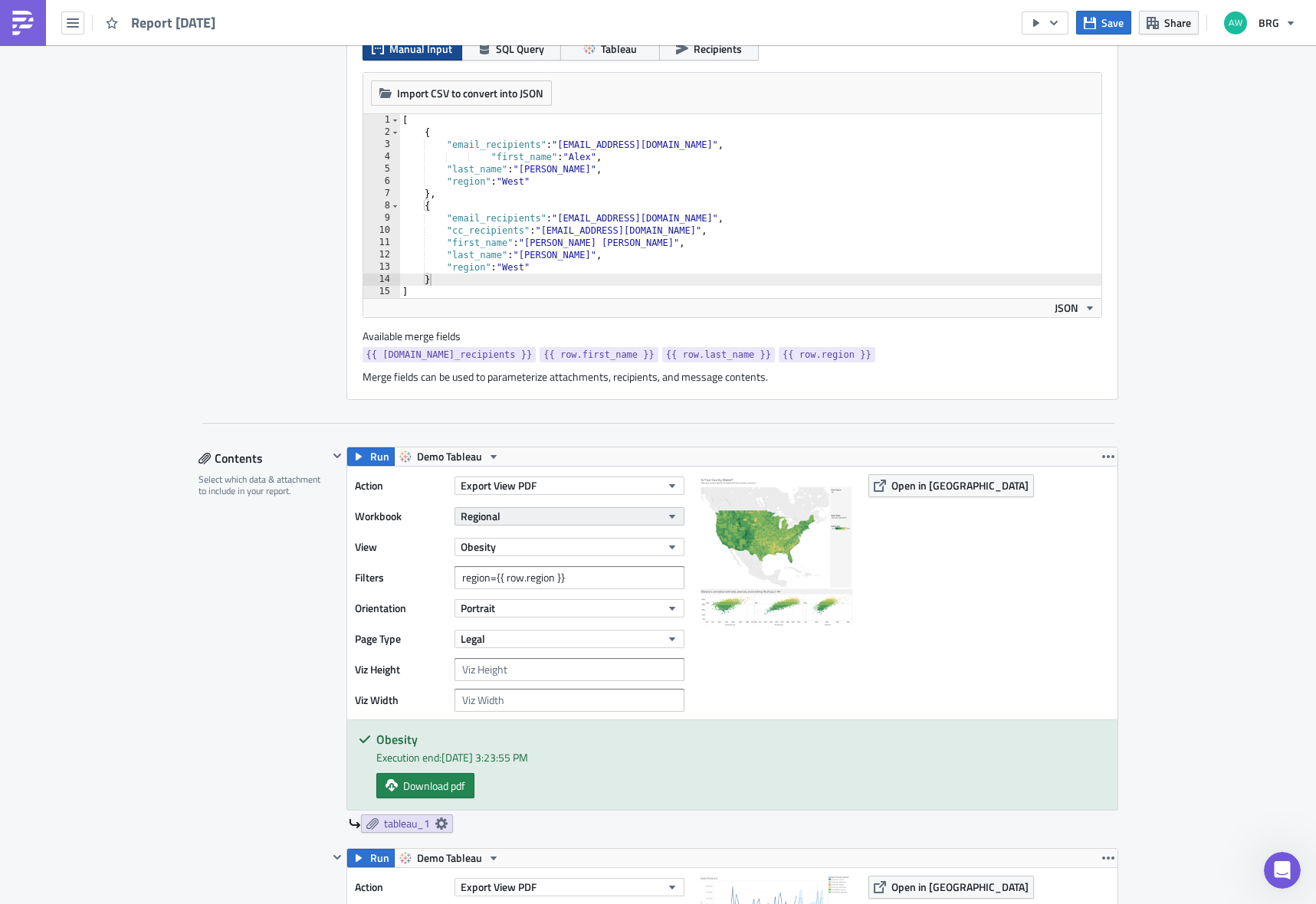
click at [513, 519] on button "Regional" at bounding box center [570, 516] width 230 height 18
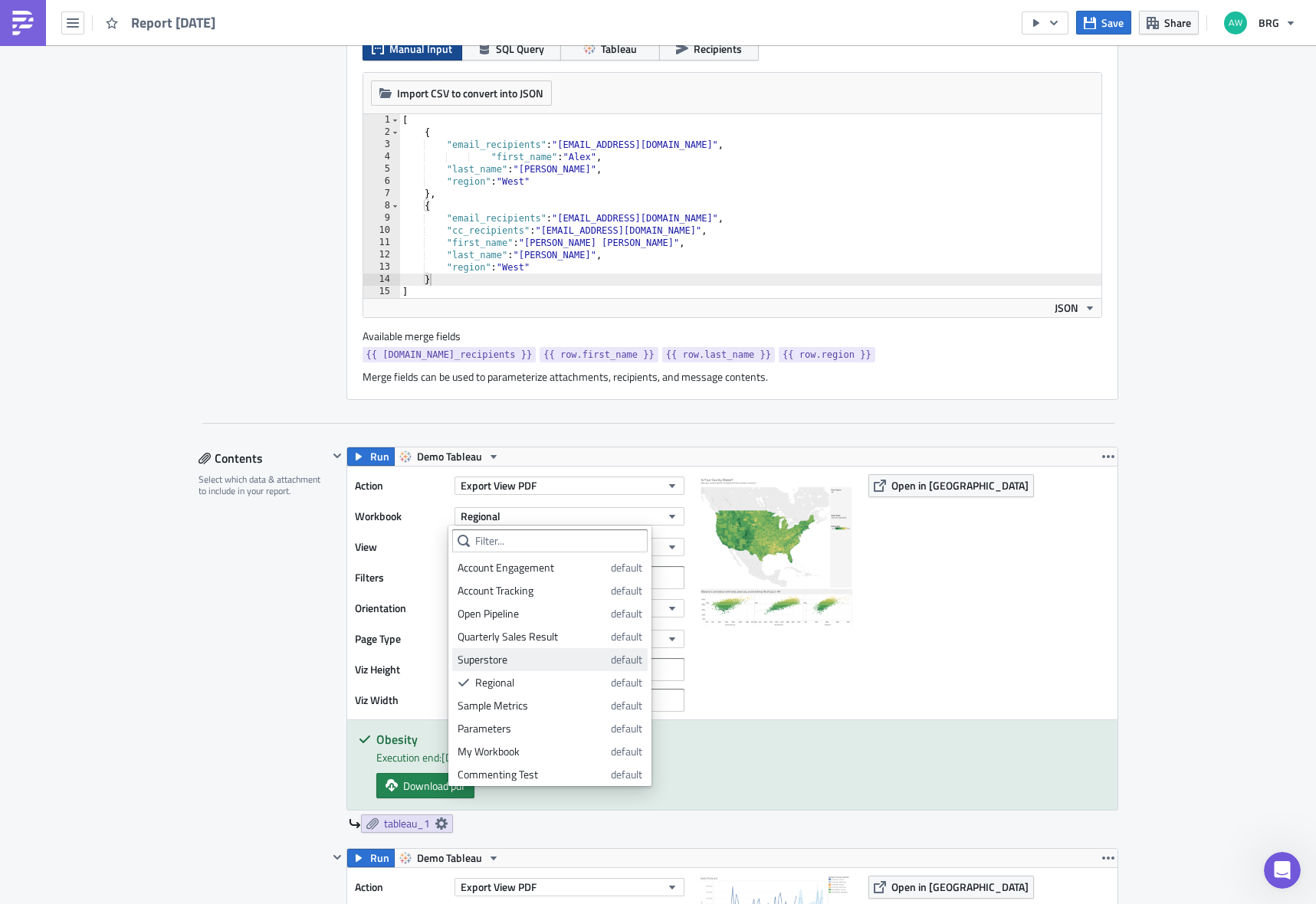
click at [503, 654] on div "Superstore" at bounding box center [531, 659] width 148 height 15
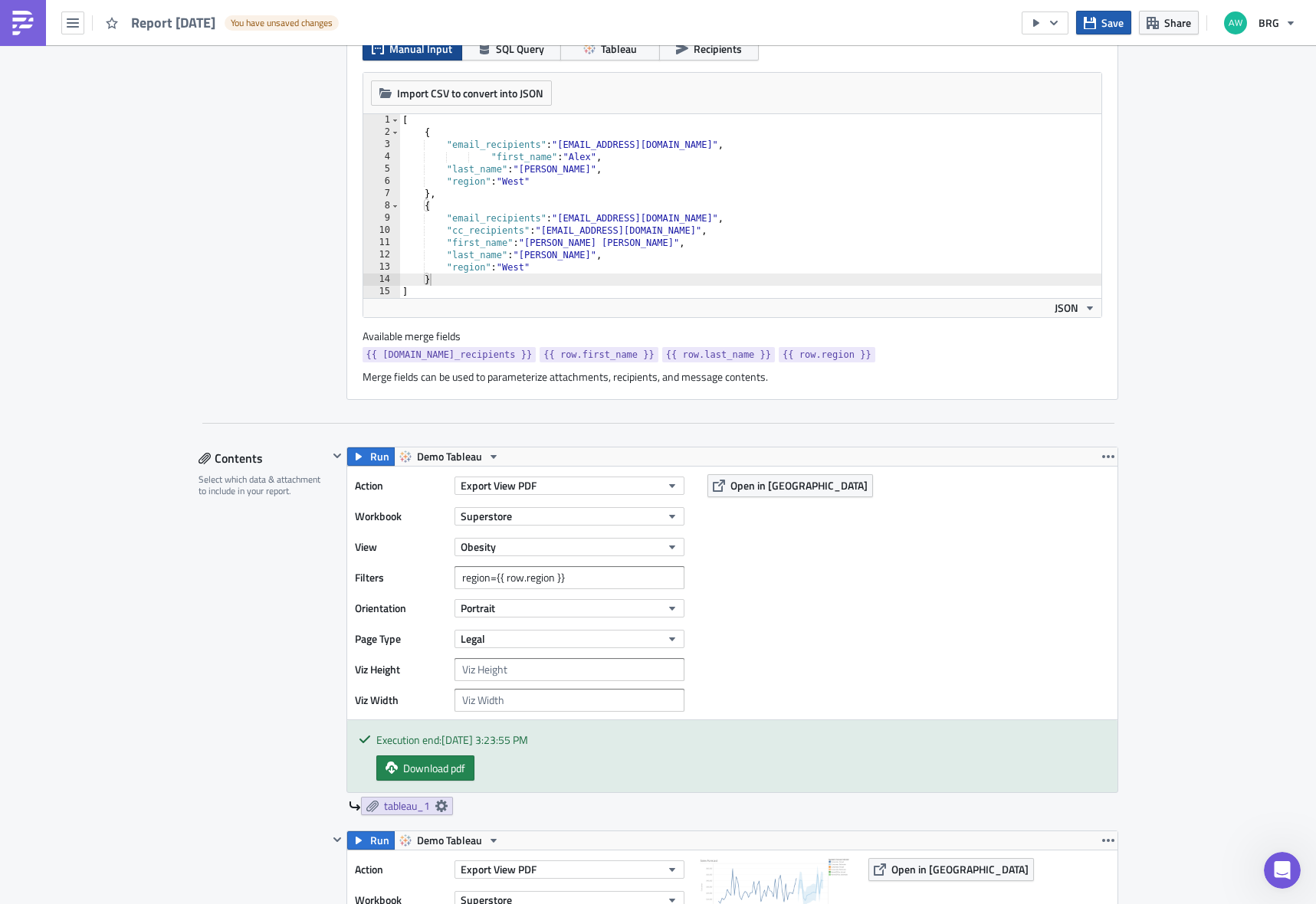
click at [1099, 23] on button "Save" at bounding box center [1103, 22] width 55 height 24
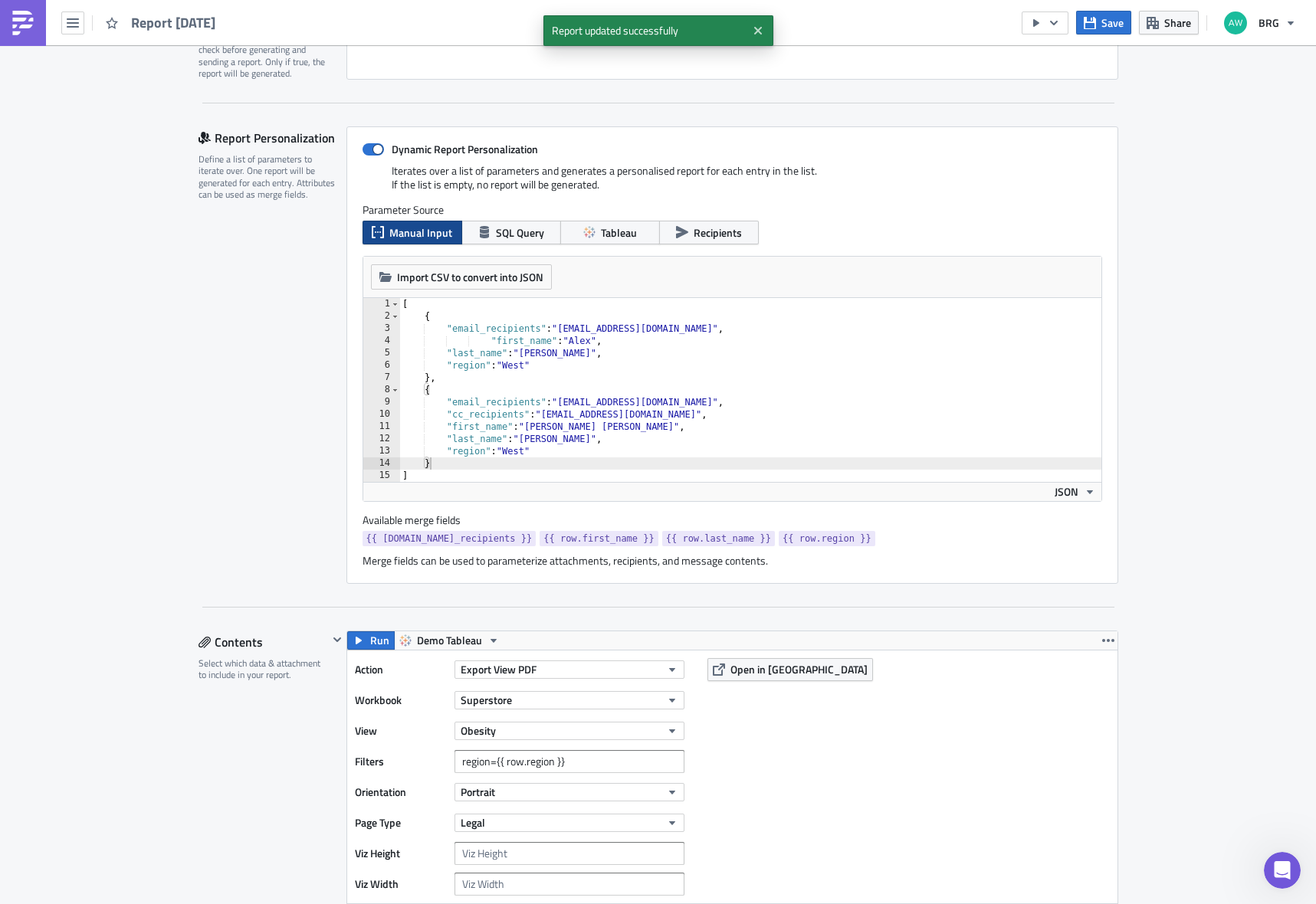
scroll to position [275, 0]
click at [1056, 30] on button "button" at bounding box center [1045, 22] width 46 height 23
click at [1063, 77] on div "Run Report" at bounding box center [1093, 84] width 120 height 15
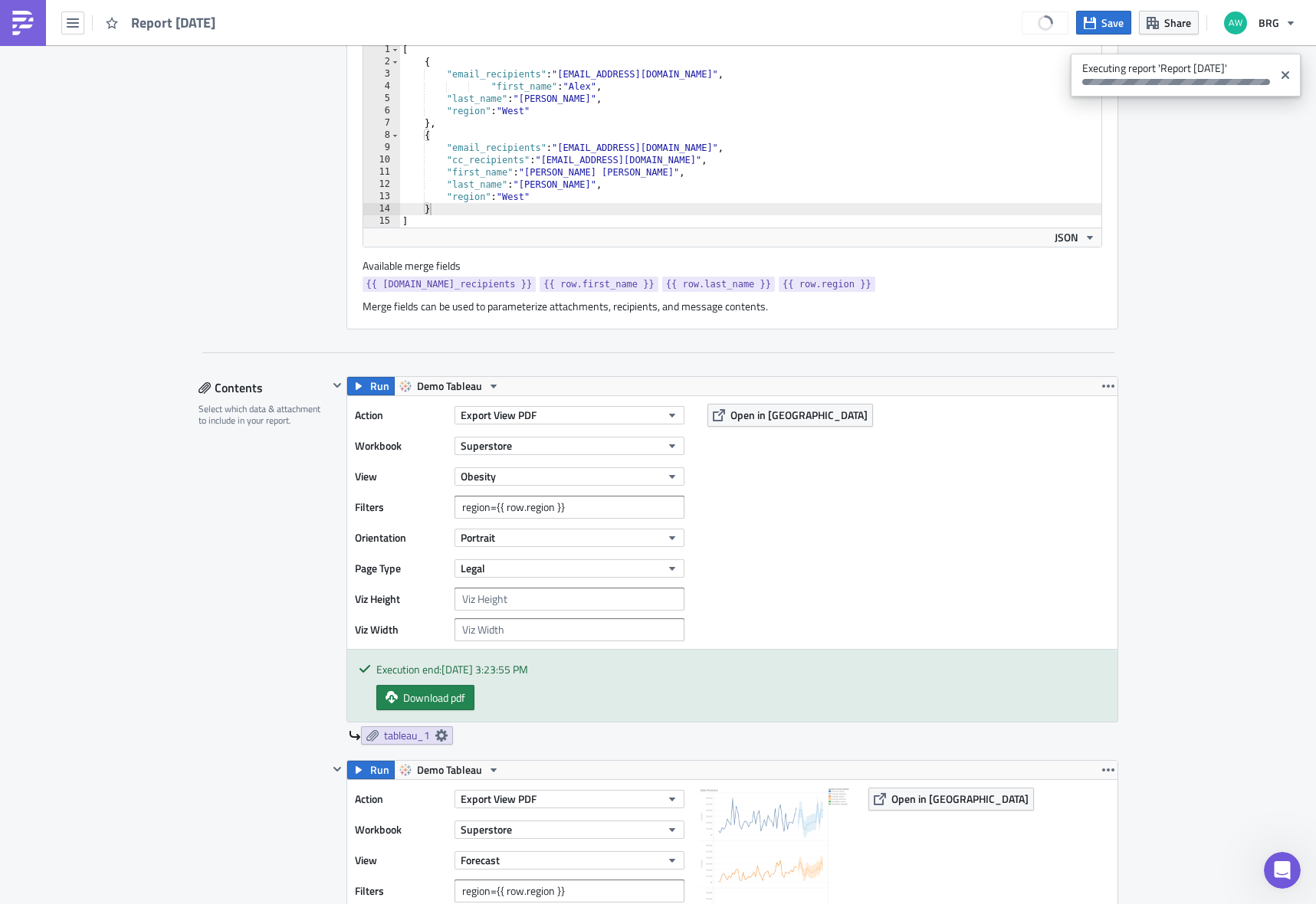
scroll to position [817, 0]
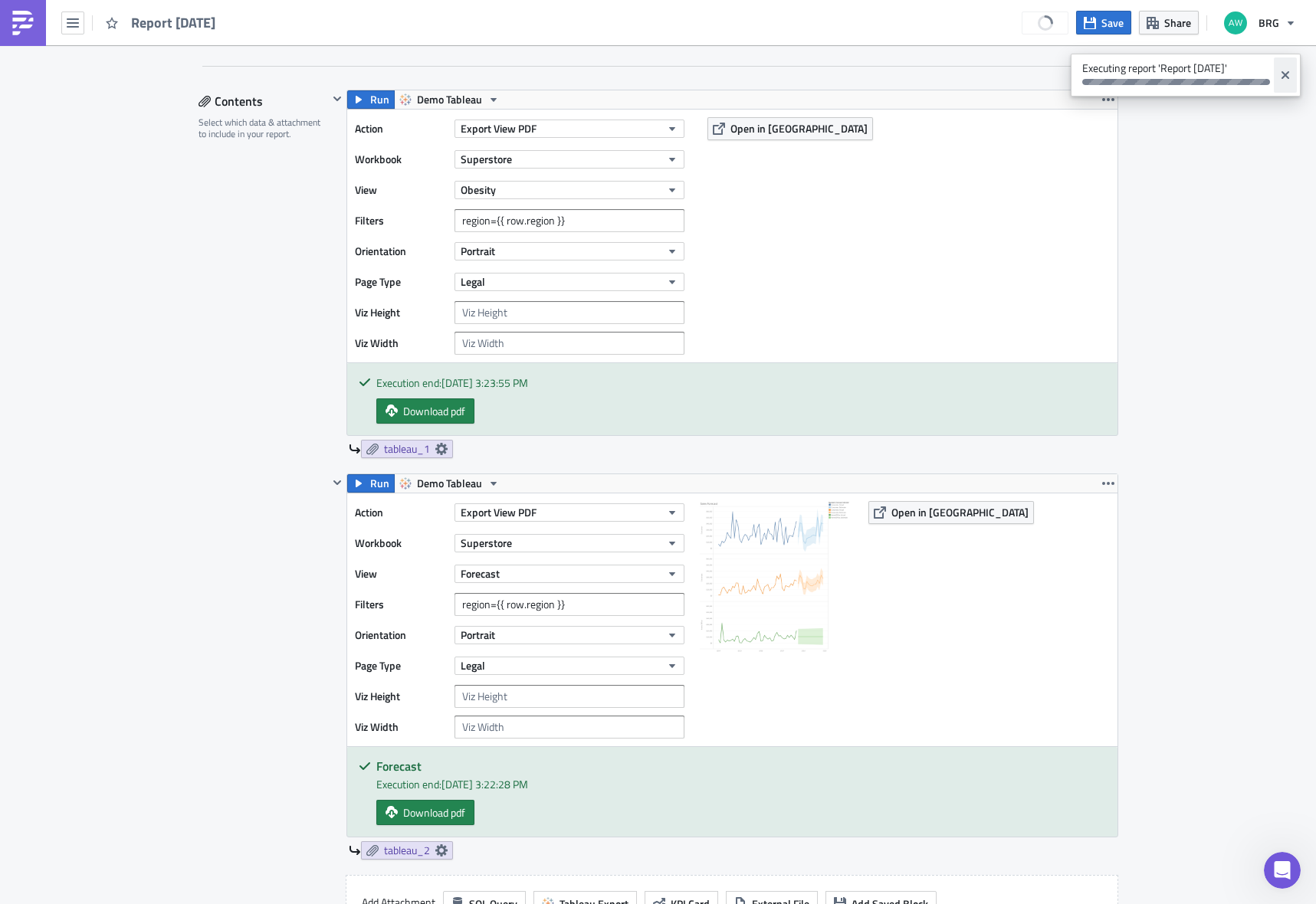
click at [1290, 74] on icon "Close" at bounding box center [1285, 74] width 12 height 12
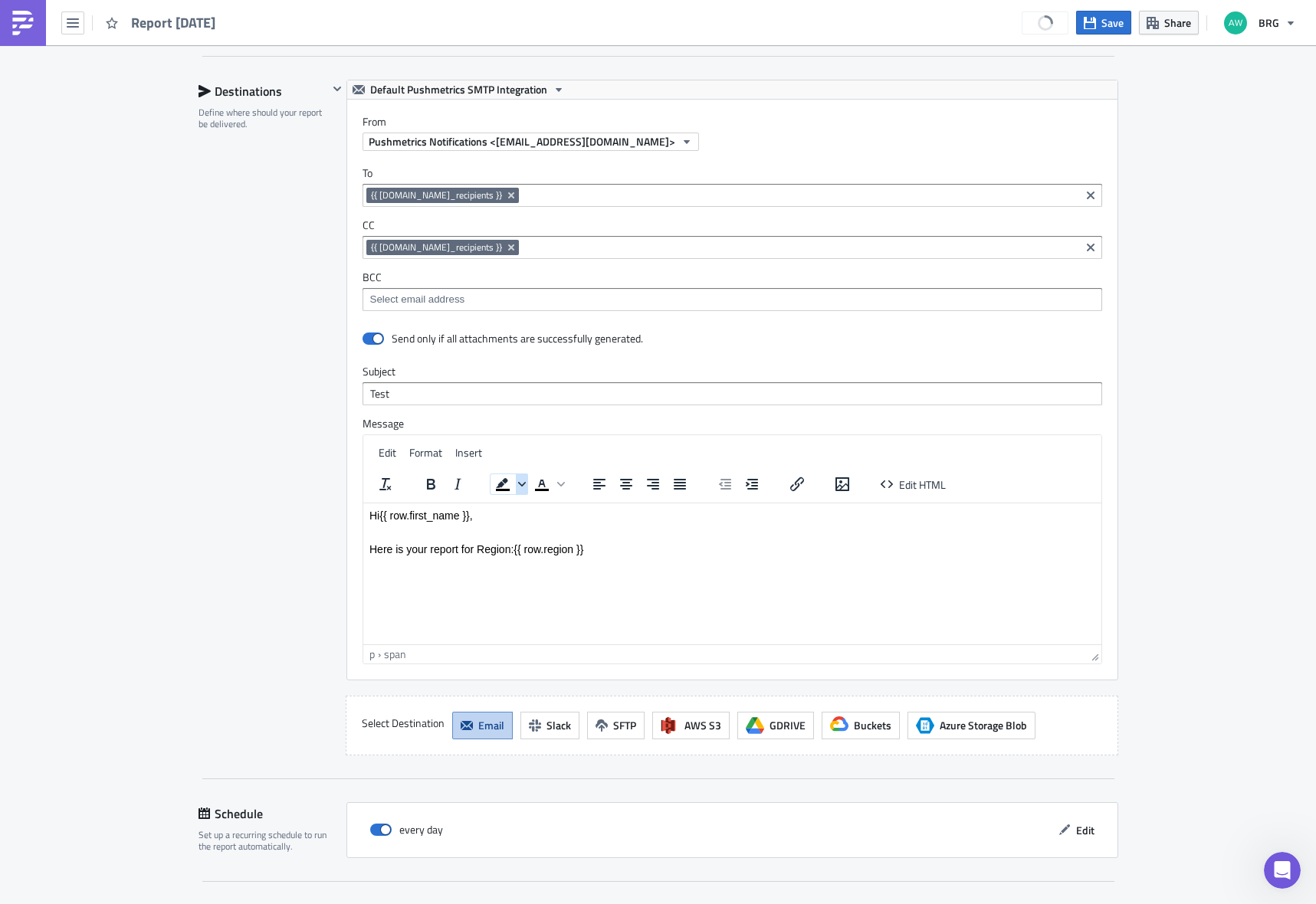
scroll to position [1979, 0]
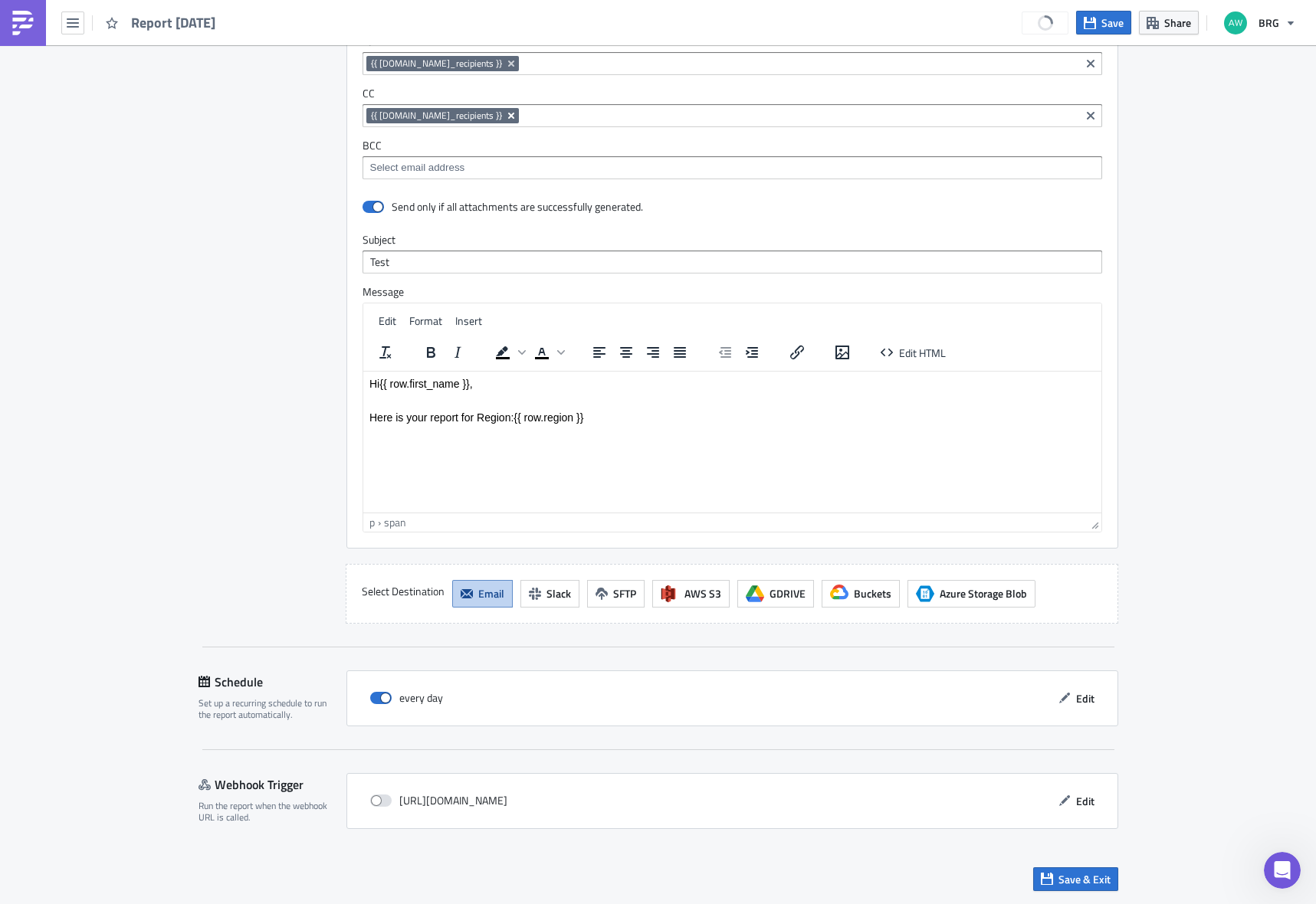
click at [505, 120] on icon "Remove Tag" at bounding box center [511, 115] width 12 height 12
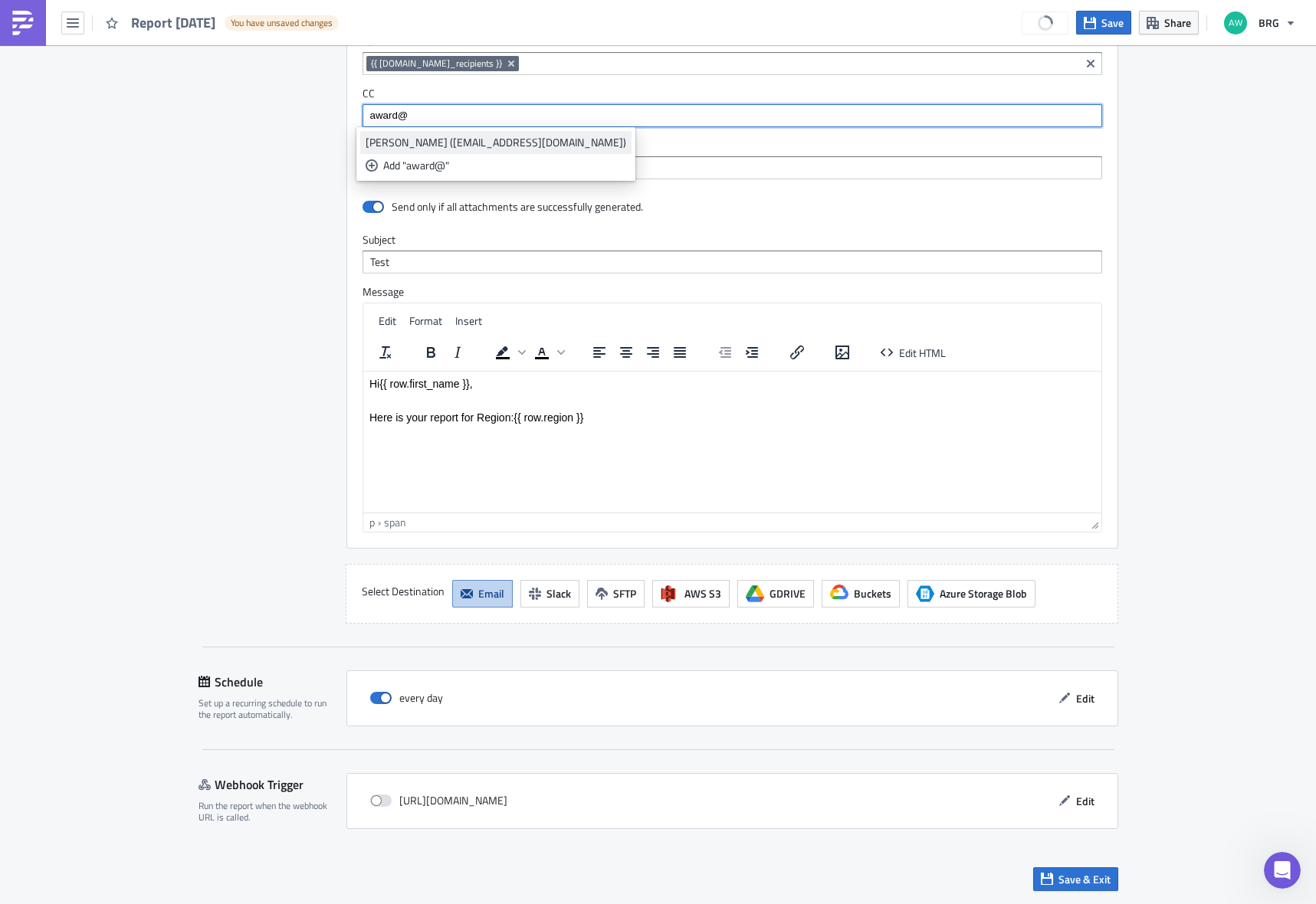
type input "award@"
click at [438, 140] on div "[PERSON_NAME] ([EMAIL_ADDRESS][DOMAIN_NAME])" at bounding box center [496, 142] width 261 height 15
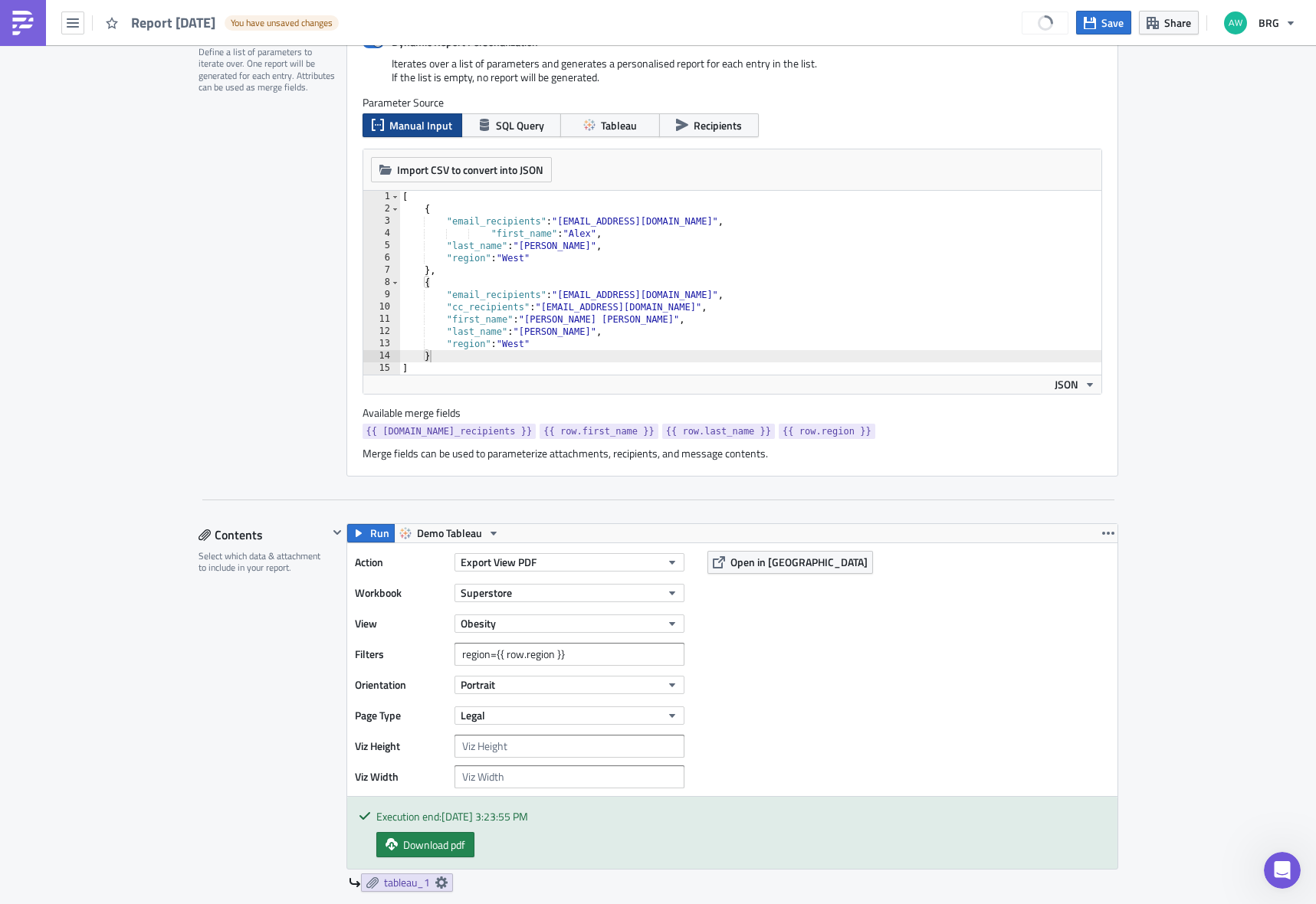
scroll to position [0, 0]
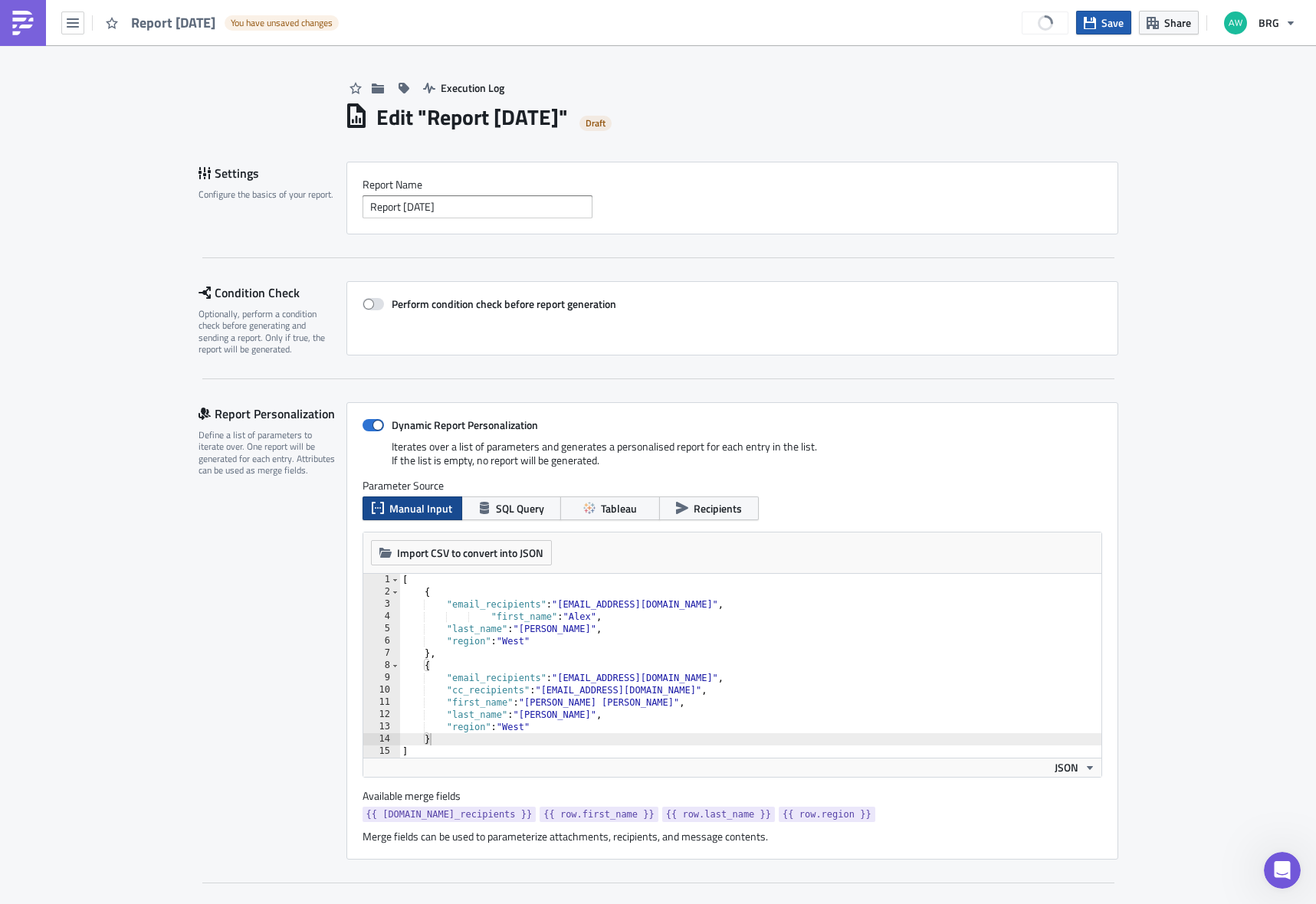
click at [1109, 14] on span "Save" at bounding box center [1113, 22] width 22 height 16
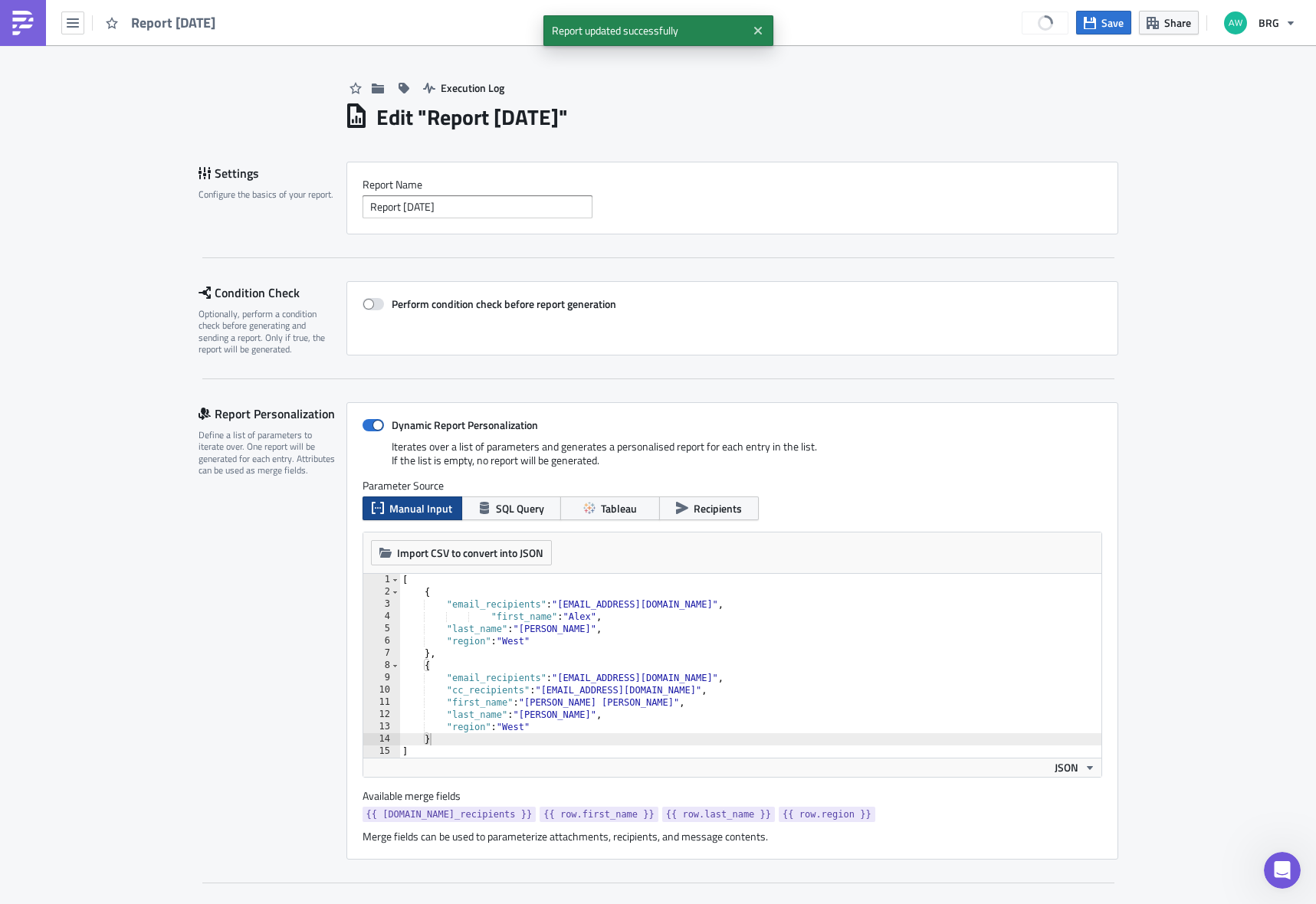
drag, startPoint x: 19, startPoint y: 23, endPoint x: 27, endPoint y: 25, distance: 8.2
click at [19, 23] on img at bounding box center [22, 22] width 25 height 25
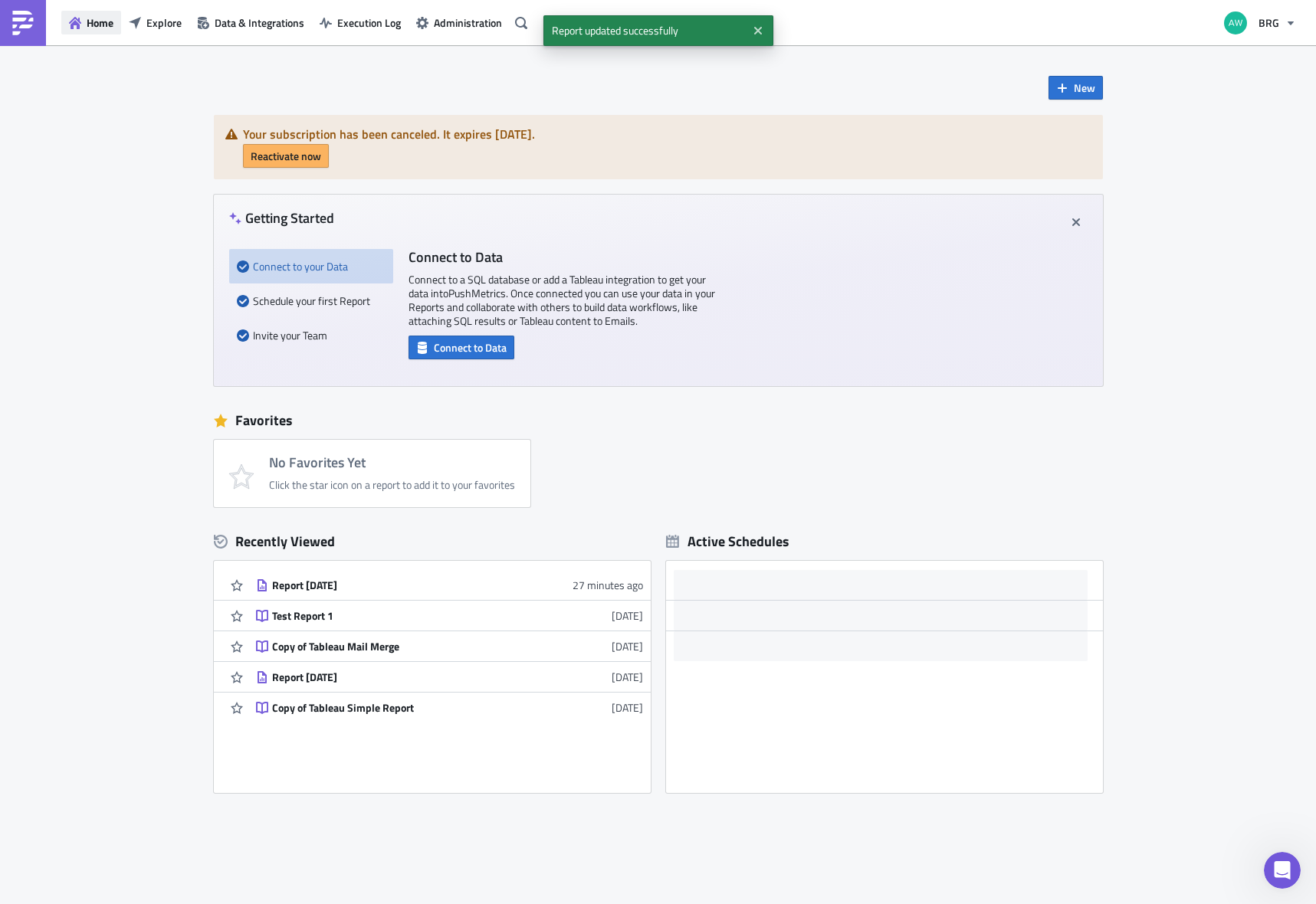
click at [106, 25] on span "Home" at bounding box center [100, 22] width 27 height 16
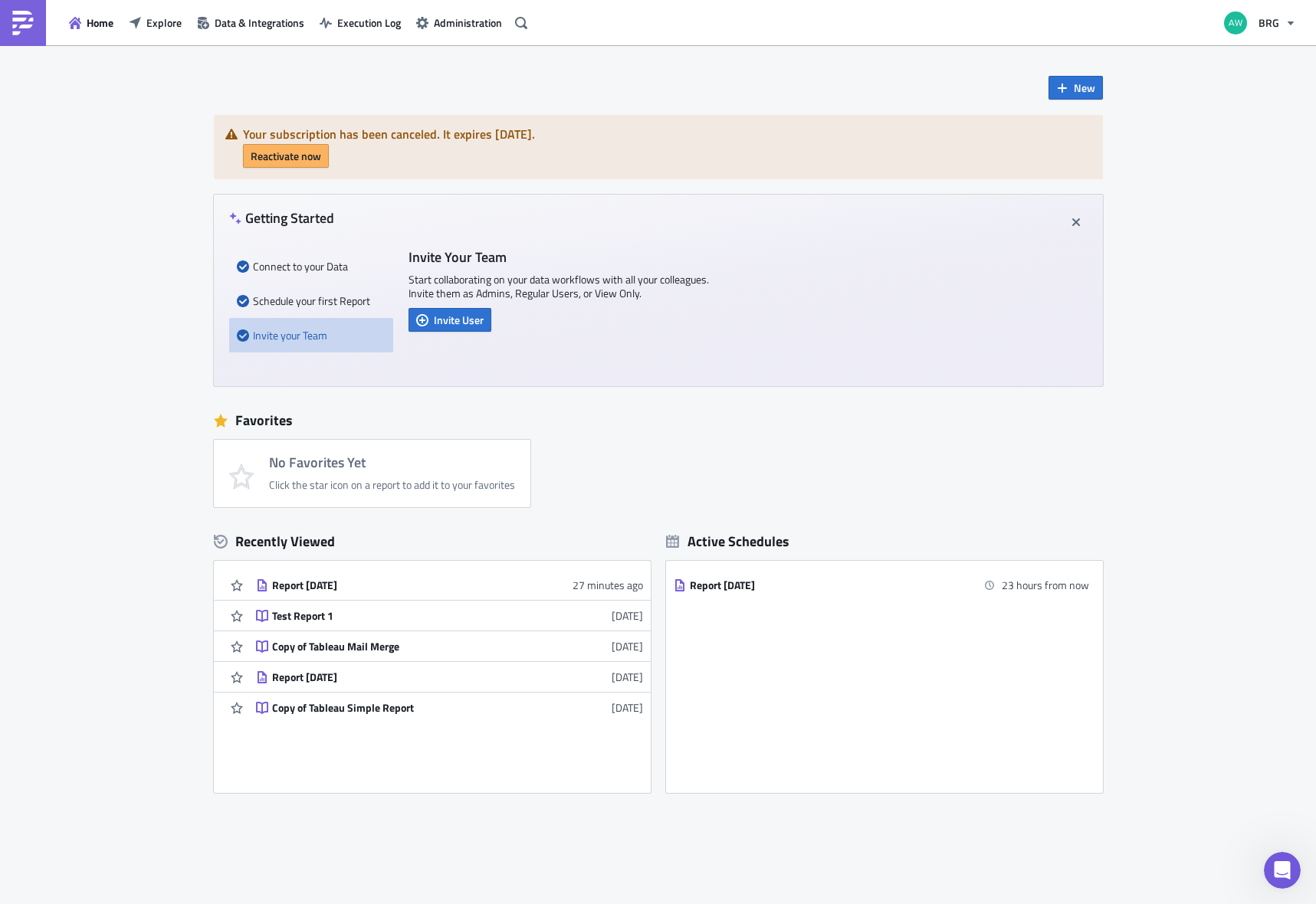
click at [338, 587] on div "Report [DATE]" at bounding box center [406, 585] width 269 height 14
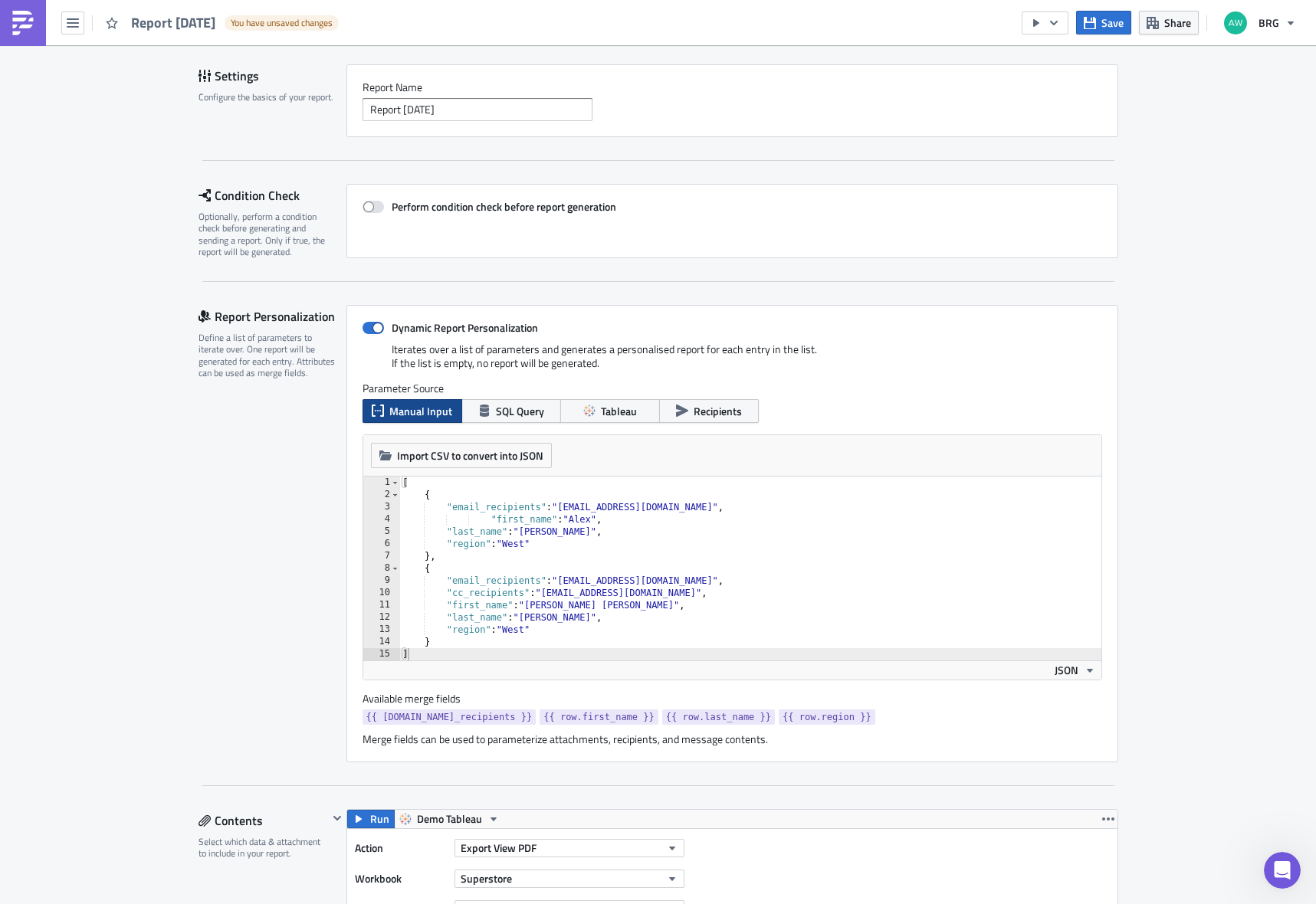
scroll to position [449, 0]
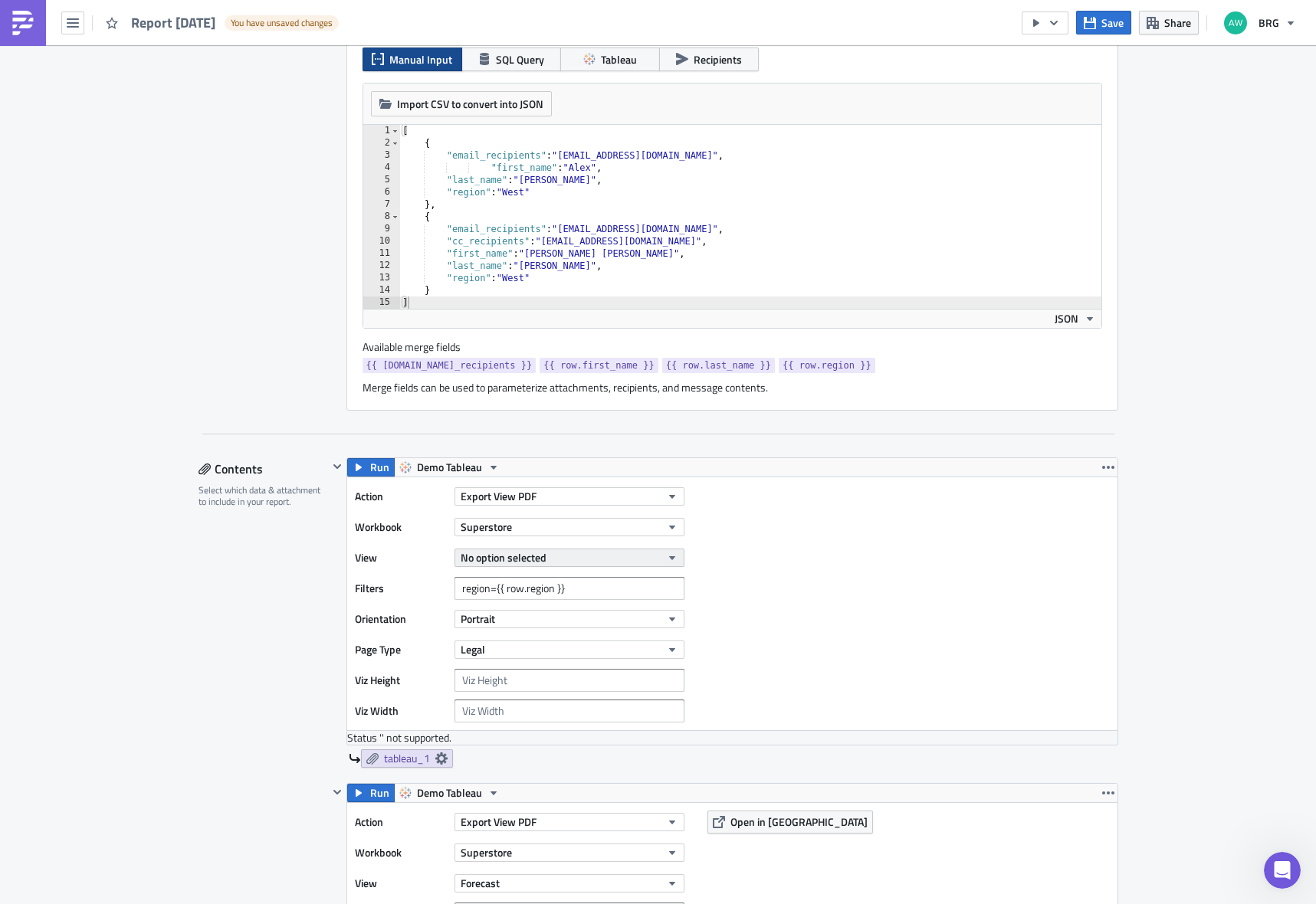
click at [538, 567] on div "No option selected" at bounding box center [570, 558] width 230 height 23
click at [592, 560] on button "No option selected" at bounding box center [570, 558] width 230 height 18
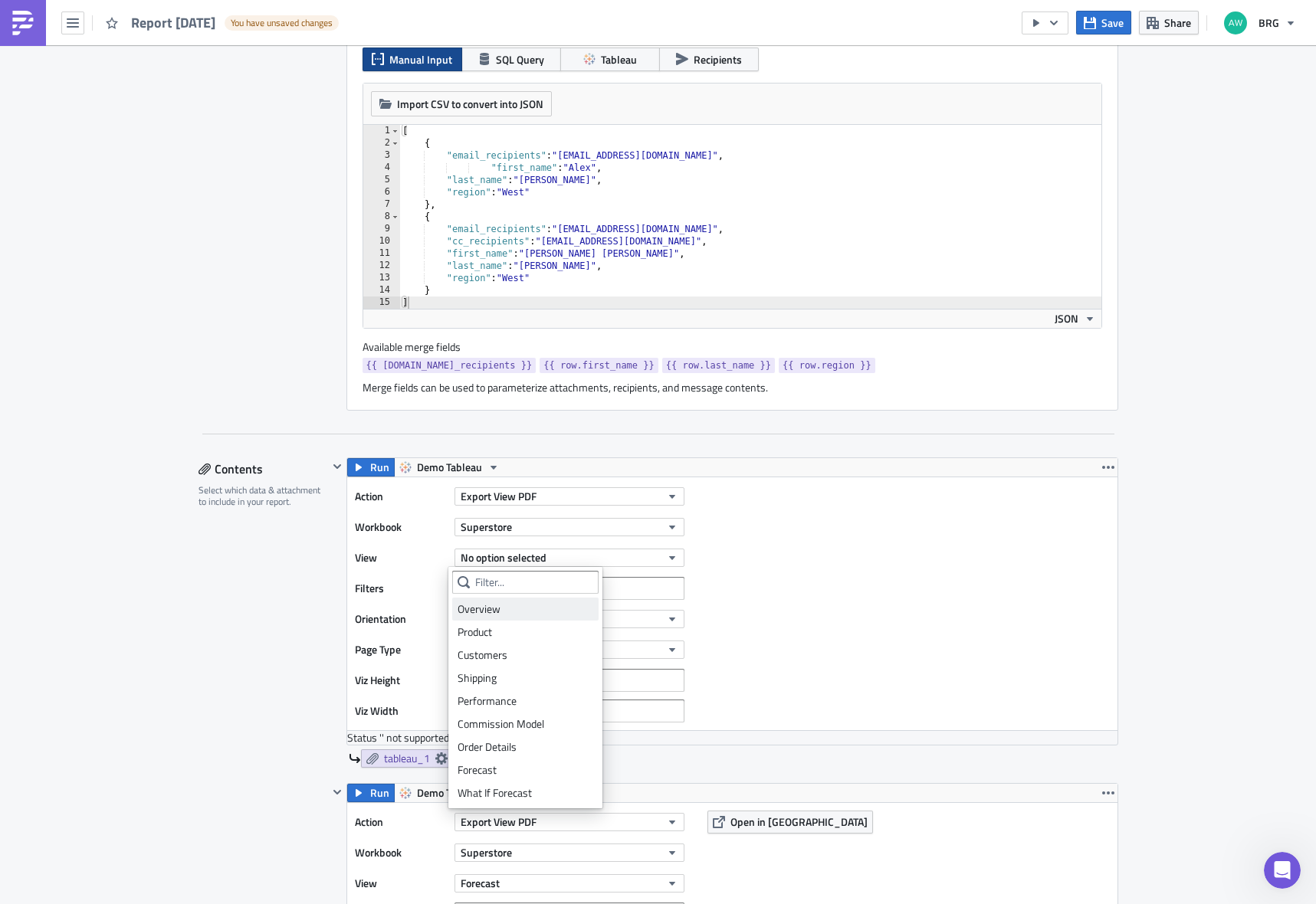
click at [533, 615] on div "Overview" at bounding box center [525, 609] width 136 height 15
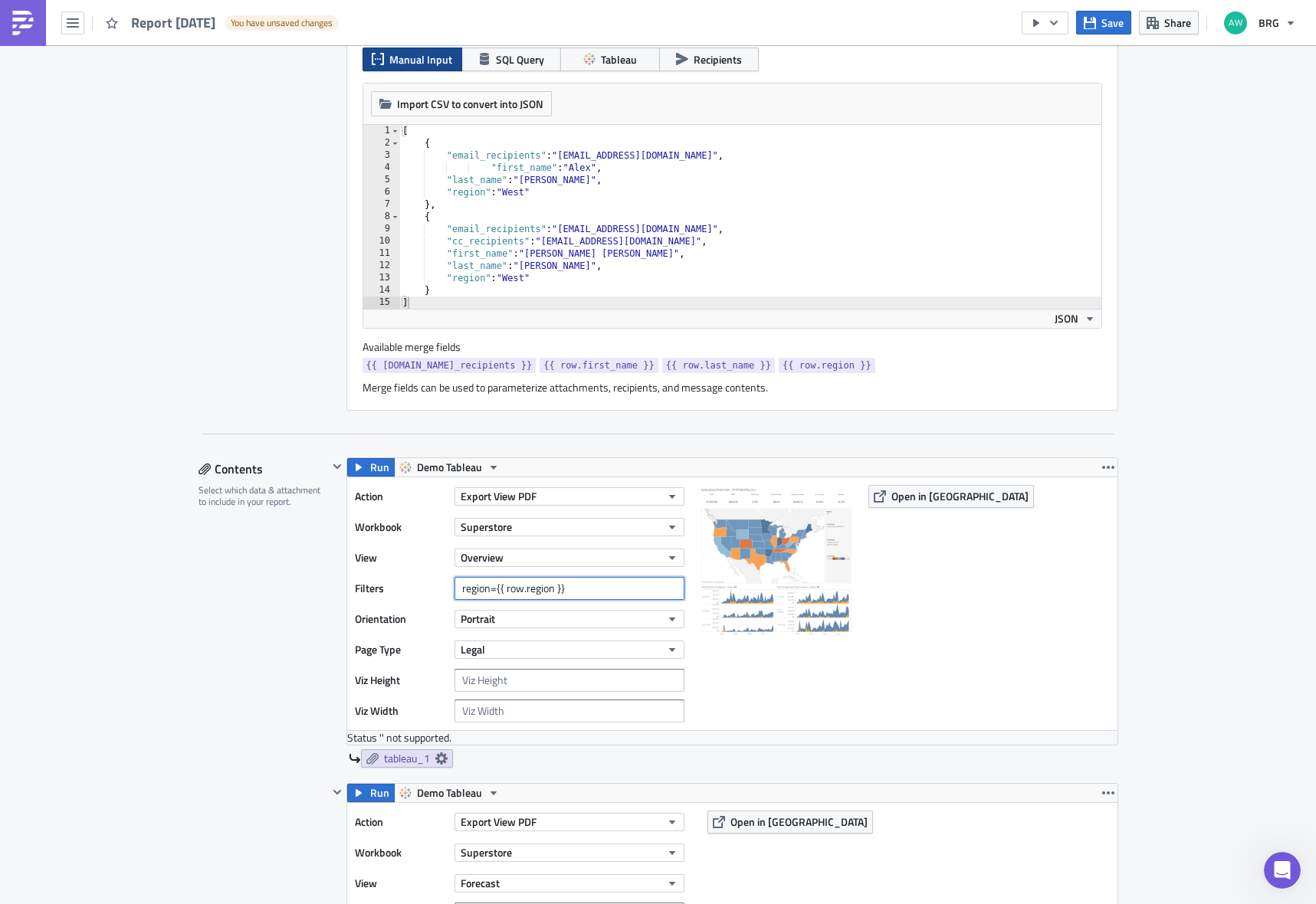
click at [650, 583] on input "region={{ row.region }}" at bounding box center [570, 588] width 230 height 23
drag, startPoint x: 592, startPoint y: 588, endPoint x: 518, endPoint y: 595, distance: 74.3
click at [491, 591] on input "region={{ row.region }}" at bounding box center [570, 588] width 230 height 23
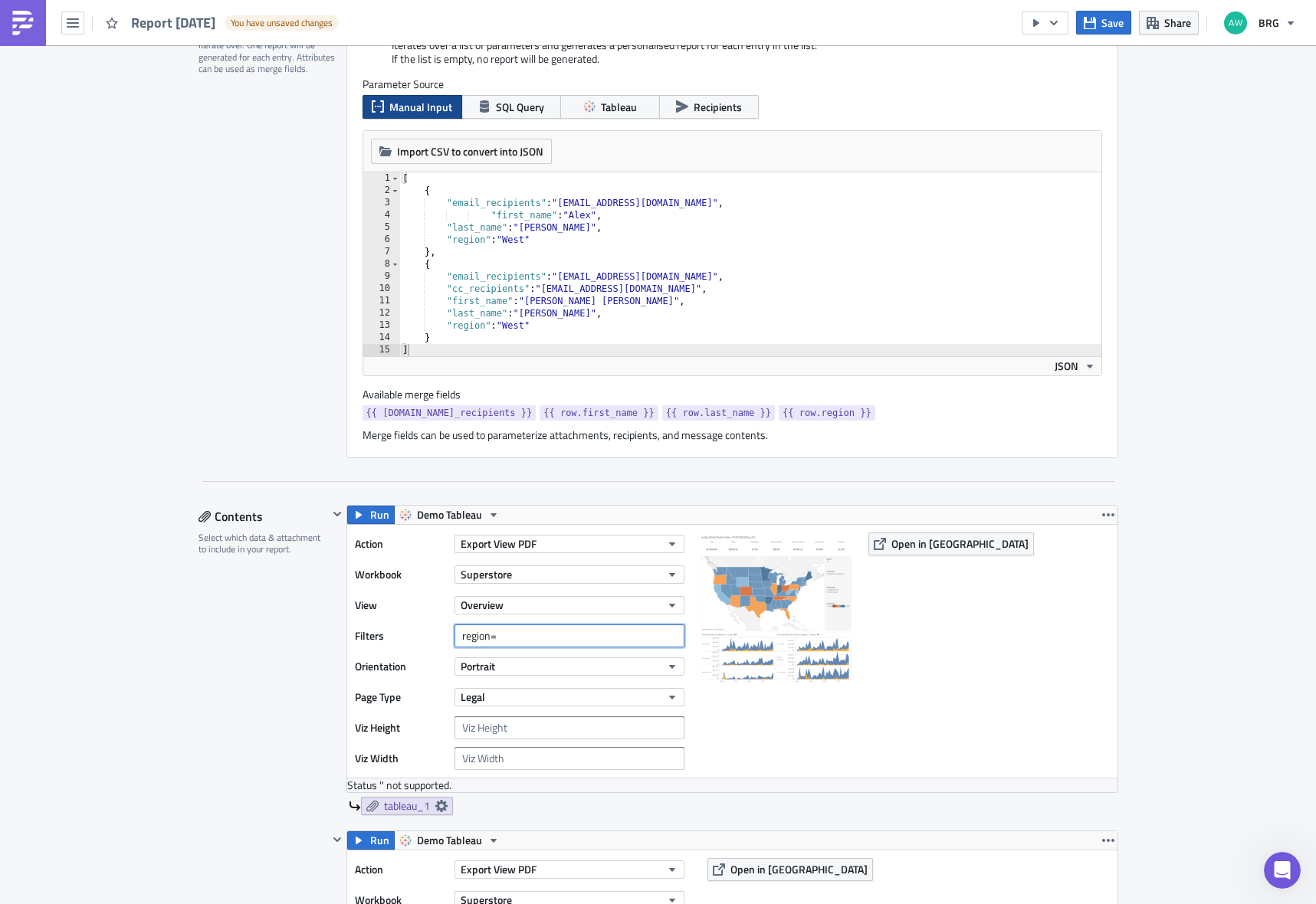
scroll to position [622, 0]
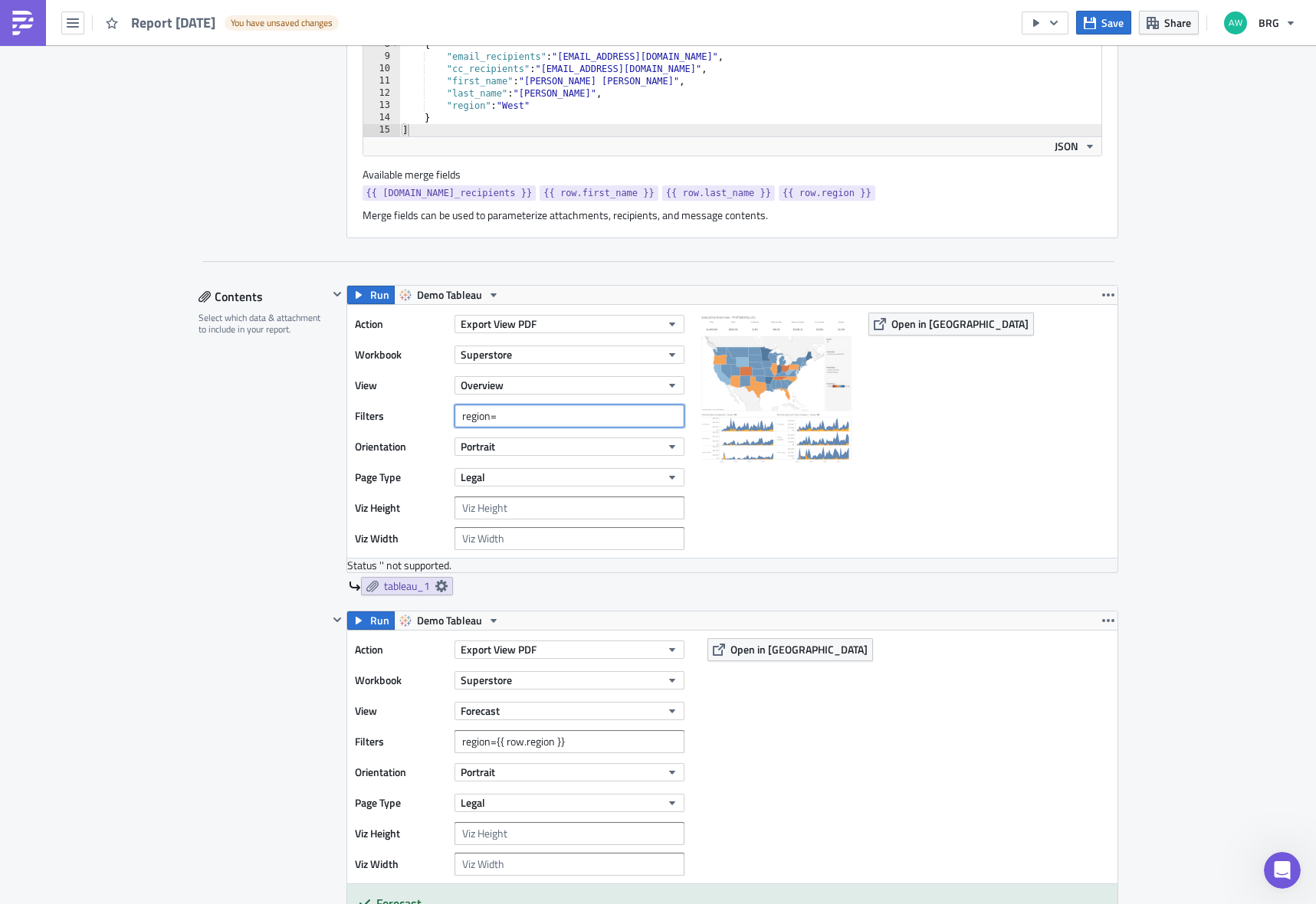
paste input "{{ row.region }}"
type input "{{ row.region }}"
click at [356, 293] on icon "button" at bounding box center [359, 295] width 6 height 8
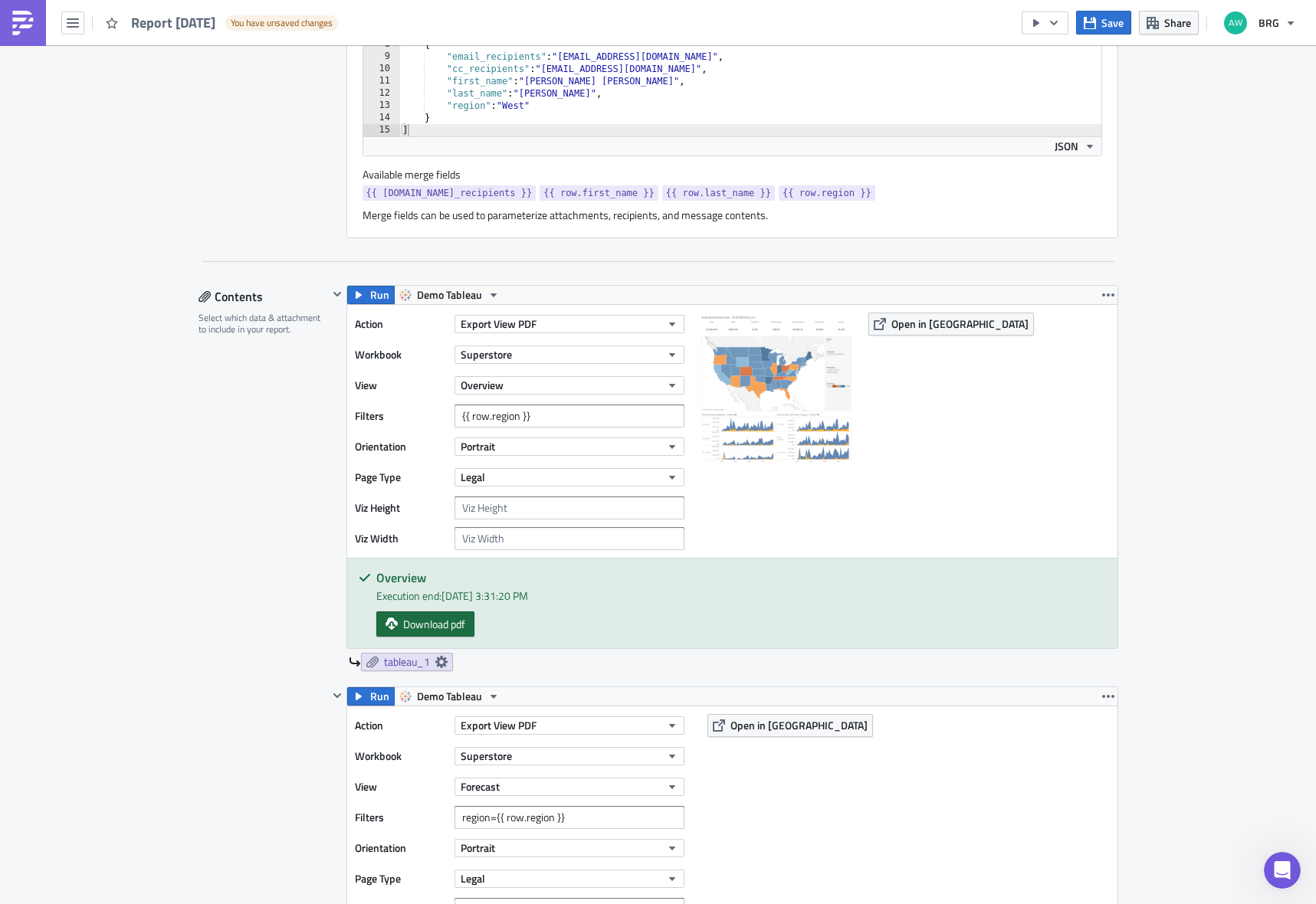
click at [412, 629] on span "Download pdf" at bounding box center [434, 624] width 62 height 16
click at [532, 419] on input "{{ row.region }}" at bounding box center [570, 416] width 230 height 23
click at [510, 356] on button "Superstore" at bounding box center [570, 354] width 230 height 18
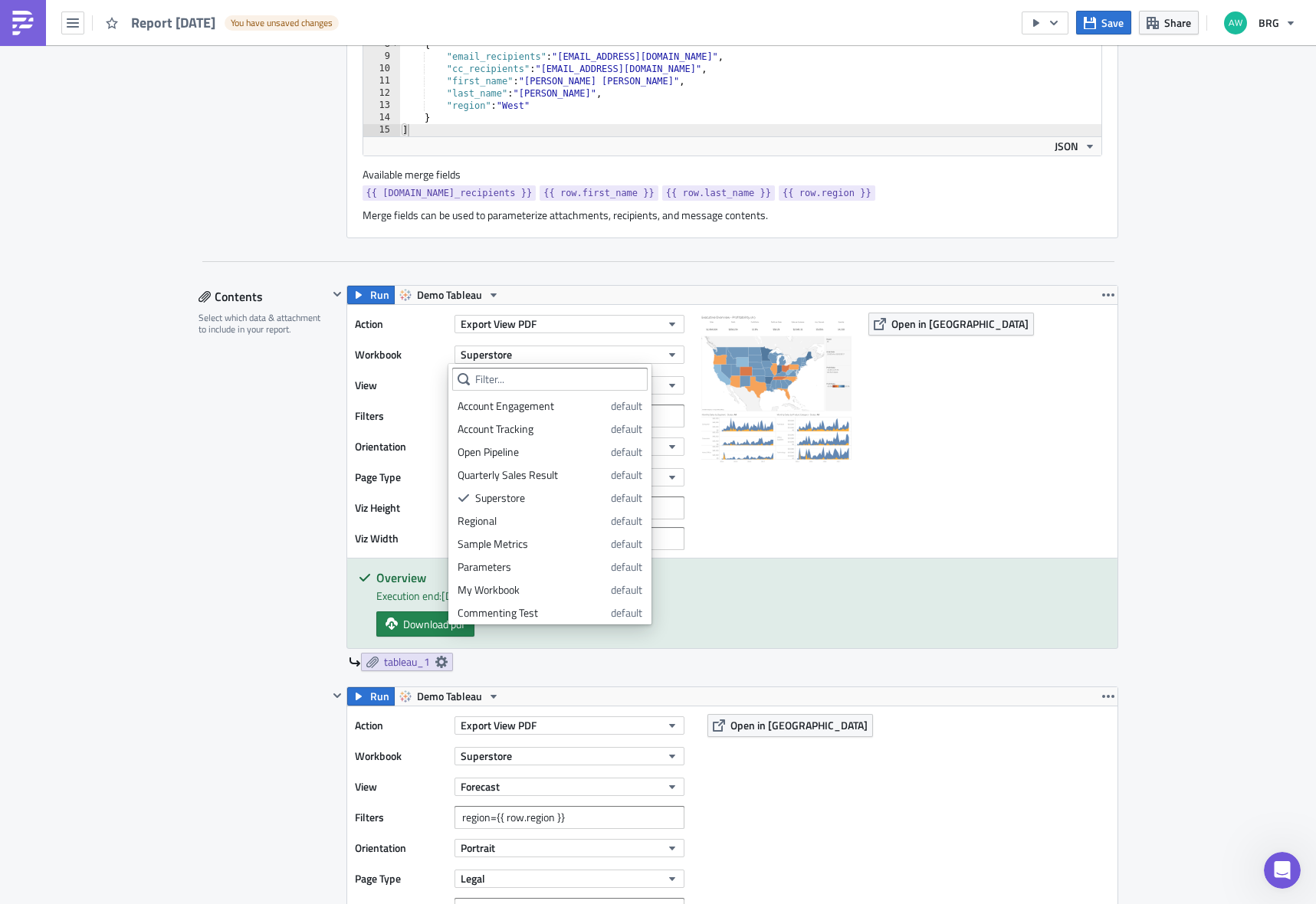
click at [1001, 393] on div "Action Export View PDF Workbook Superstore View Overview Filters Orientation Po…" at bounding box center [732, 432] width 771 height 253
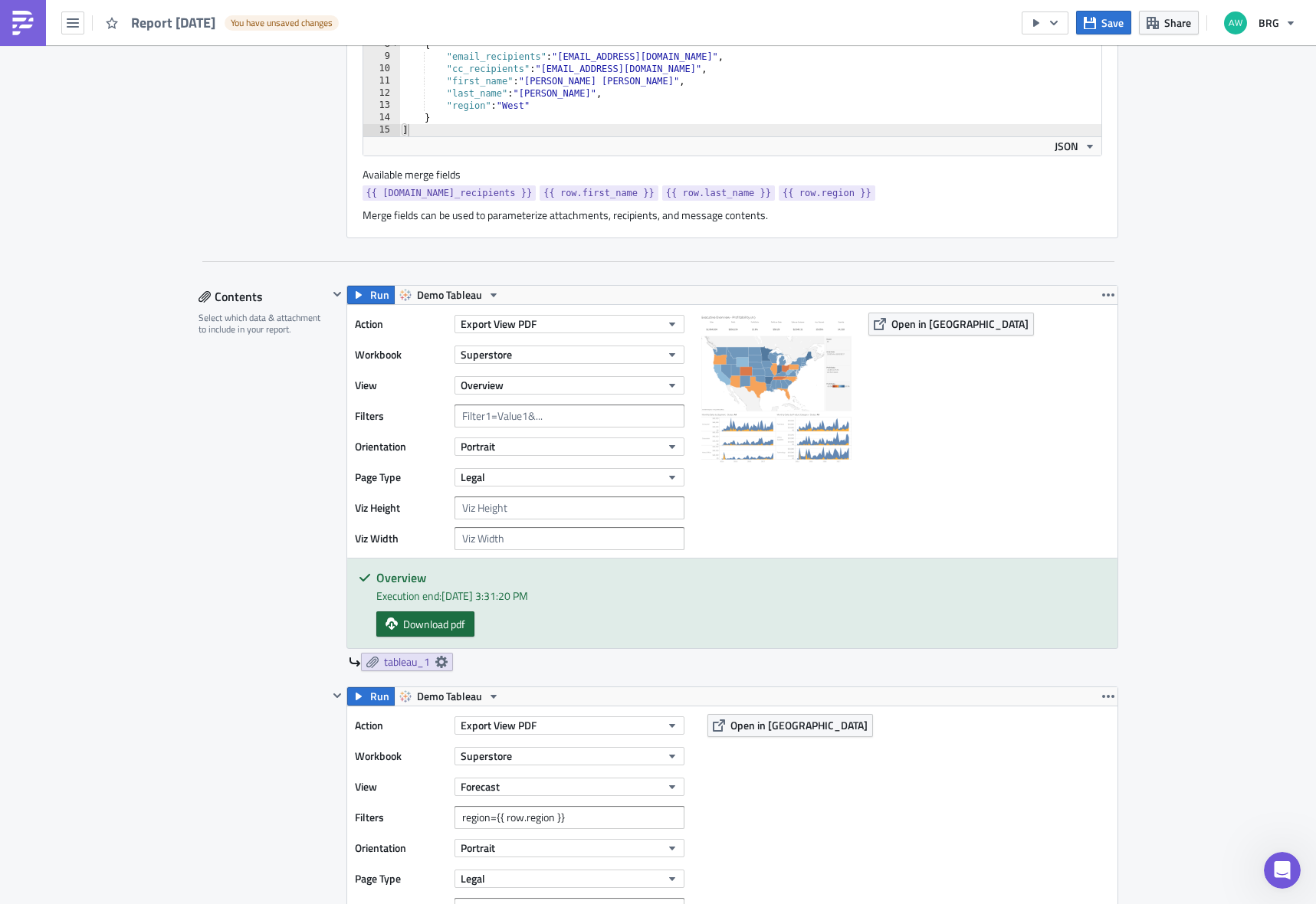
click at [433, 628] on span "Download pdf" at bounding box center [434, 624] width 62 height 16
drag, startPoint x: 450, startPoint y: 106, endPoint x: 458, endPoint y: 103, distance: 8.5
click at [450, 106] on div "[ { "email_recipients" : "[EMAIL_ADDRESS][DOMAIN_NAME]" , "first_name" : "[PERS…" at bounding box center [751, 57] width 702 height 209
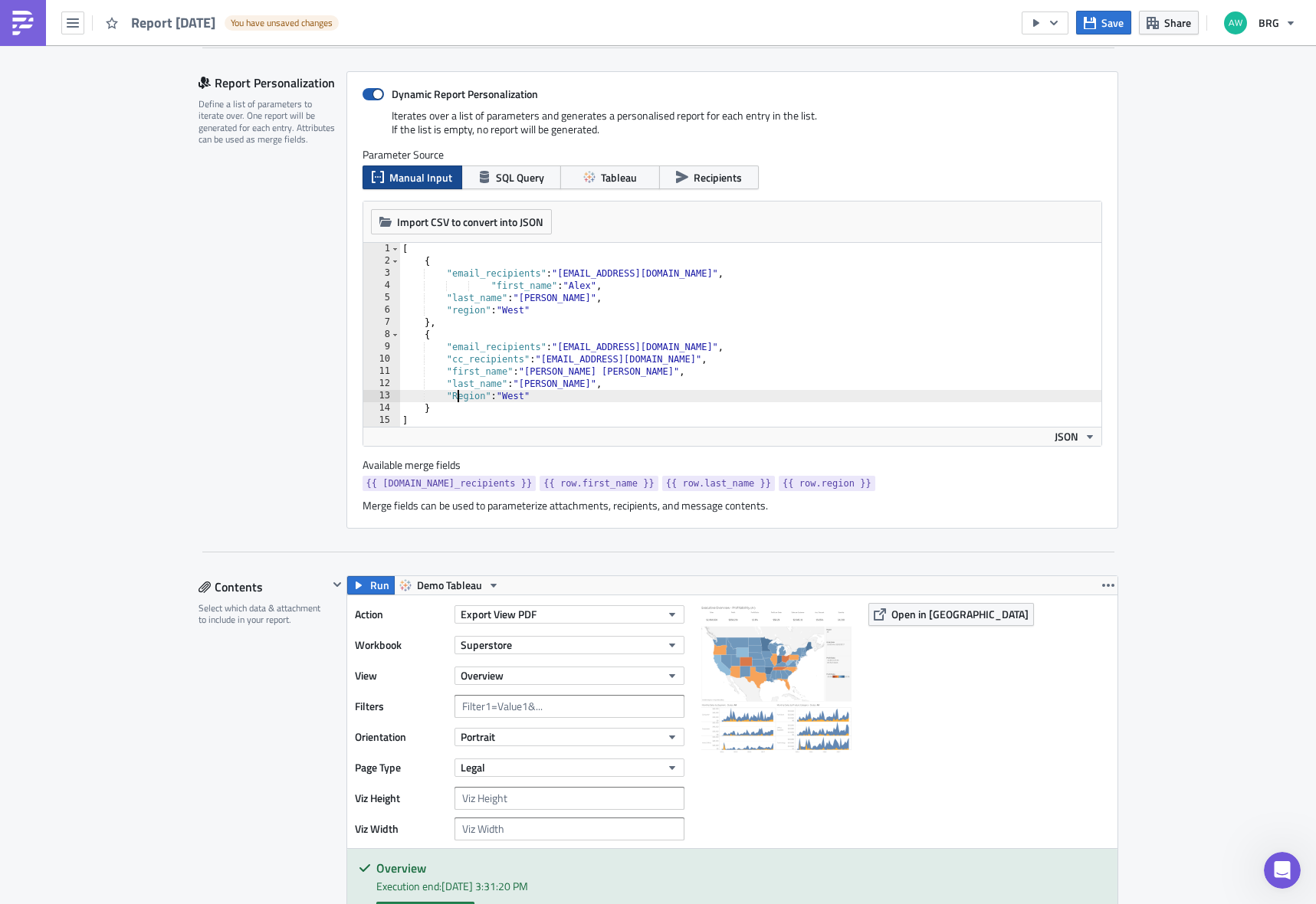
scroll to position [214, 0]
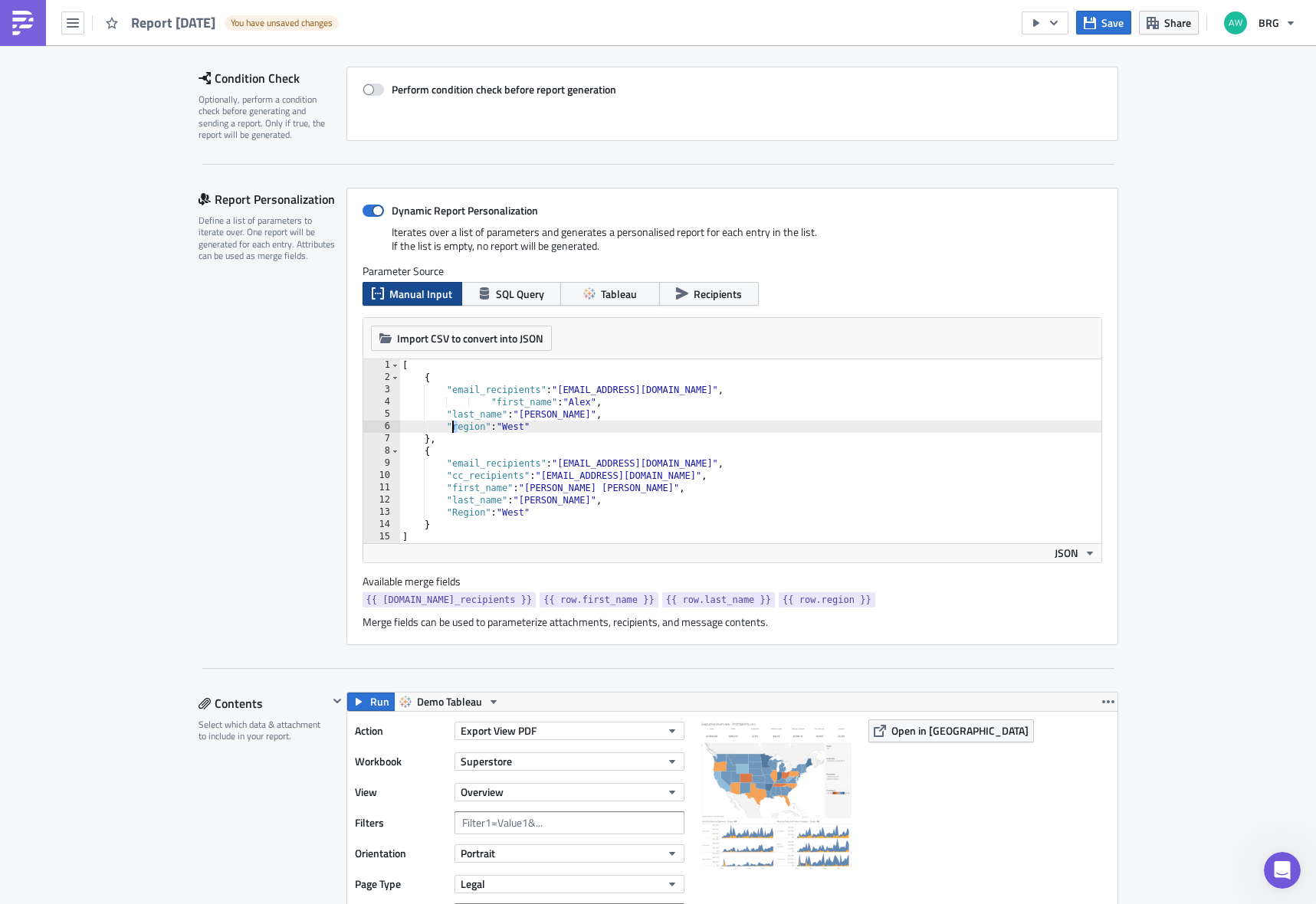
click at [448, 428] on div "[ { "email_recipients" : "[EMAIL_ADDRESS][DOMAIN_NAME]" , "first_name" : "[PERS…" at bounding box center [751, 464] width 702 height 209
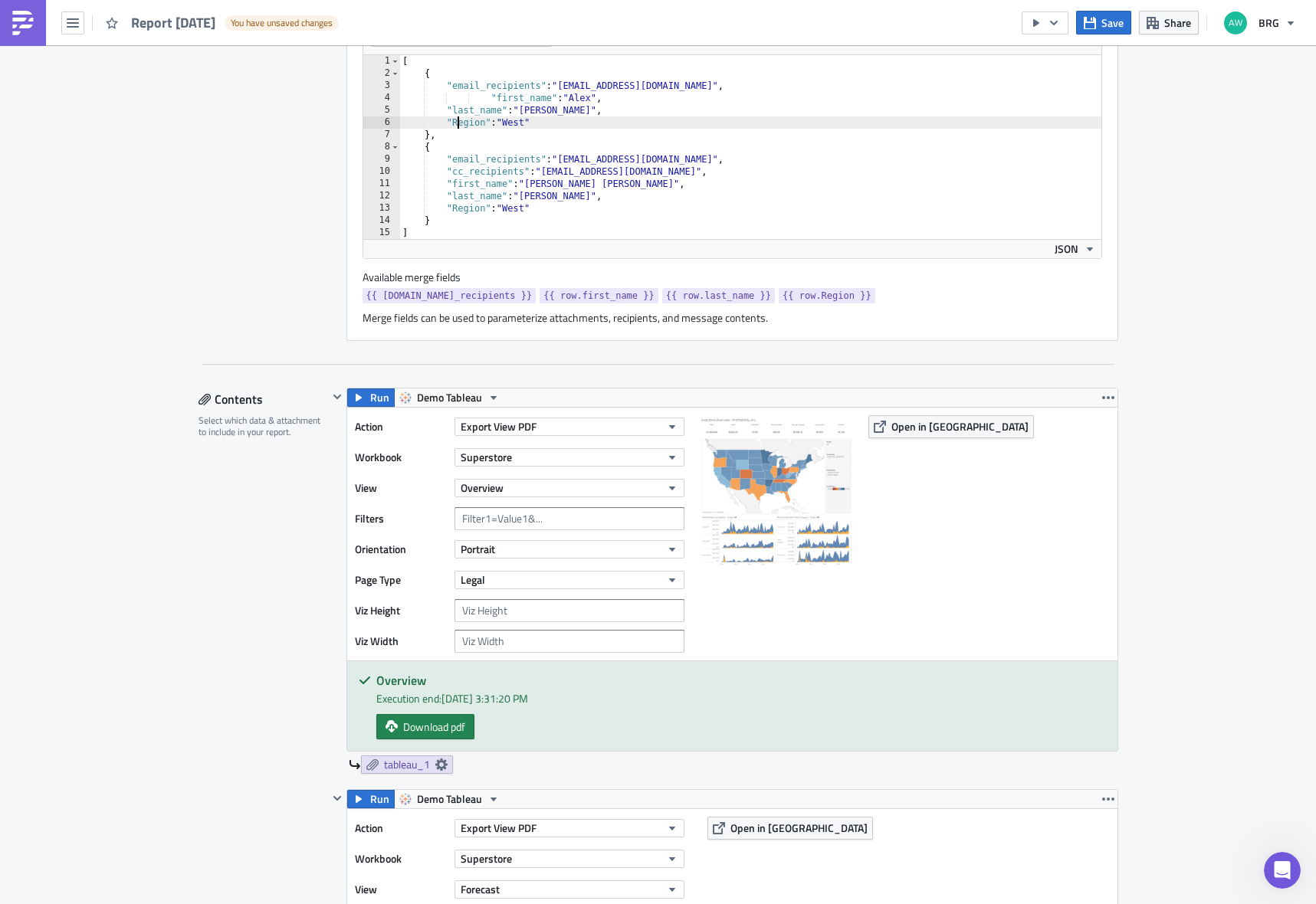
scroll to position [609, 0]
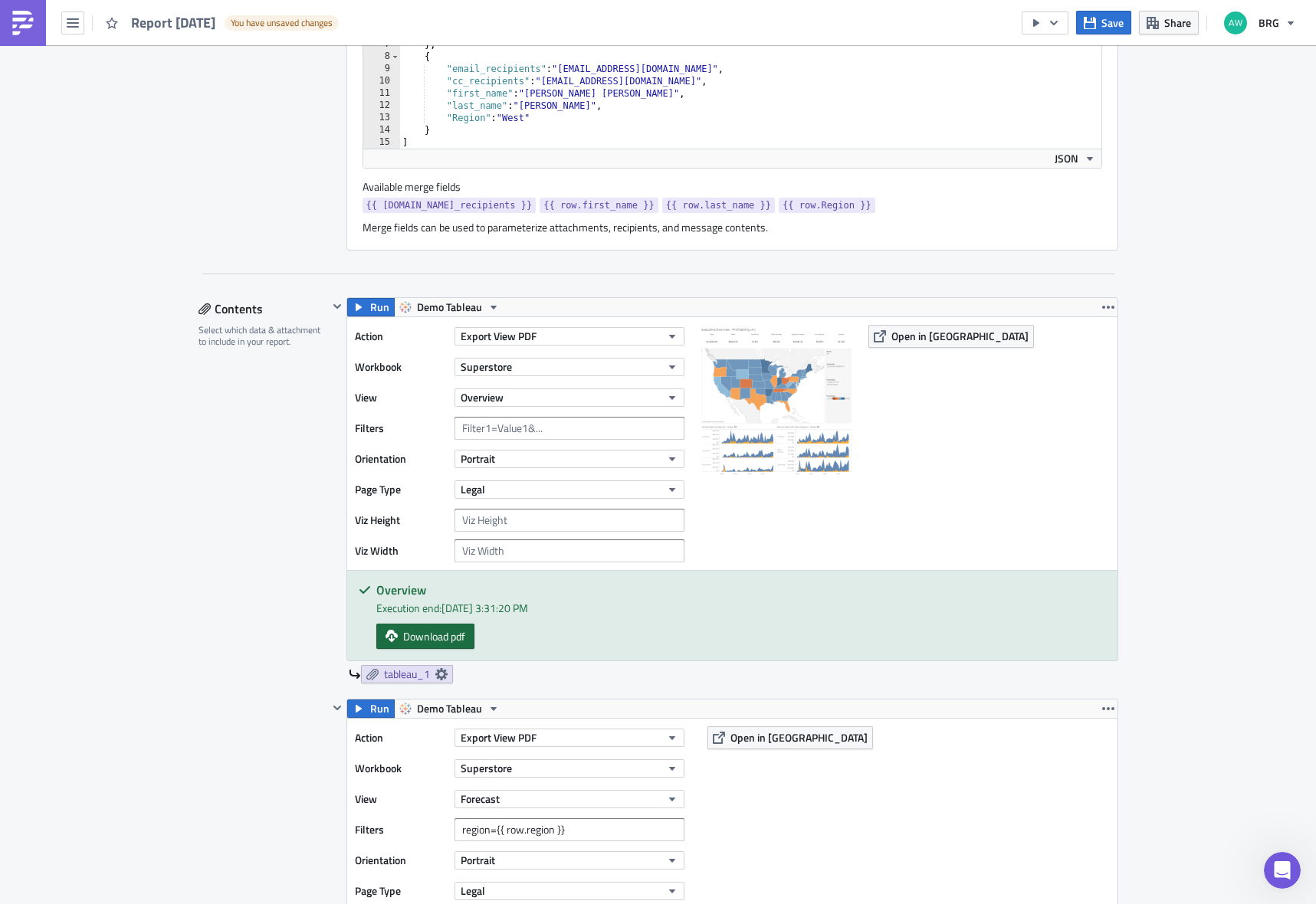
type textarea ""Region": "West""
click at [437, 638] on span "Download pdf" at bounding box center [434, 636] width 62 height 16
click at [915, 329] on span "Open in [GEOGRAPHIC_DATA]" at bounding box center [960, 336] width 138 height 16
click at [575, 430] on input "text" at bounding box center [570, 428] width 230 height 23
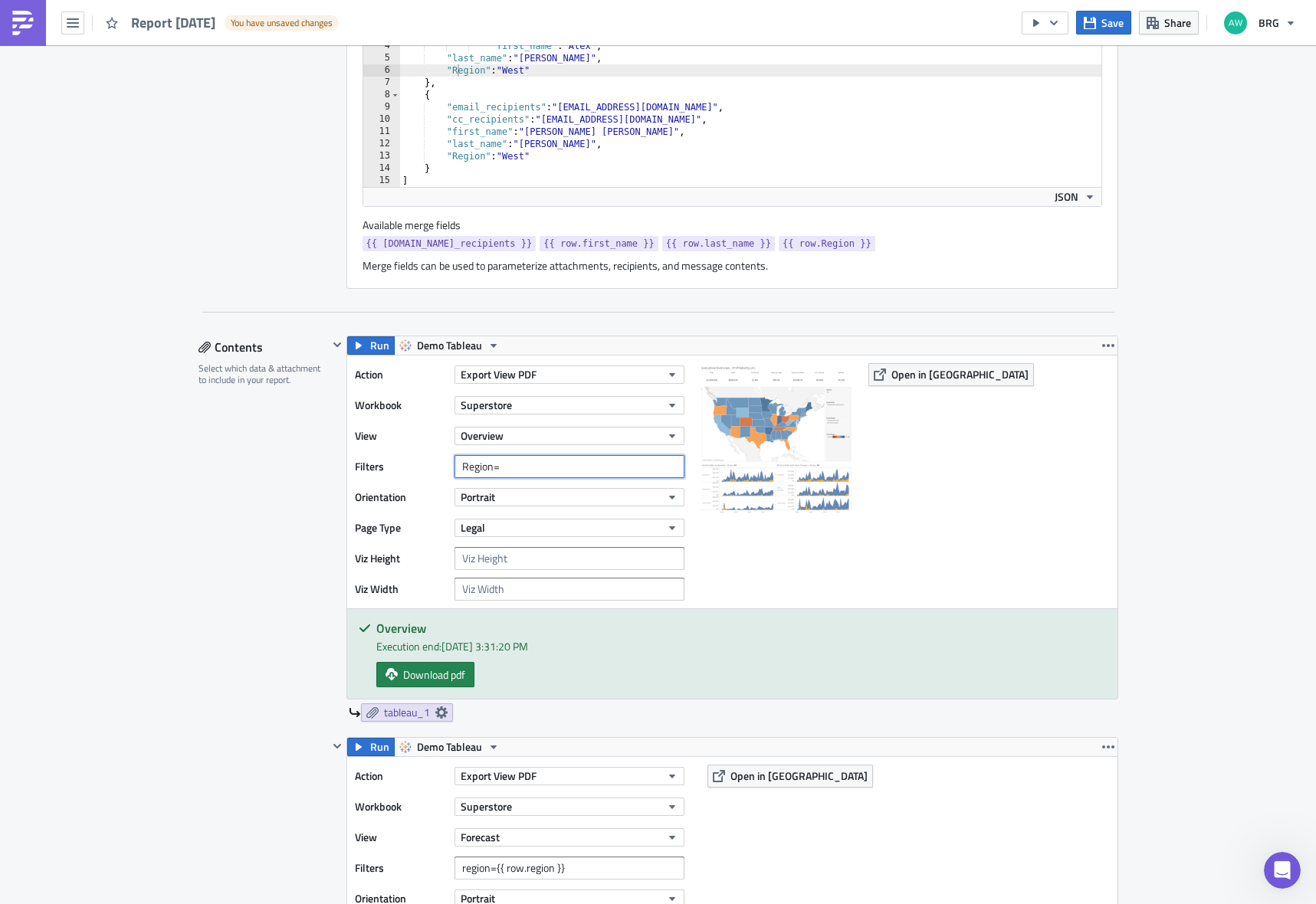
scroll to position [568, 0]
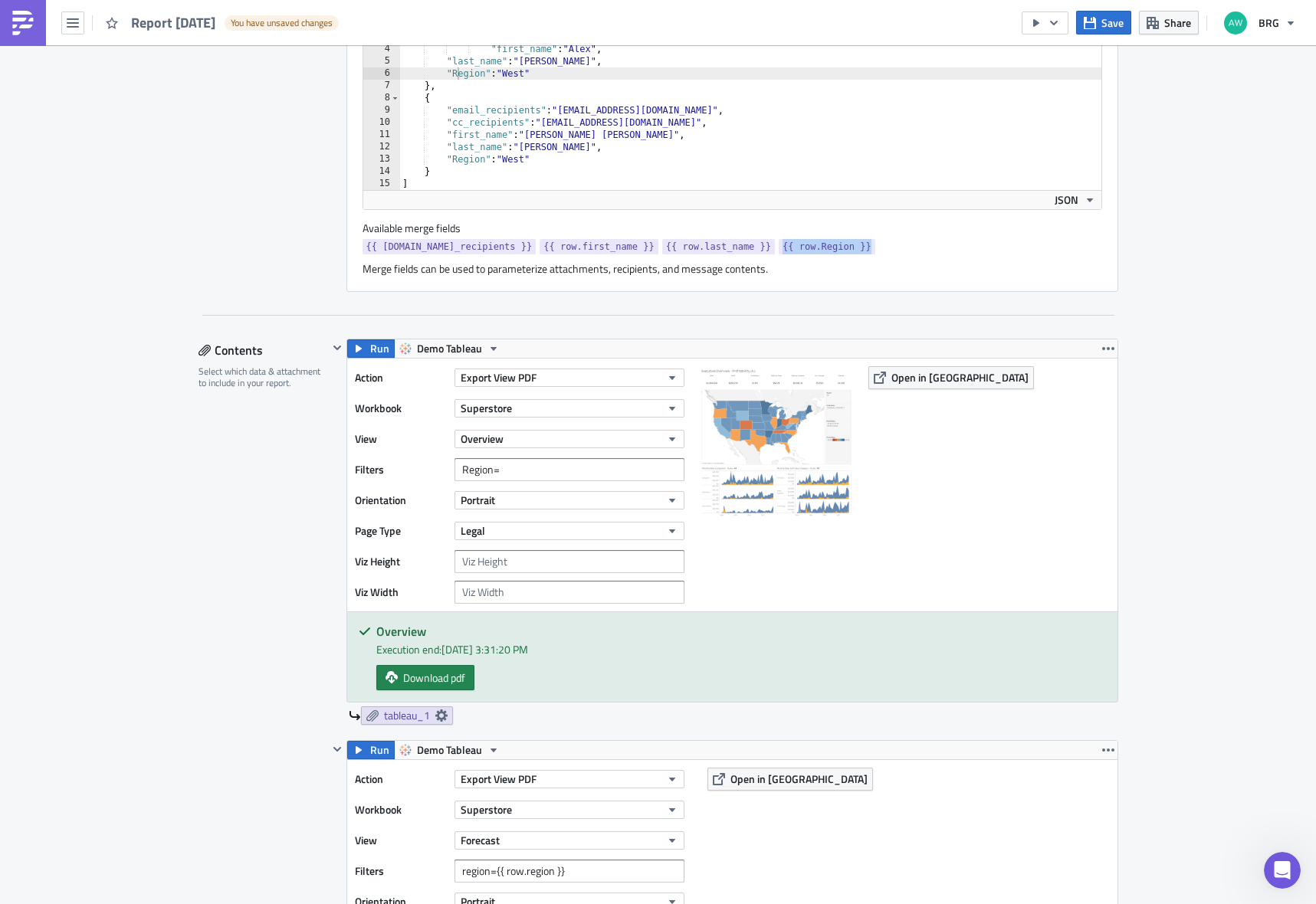
drag, startPoint x: 839, startPoint y: 249, endPoint x: 756, endPoint y: 246, distance: 83.1
click at [779, 246] on link "{{ row.Region }}" at bounding box center [827, 246] width 97 height 15
copy span "{{ row.Region }}"
click at [536, 472] on input "Region=" at bounding box center [570, 469] width 230 height 23
paste input "{{ row.Region }}"
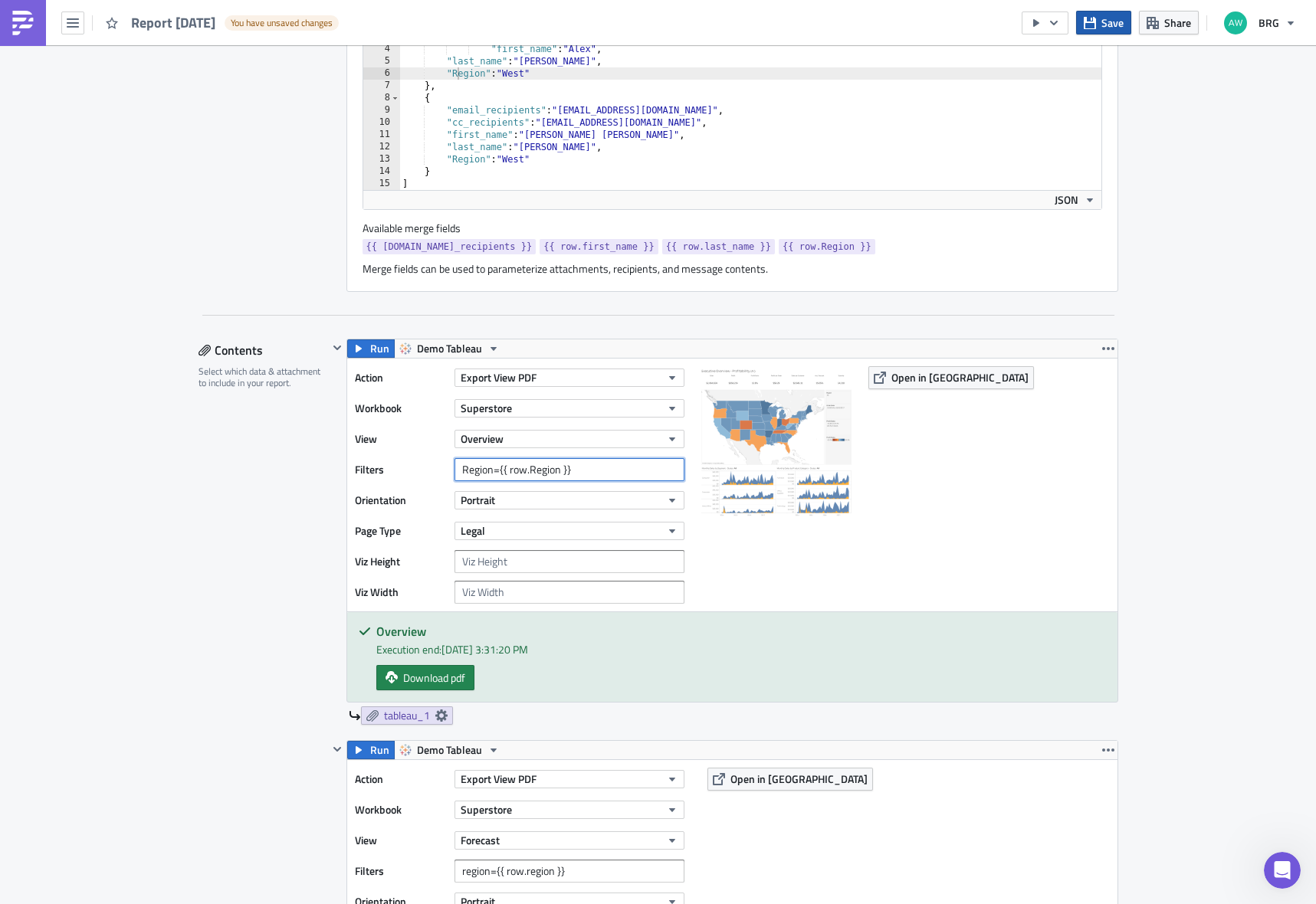
type input "Region={{ row.Region }}"
click at [1108, 28] on span "Save" at bounding box center [1113, 22] width 22 height 16
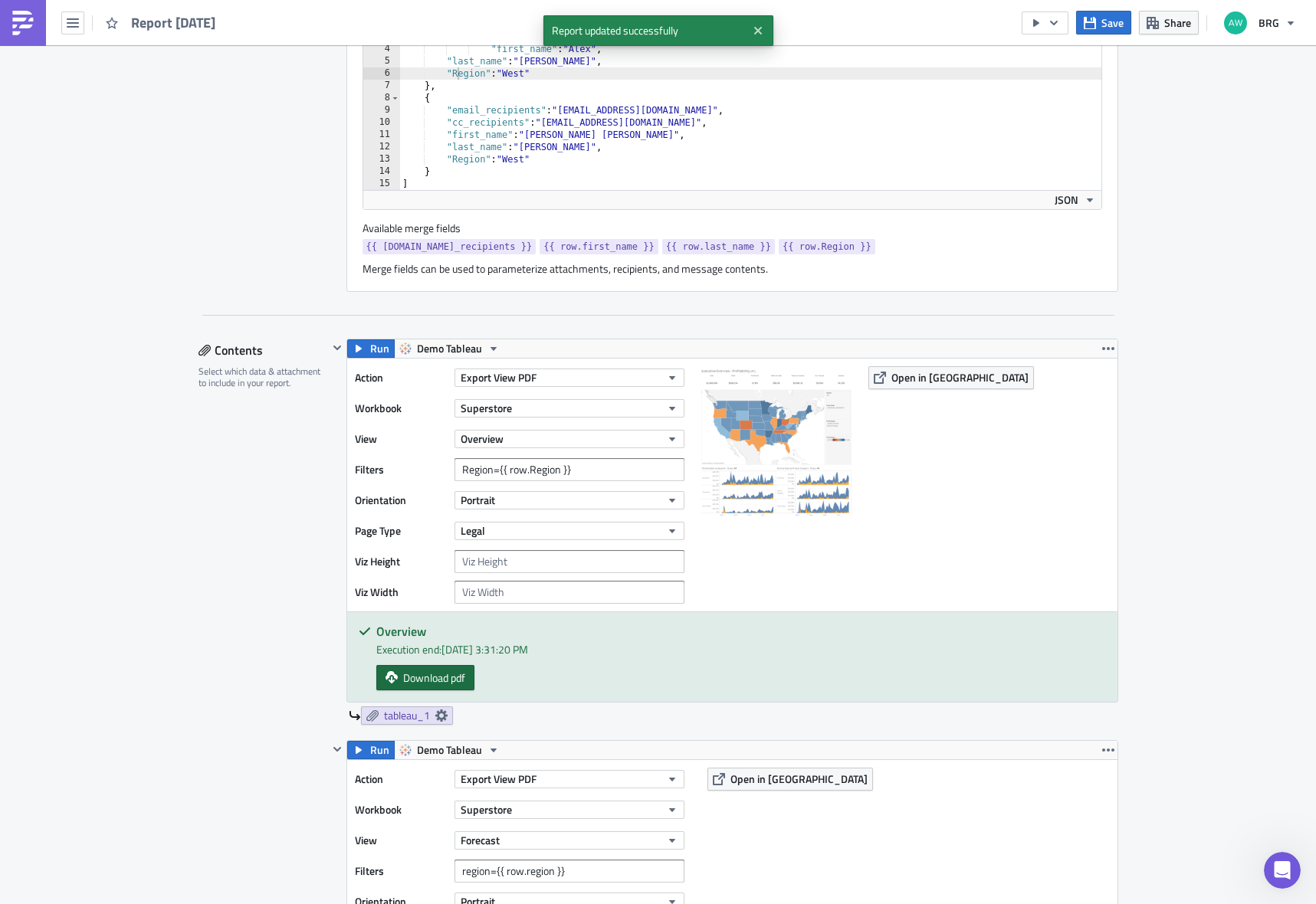
click at [433, 682] on span "Download pdf" at bounding box center [434, 678] width 62 height 16
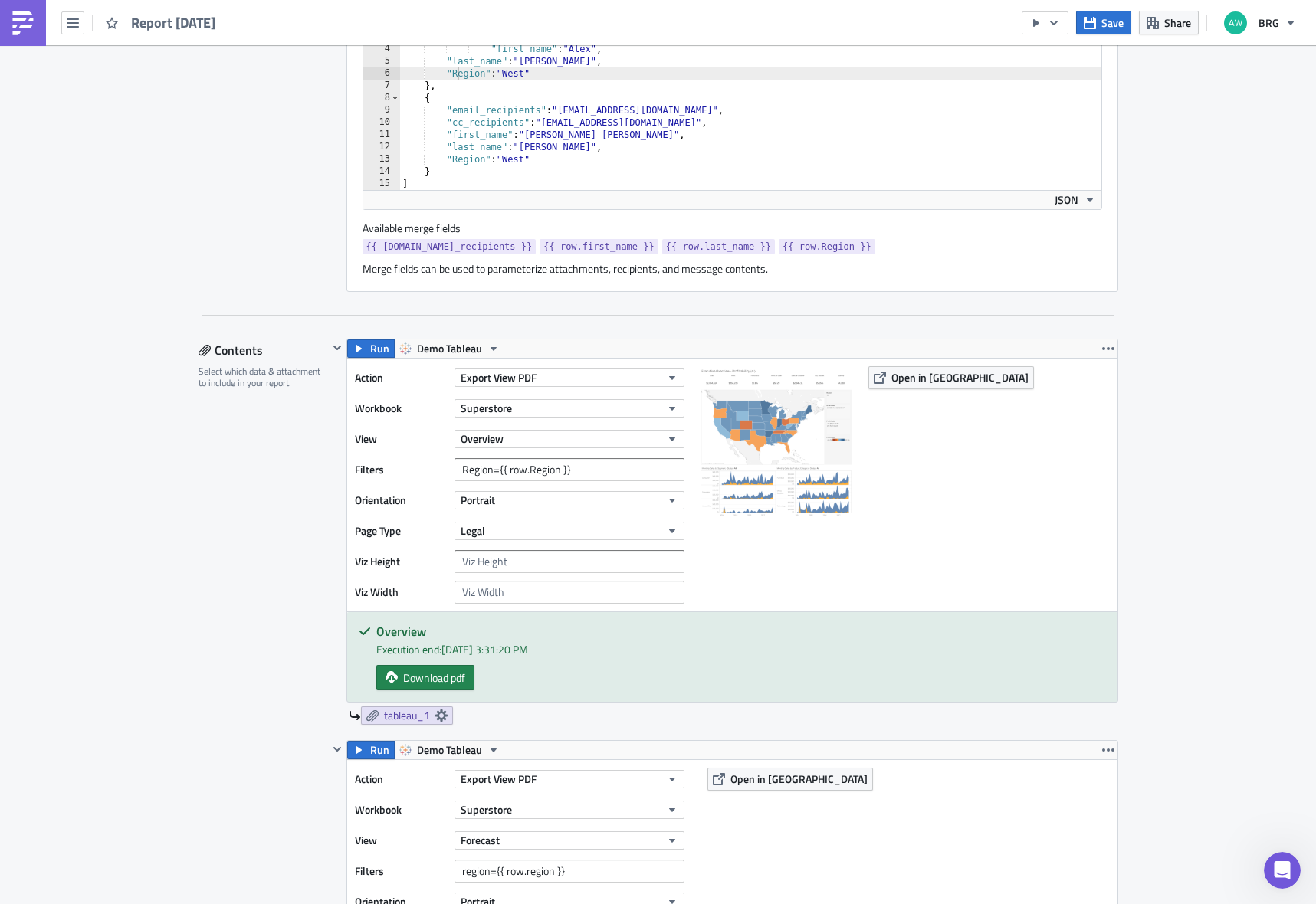
scroll to position [571, 0]
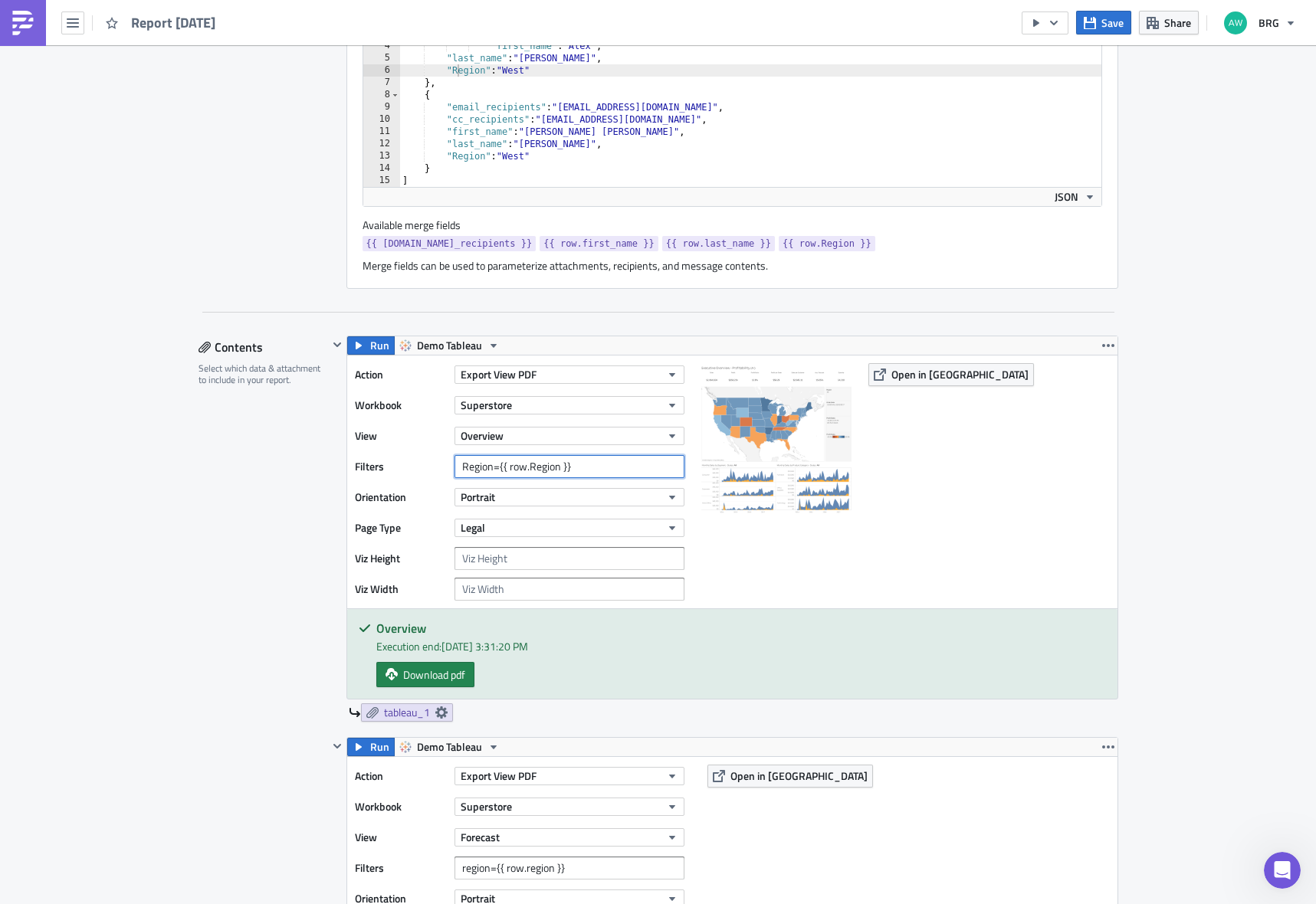
click at [563, 468] on input "Region={{ row.Region }}" at bounding box center [570, 467] width 230 height 23
click at [795, 548] on div at bounding box center [776, 481] width 154 height 237
click at [528, 469] on input "text" at bounding box center [570, 467] width 230 height 23
paste input "Region={{ row.Region }}"
type input "Region={{ row.Region }}"
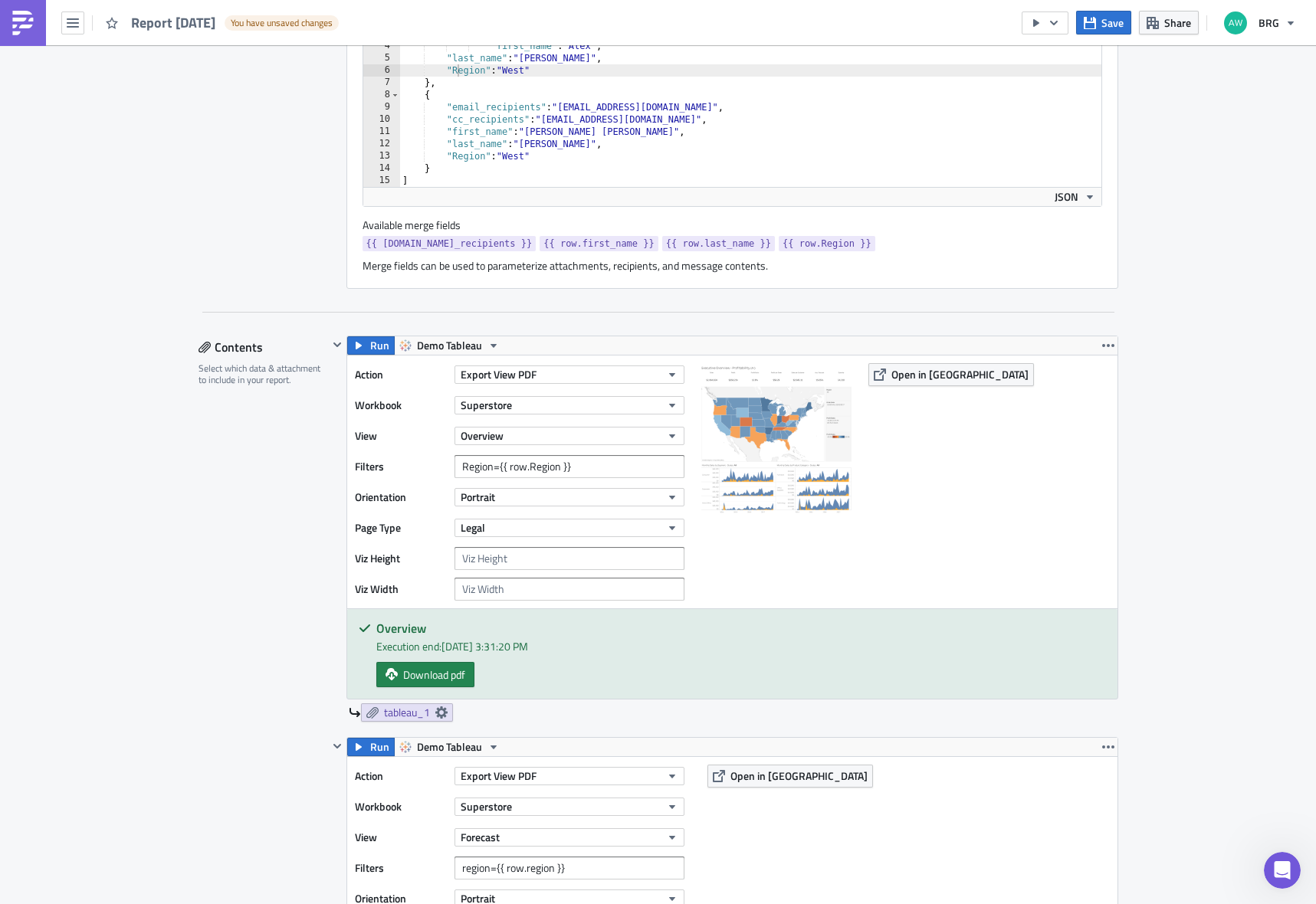
click at [1239, 214] on div "Execution Log Edit " Report [DATE] " Draft Settings Configure the basics of you…" at bounding box center [658, 903] width 1316 height 2858
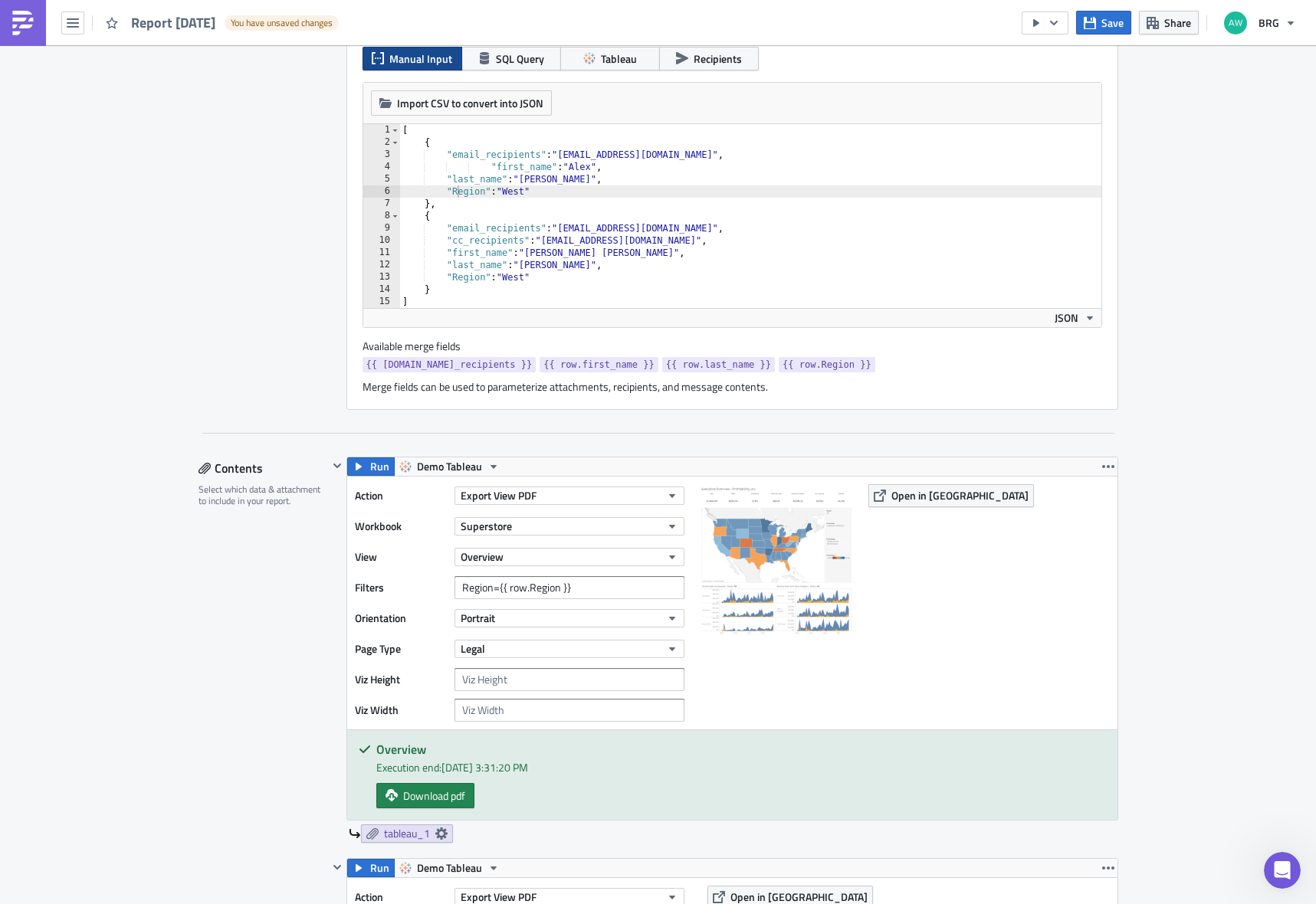
scroll to position [448, 0]
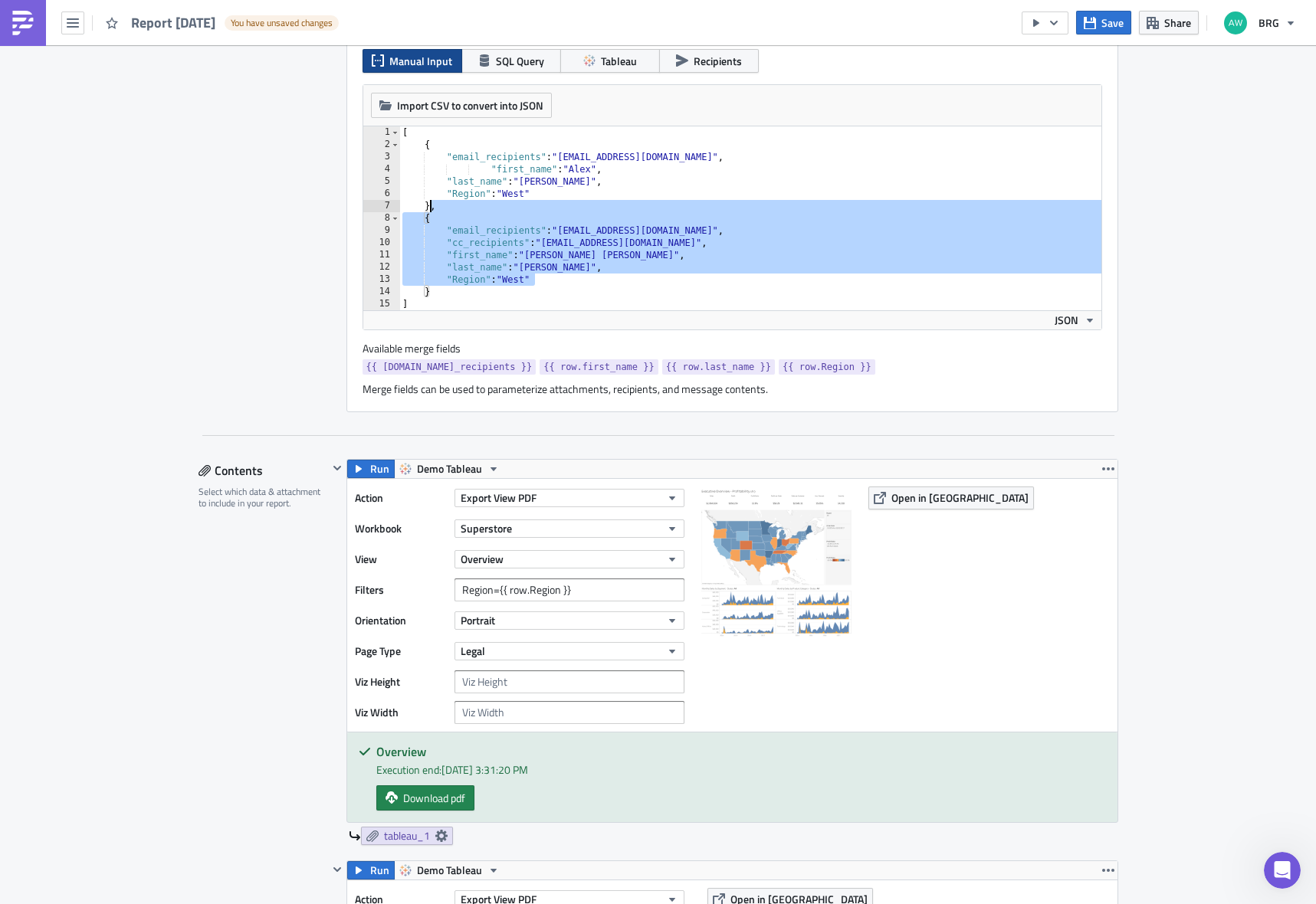
drag, startPoint x: 544, startPoint y: 280, endPoint x: 425, endPoint y: 211, distance: 137.6
click at [425, 211] on div "[ { "email_recipients" : "[EMAIL_ADDRESS][DOMAIN_NAME]" , "first_name" : "[PERS…" at bounding box center [751, 230] width 702 height 209
drag, startPoint x: 434, startPoint y: 291, endPoint x: 425, endPoint y: 211, distance: 80.5
click at [425, 211] on div "[ { "email_recipients" : "[EMAIL_ADDRESS][DOMAIN_NAME]" , "first_name" : "[PERS…" at bounding box center [751, 230] width 702 height 209
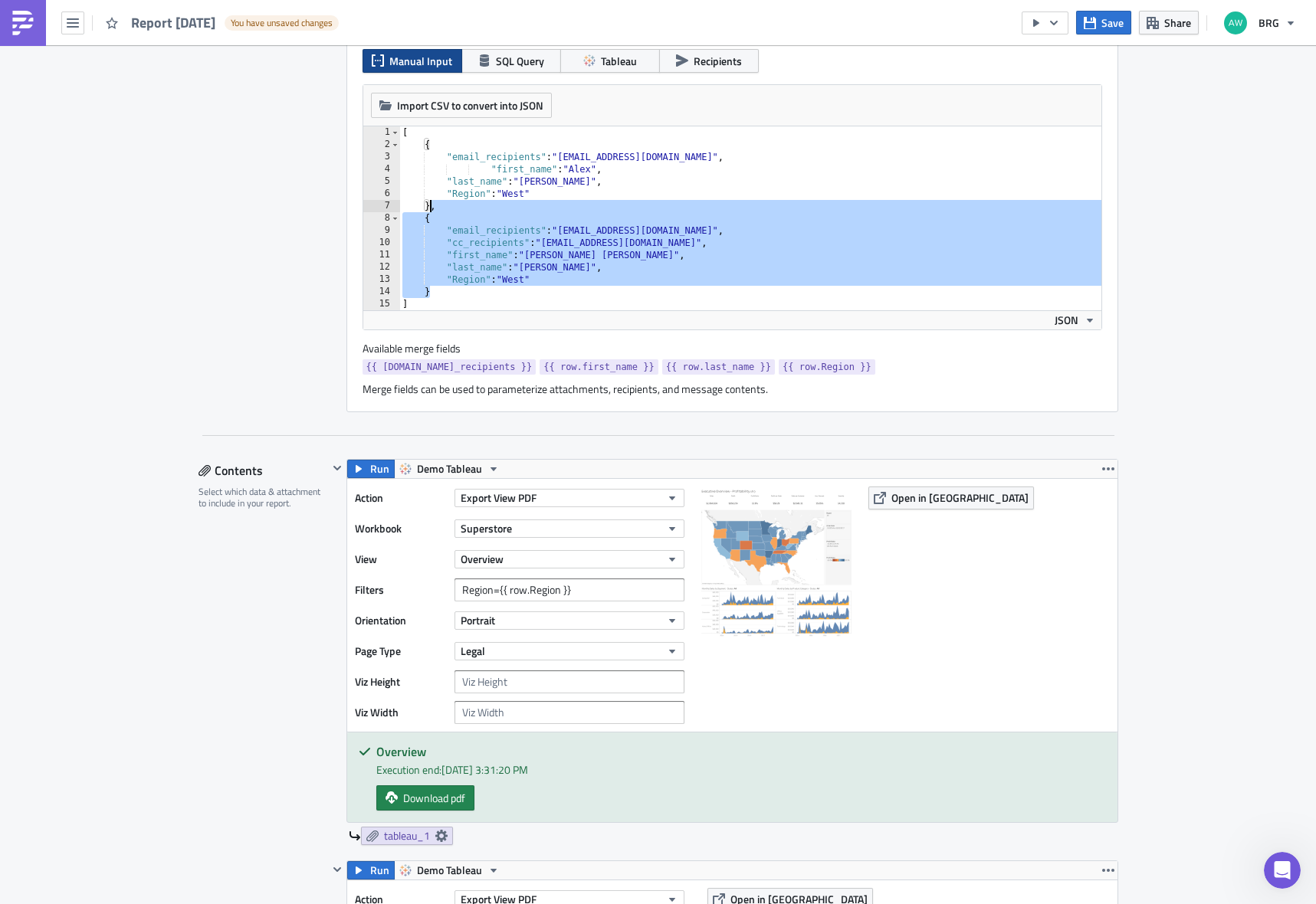
type textarea "}"
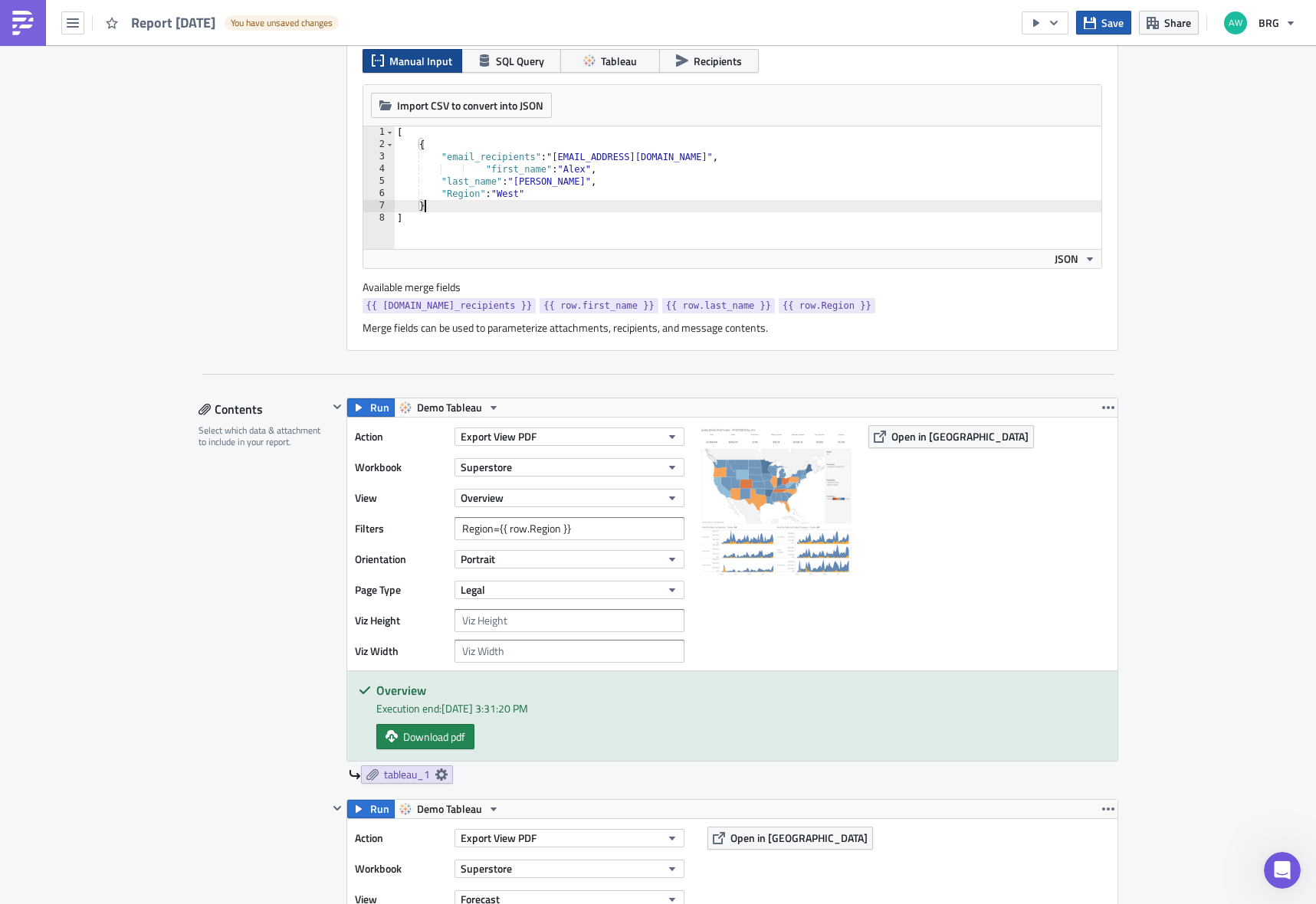
click at [1084, 22] on button "Save" at bounding box center [1103, 22] width 55 height 24
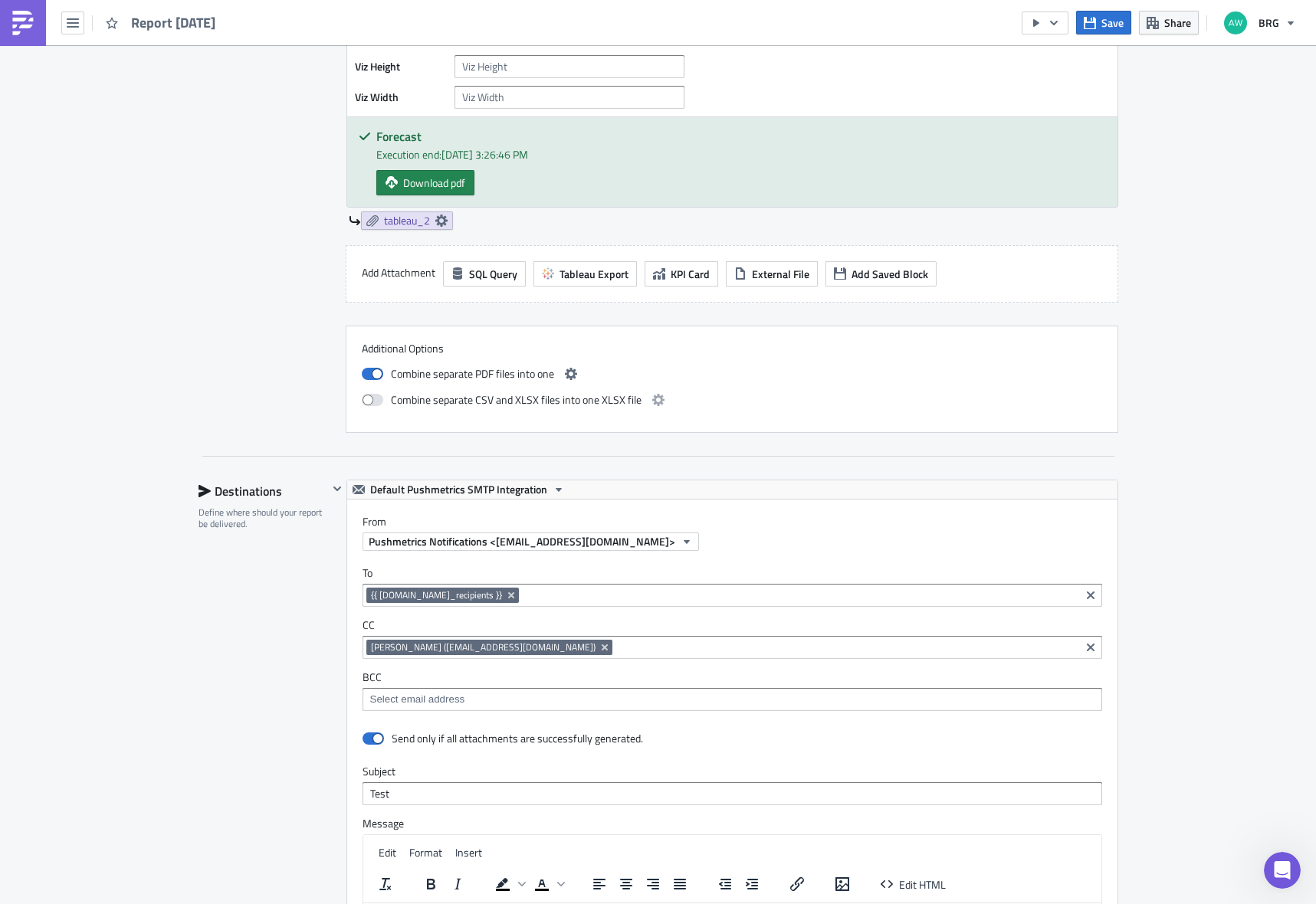
scroll to position [0, 0]
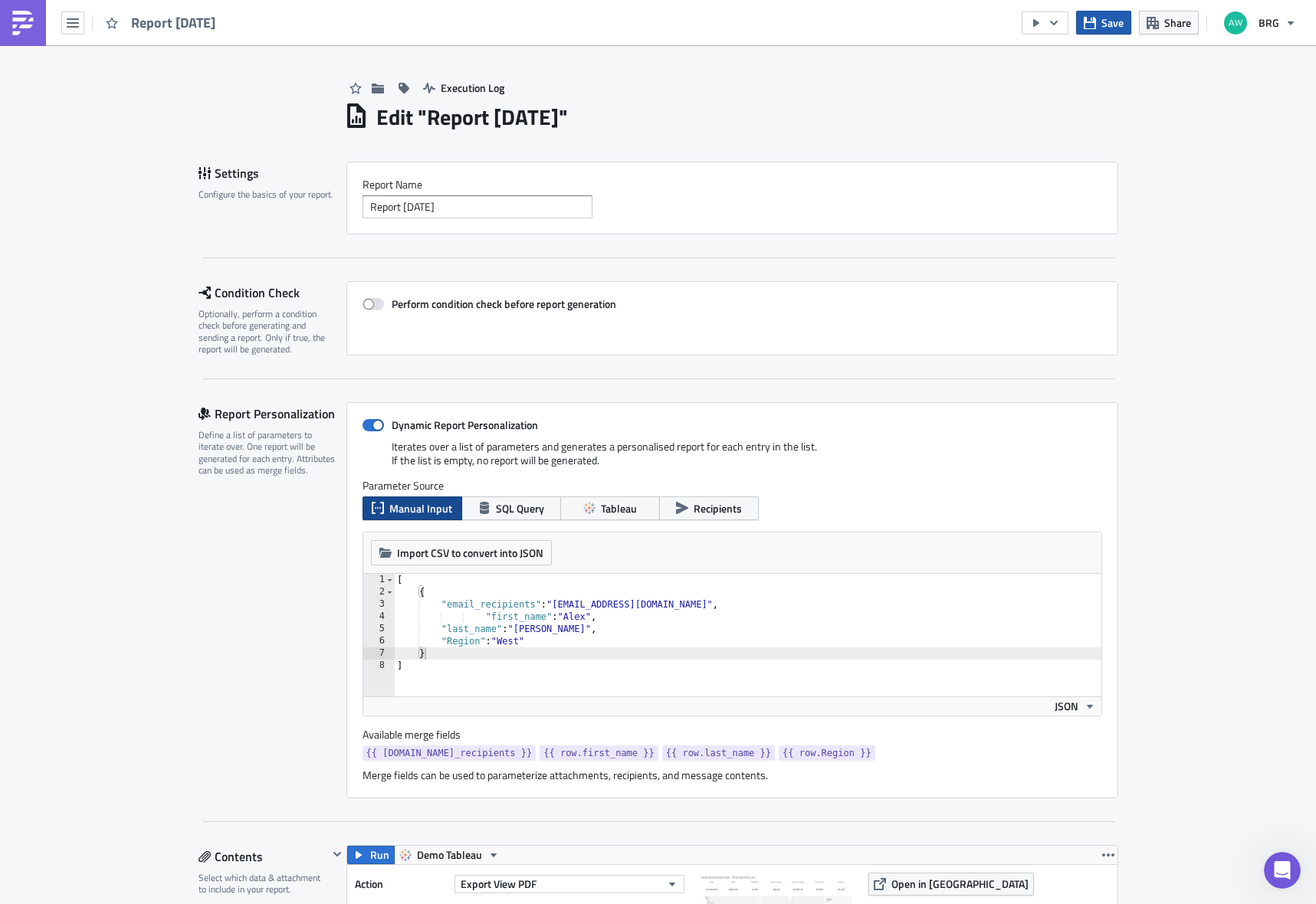
click at [1107, 26] on span "Save" at bounding box center [1113, 22] width 22 height 16
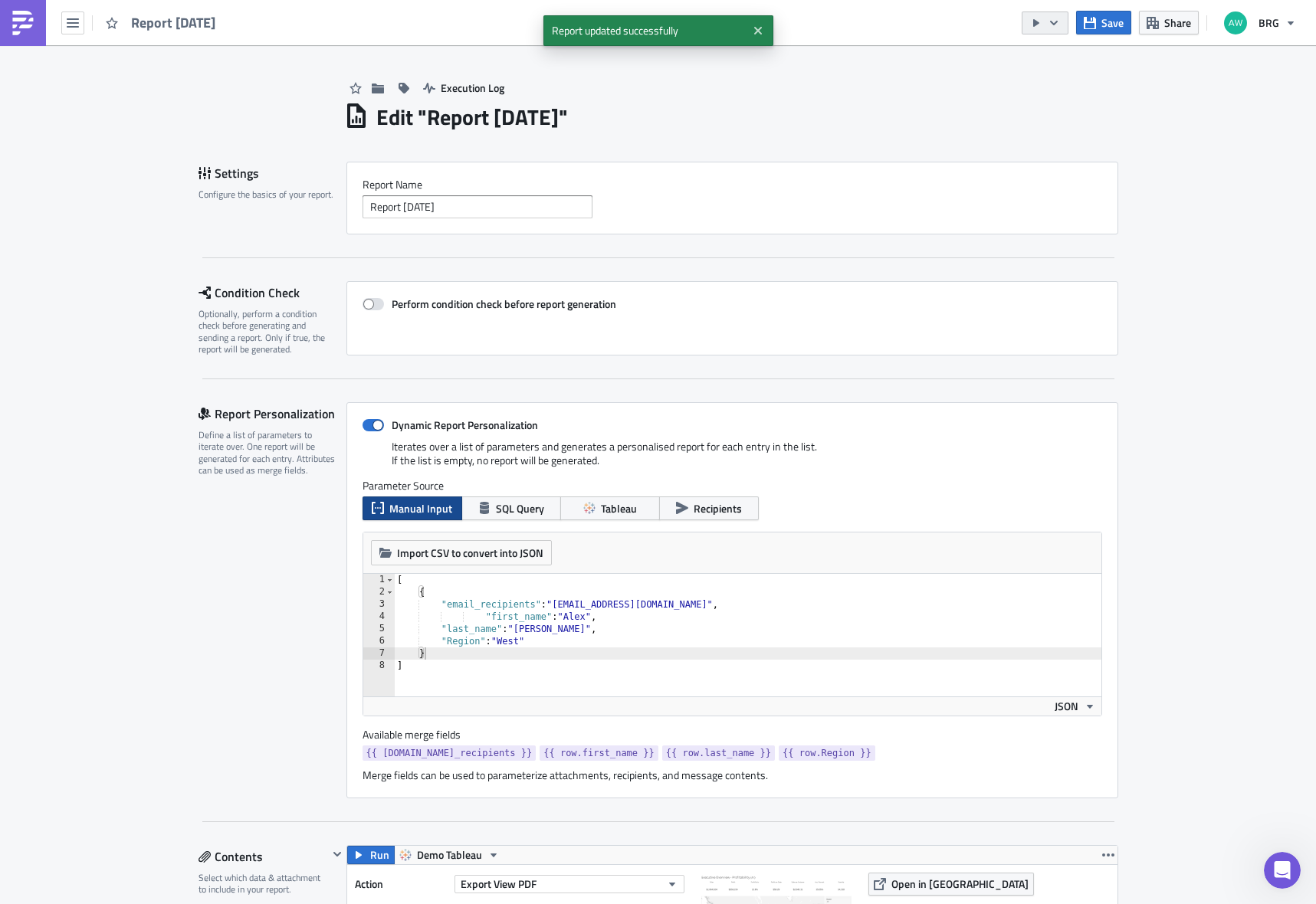
click at [1065, 27] on button "button" at bounding box center [1045, 22] width 46 height 23
click at [1056, 55] on div "Send Just to Me" at bounding box center [1093, 61] width 120 height 15
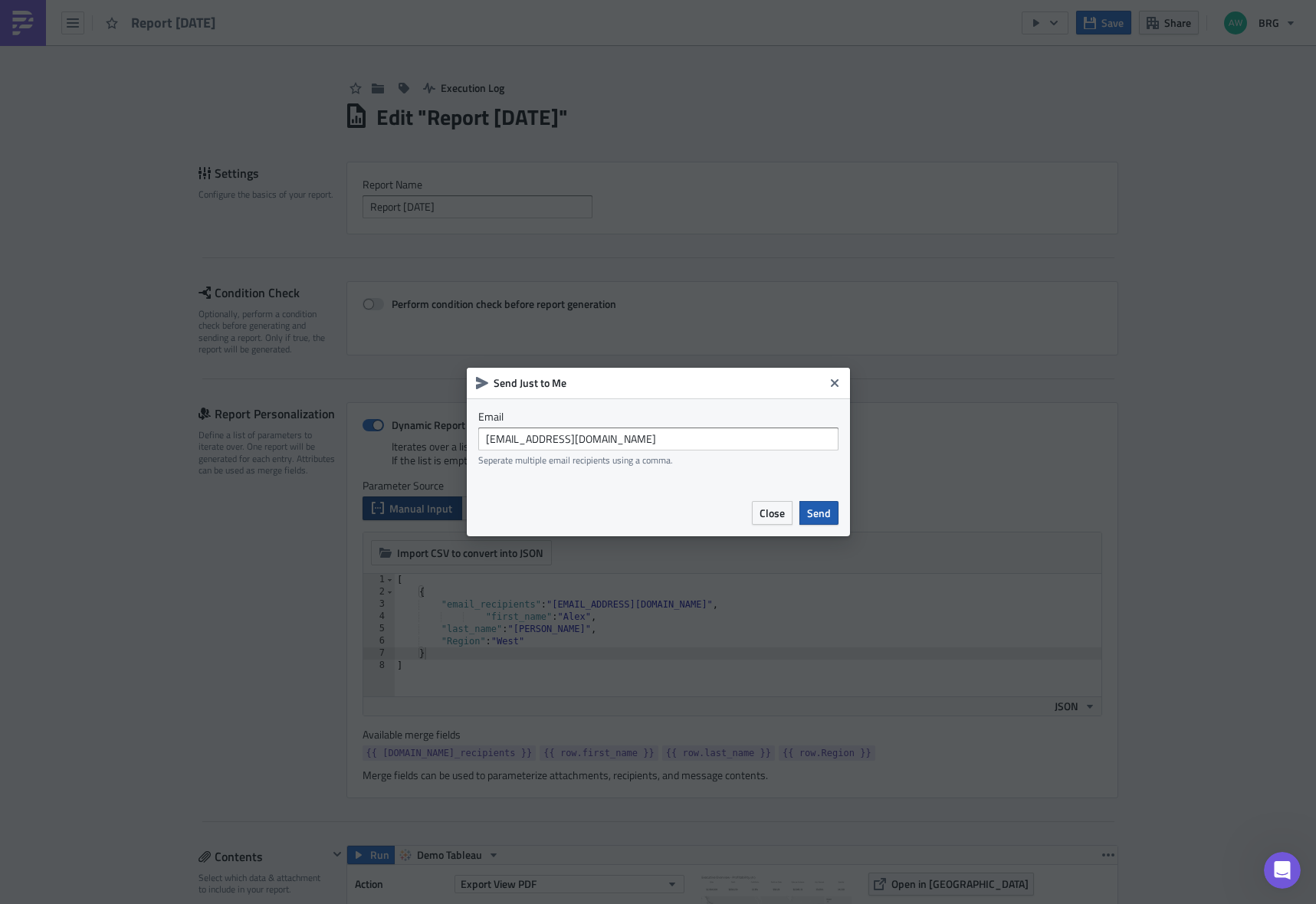
click at [828, 511] on span "Send" at bounding box center [820, 513] width 24 height 16
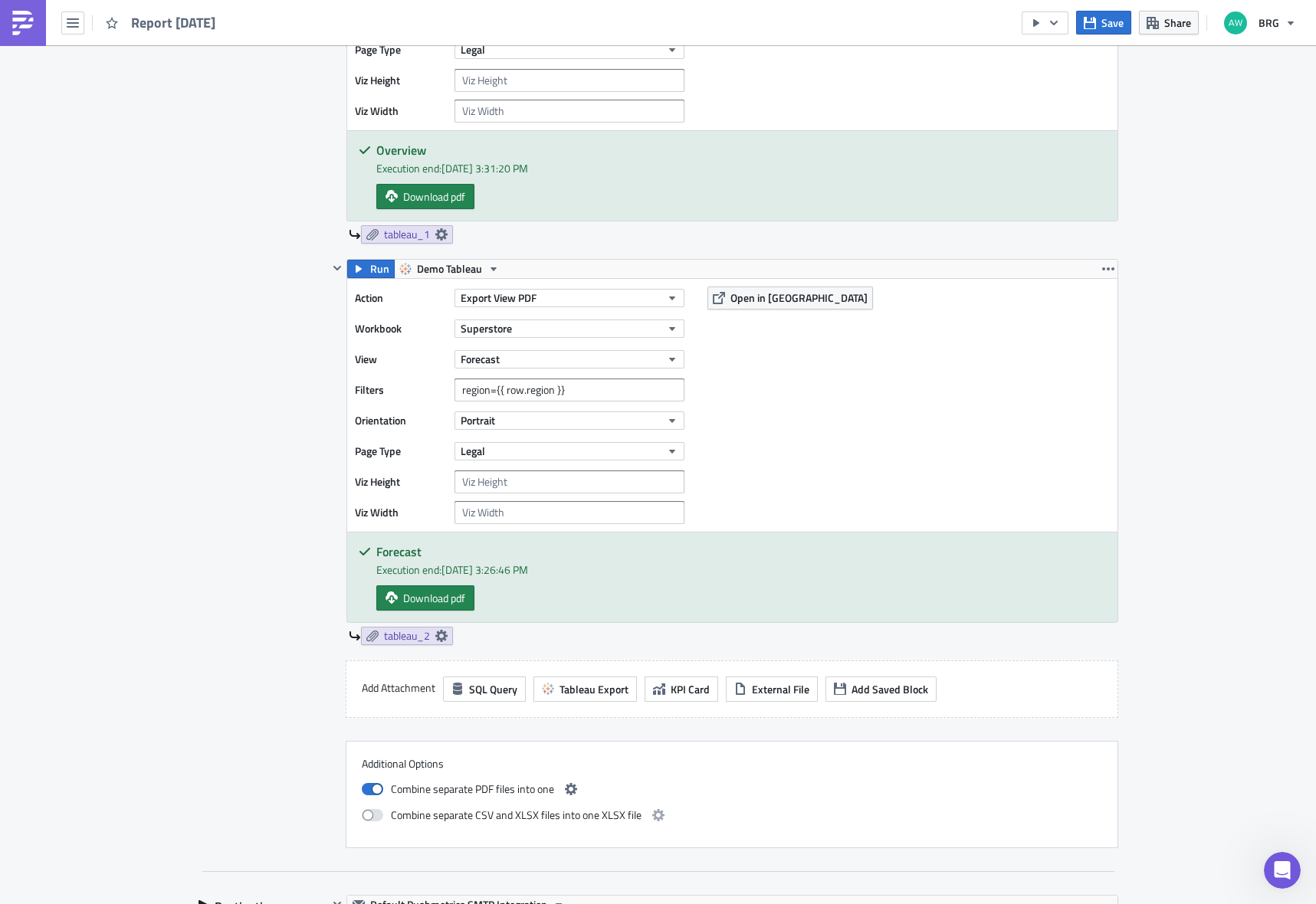
scroll to position [999, 0]
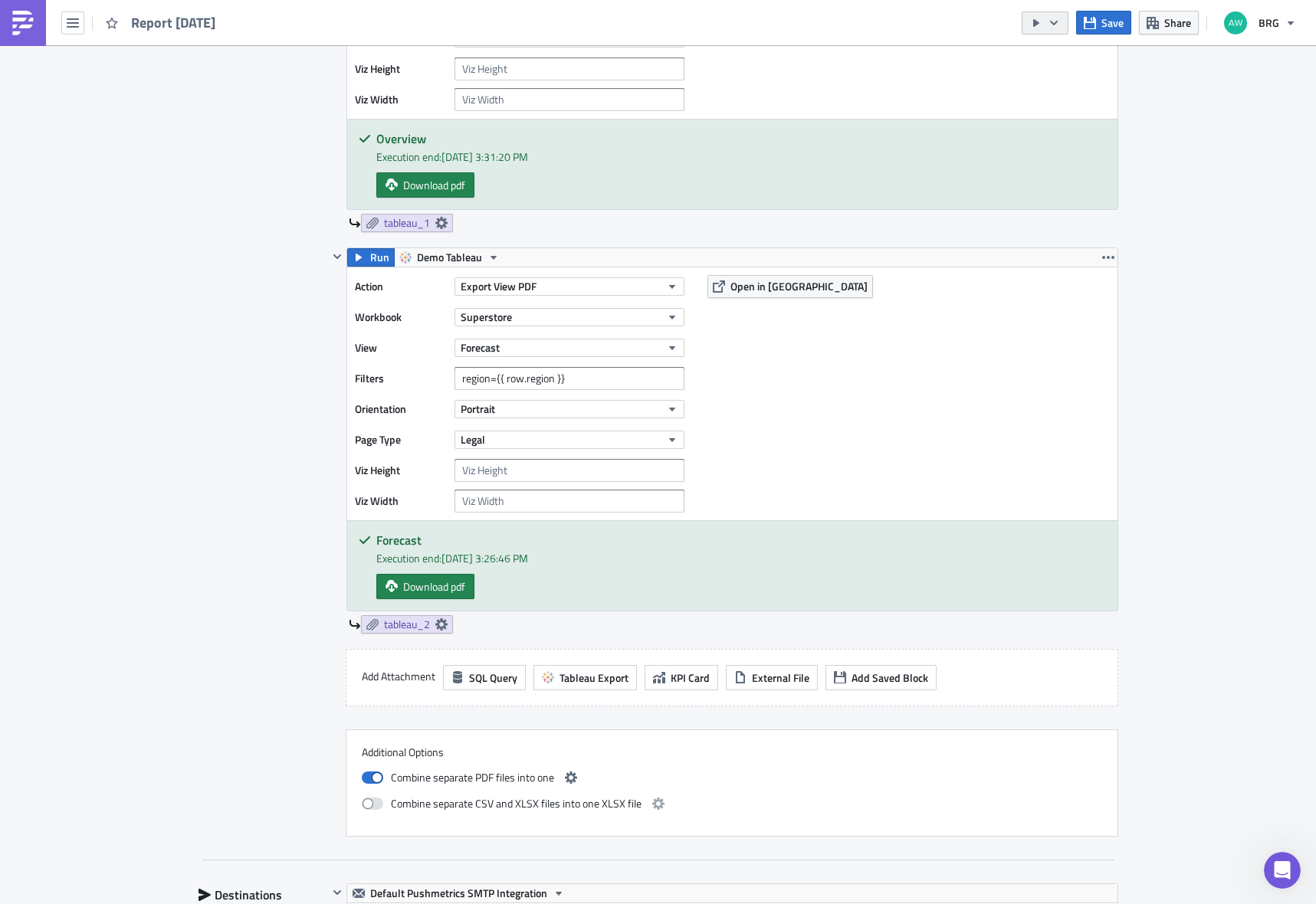
click at [1060, 24] on icon "button" at bounding box center [1054, 22] width 12 height 12
click at [1053, 84] on div "Run Report" at bounding box center [1093, 84] width 120 height 15
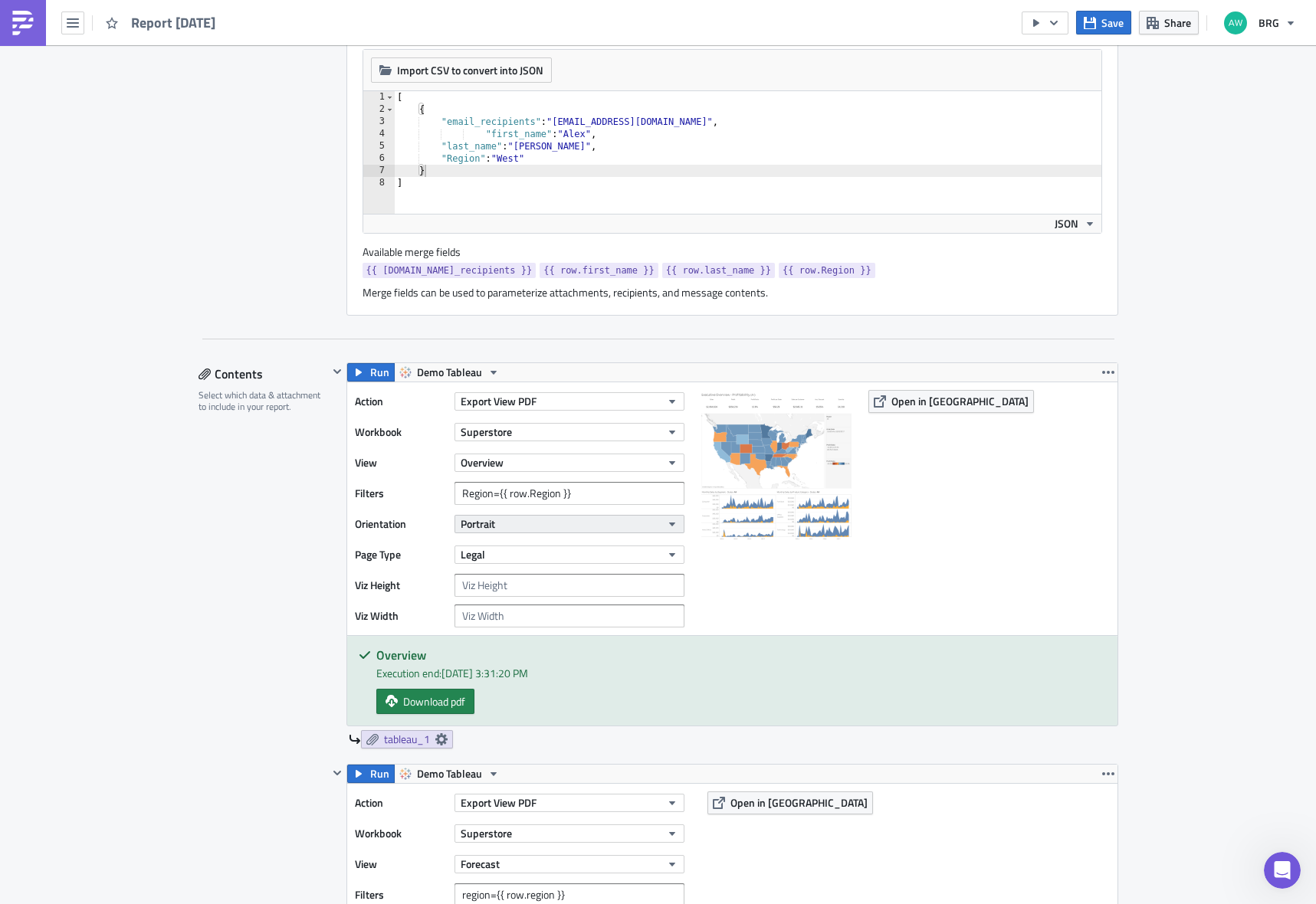
scroll to position [492, 0]
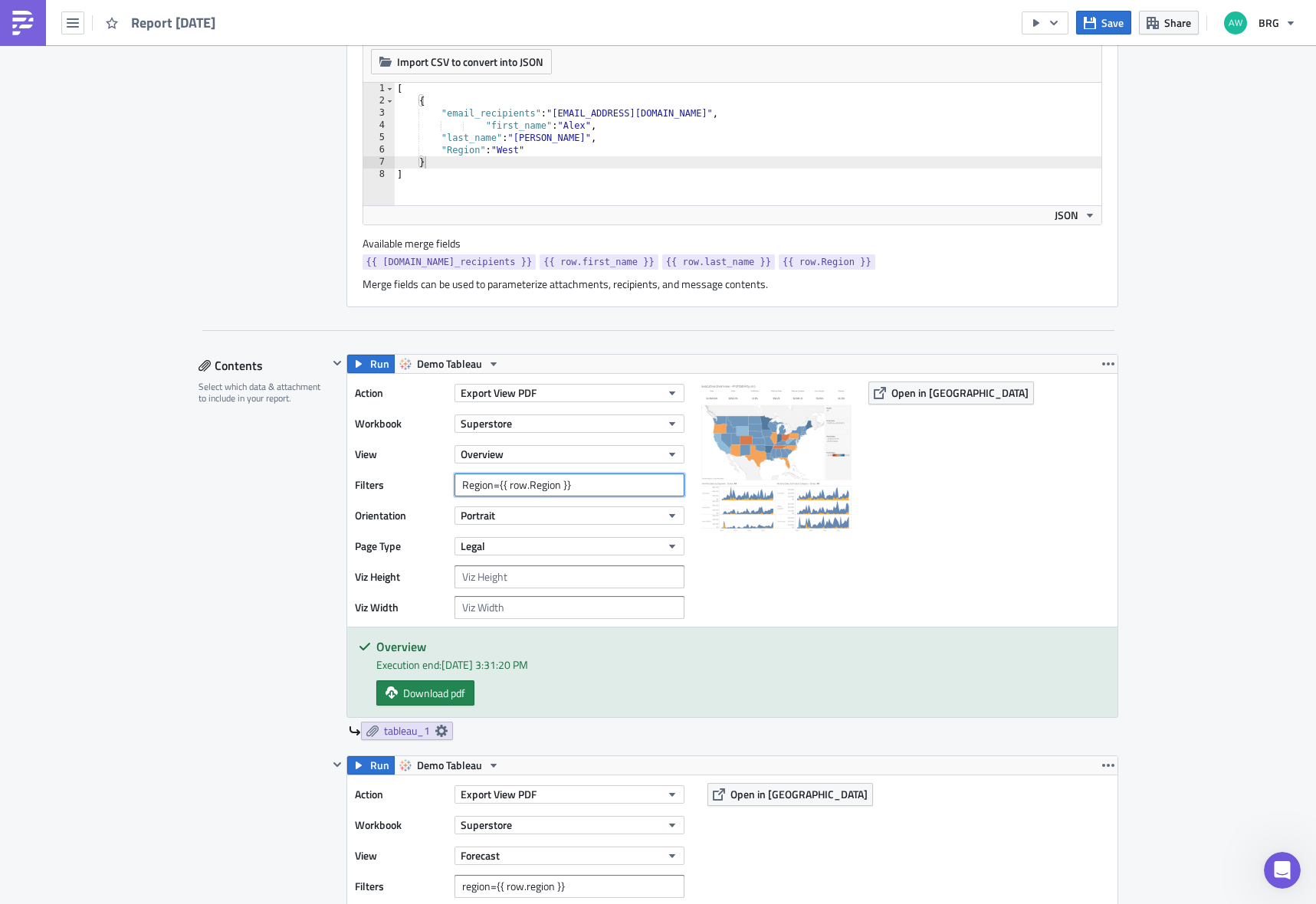
drag, startPoint x: 580, startPoint y: 487, endPoint x: 494, endPoint y: 487, distance: 86.0
click at [494, 487] on input "Region={{ row.Region }}" at bounding box center [570, 485] width 230 height 23
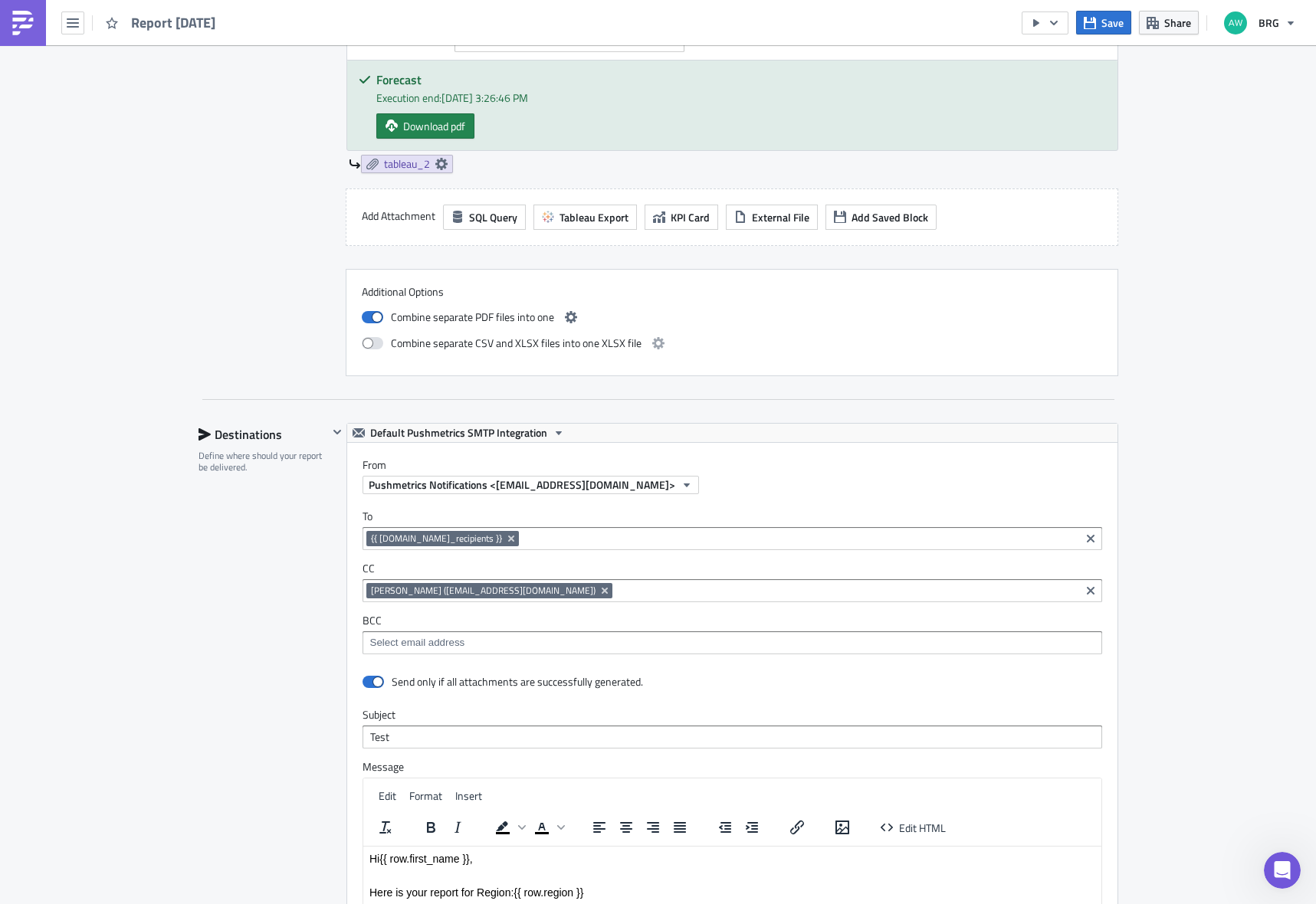
scroll to position [1935, 0]
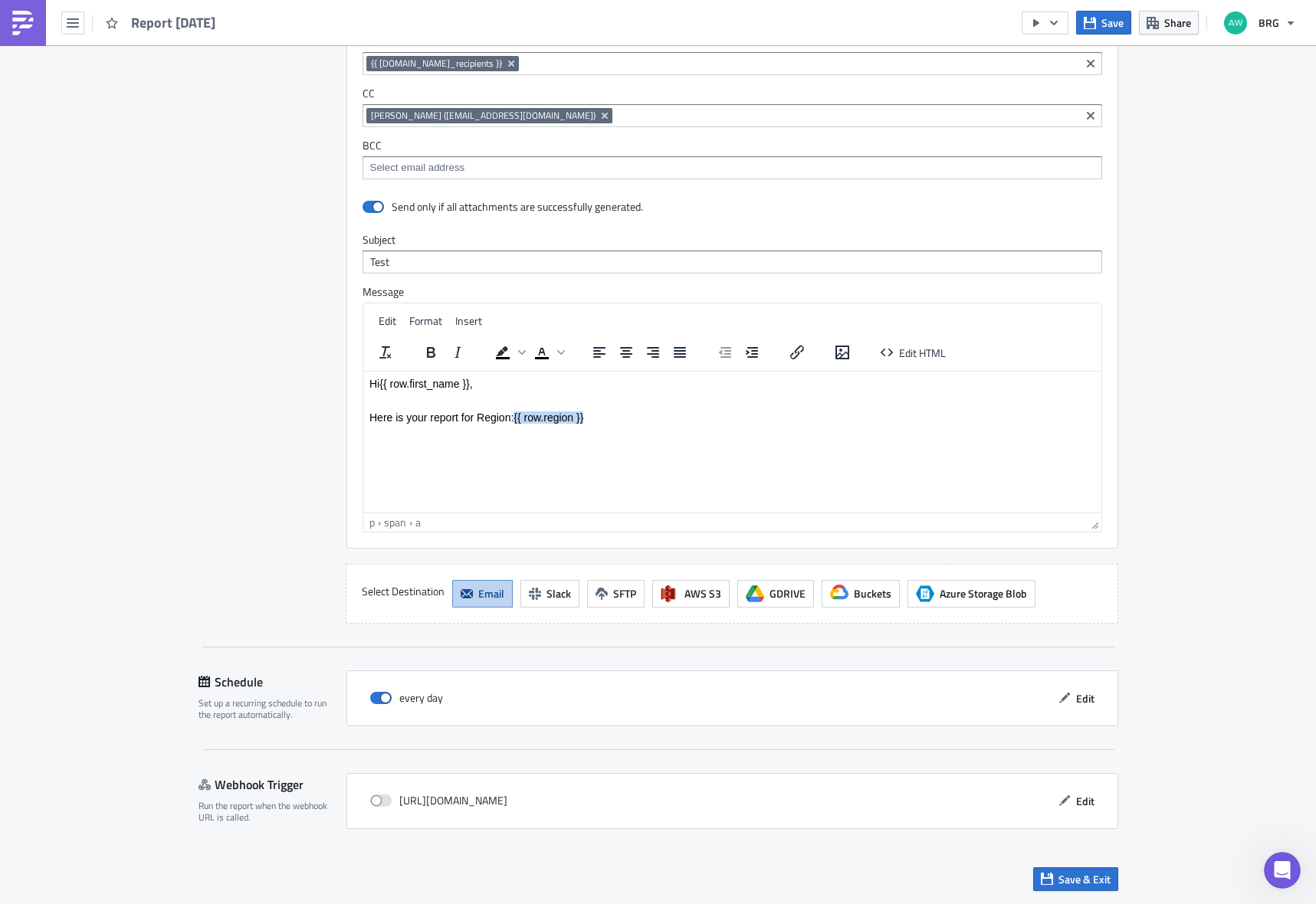
drag, startPoint x: 589, startPoint y: 420, endPoint x: 515, endPoint y: 420, distance: 74.0
click at [515, 420] on p "Here is your report for Region: {{ row.region }}" at bounding box center [732, 416] width 726 height 12
click at [1116, 26] on span "Save" at bounding box center [1113, 22] width 22 height 16
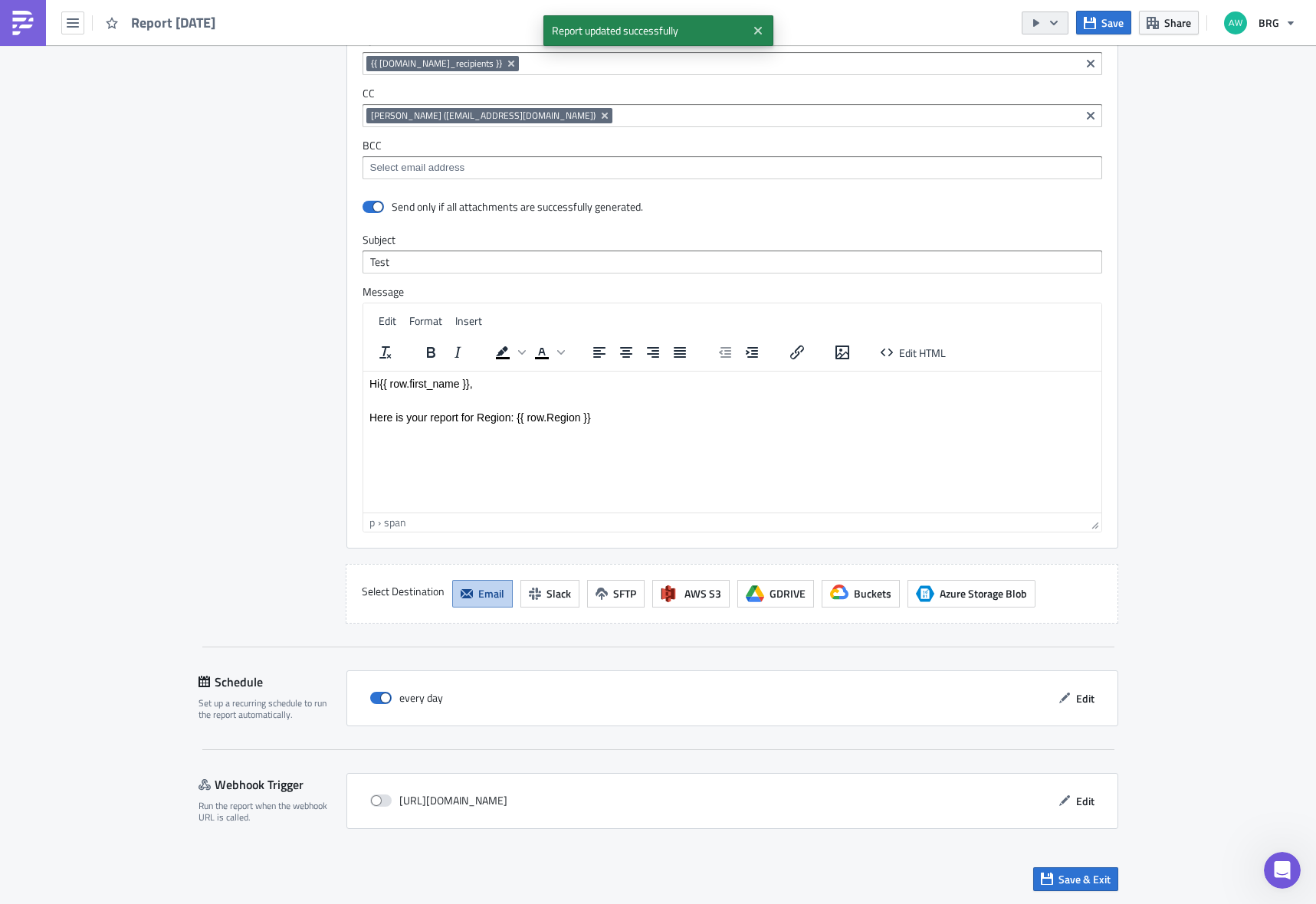
click at [1063, 26] on button "button" at bounding box center [1045, 22] width 46 height 23
click at [1044, 84] on div "Run Report" at bounding box center [1093, 84] width 120 height 15
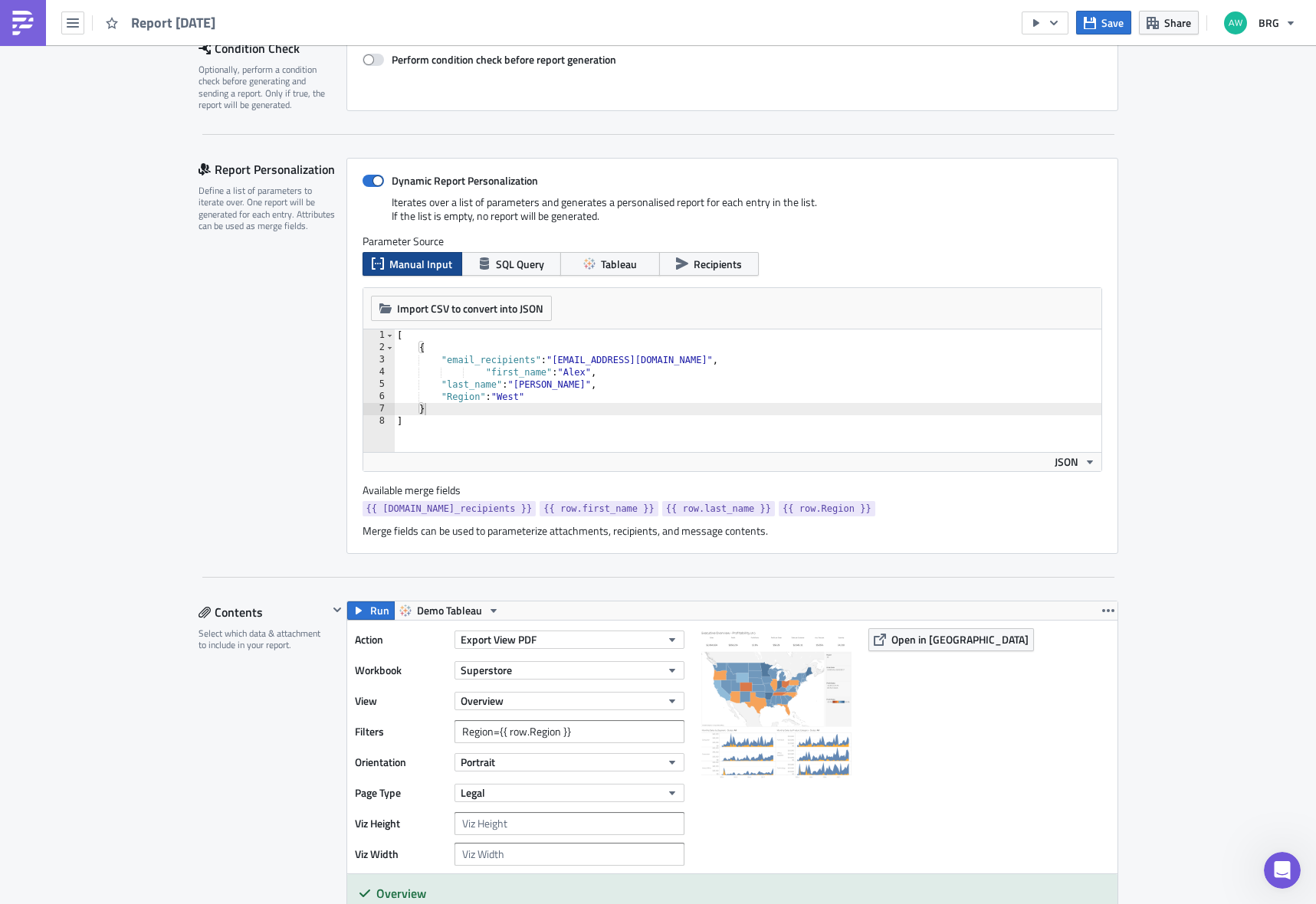
scroll to position [249, 0]
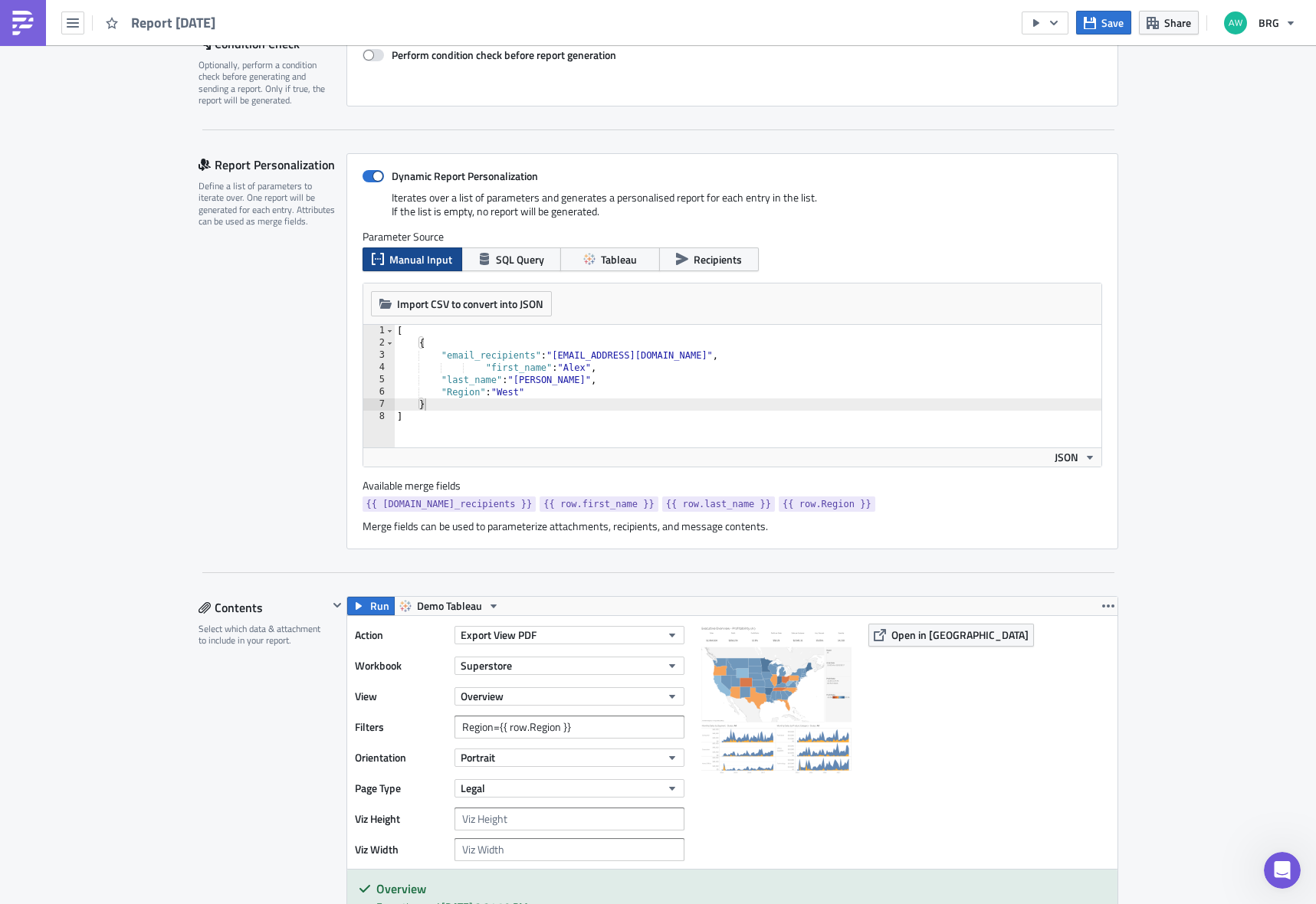
click at [437, 409] on div "[ { "email_recipients" : "[EMAIL_ADDRESS][DOMAIN_NAME]" , "first_name" : "[PERS…" at bounding box center [748, 399] width 708 height 147
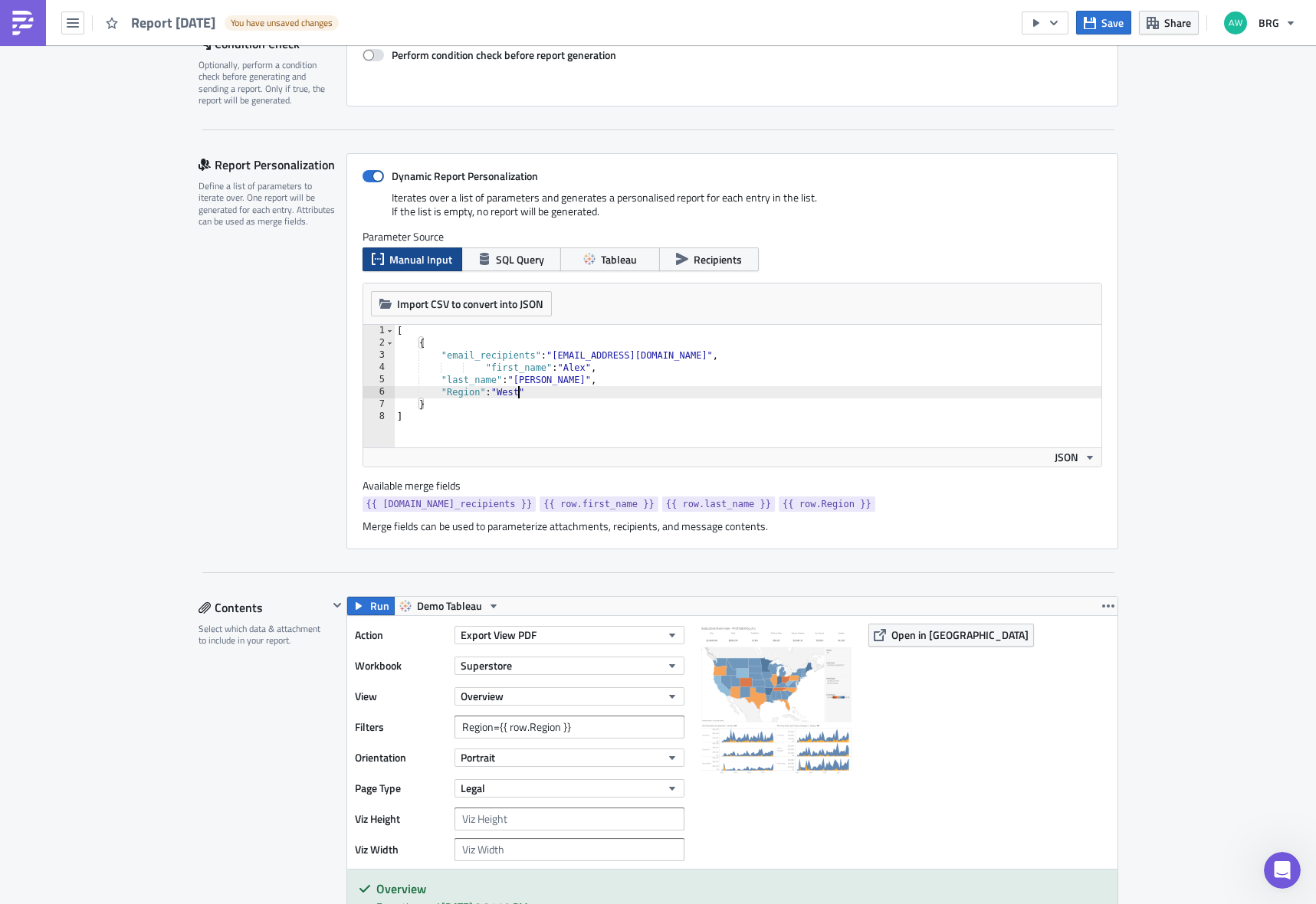
click at [512, 396] on div "[ { "email_recipients" : "[EMAIL_ADDRESS][DOMAIN_NAME]" , "first_name" : "[PERS…" at bounding box center [748, 399] width 708 height 147
click at [1111, 10] on button "Save" at bounding box center [1103, 22] width 55 height 24
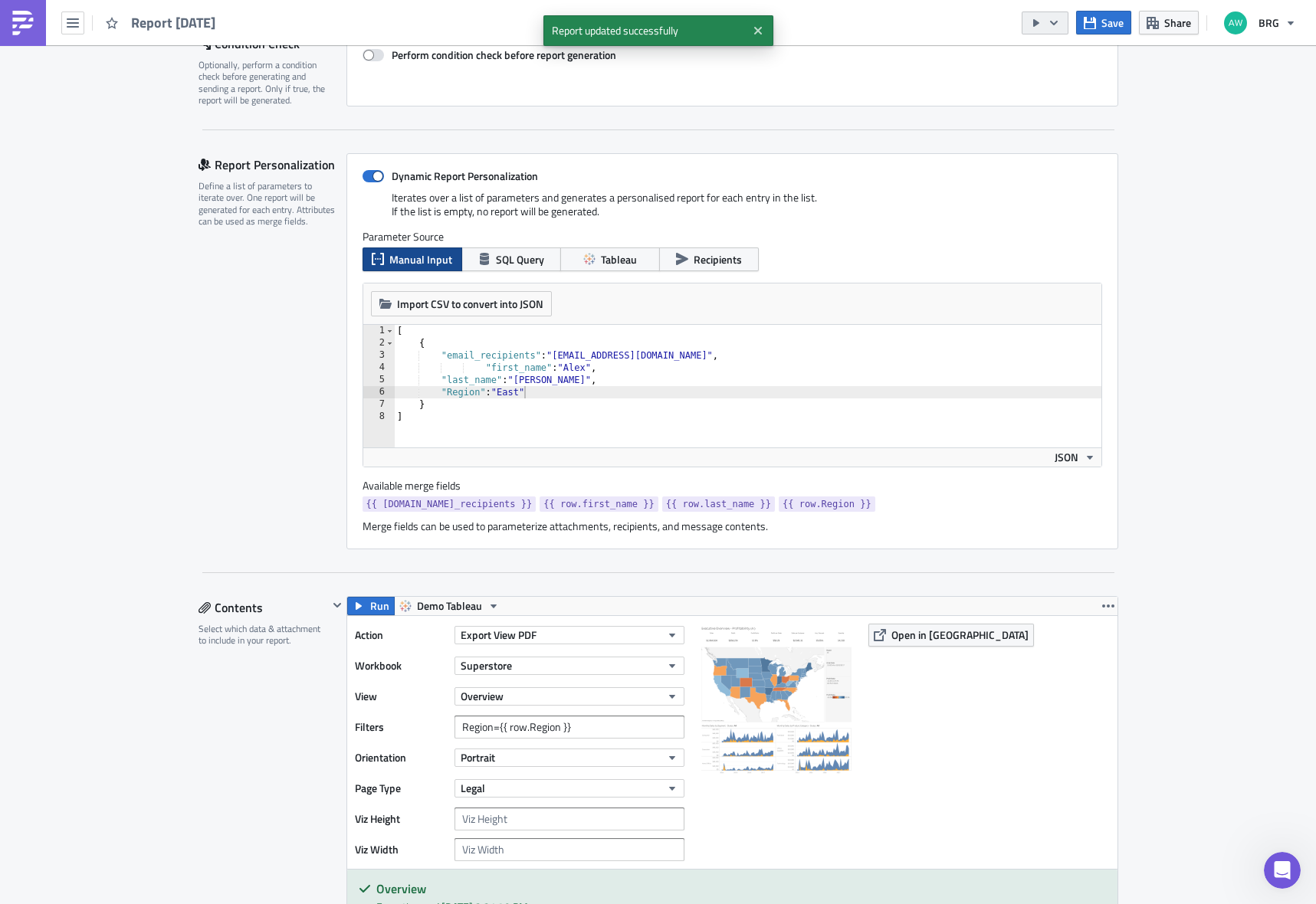
click at [1059, 18] on icon "button" at bounding box center [1054, 22] width 12 height 12
click at [1058, 80] on div "Run Report" at bounding box center [1093, 84] width 120 height 15
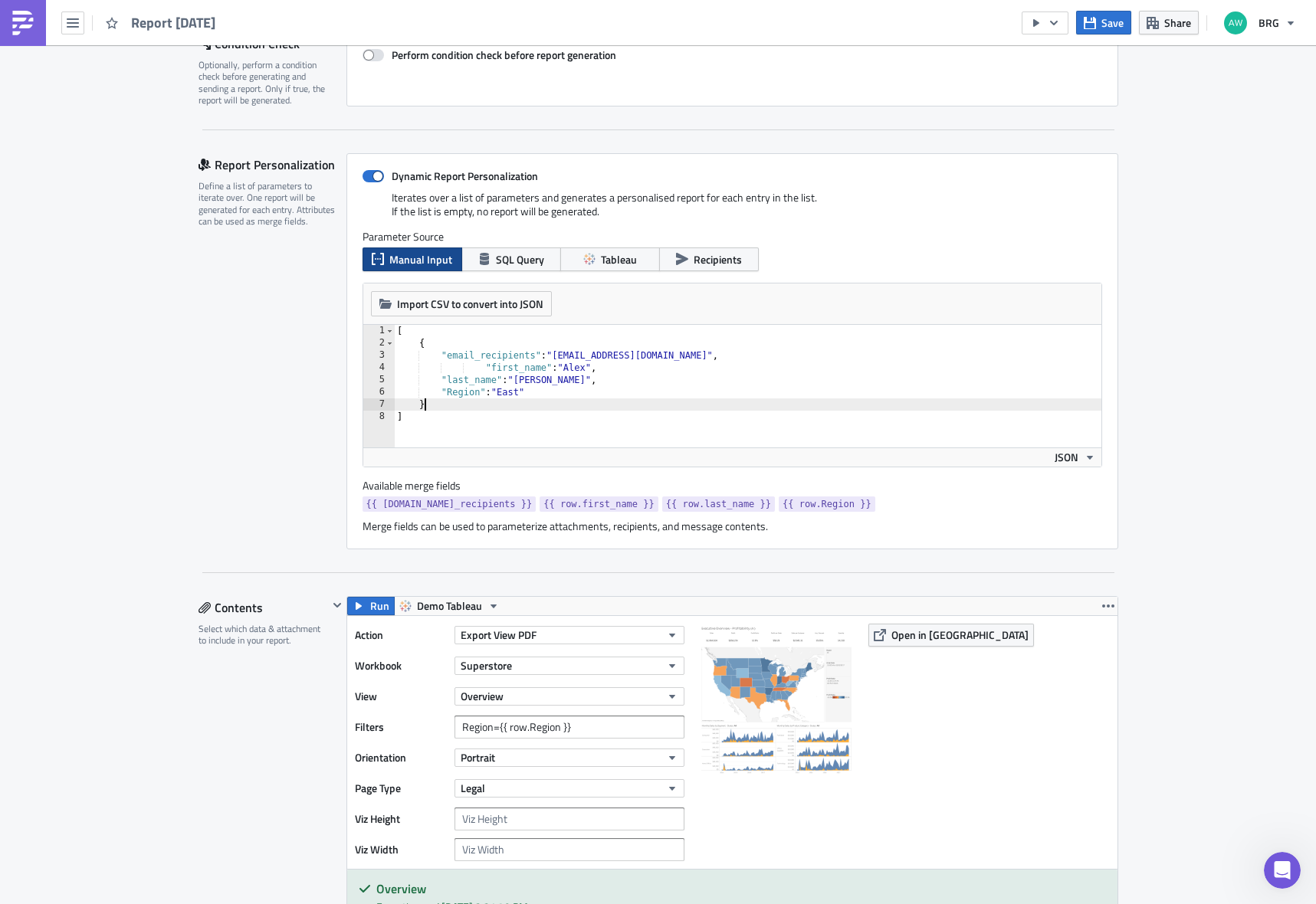
click at [461, 409] on div "[ { "email_recipients" : "[EMAIL_ADDRESS][DOMAIN_NAME]" , "first_name" : "[PERS…" at bounding box center [748, 399] width 708 height 147
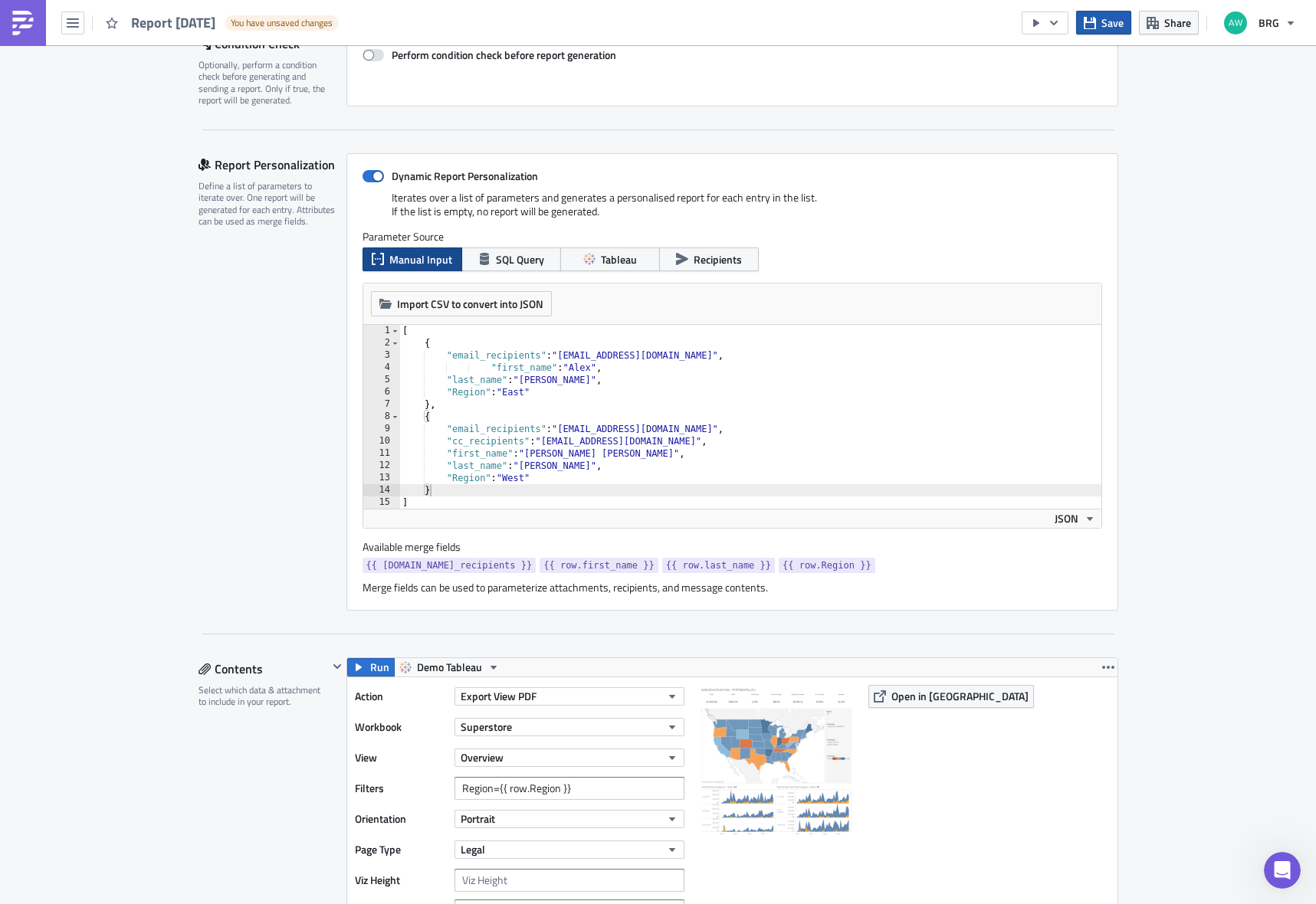
click at [1112, 28] on span "Save" at bounding box center [1113, 22] width 22 height 16
click at [485, 373] on div "[ { "email_recipients" : "[EMAIL_ADDRESS][DOMAIN_NAME]" , "first_name" : "[PERS…" at bounding box center [751, 429] width 702 height 209
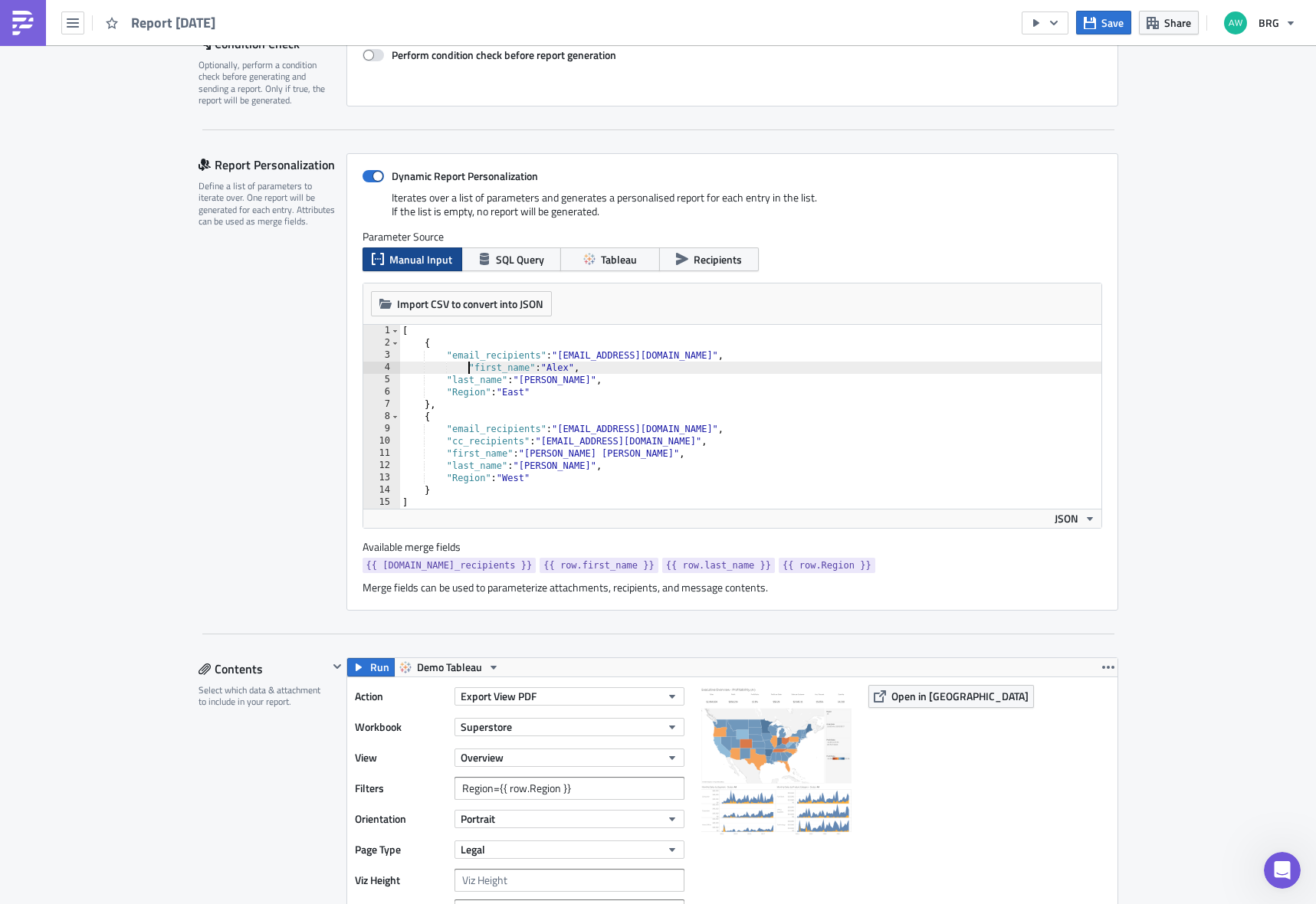
type textarea ""first_name": "[PERSON_NAME]","
click at [1109, 19] on span "Save" at bounding box center [1113, 22] width 22 height 16
click at [1050, 30] on button "button" at bounding box center [1045, 22] width 46 height 23
click at [1046, 83] on div "Run Report" at bounding box center [1093, 84] width 120 height 15
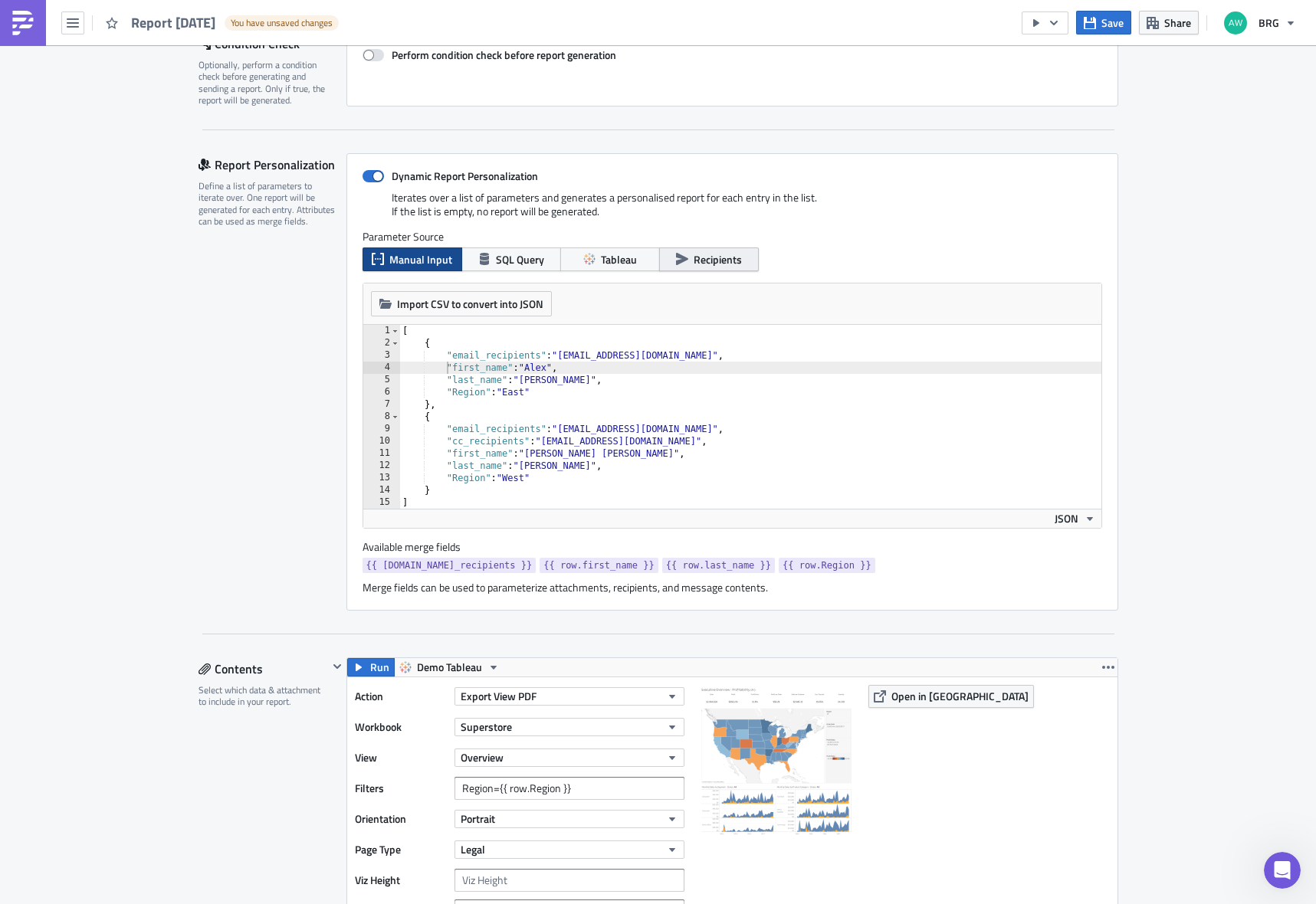
click at [683, 270] on button "Recipients" at bounding box center [709, 260] width 100 height 24
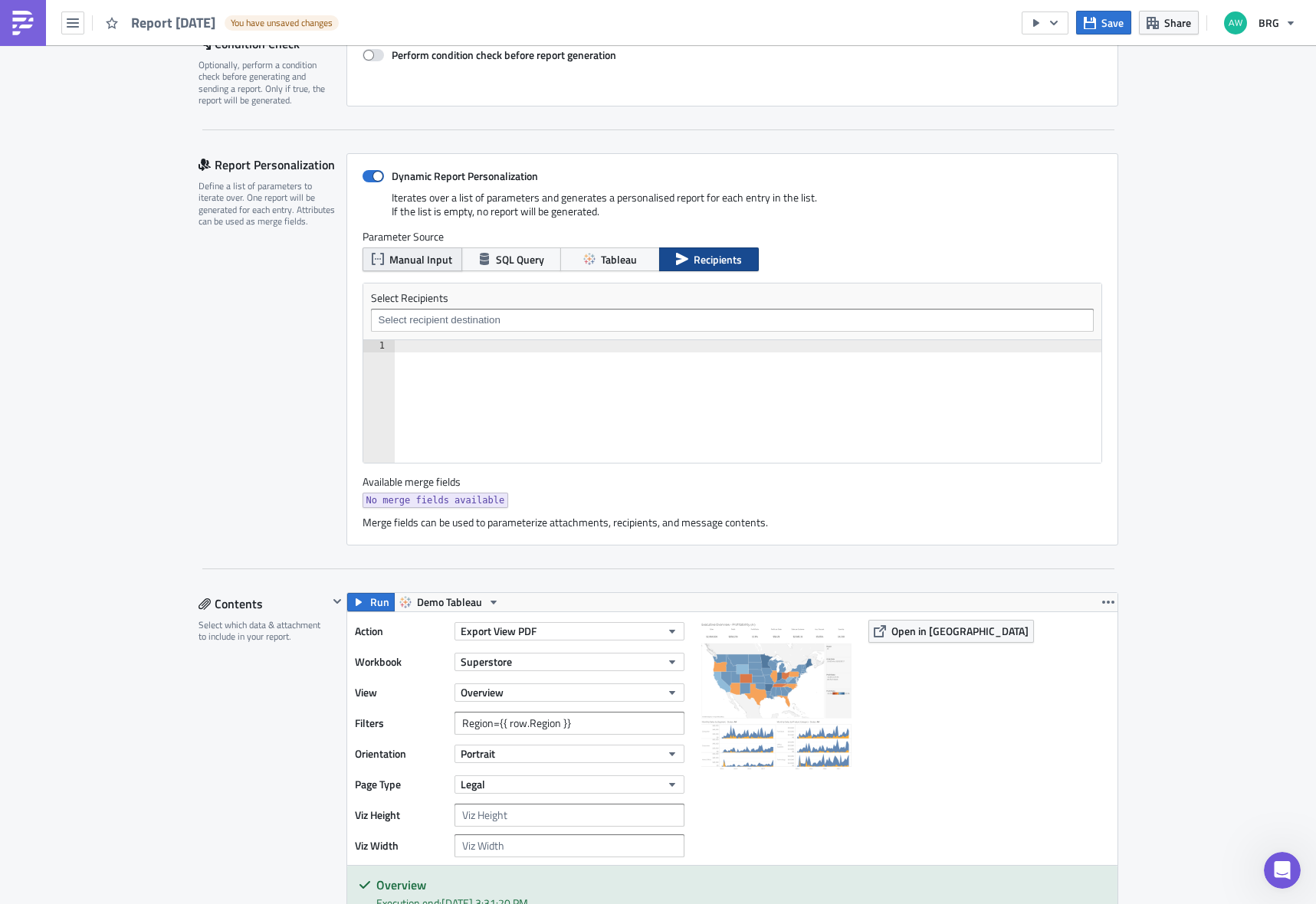
click at [419, 263] on span "Manual Input" at bounding box center [421, 260] width 63 height 16
